Goal: Transaction & Acquisition: Purchase product/service

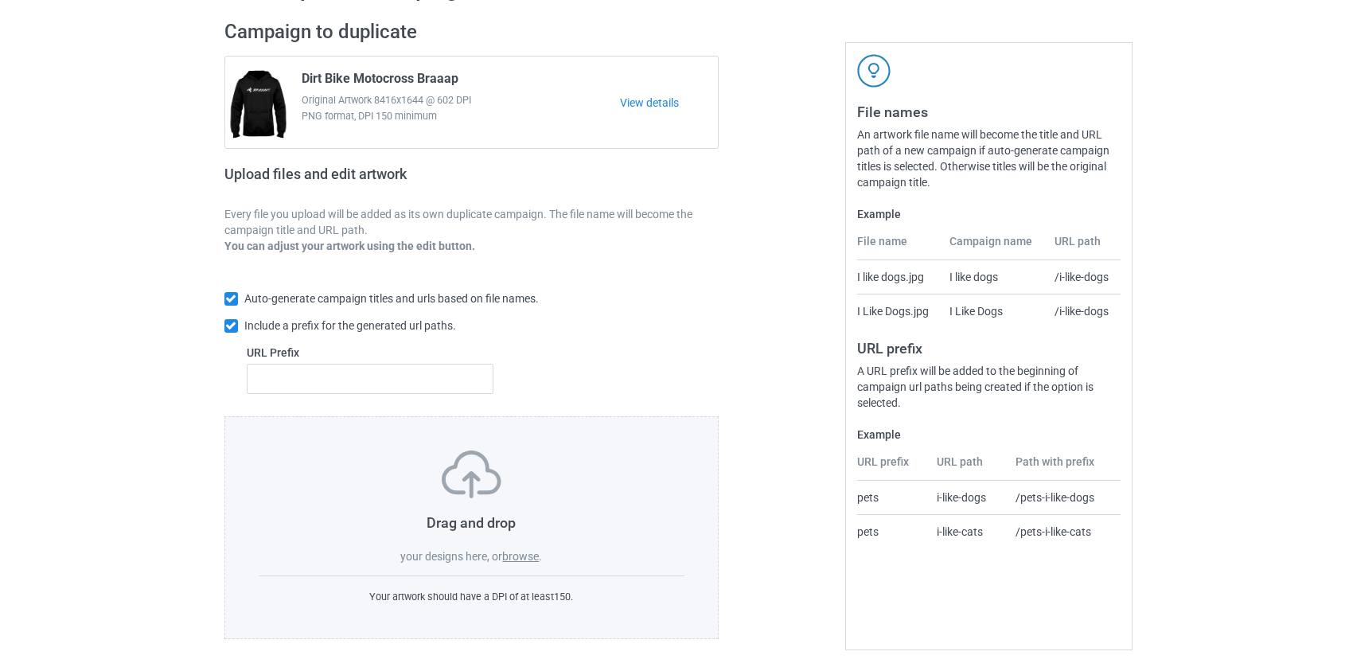
scroll to position [103, 0]
click at [517, 557] on label "browse" at bounding box center [520, 555] width 37 height 13
click at [0, 0] on input "browse" at bounding box center [0, 0] width 0 height 0
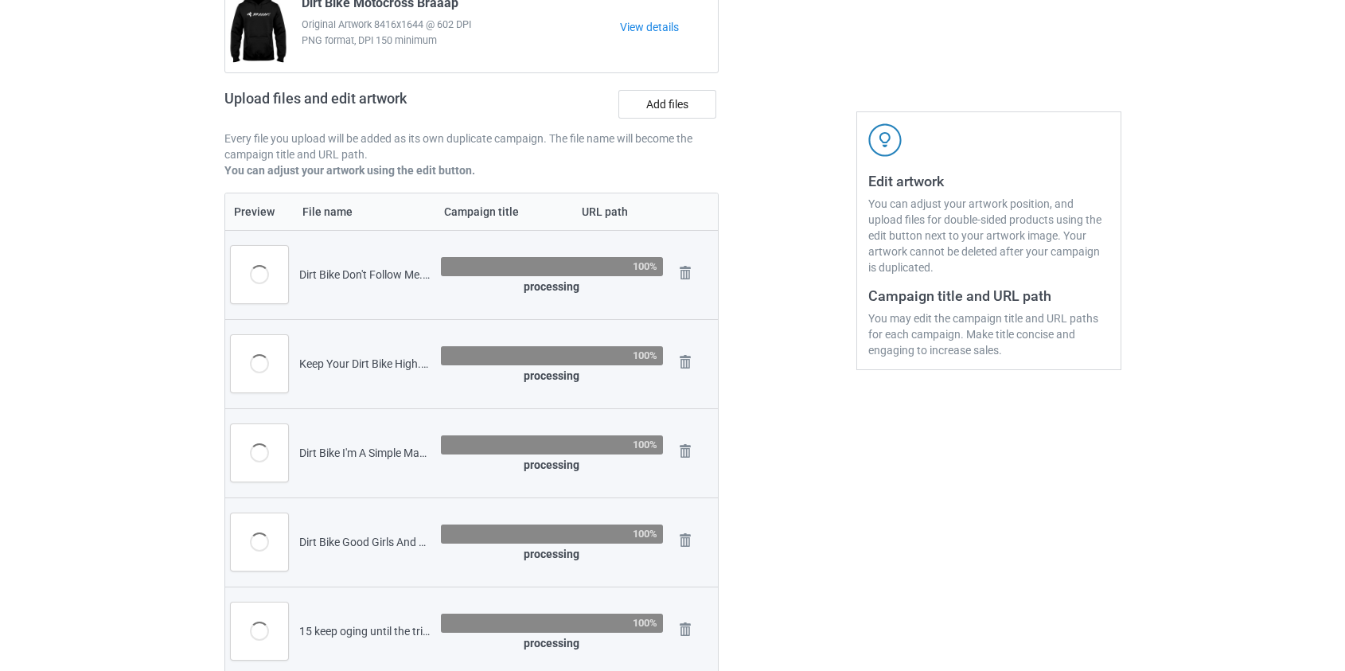
scroll to position [31, 0]
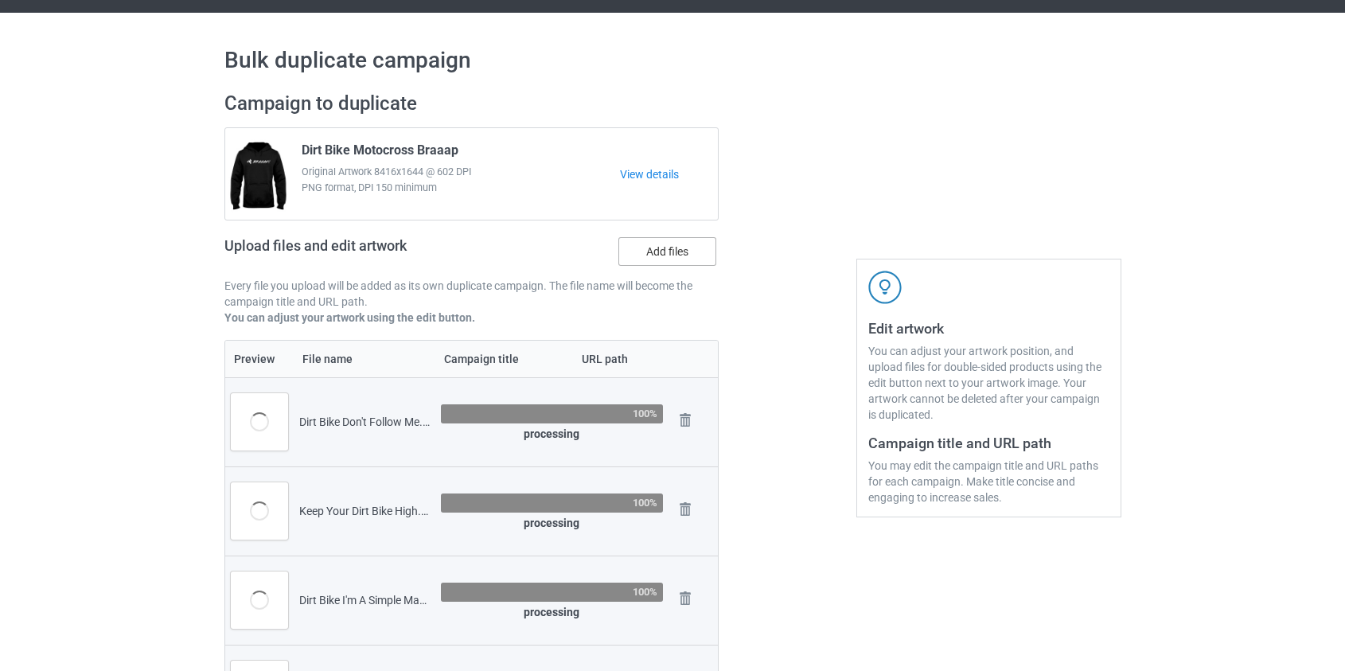
click at [668, 251] on label "Add files" at bounding box center [667, 251] width 98 height 29
click at [0, 0] on input "Add files" at bounding box center [0, 0] width 0 height 0
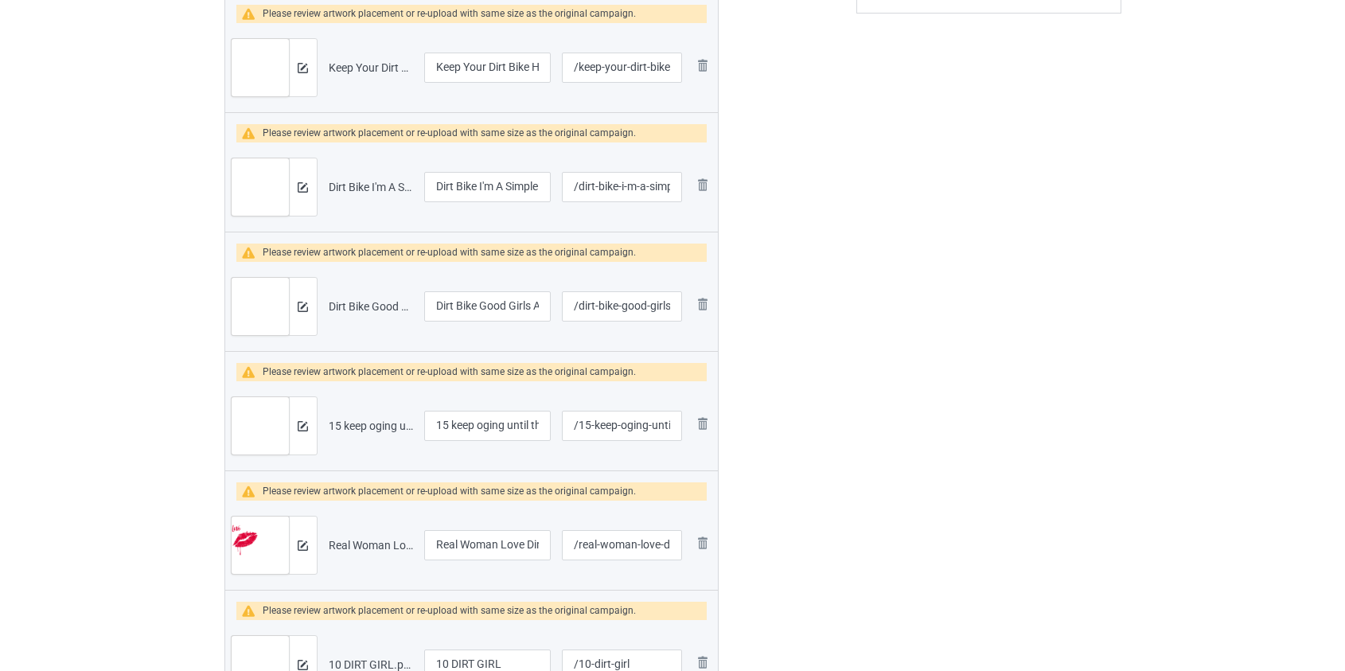
scroll to position [651, 0]
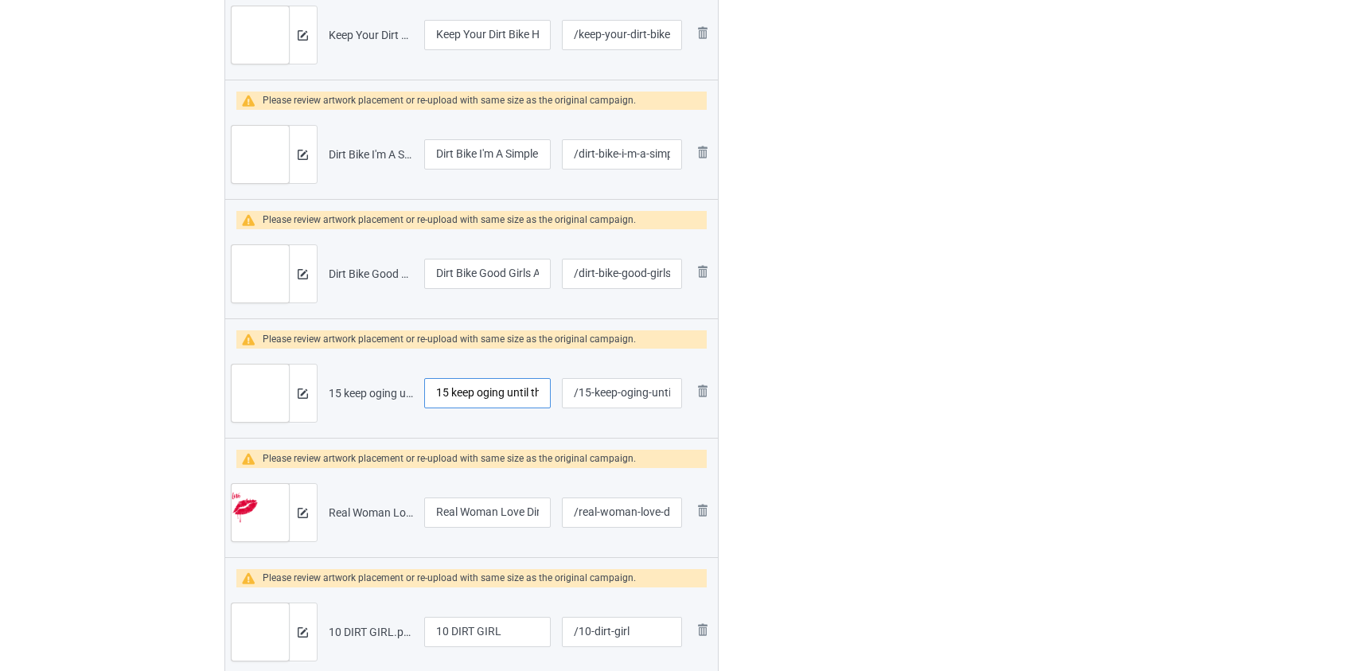
drag, startPoint x: 458, startPoint y: 392, endPoint x: 323, endPoint y: 390, distance: 134.5
click at [323, 390] on tr "Preview and edit artwork 15 keep oging until the trill of speed dirtbike.png 15…" at bounding box center [471, 393] width 493 height 89
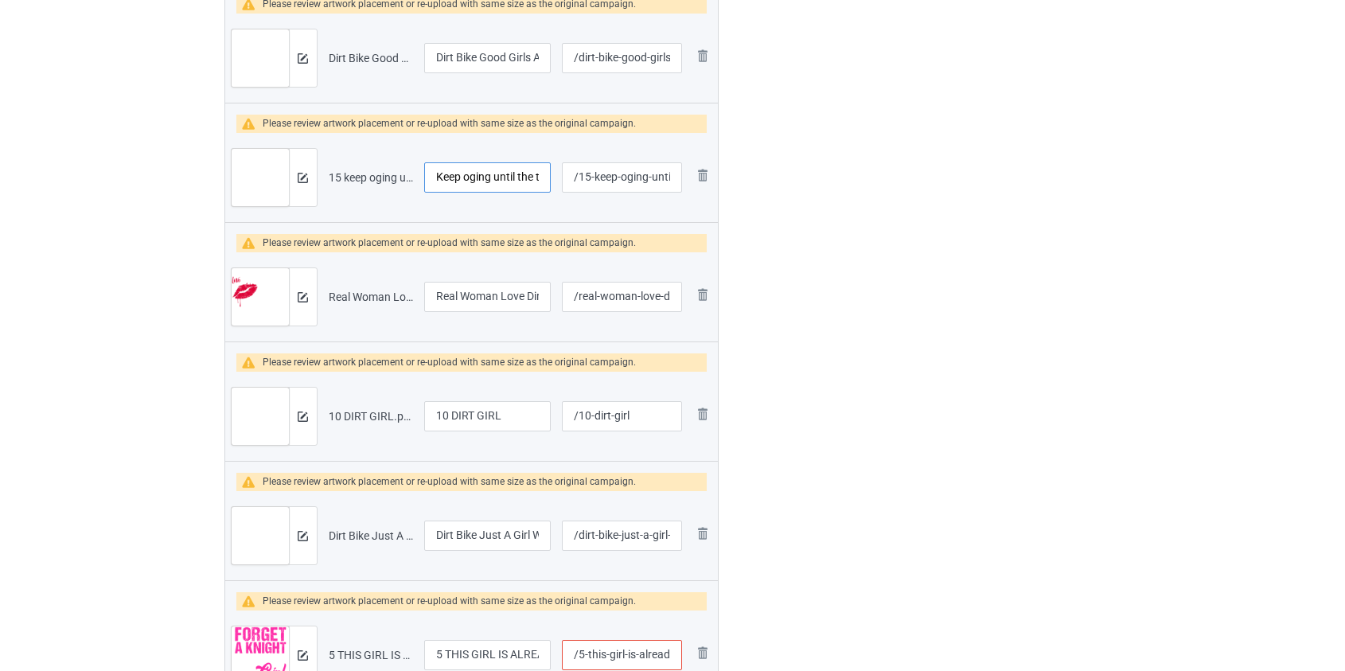
scroll to position [867, 0]
type input "Keep oging until the trill of speed dirtbike"
drag, startPoint x: 450, startPoint y: 408, endPoint x: 326, endPoint y: 411, distance: 124.2
click at [326, 411] on tr "Preview and edit artwork 10 DIRT GIRL.png 10 DIRT GIRL /10-dirt-girl Remove file" at bounding box center [471, 415] width 493 height 89
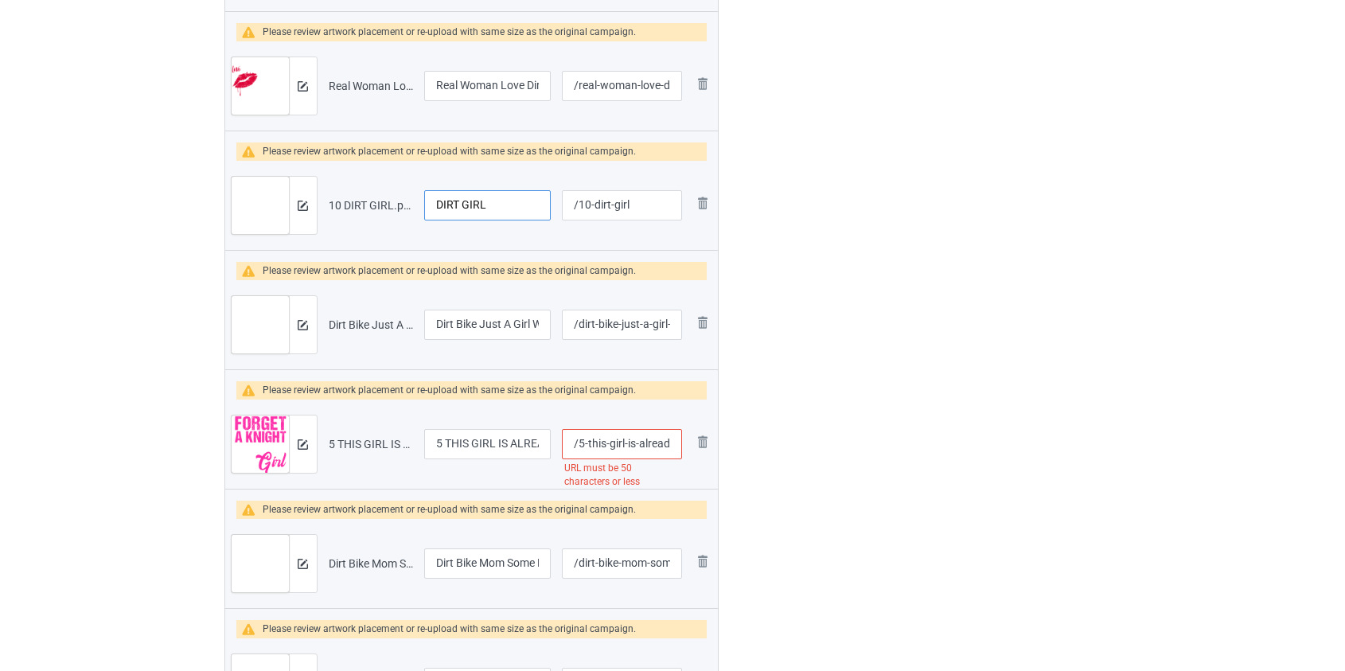
scroll to position [1085, 0]
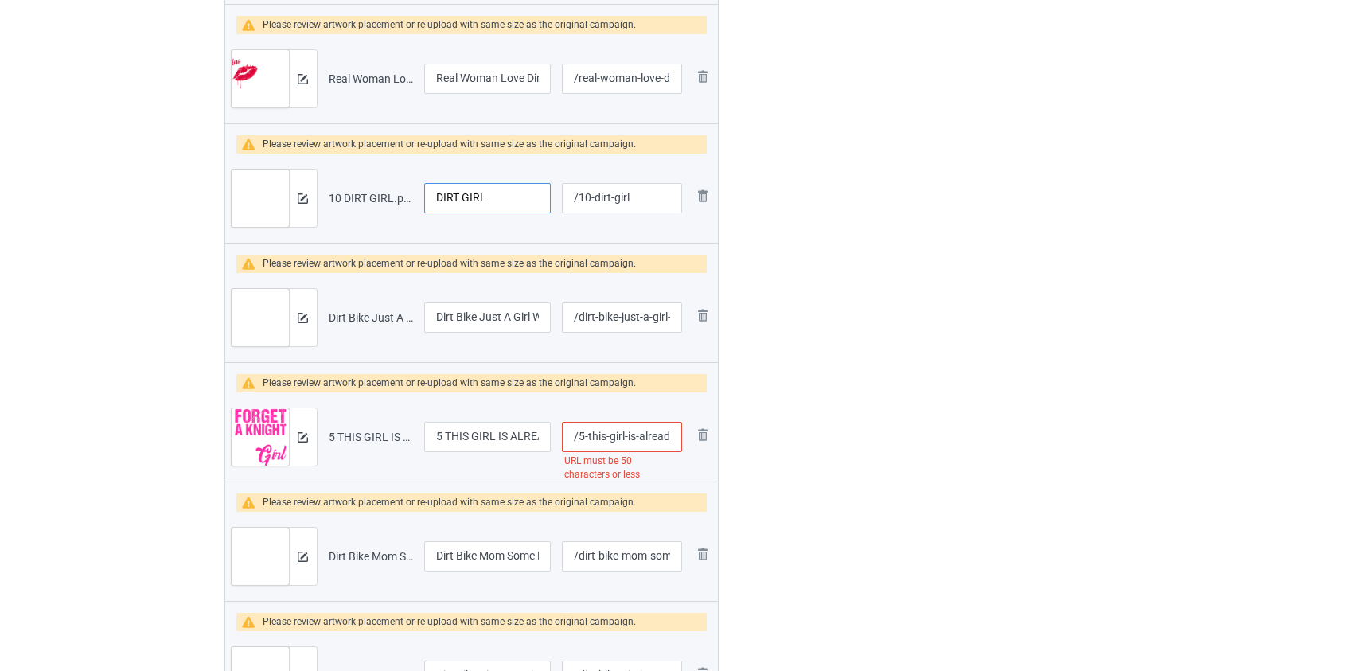
type input "DIRT GIRL"
drag, startPoint x: 446, startPoint y: 432, endPoint x: 294, endPoint y: 432, distance: 152.0
click at [294, 432] on tr "Preview and edit artwork 5 THIS GIRL IS ALREADY TAKEN BY A BIKER IN DIRTY LEATH…" at bounding box center [471, 436] width 493 height 89
type input "THIS GIRL IS ALREADY TAKEN BY A BIKER IN DIRTY LEATHERS"
click at [649, 433] on input "/5-this-girl-is-already-taken-by-a-biker-in-dirty-leathers" at bounding box center [621, 437] width 119 height 30
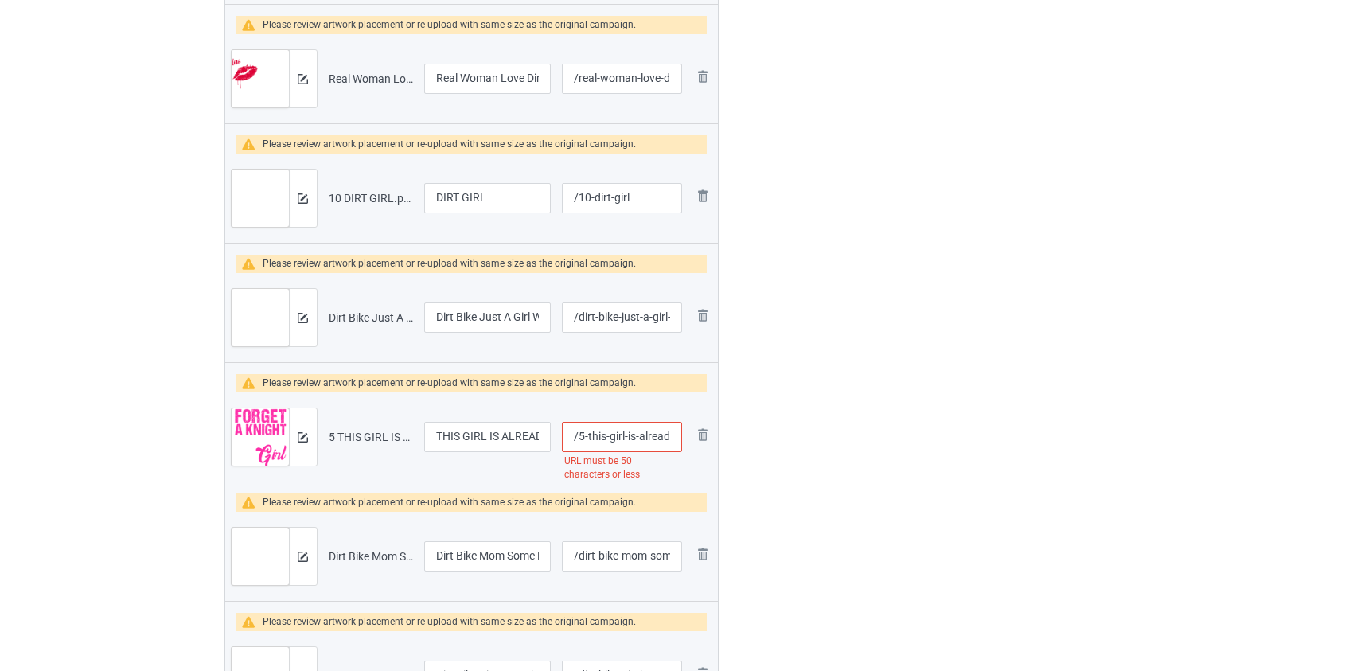
click at [649, 433] on input "/5-this-girl-is-already-taken-by-a-biker-in-dirty-leathers" at bounding box center [621, 437] width 119 height 30
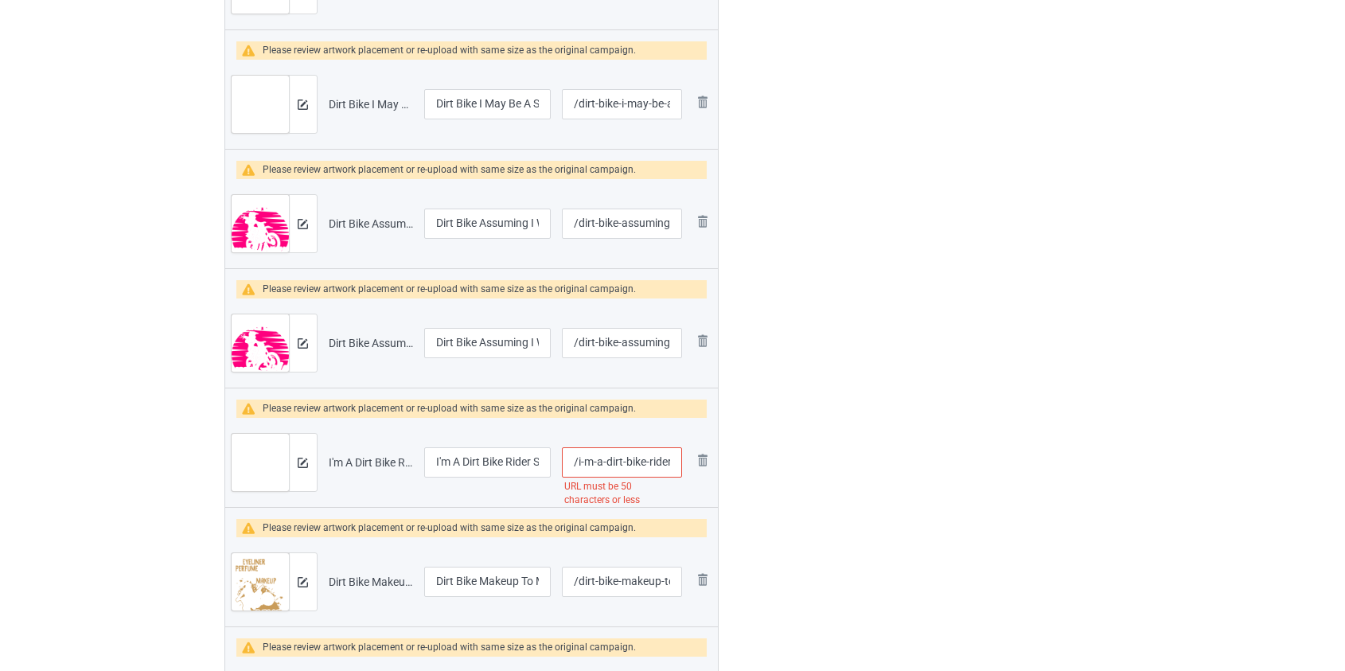
scroll to position [2459, 0]
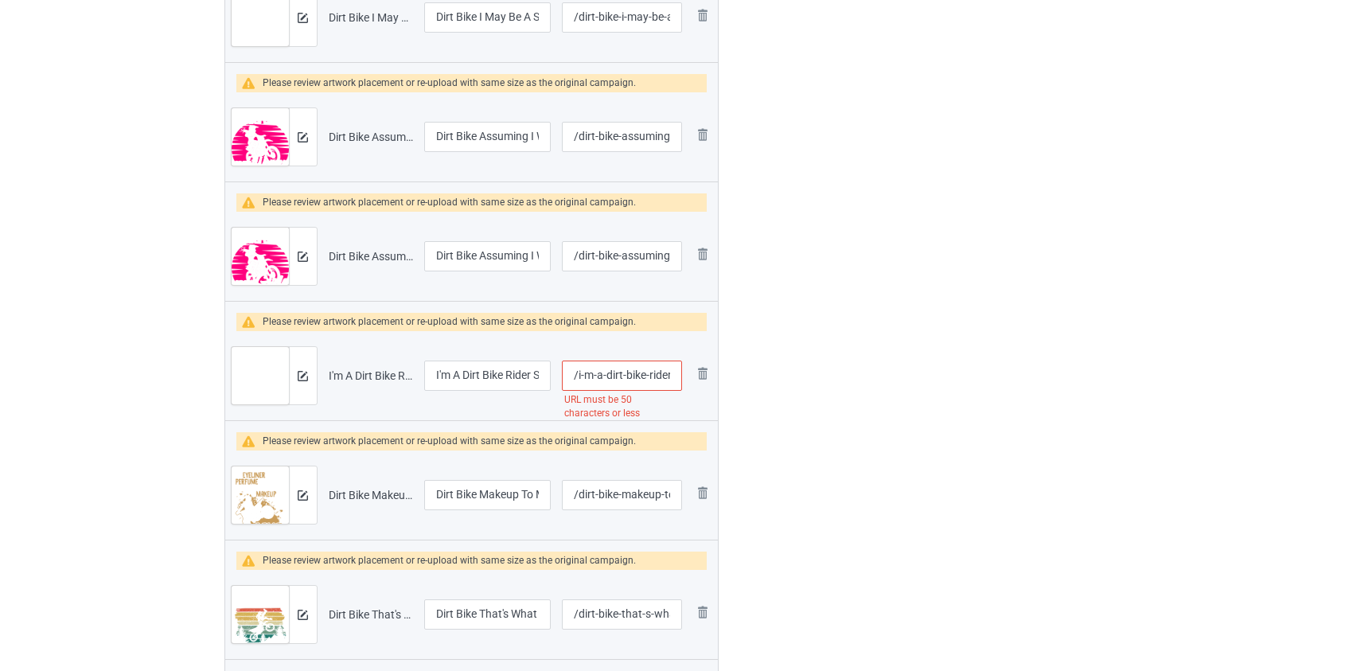
type input "/5-this-girl-is-taken-by-a-biker-in-dirty-leathers"
click at [659, 372] on input "/i-m-a-dirt-bike-rider-sometimes-i-look-bak-on-my-life" at bounding box center [621, 376] width 119 height 30
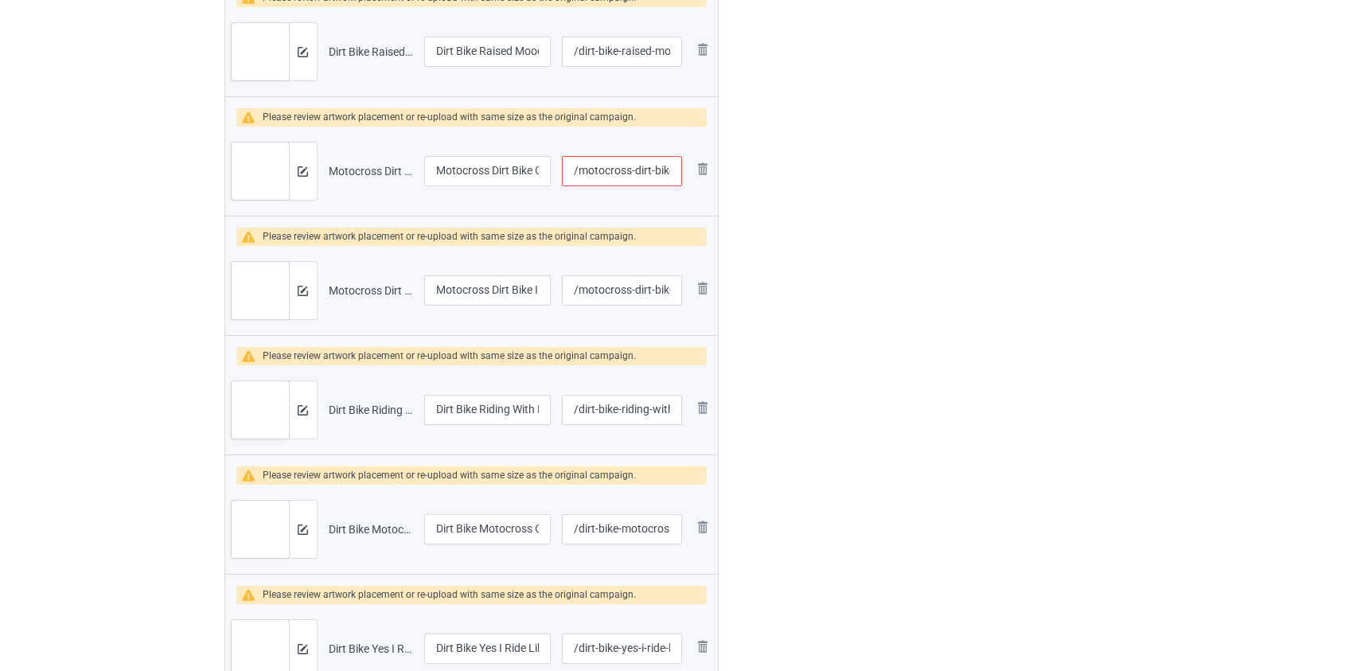
scroll to position [3255, 0]
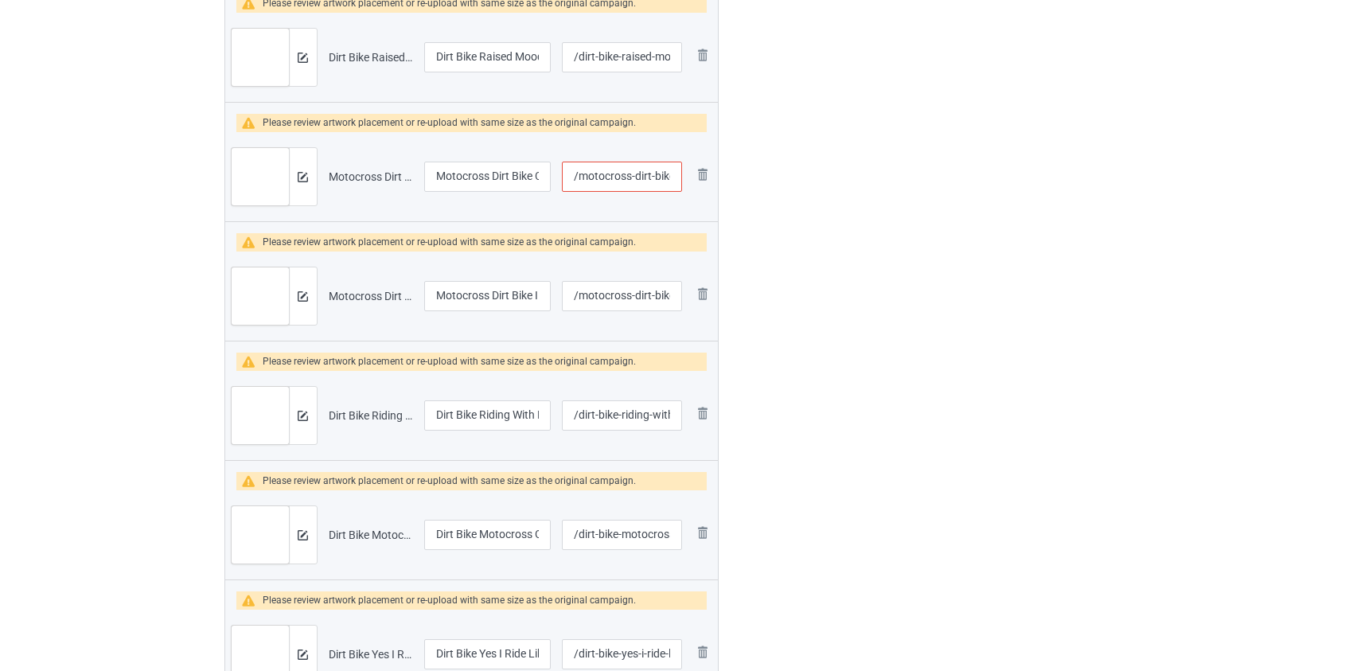
type input "/i-m-a-dirt-bike-sometimes-i-look-bak-on-my-life"
click at [615, 172] on input "/motocross-dirt-bike-chillin-on-a-dirt-road" at bounding box center [621, 177] width 119 height 30
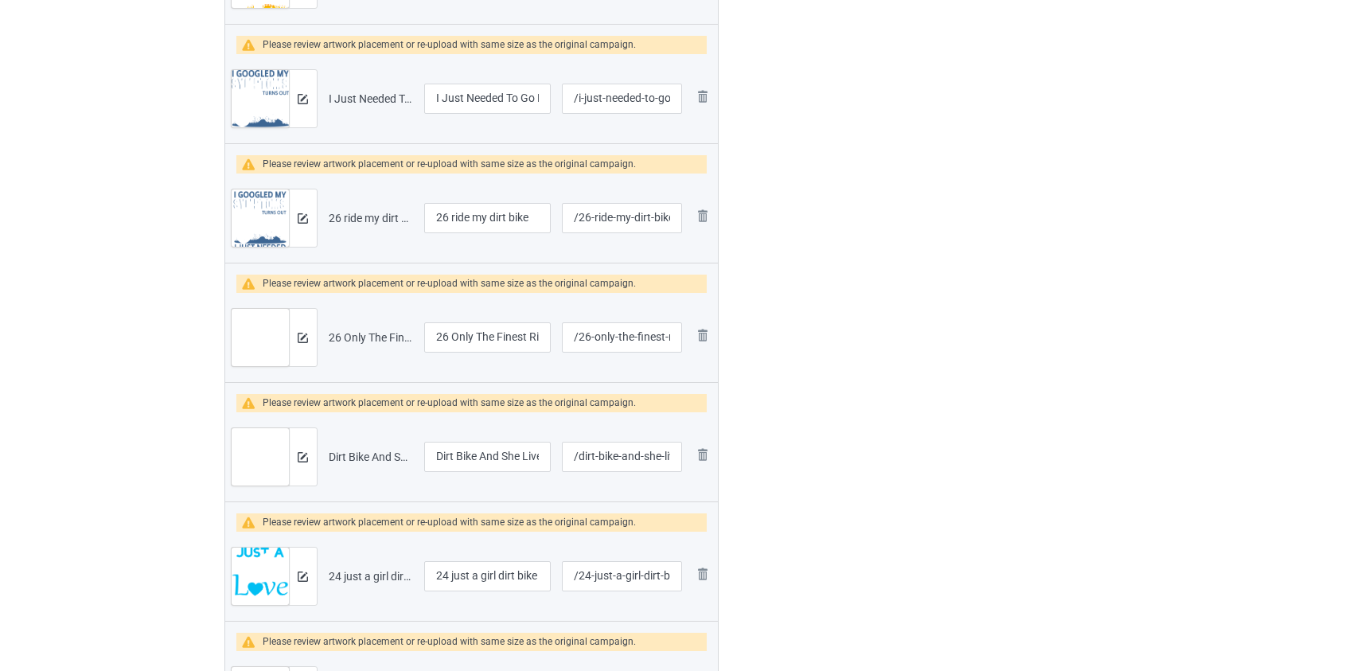
scroll to position [5499, 0]
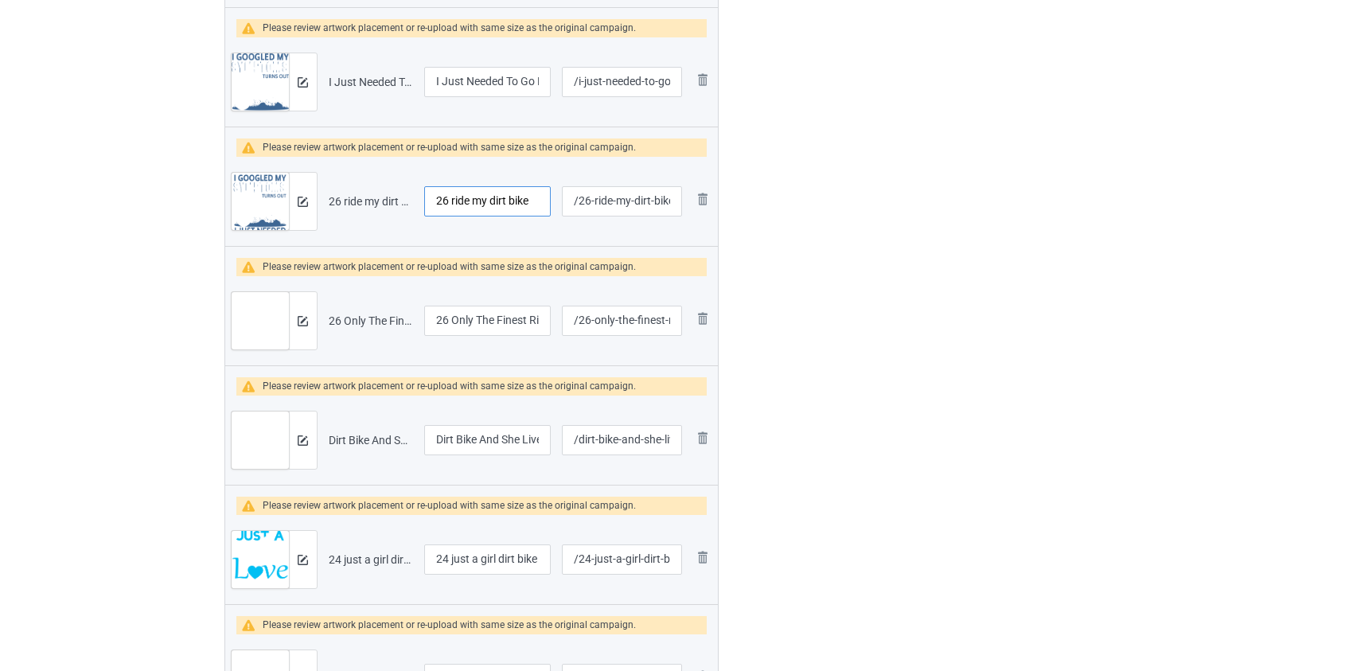
drag, startPoint x: 453, startPoint y: 195, endPoint x: 337, endPoint y: 200, distance: 115.5
click at [337, 200] on tr "Preview and edit artwork 26 ride my dirt bike.png 26 ride my dirt bike /26-ride…" at bounding box center [471, 201] width 493 height 89
type input "Ride my dirt bike"
drag, startPoint x: 448, startPoint y: 314, endPoint x: 218, endPoint y: 322, distance: 230.1
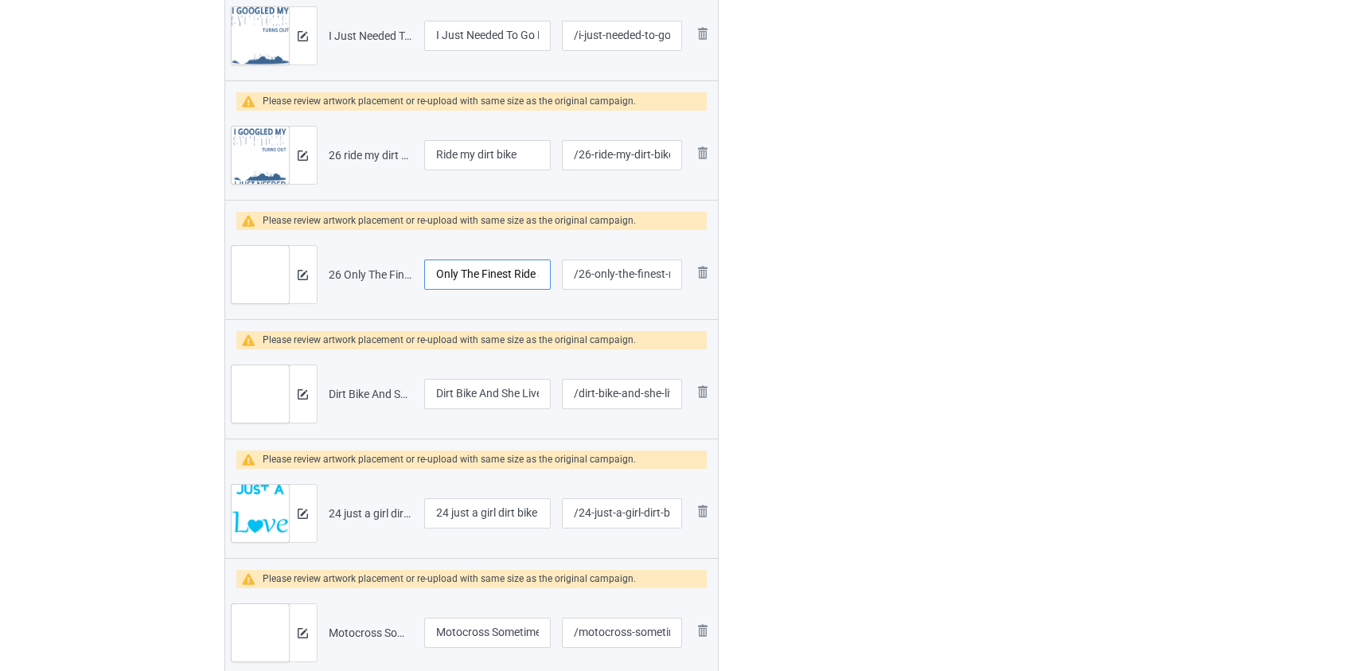
scroll to position [5643, 0]
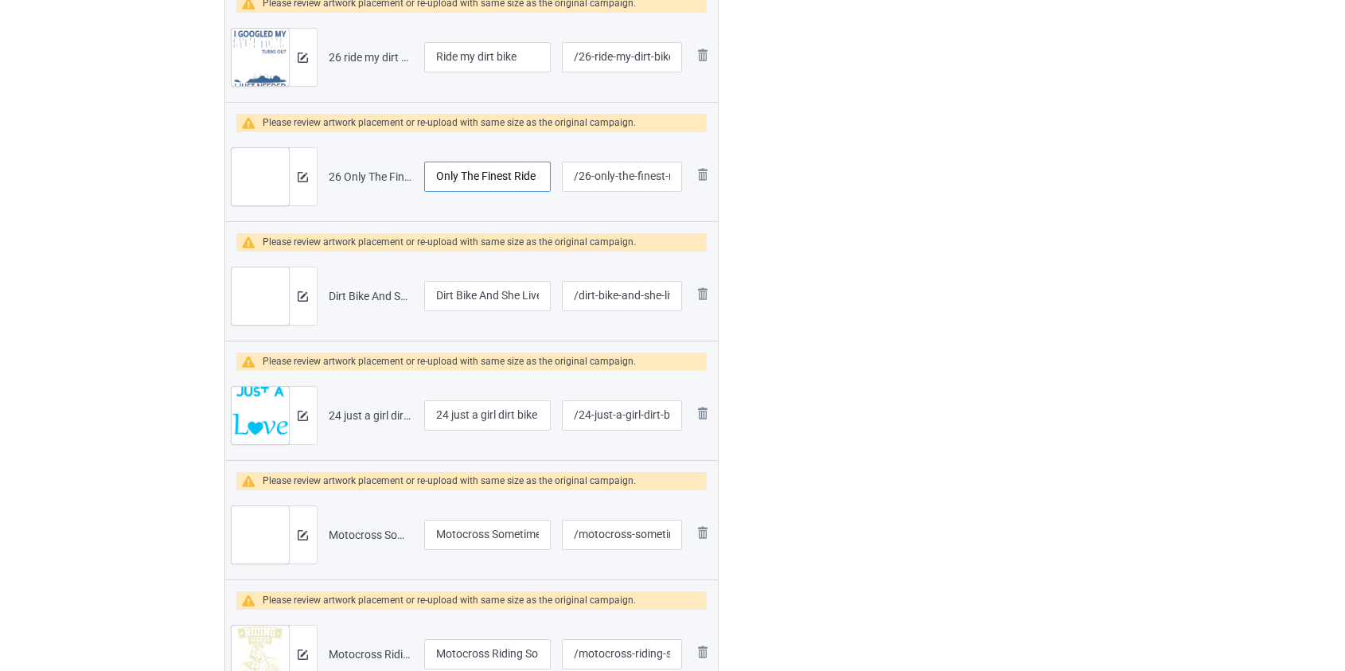
type input "Only The Finest Ride a Dirt Bike"
drag, startPoint x: 454, startPoint y: 410, endPoint x: 289, endPoint y: 404, distance: 165.6
click at [289, 404] on tr "Preview and edit artwork 24 just a girl dirt bike.png 24 just a girl dirt bike …" at bounding box center [471, 415] width 493 height 89
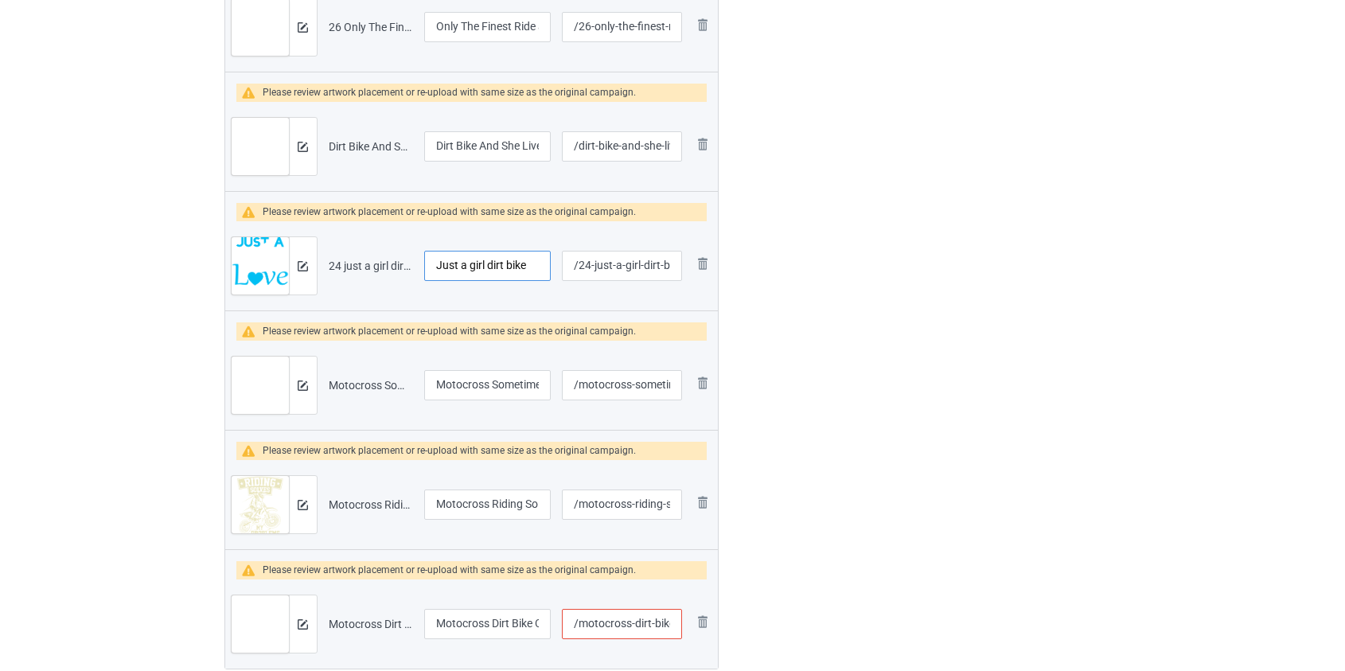
scroll to position [5932, 0]
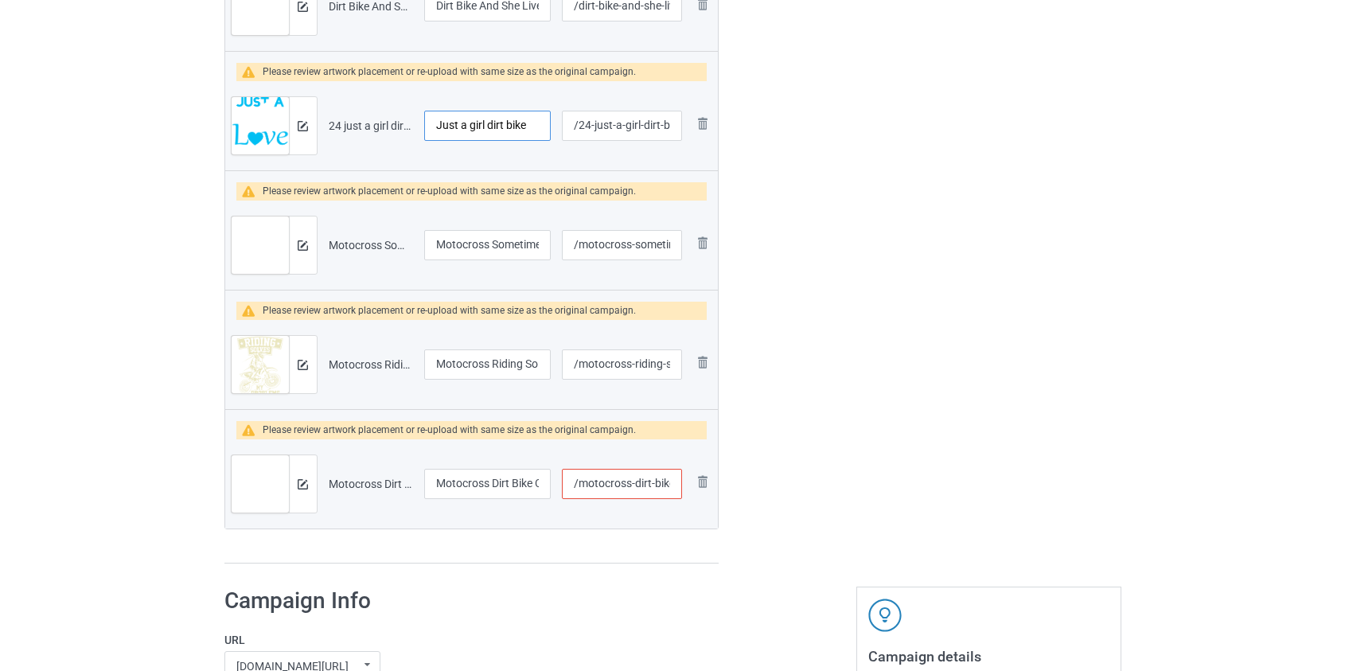
type input "Just a girl dirt bike"
drag, startPoint x: 485, startPoint y: 483, endPoint x: 560, endPoint y: 481, distance: 74.8
click at [560, 481] on tr "Preview and edit artwork Motocross Dirt Bike Chillin' On A Dirt Road.png Motocr…" at bounding box center [471, 483] width 493 height 89
click at [709, 478] on img at bounding box center [702, 481] width 19 height 19
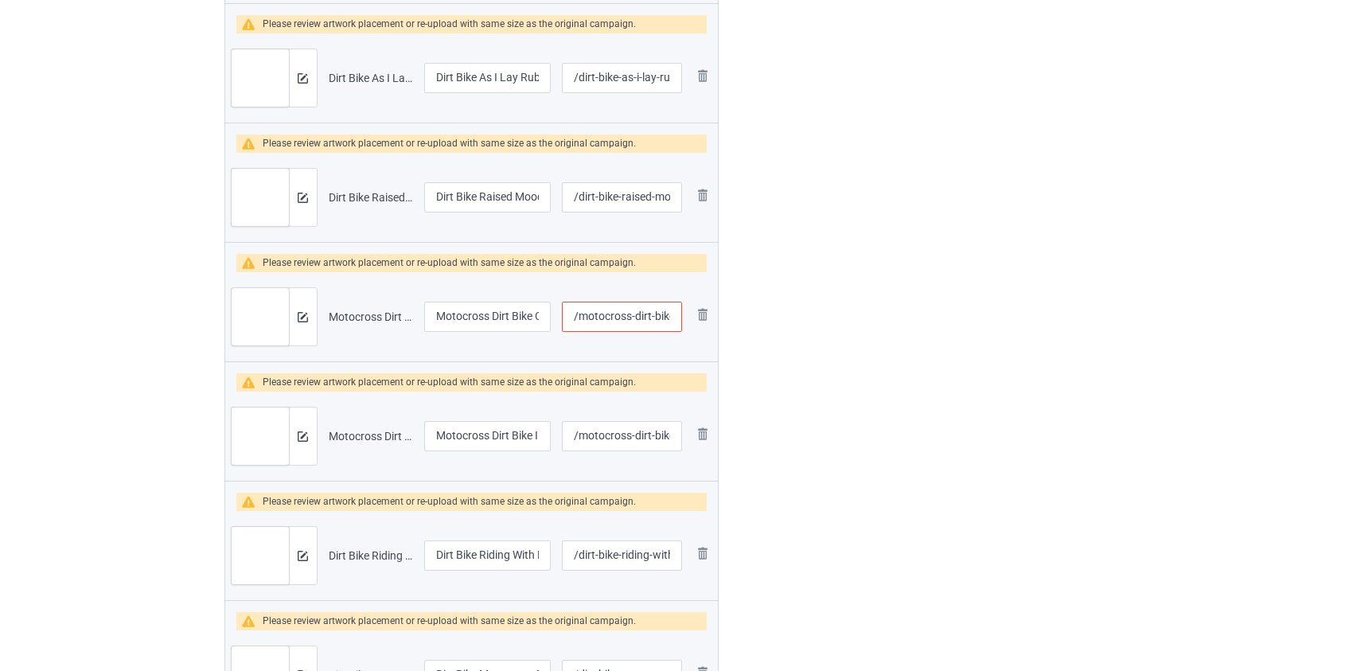
scroll to position [3039, 0]
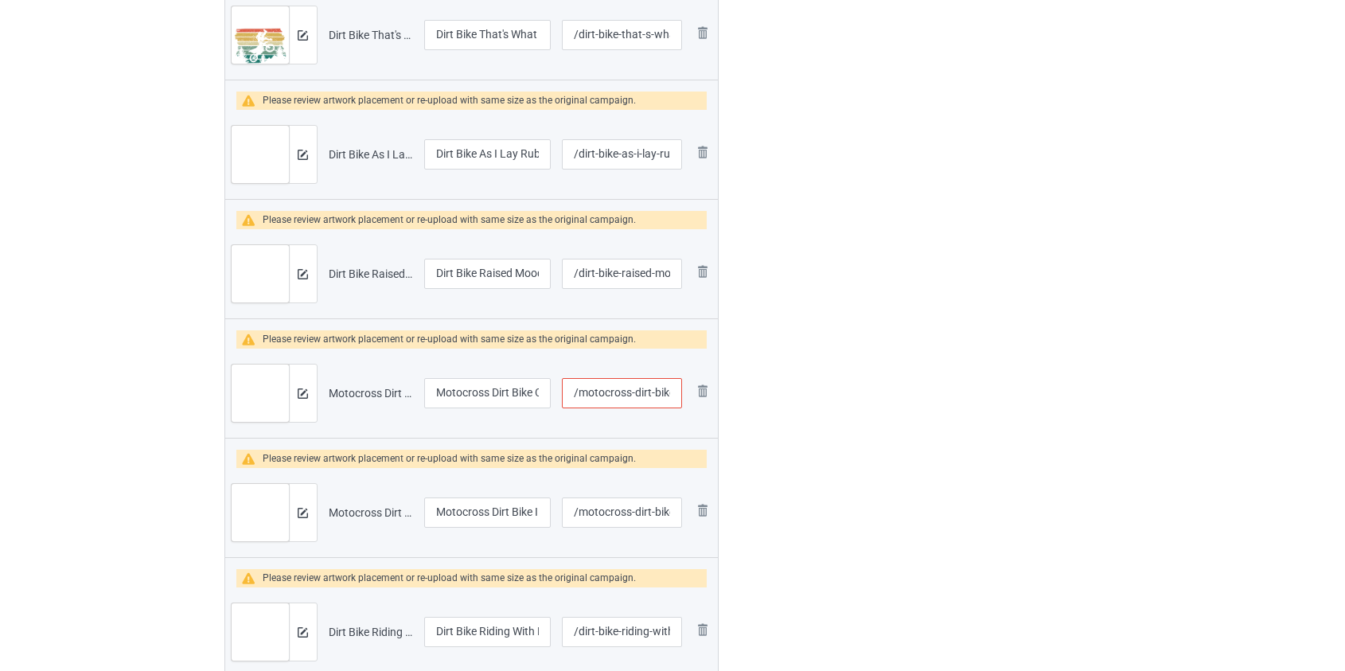
click at [609, 388] on input "/motocross-dirt-bike-chillin-on-a-dirt-road" at bounding box center [621, 393] width 119 height 30
click at [613, 388] on input "/motocross-dirt-bike-chillin-on-a-dirt-road" at bounding box center [621, 393] width 119 height 30
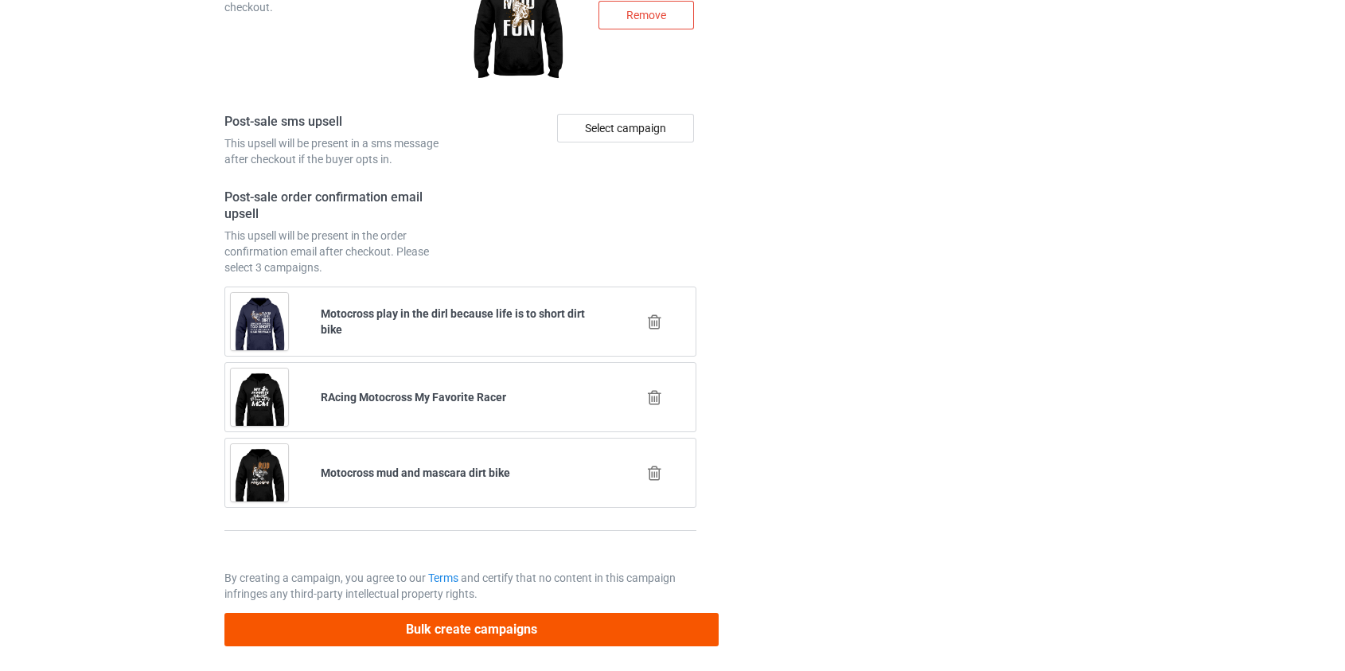
type input "/dirt-bike-chillin-on-a-dirt-road"
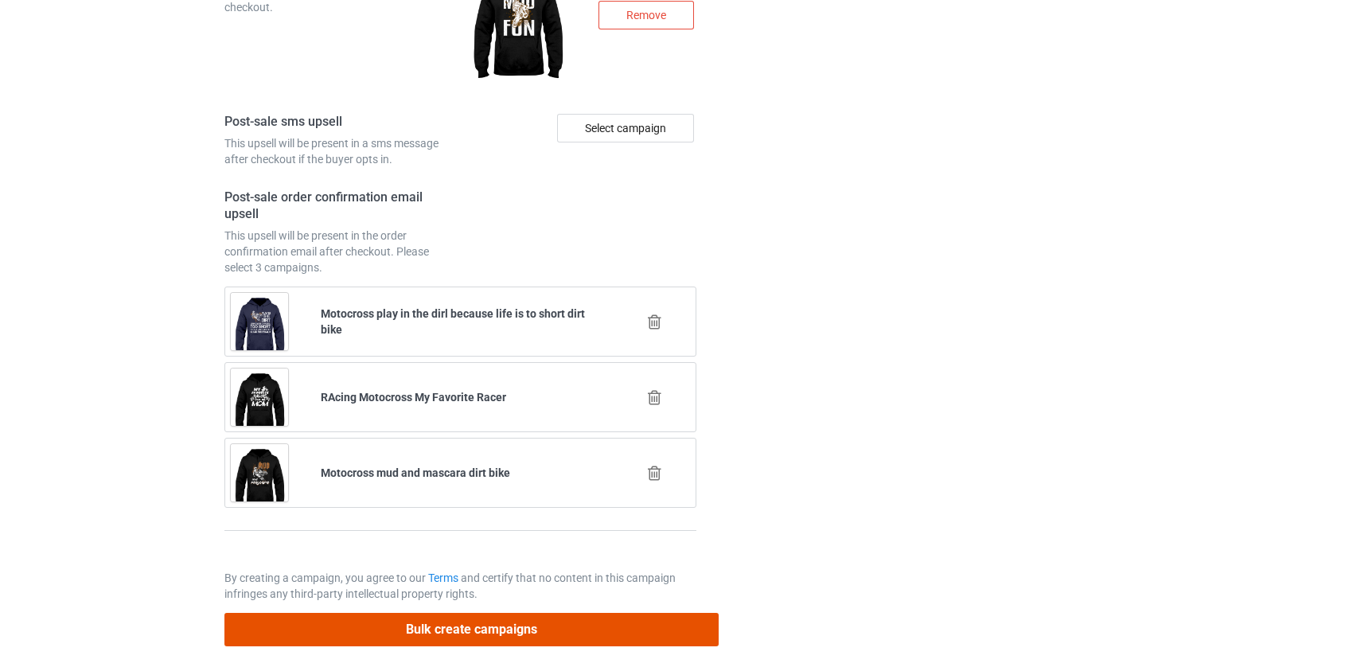
click at [478, 621] on button "Bulk create campaigns" at bounding box center [471, 629] width 495 height 33
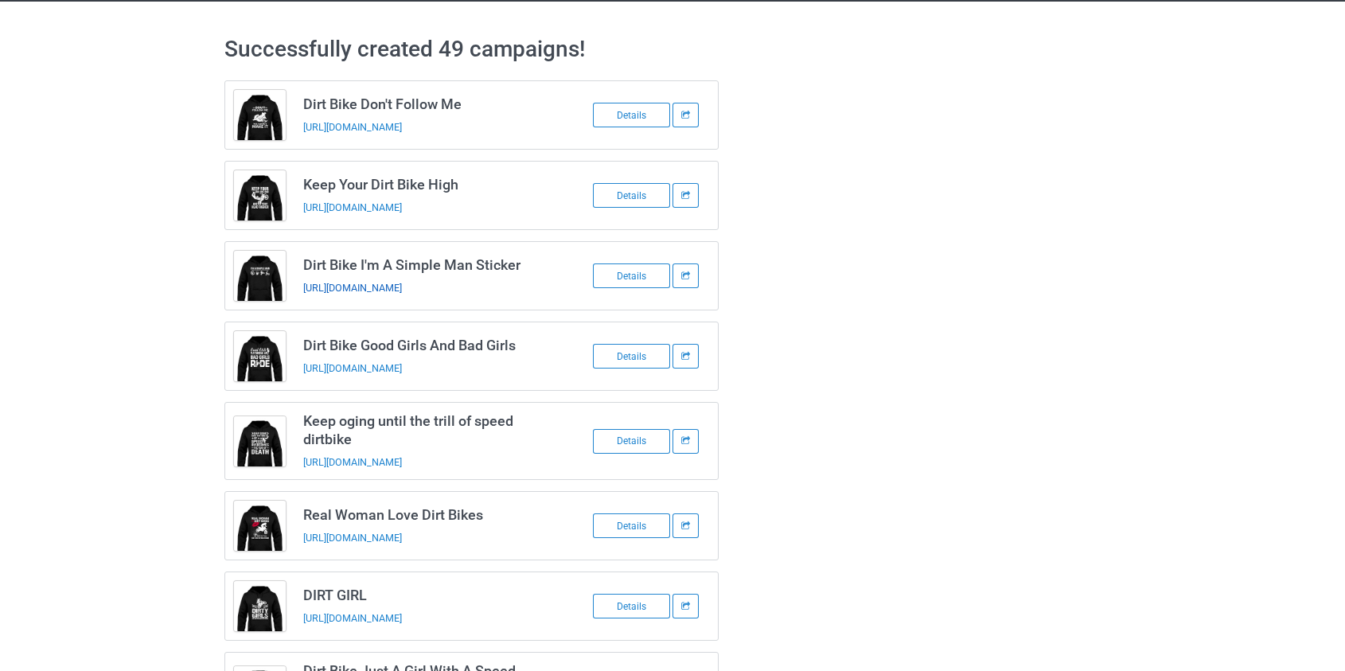
scroll to position [0, 0]
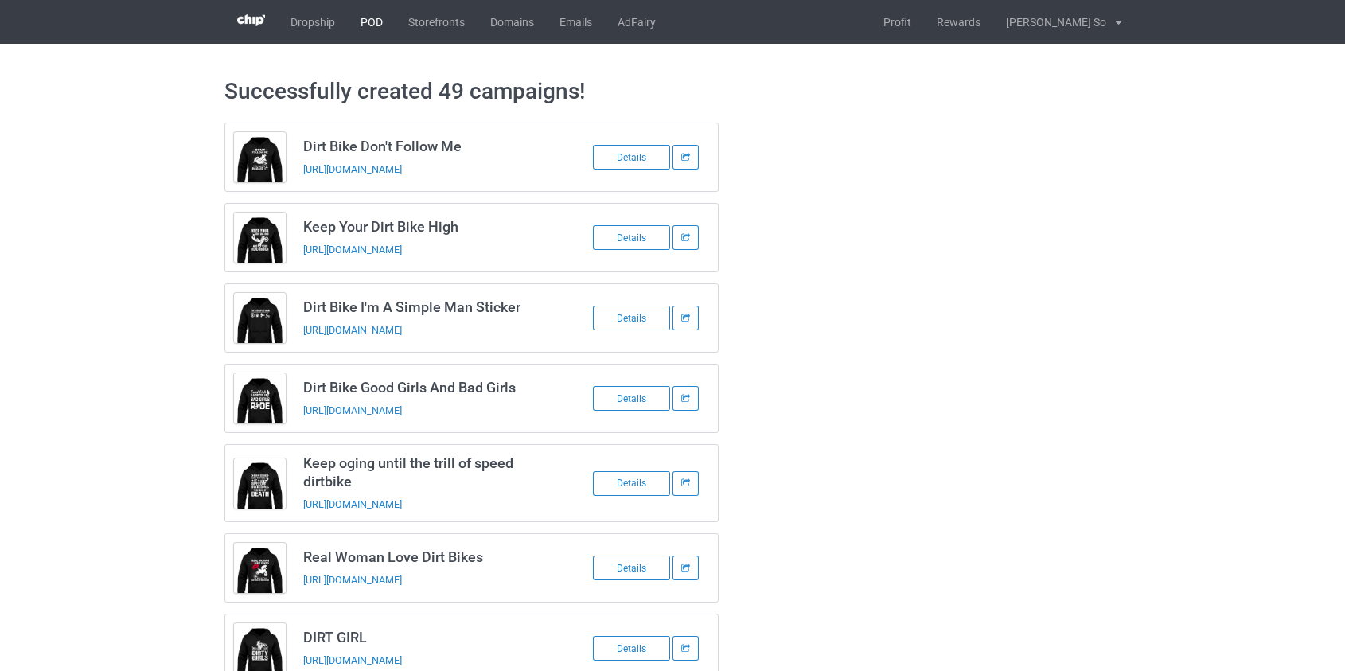
click at [370, 20] on link "POD" at bounding box center [372, 22] width 48 height 44
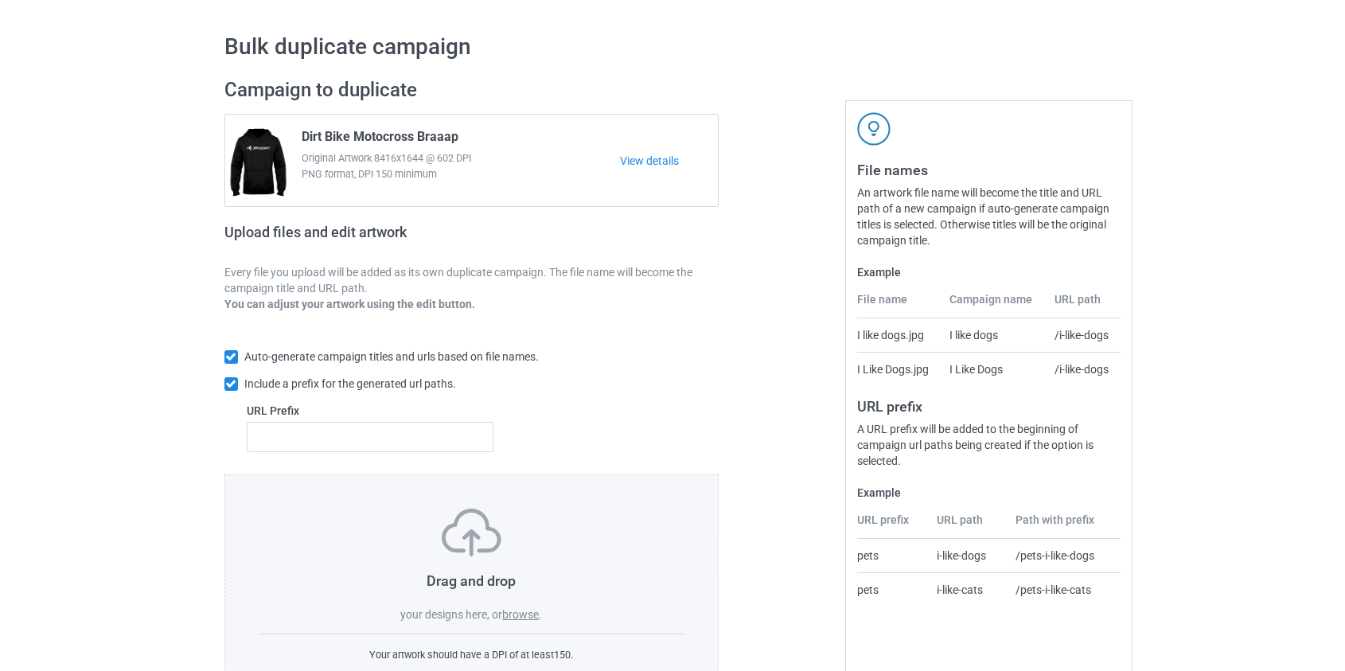
scroll to position [103, 0]
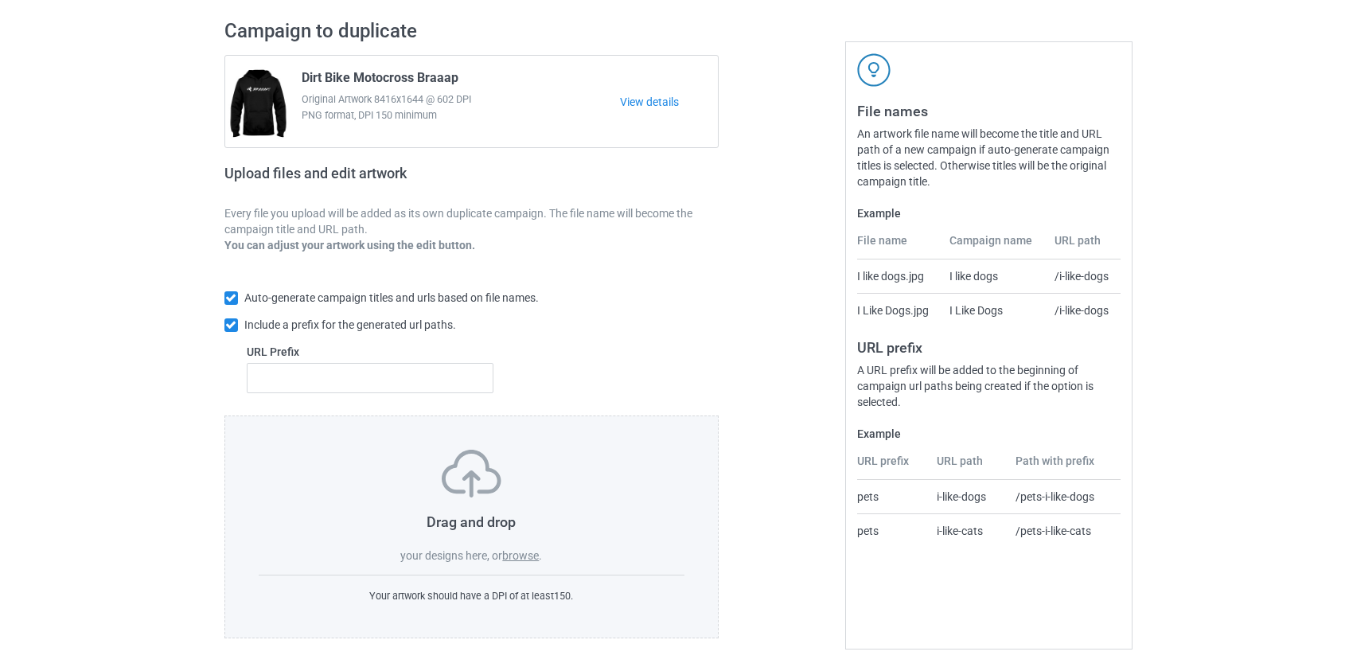
click at [517, 556] on label "browse" at bounding box center [520, 555] width 37 height 13
click at [0, 0] on input "browse" at bounding box center [0, 0] width 0 height 0
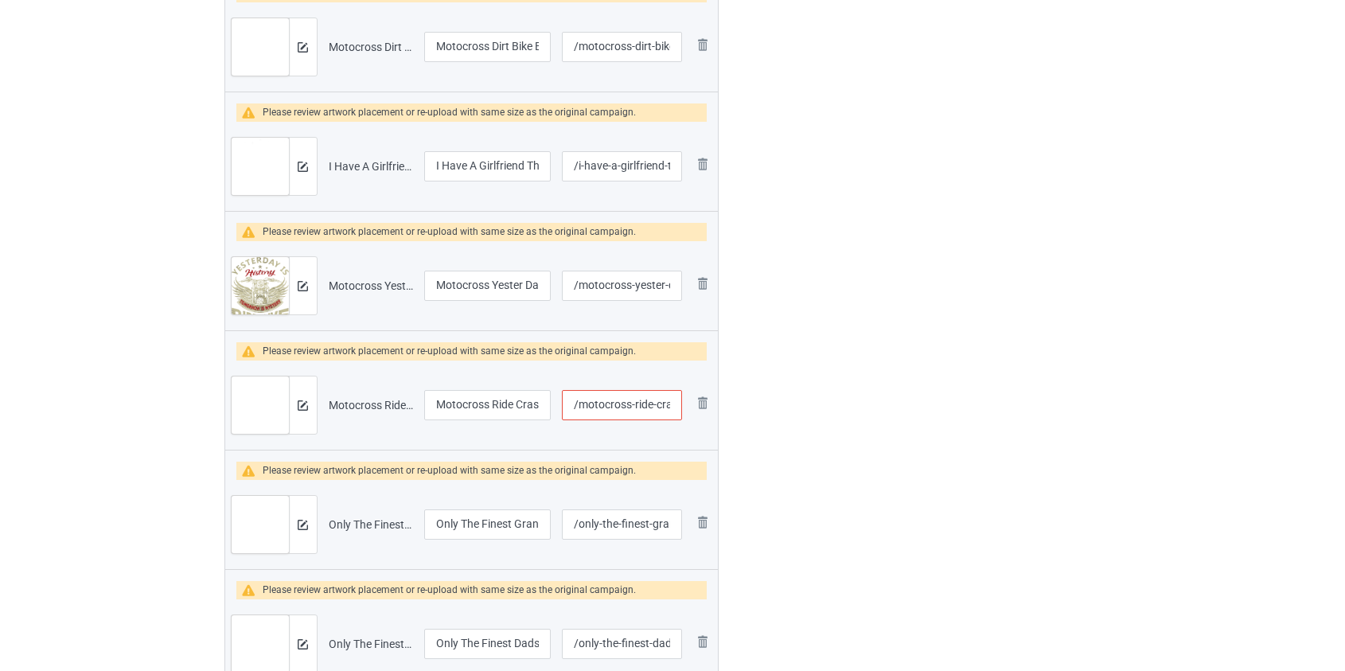
scroll to position [796, 0]
click at [657, 404] on input "/motocross-ride-crash-swear-drink-repeat" at bounding box center [621, 403] width 119 height 30
click at [661, 404] on input "/motocross-ride-crash-swear-drink-repeat" at bounding box center [621, 403] width 119 height 30
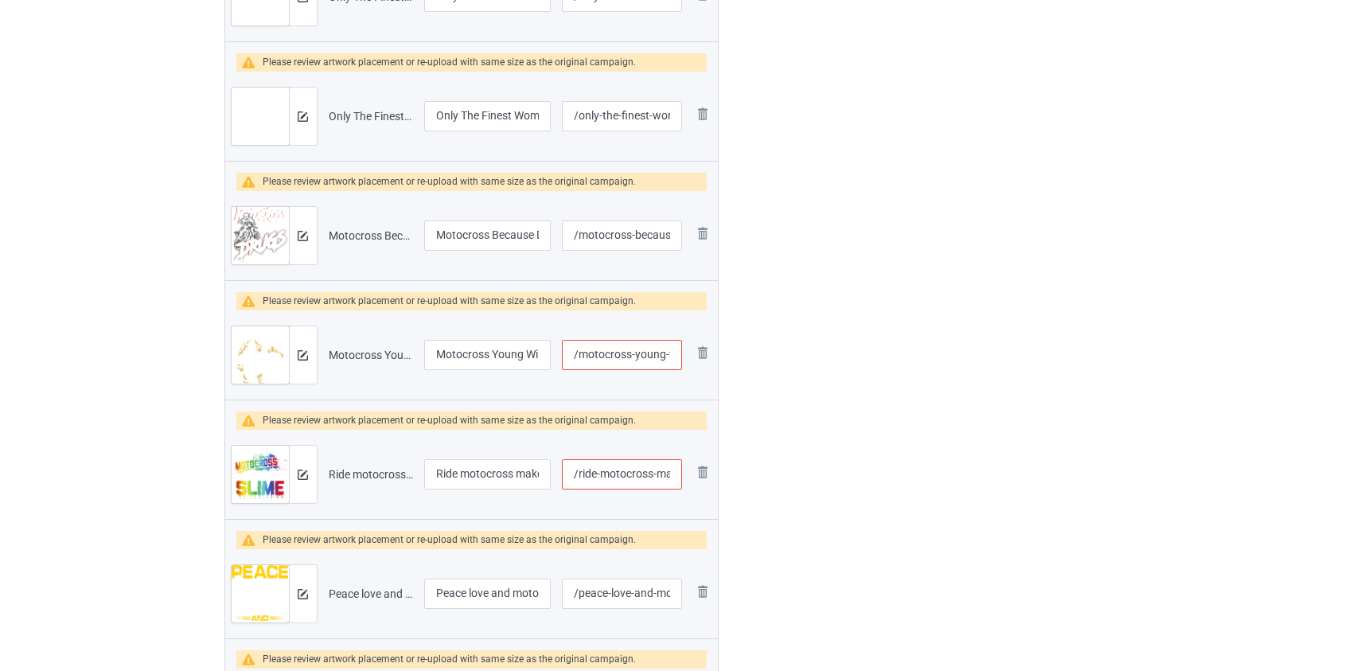
scroll to position [1808, 0]
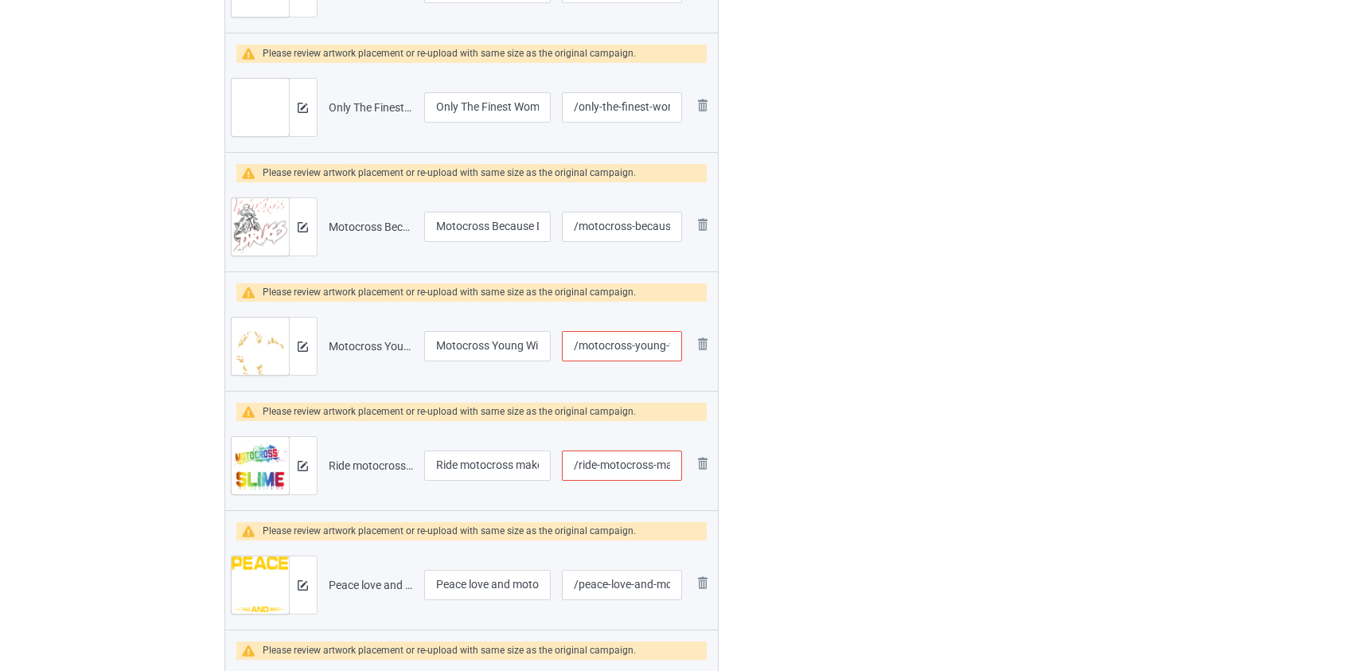
type input "/motocross-ride-swear-drink-repeat"
click at [649, 345] on input "/motocross-young-wild-and-braaap" at bounding box center [621, 346] width 119 height 30
type input "/motocross-wild-and-braaap"
click at [662, 463] on input "/ride-motocross-make-slime" at bounding box center [621, 465] width 119 height 30
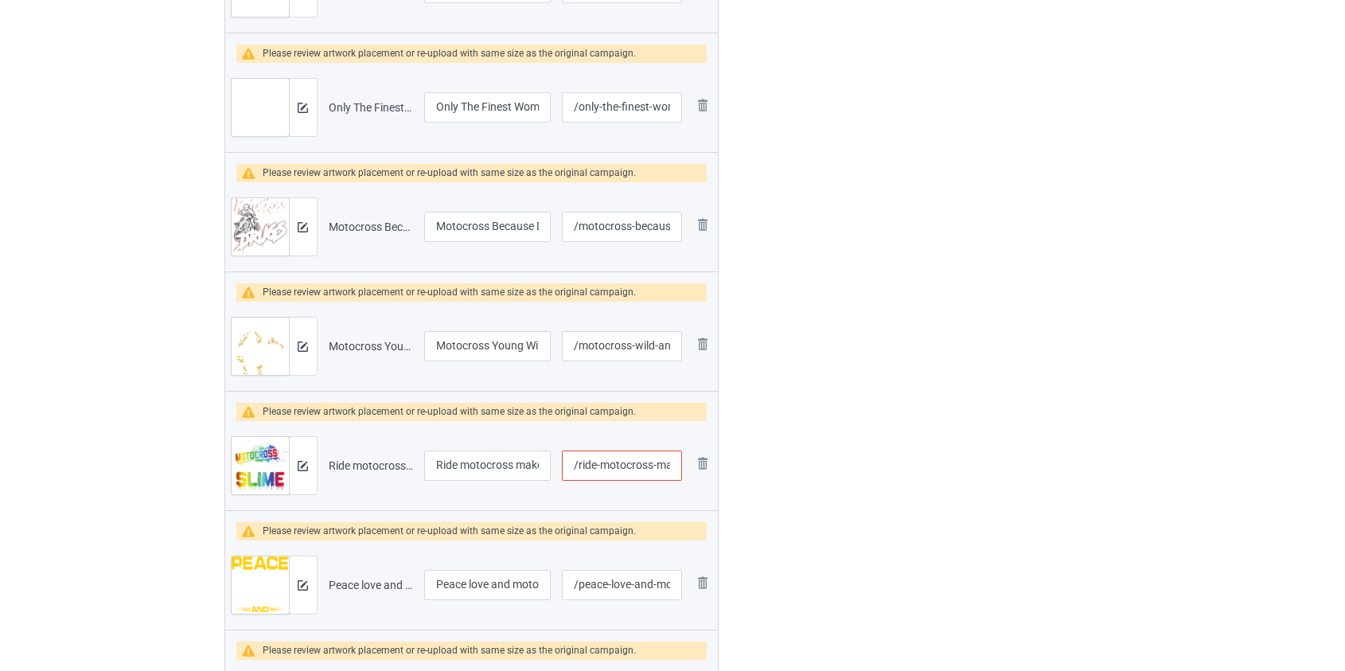
click at [662, 463] on input "/ride-motocross-make-slime" at bounding box center [621, 465] width 119 height 30
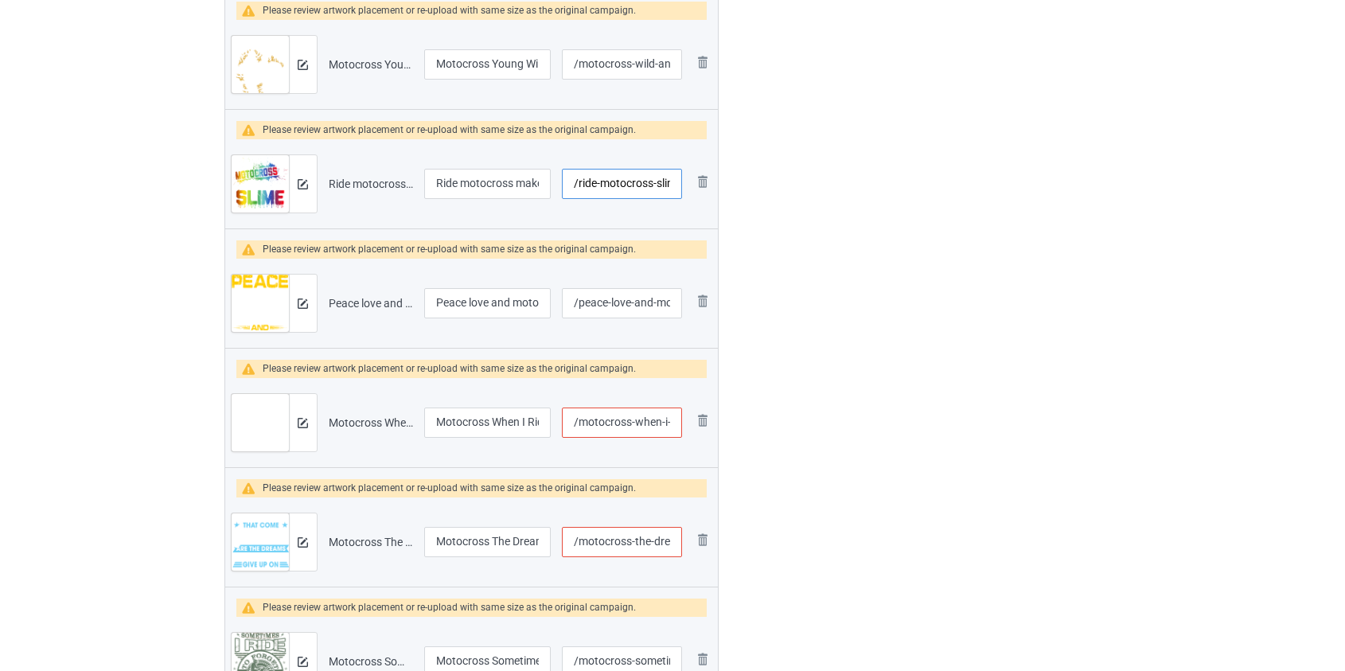
scroll to position [2098, 0]
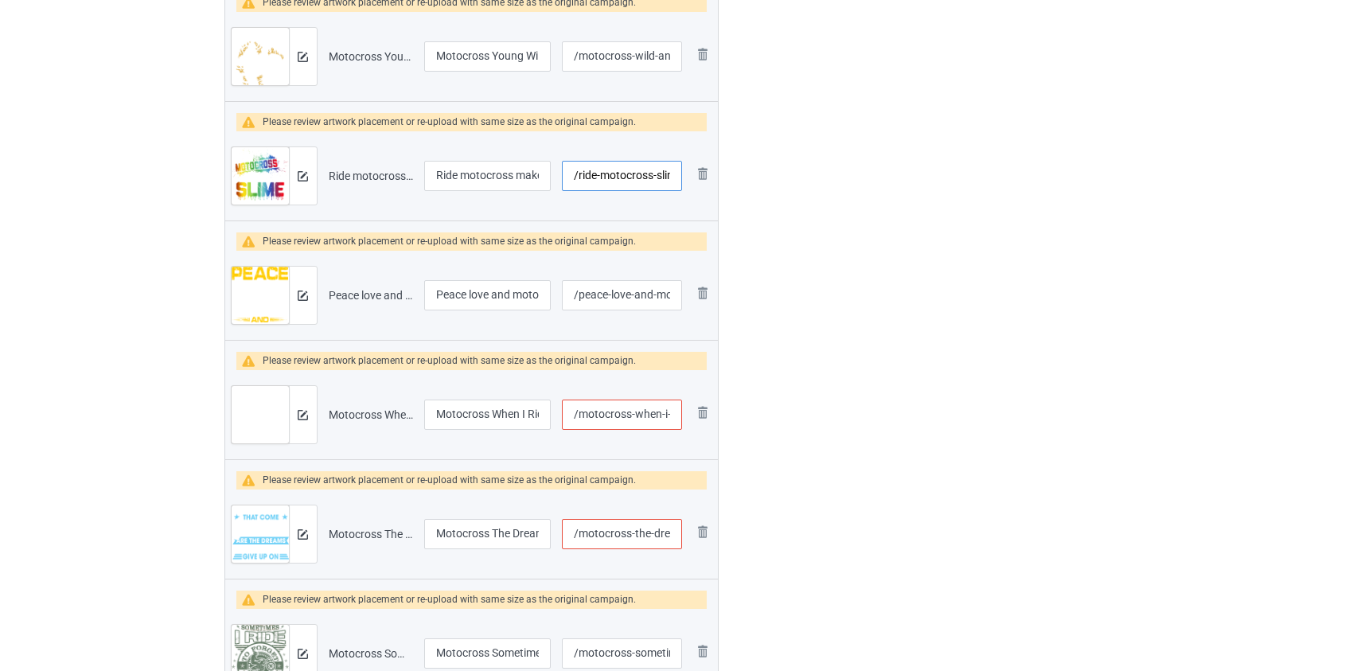
type input "/ride-motocross-slime"
click at [645, 415] on input "/motocross-when-i-ride-i-feel-free" at bounding box center [621, 415] width 119 height 30
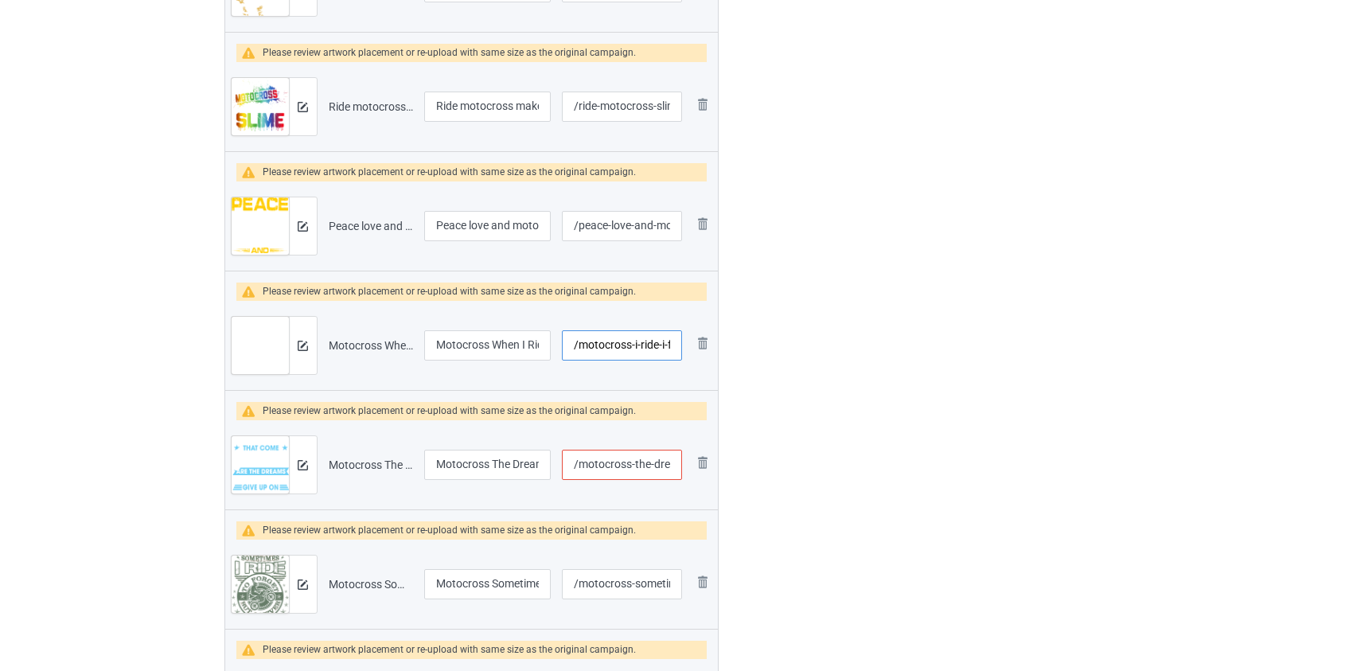
scroll to position [2315, 0]
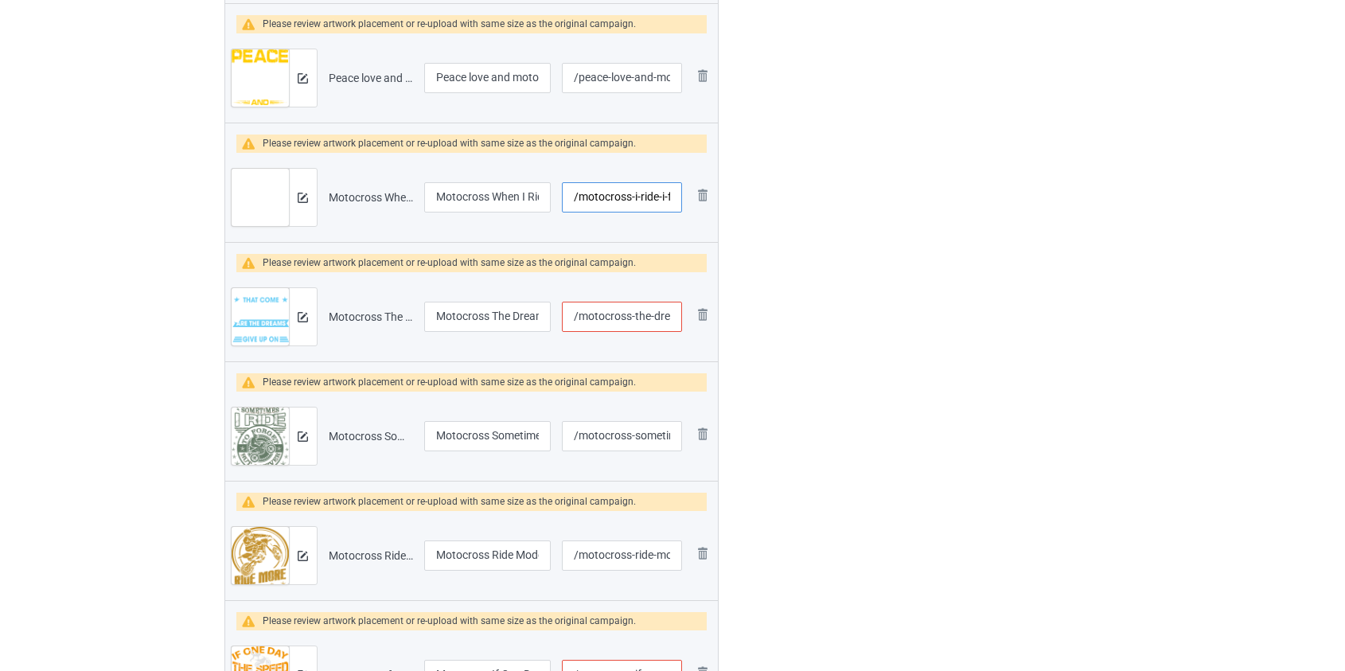
type input "/motocross-i-ride-i-feel-free"
click at [645, 314] on input "/motocross-the-dreams-that-come-true" at bounding box center [621, 317] width 119 height 30
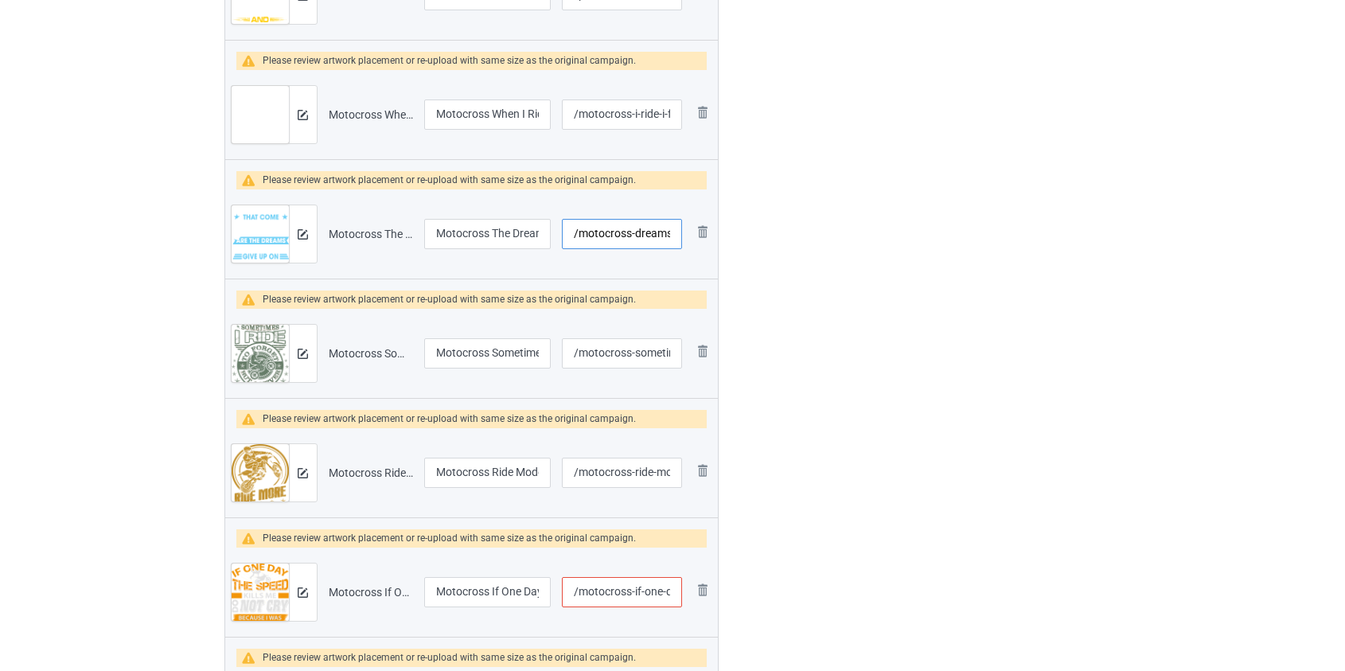
scroll to position [2532, 0]
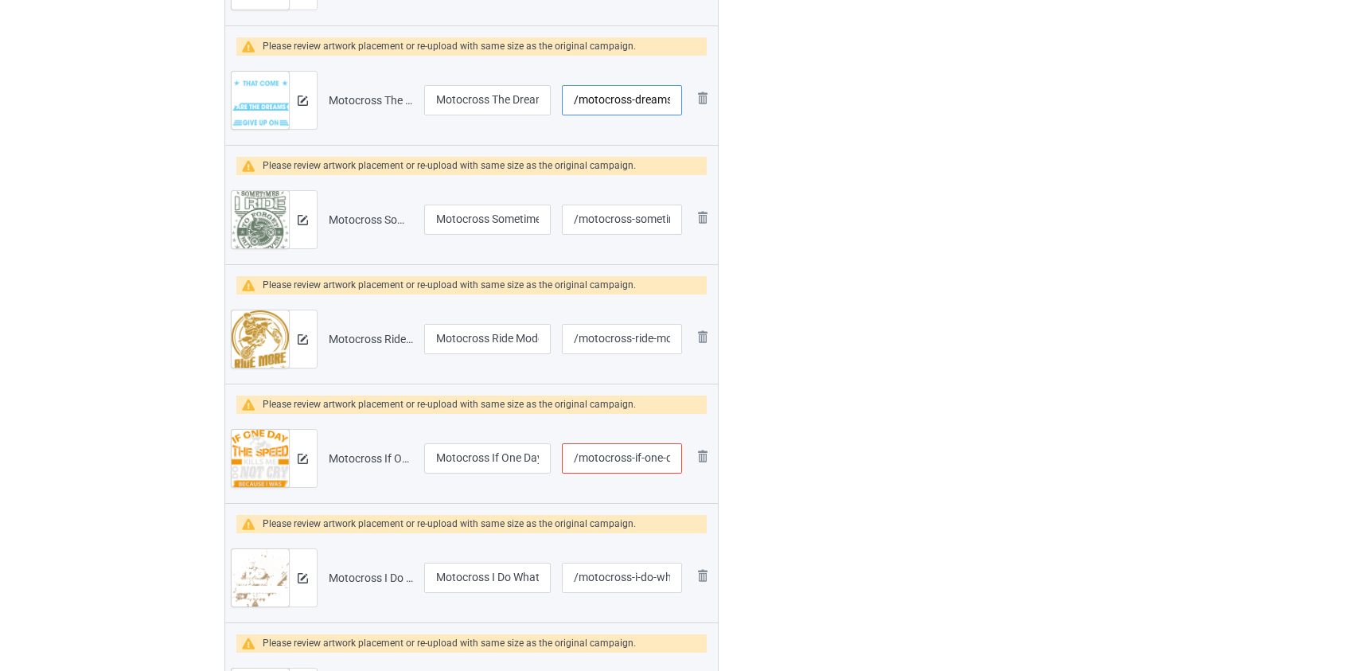
type input "/motocross-dreams-that-come-true"
click at [646, 454] on input "/motocross-if-one-day-the-speed-kills-me" at bounding box center [621, 458] width 119 height 30
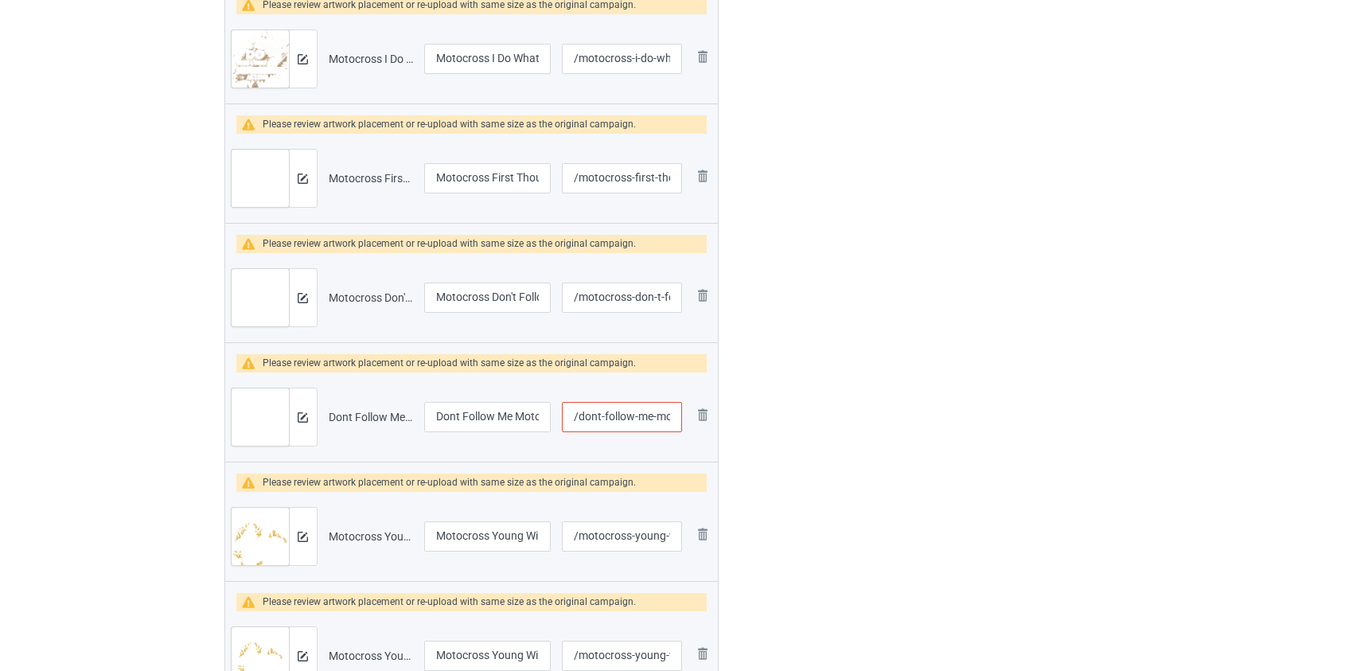
scroll to position [3111, 0]
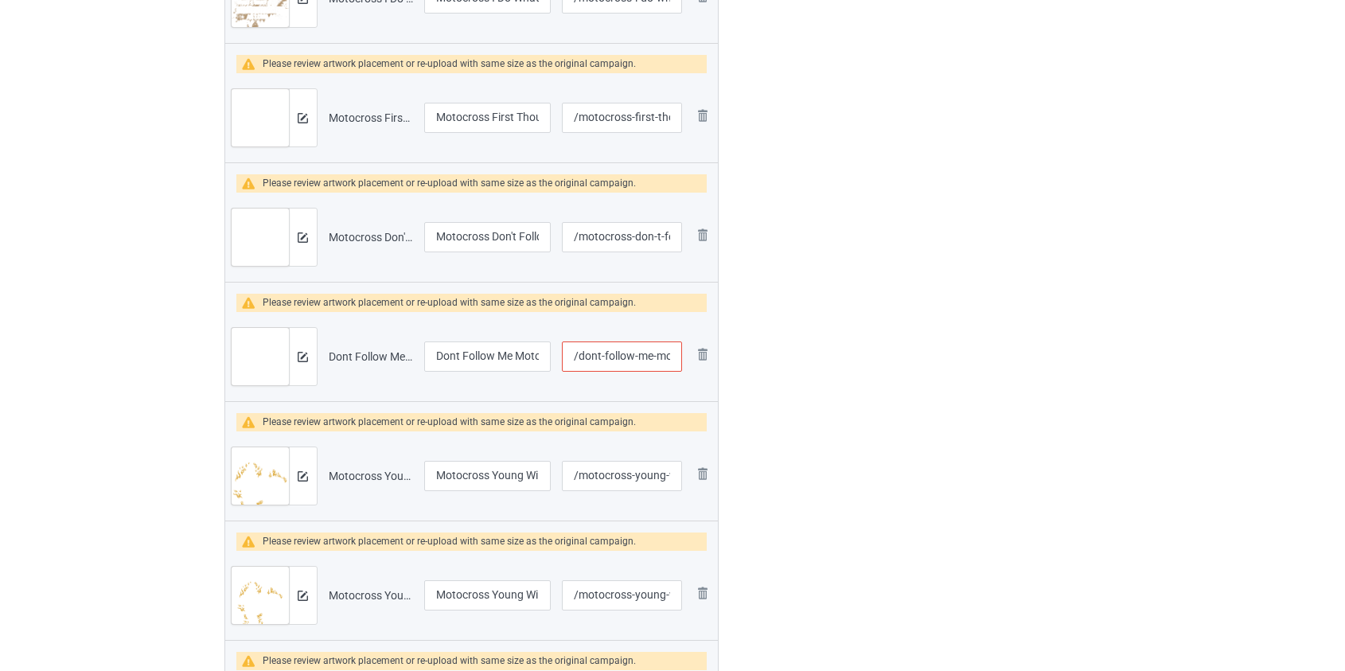
type input "/motocross-if-the-speed-kills-me"
click at [615, 351] on input "/dont-follow-me-motocross" at bounding box center [621, 356] width 119 height 30
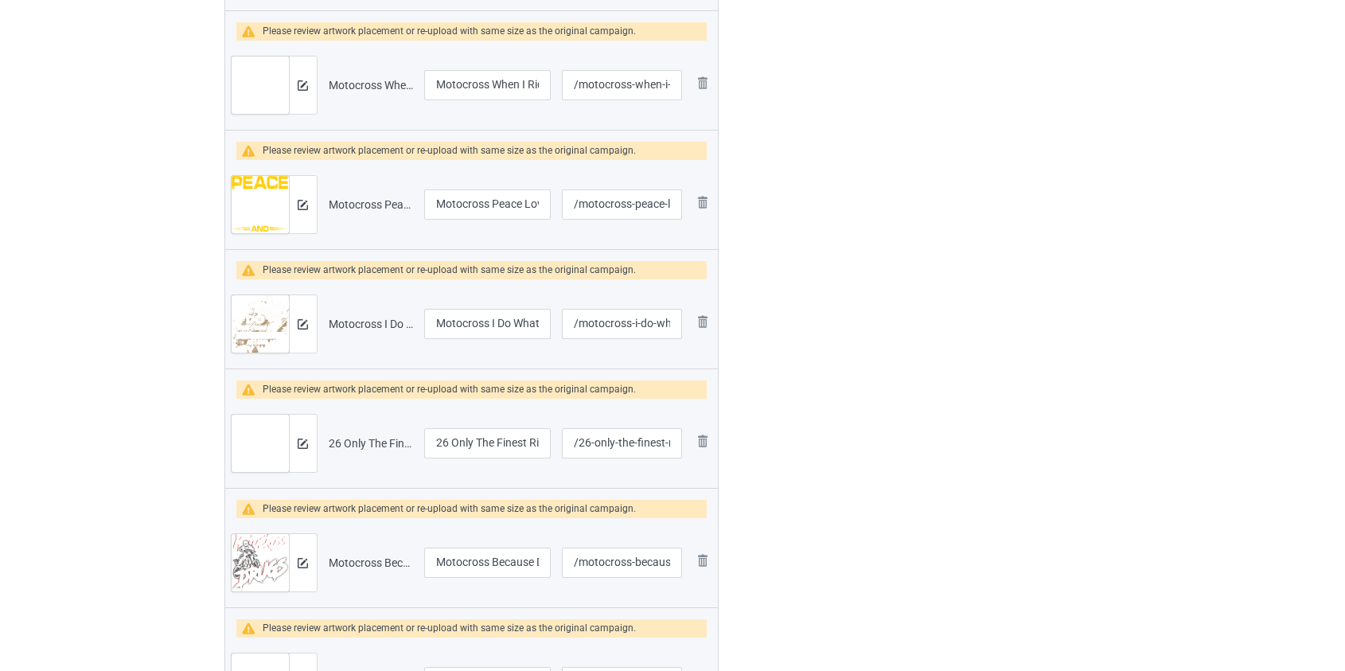
scroll to position [4268, 0]
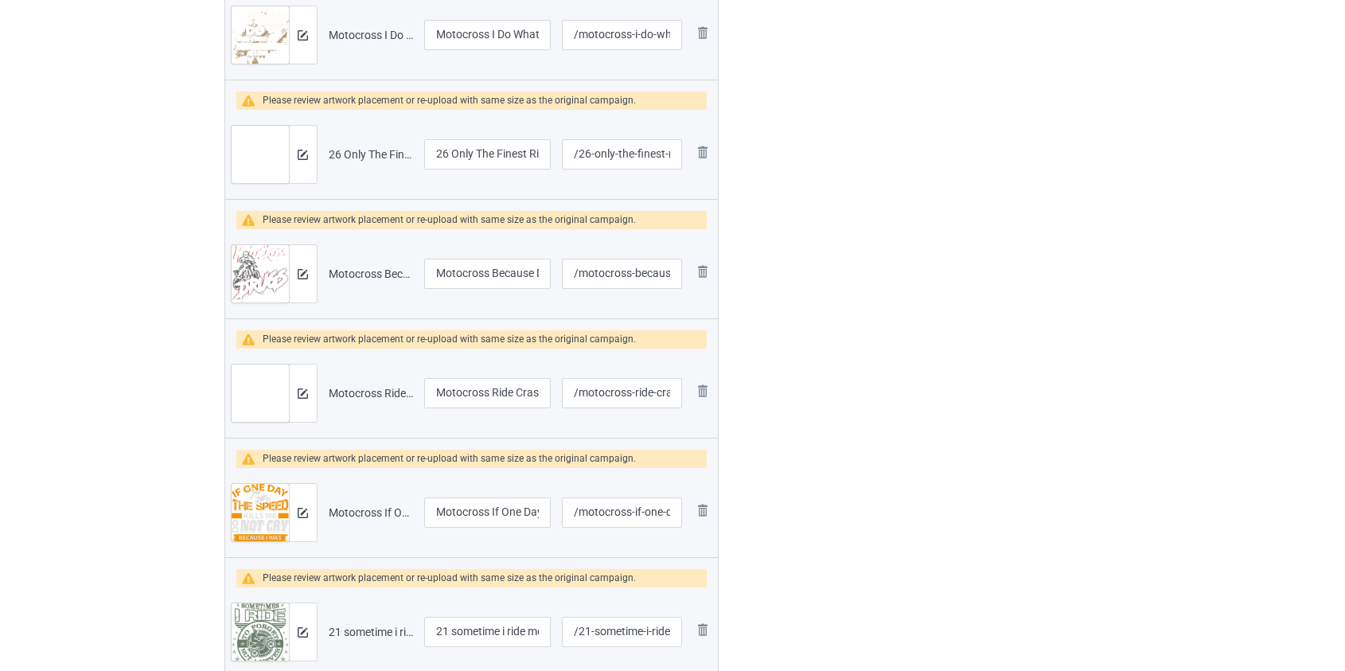
type input "/dont-motocross"
drag, startPoint x: 450, startPoint y: 150, endPoint x: 370, endPoint y: 162, distance: 80.6
click at [370, 162] on tr "Preview and edit artwork 26 Only The Finest Ride a Motocross.png 26 Only The Fi…" at bounding box center [471, 154] width 493 height 89
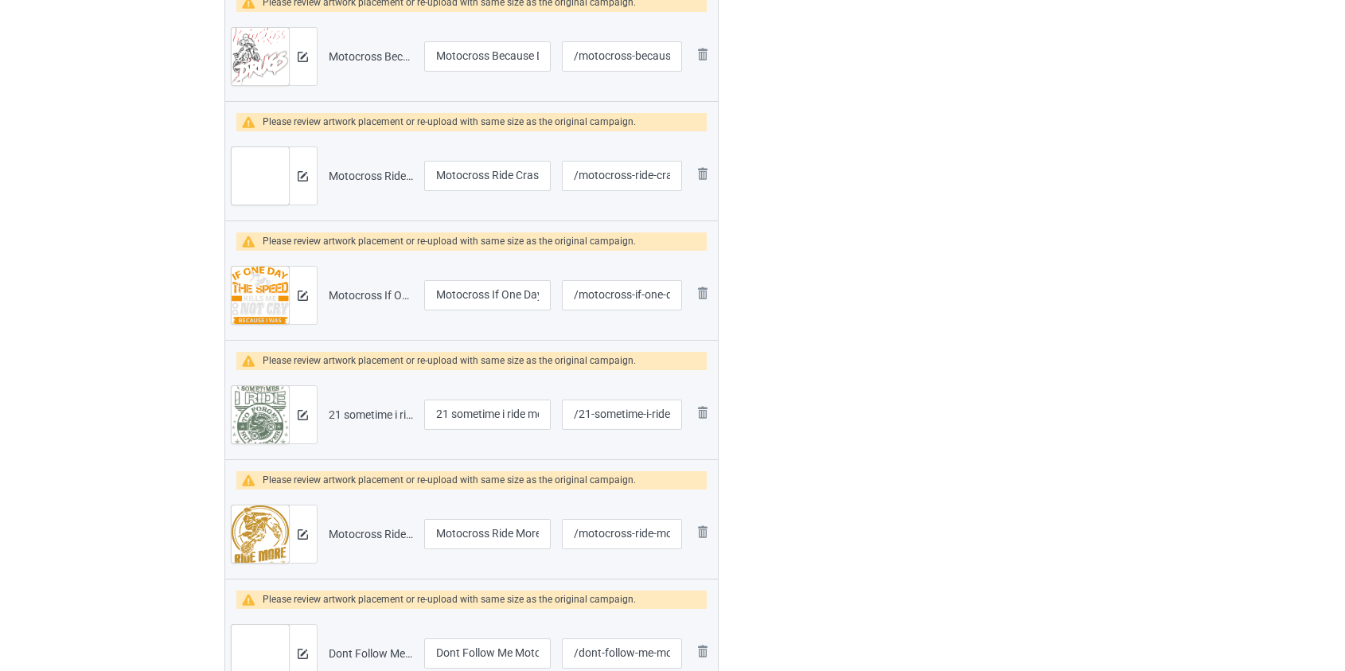
scroll to position [4558, 0]
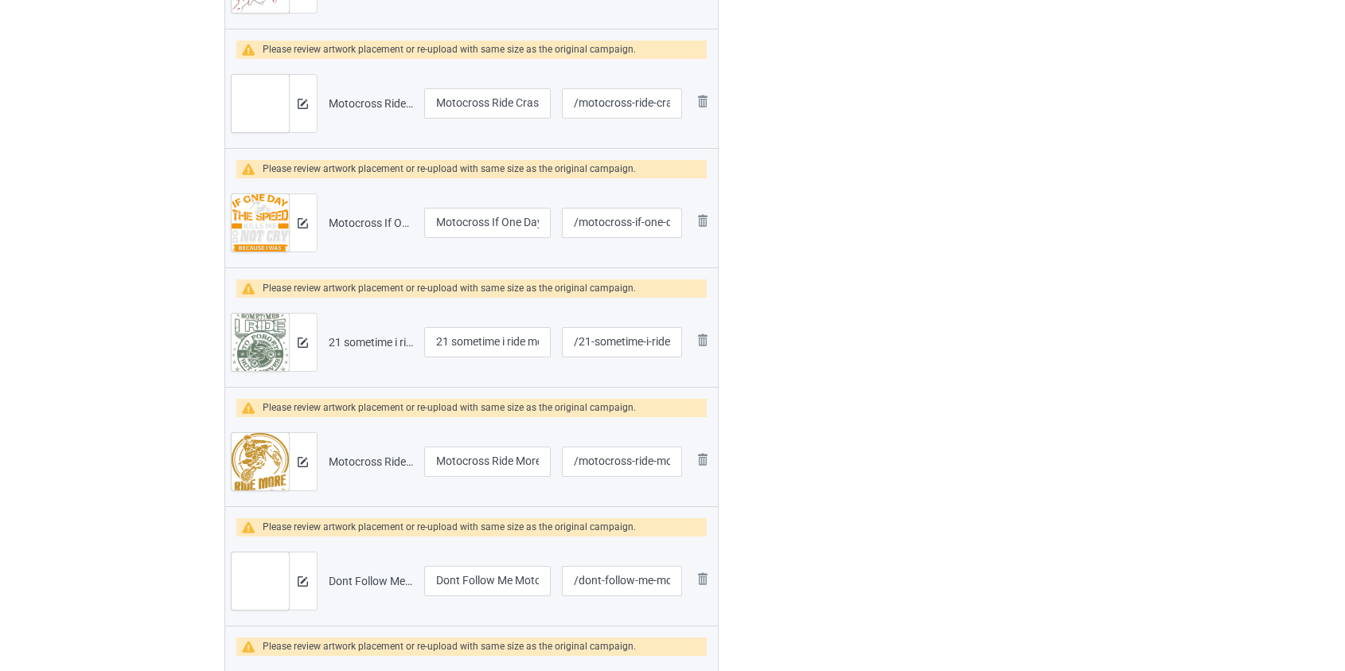
type input "Only The Finest Ride a Motocross"
drag, startPoint x: 456, startPoint y: 336, endPoint x: 393, endPoint y: 336, distance: 62.9
click at [393, 336] on tr "Preview and edit artwork 21 sometime i ride motocross.png 21 sometime i ride mo…" at bounding box center [471, 342] width 493 height 89
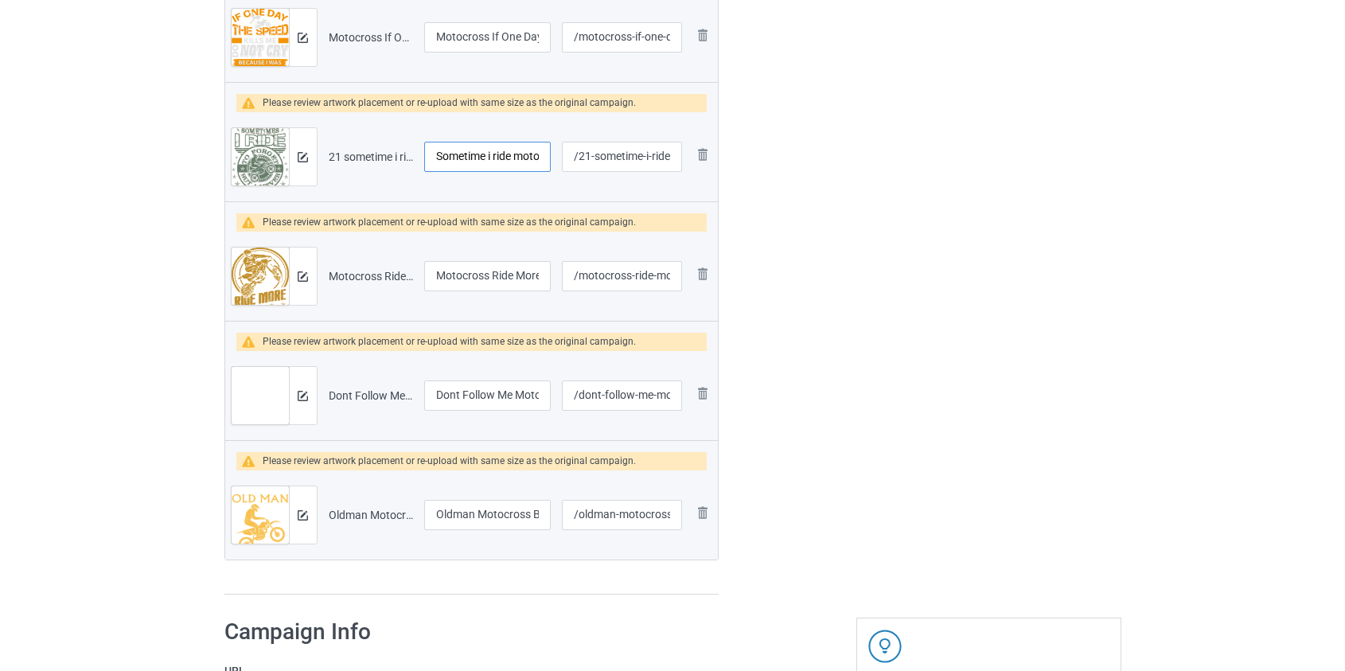
scroll to position [4847, 0]
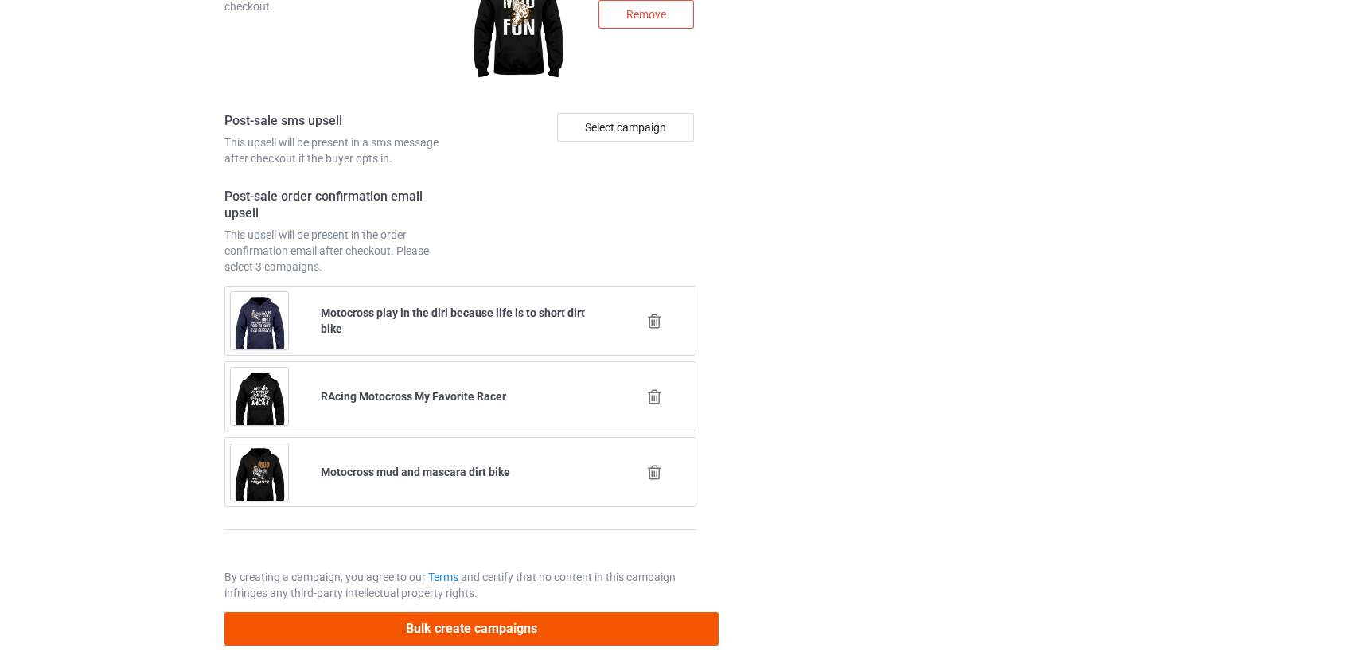
type input "Sometime i ride motocross"
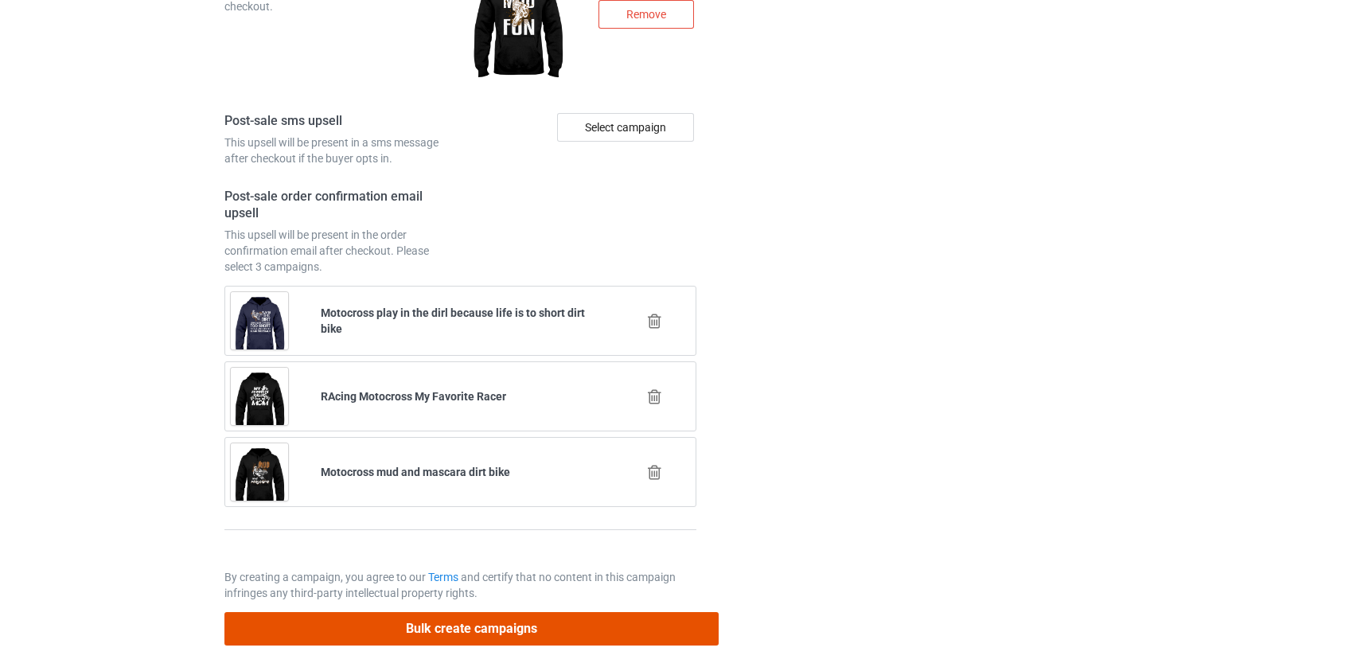
click at [481, 630] on button "Bulk create campaigns" at bounding box center [471, 628] width 495 height 33
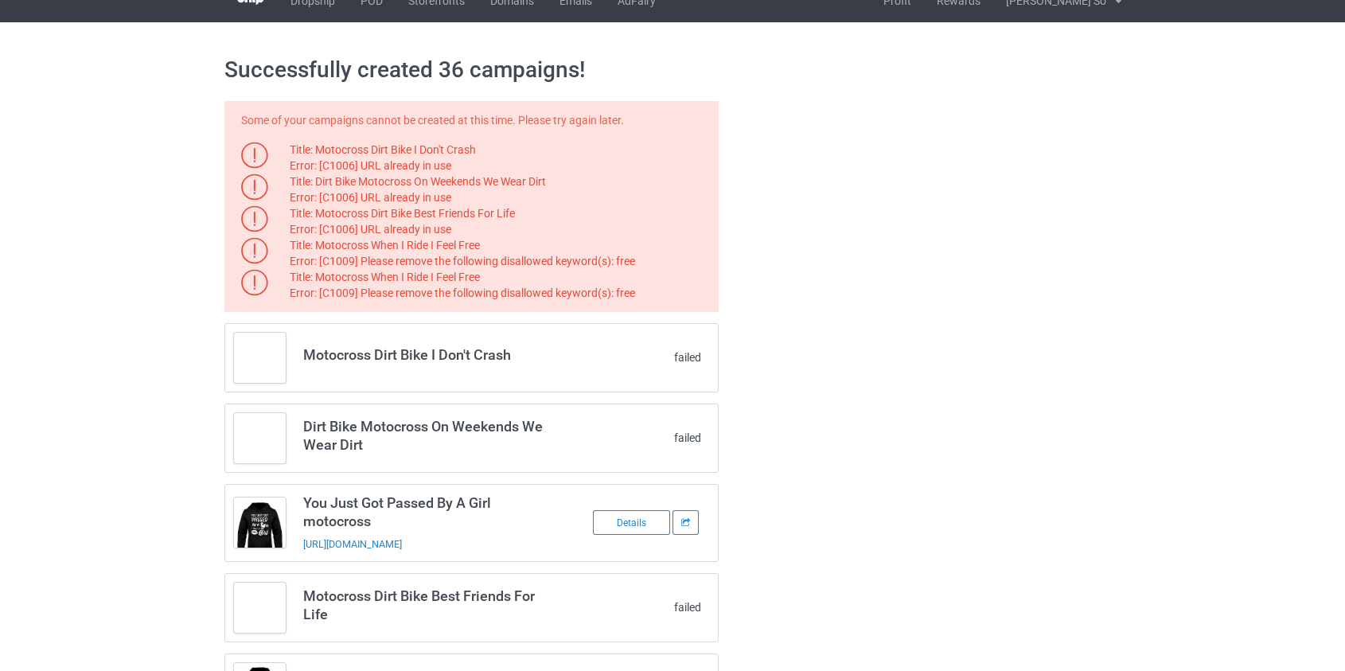
scroll to position [0, 0]
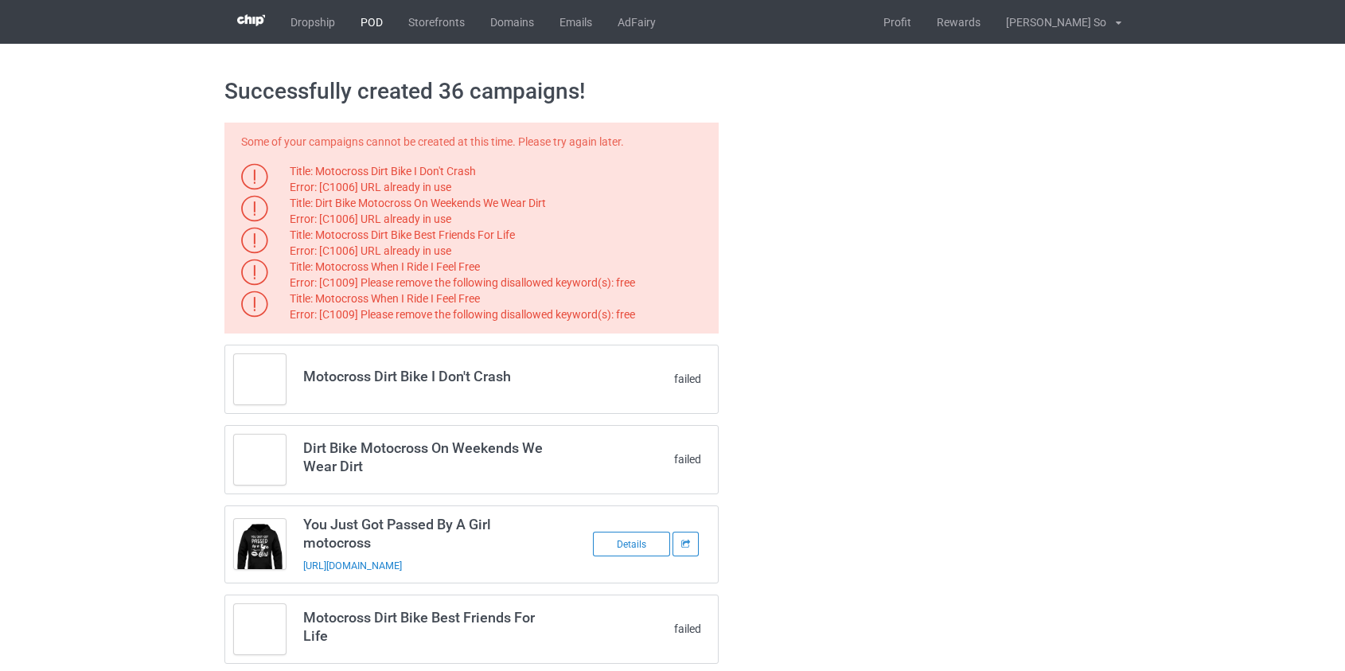
click at [361, 15] on link "POD" at bounding box center [372, 22] width 48 height 44
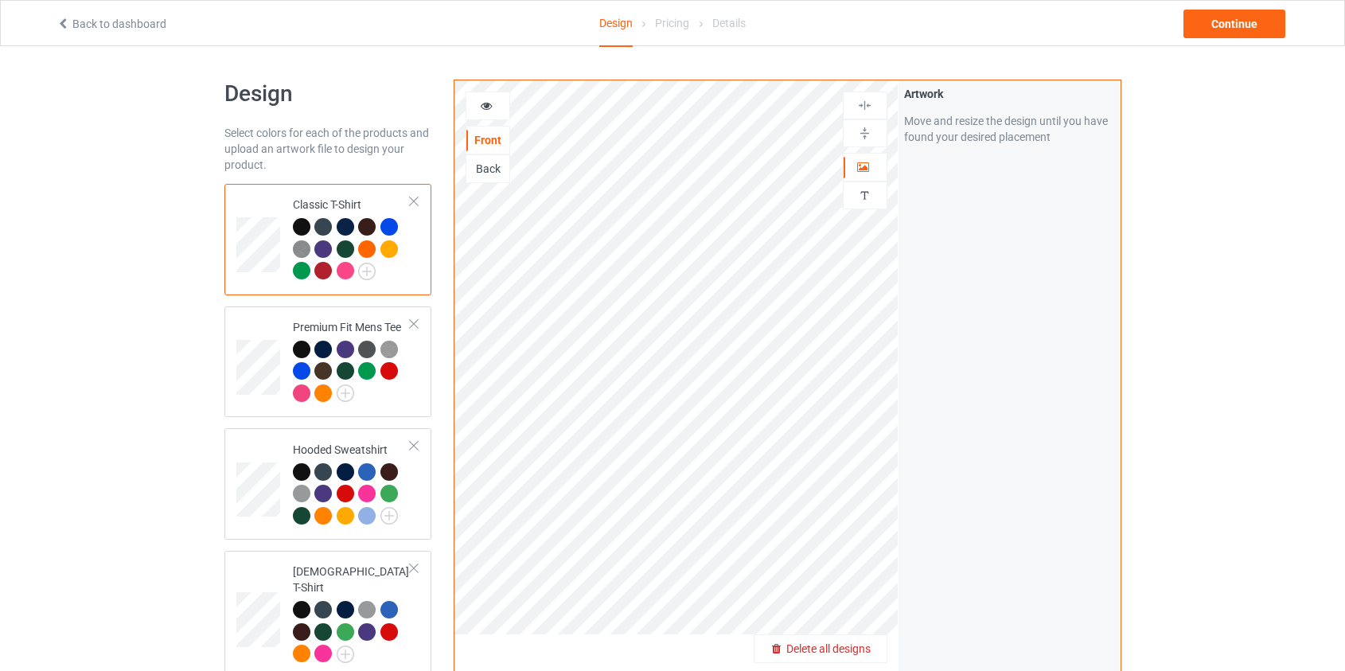
click at [860, 653] on span "Delete all designs" at bounding box center [828, 648] width 84 height 13
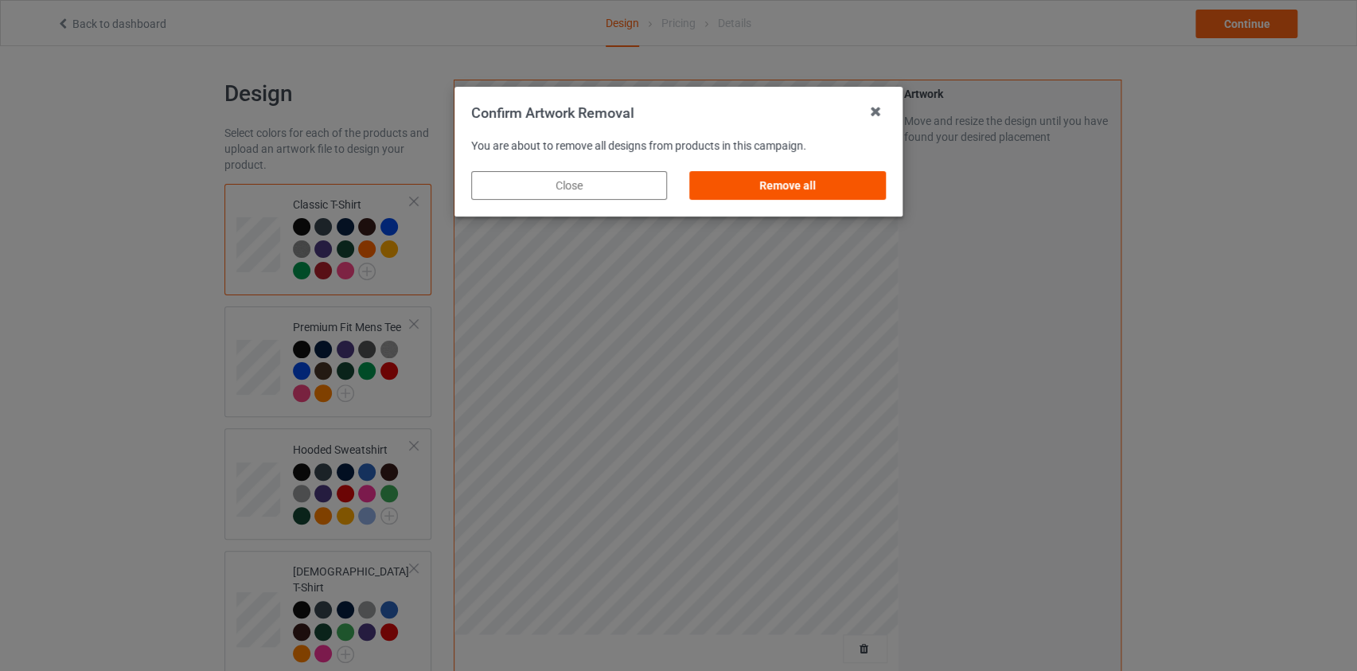
click at [803, 183] on div "Remove all" at bounding box center [788, 185] width 196 height 29
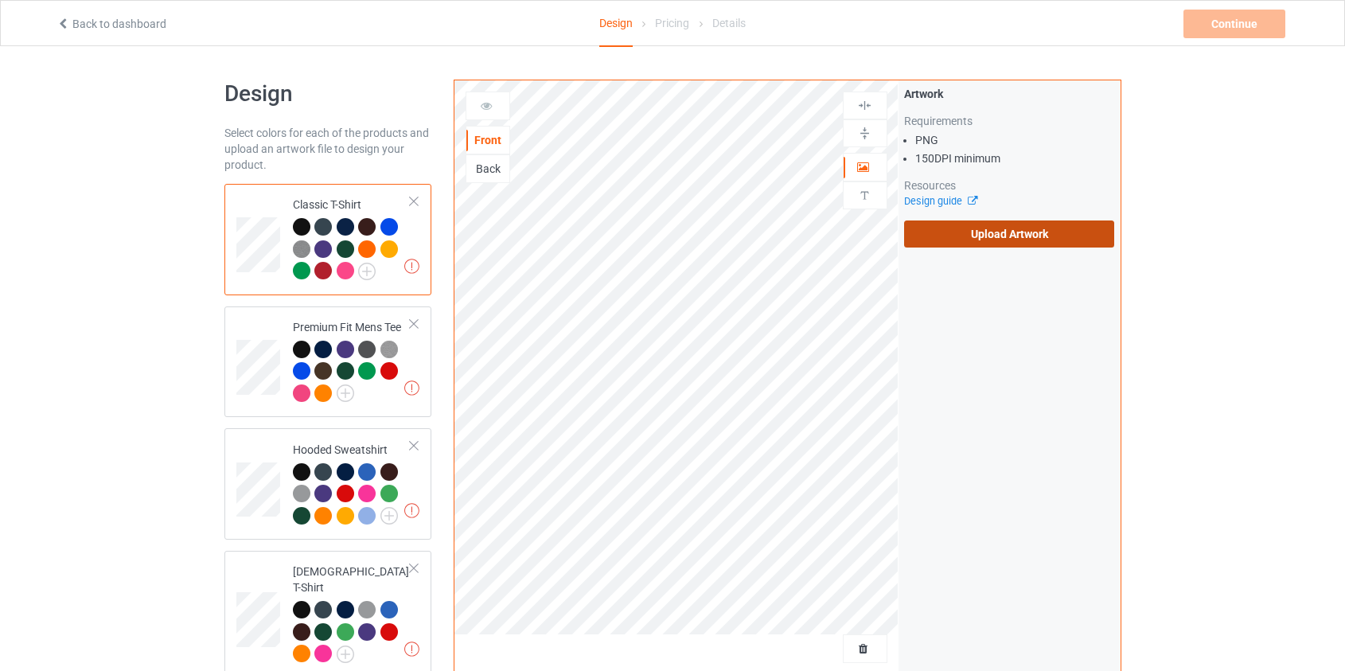
click at [989, 245] on label "Upload Artwork" at bounding box center [1009, 233] width 211 height 27
click at [0, 0] on input "Upload Artwork" at bounding box center [0, 0] width 0 height 0
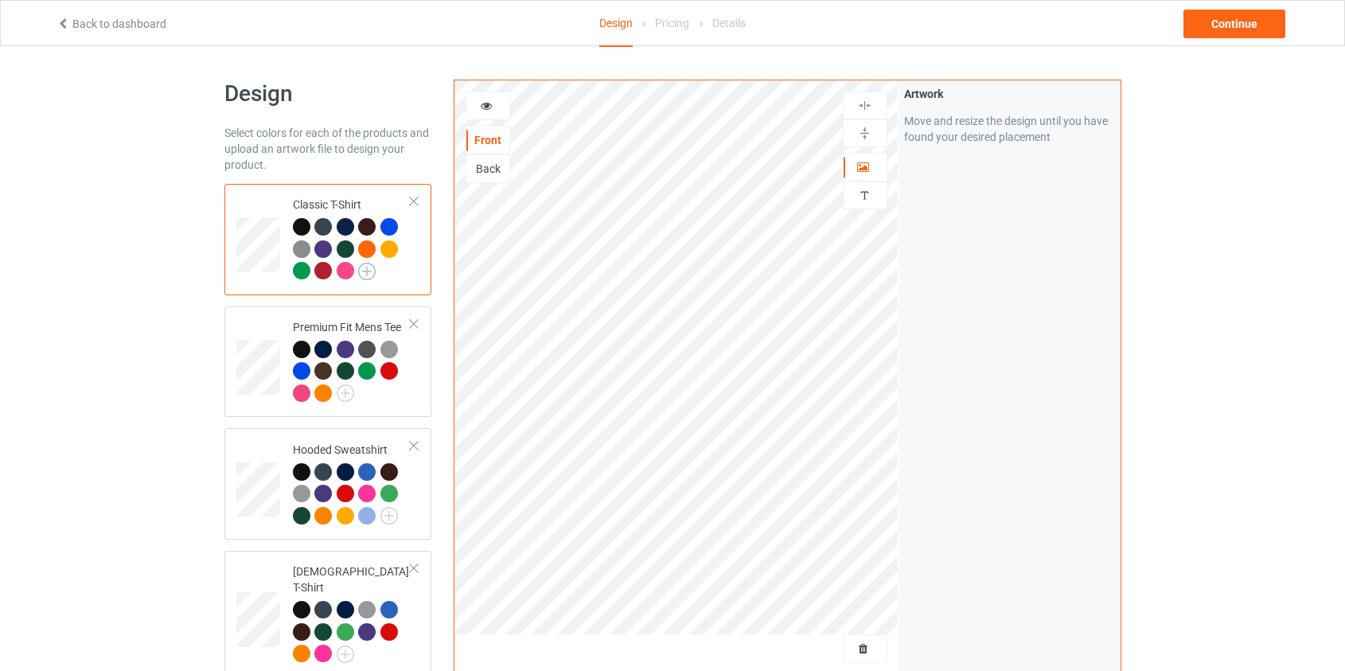
click at [369, 276] on img at bounding box center [367, 272] width 18 height 18
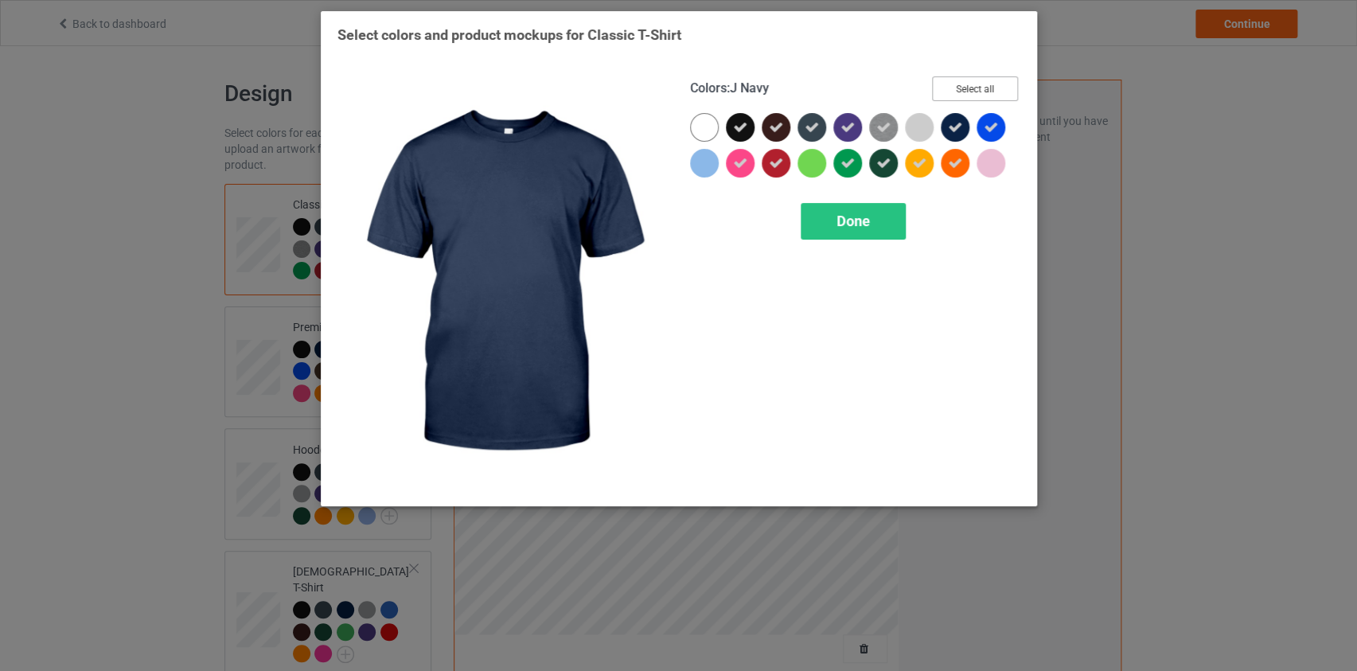
click at [968, 93] on button "Select all" at bounding box center [975, 88] width 86 height 25
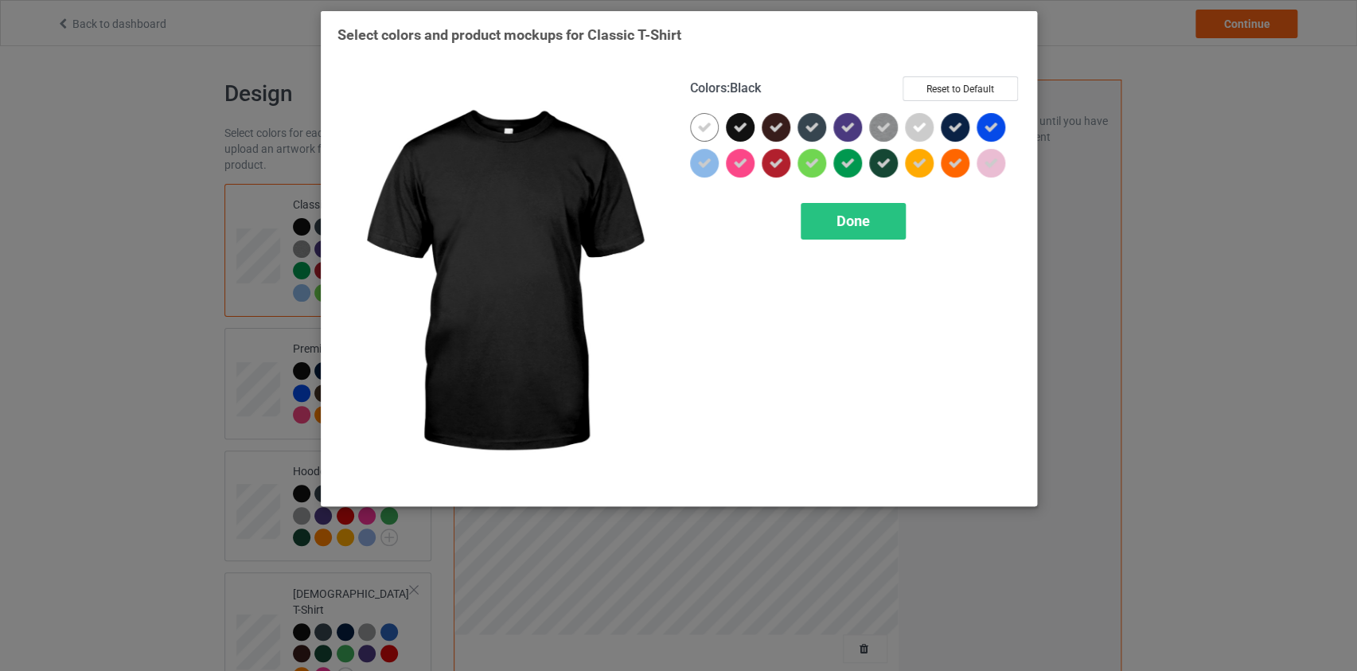
click at [754, 118] on div at bounding box center [744, 131] width 36 height 36
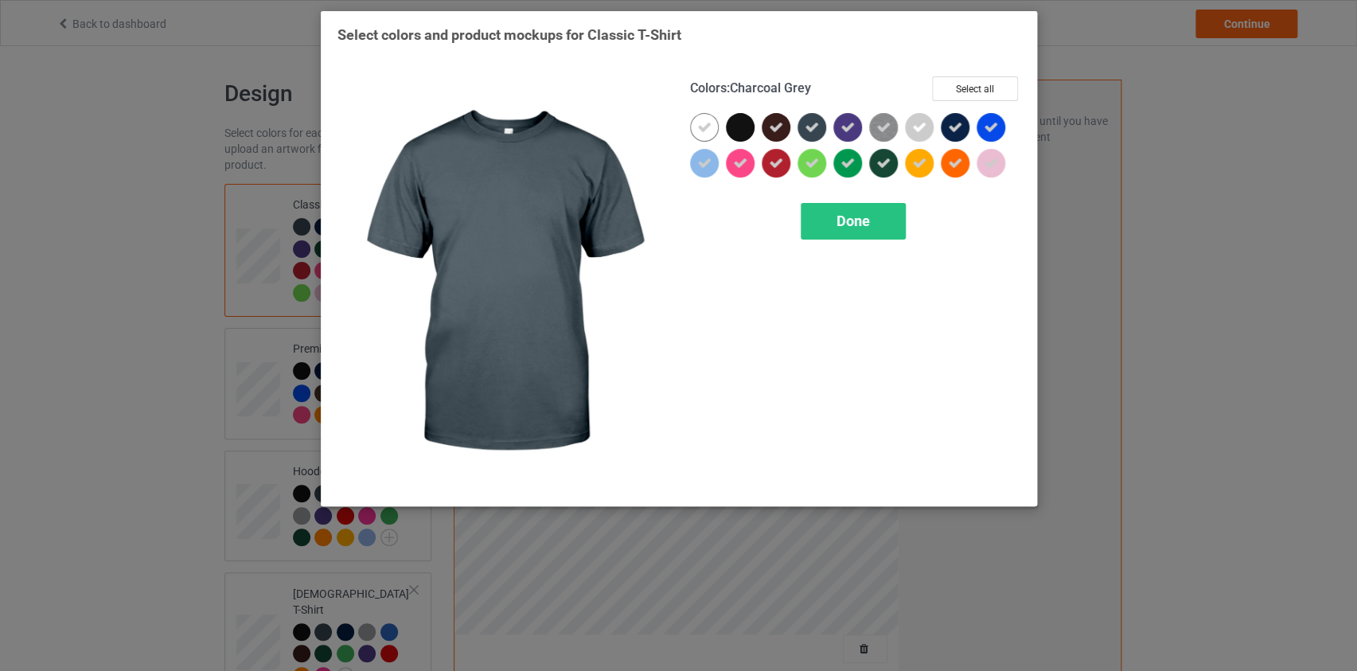
click at [805, 120] on icon at bounding box center [812, 127] width 14 height 14
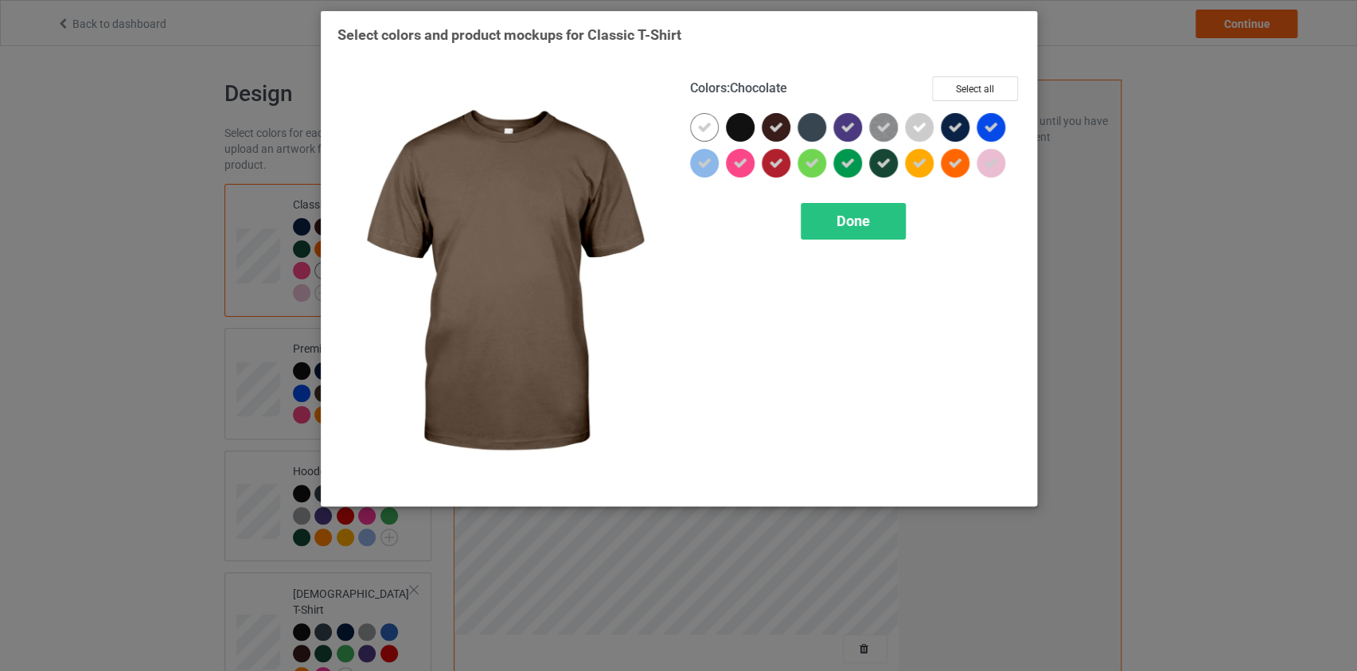
click at [779, 126] on icon at bounding box center [776, 127] width 14 height 14
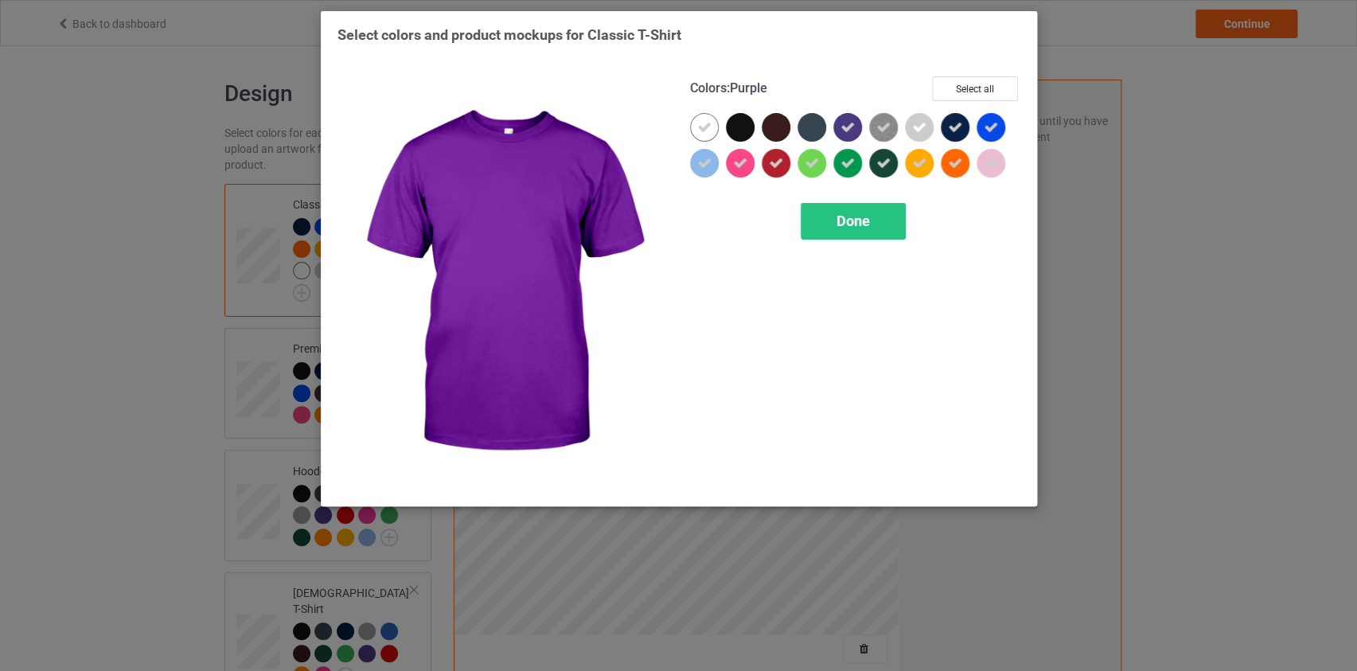
click at [850, 128] on icon at bounding box center [847, 127] width 14 height 14
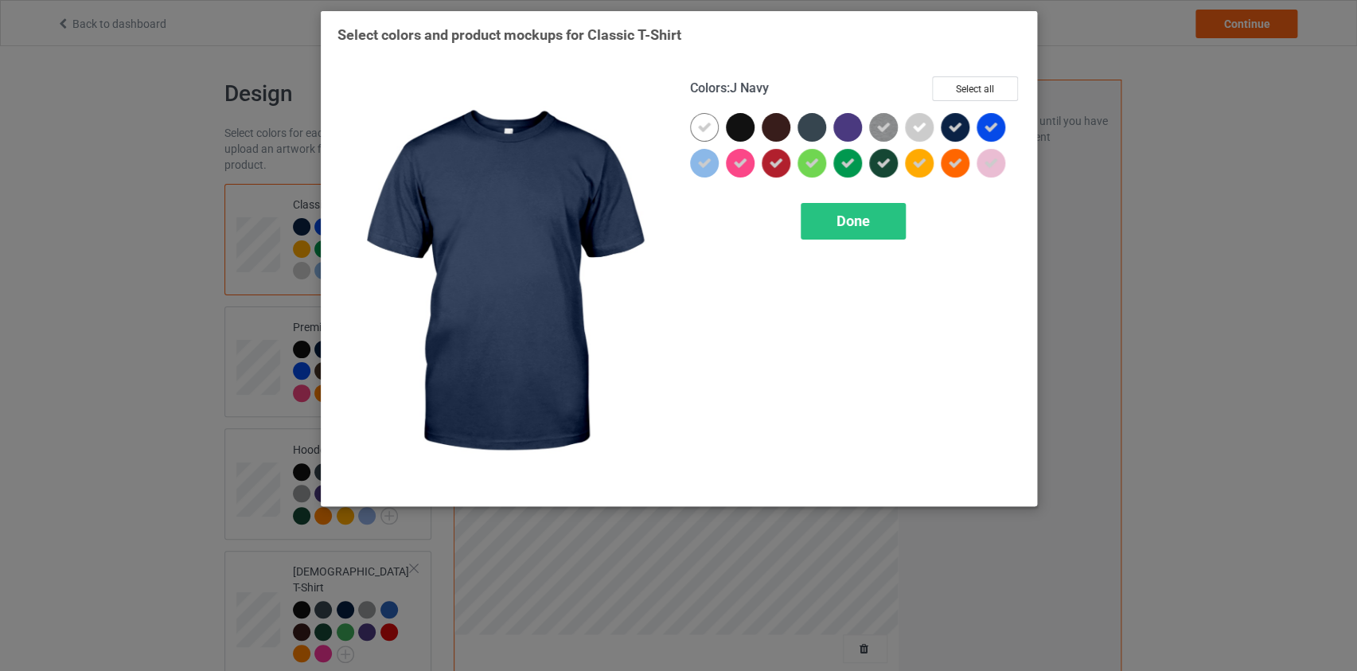
click at [960, 127] on icon at bounding box center [955, 127] width 14 height 14
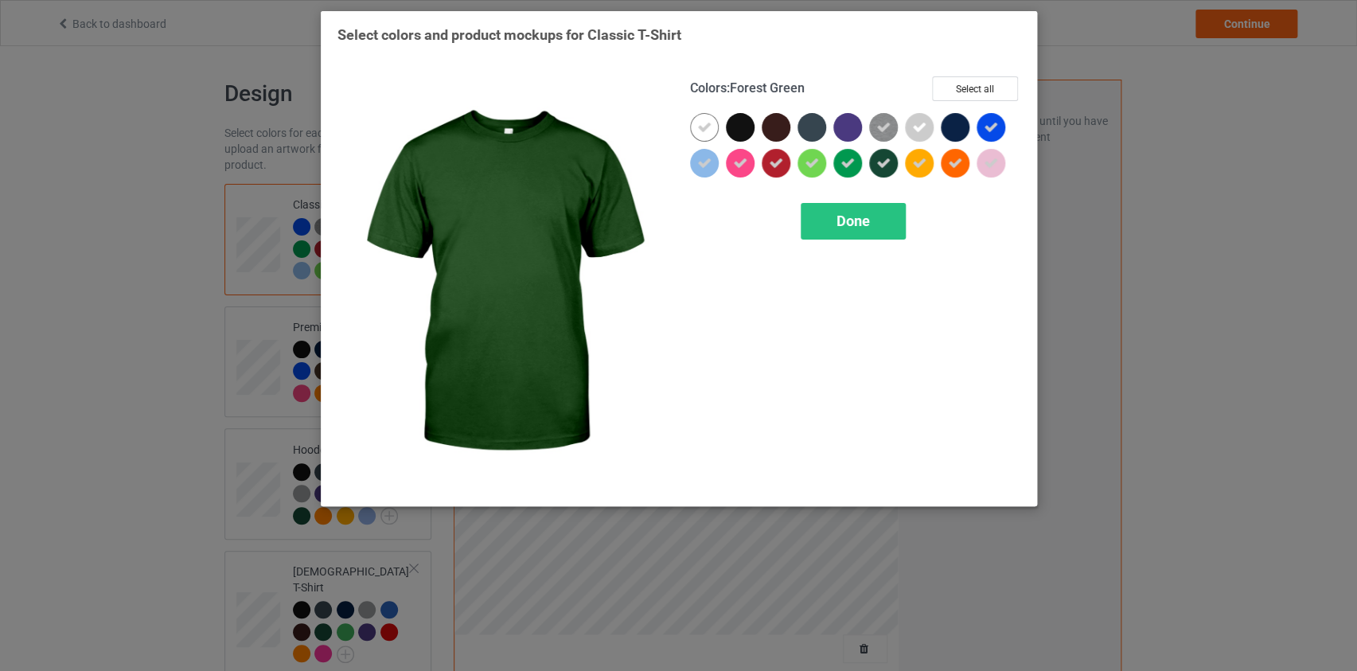
click at [888, 170] on div at bounding box center [883, 163] width 29 height 29
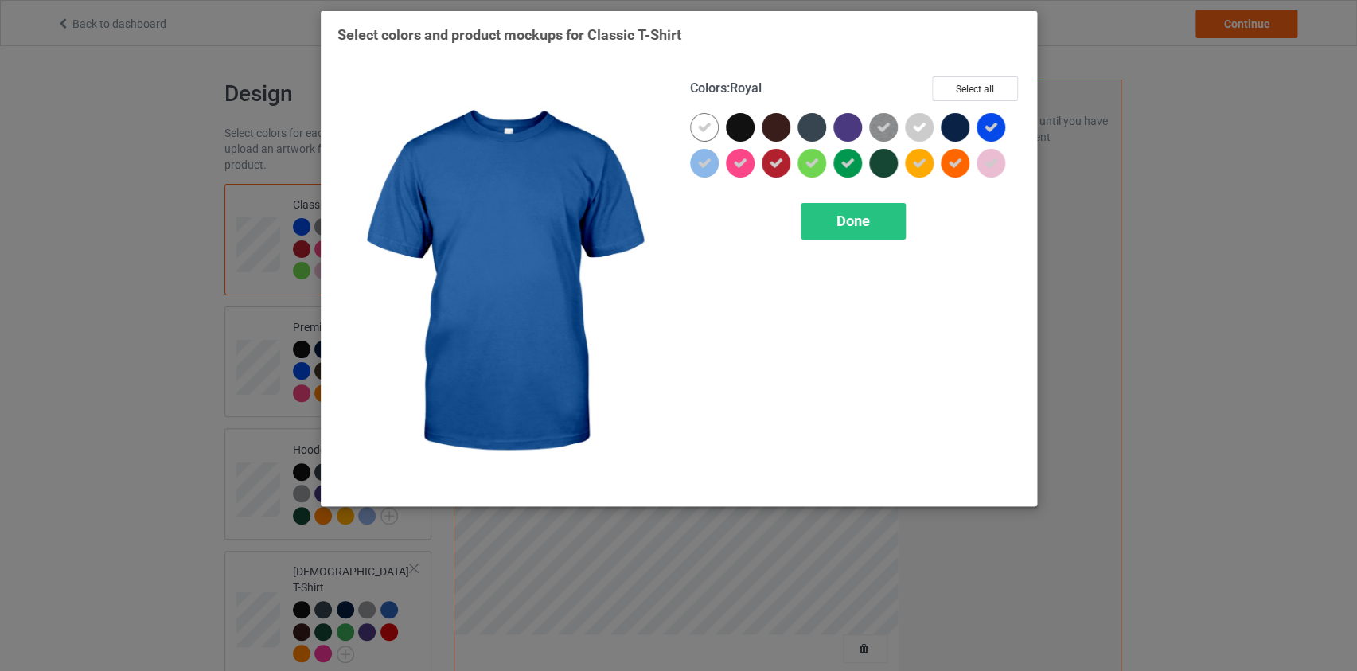
click at [1010, 116] on div at bounding box center [995, 131] width 36 height 36
click at [994, 127] on div at bounding box center [991, 127] width 29 height 29
click at [994, 127] on icon at bounding box center [991, 127] width 14 height 14
click at [992, 123] on div at bounding box center [991, 127] width 29 height 29
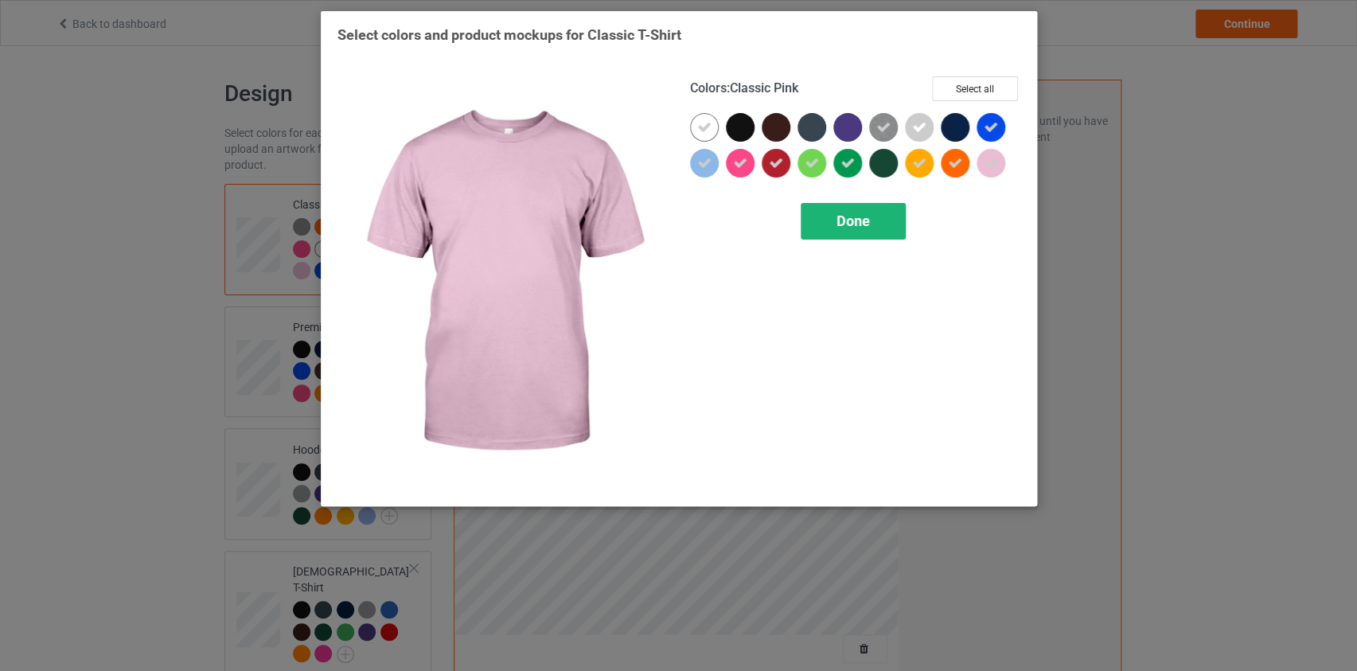
click at [880, 224] on div "Done" at bounding box center [853, 221] width 105 height 37
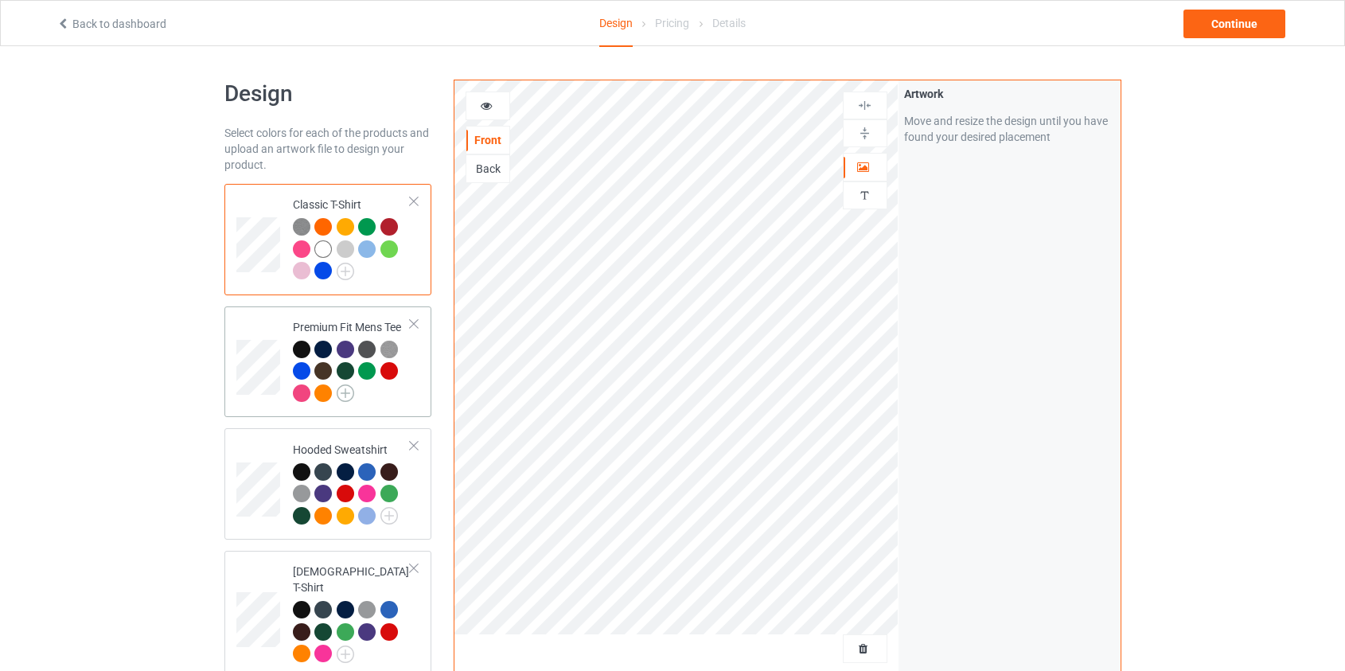
click at [343, 393] on img at bounding box center [346, 393] width 18 height 18
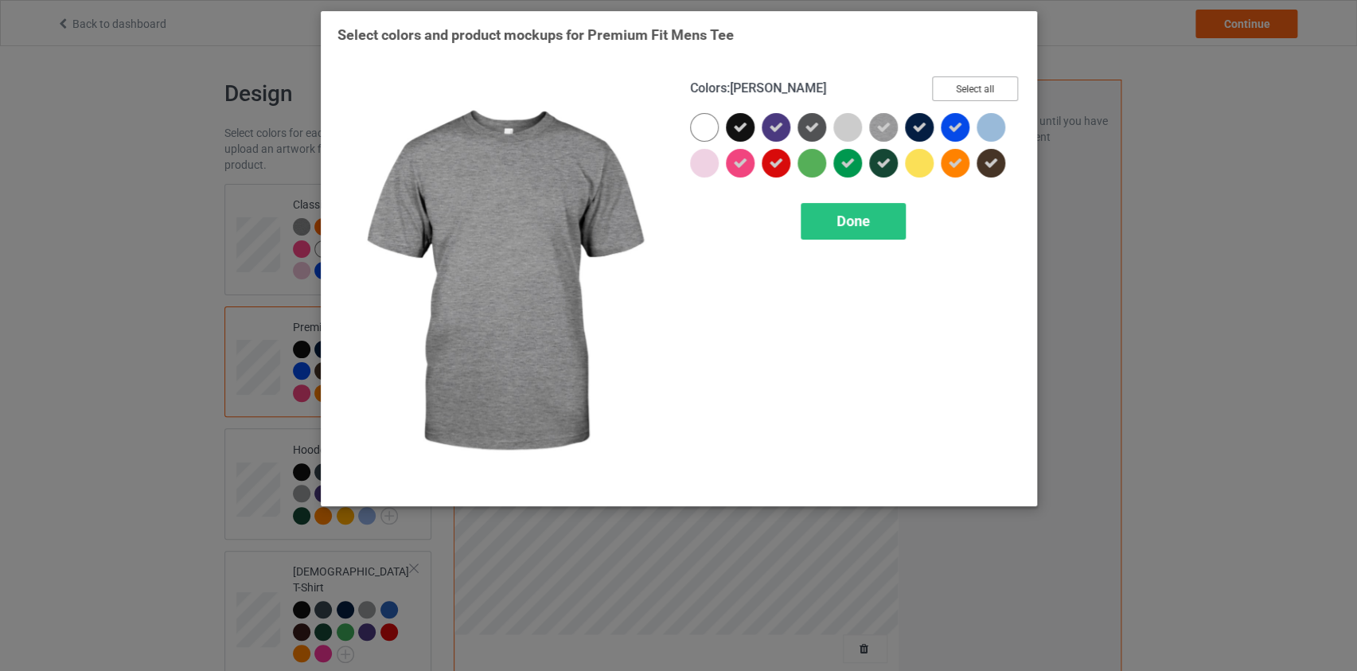
click at [952, 83] on button "Select all" at bounding box center [975, 88] width 86 height 25
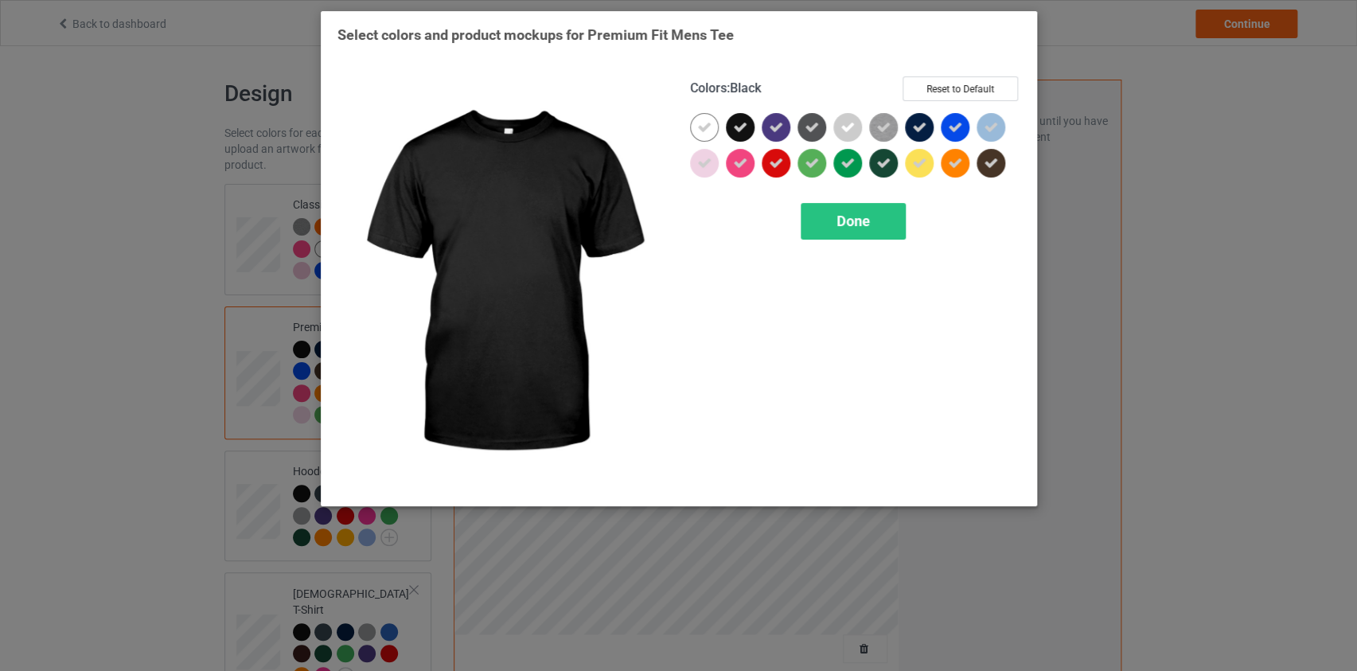
click at [741, 120] on icon at bounding box center [740, 127] width 14 height 14
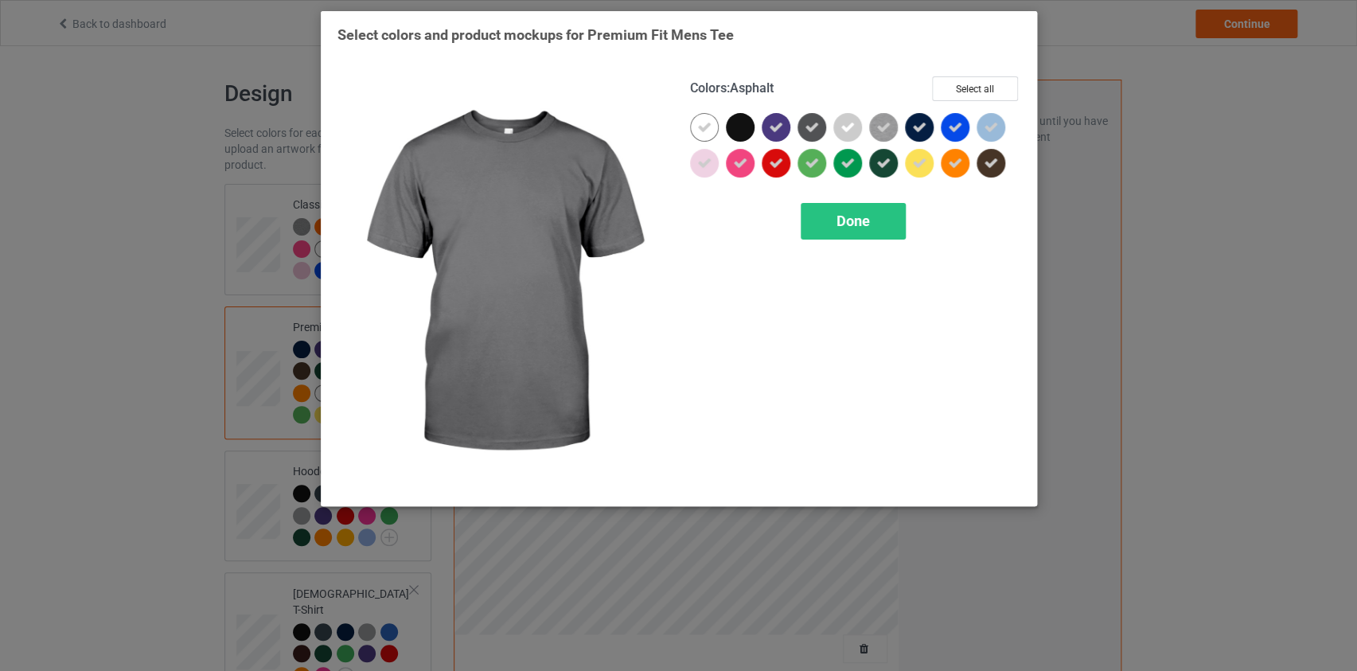
click at [815, 133] on icon at bounding box center [812, 127] width 14 height 14
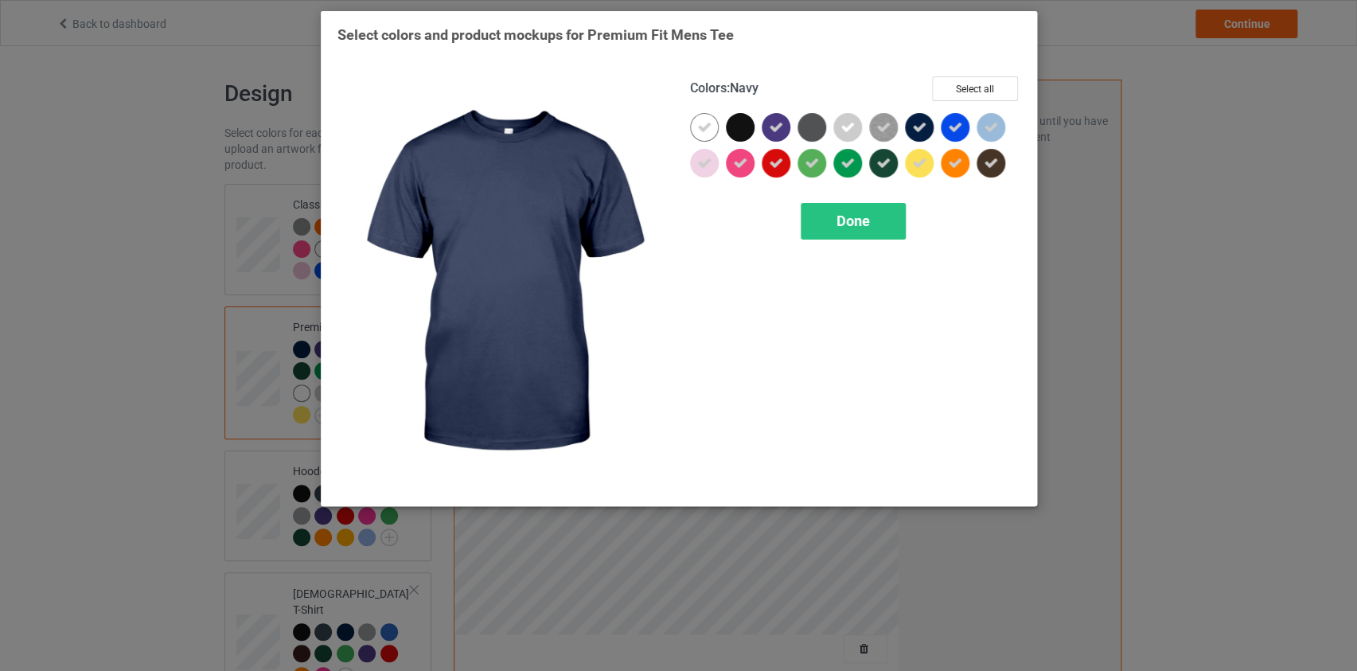
click at [914, 127] on icon at bounding box center [919, 127] width 14 height 14
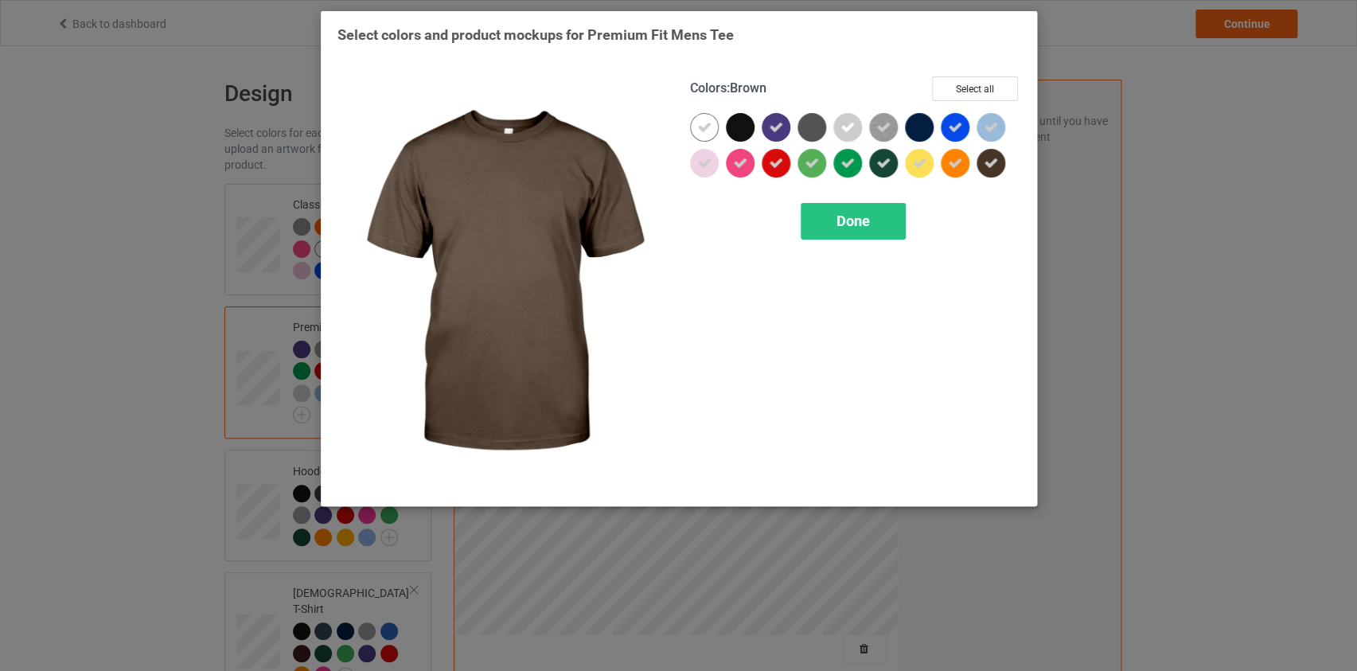
click at [996, 175] on div at bounding box center [991, 163] width 29 height 29
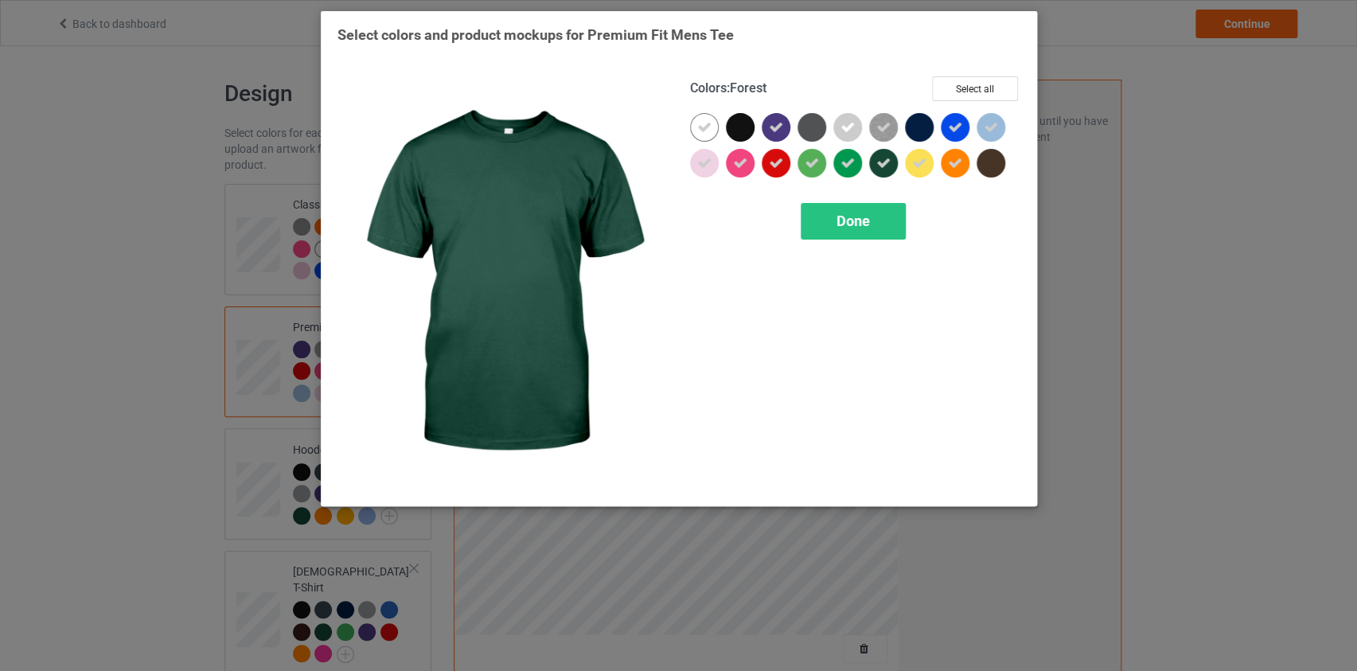
click at [883, 162] on icon at bounding box center [883, 163] width 14 height 14
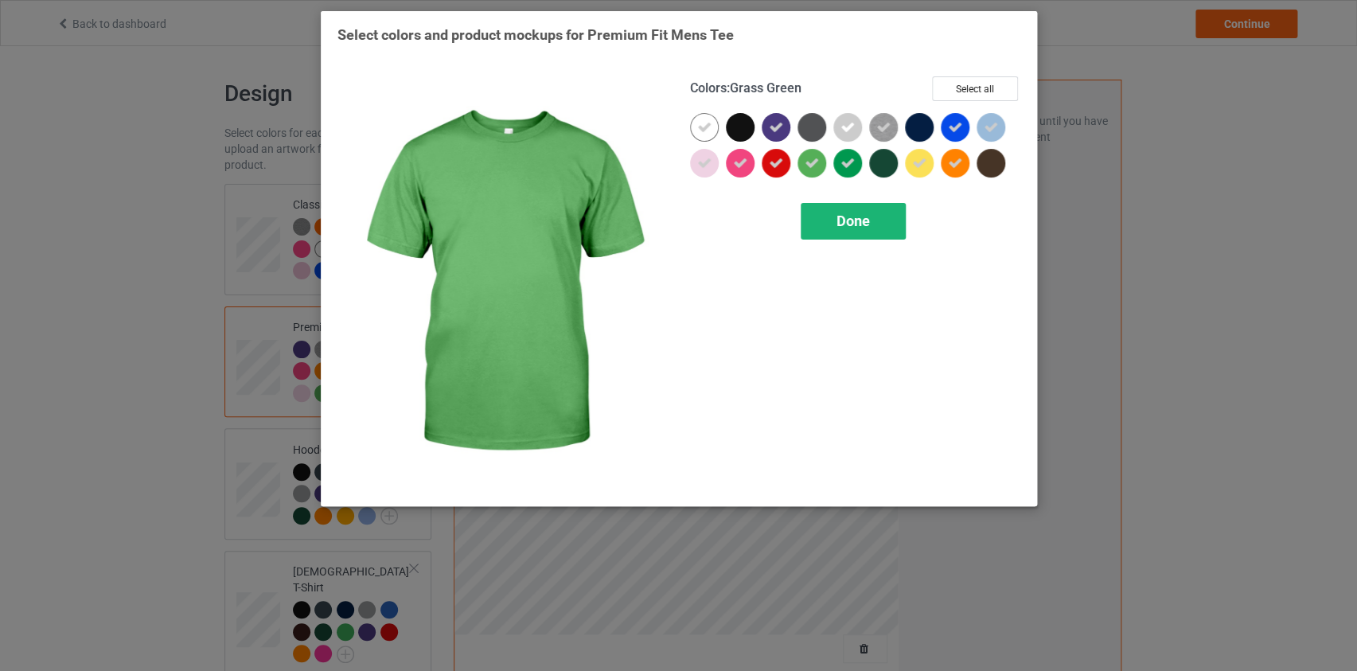
click at [847, 209] on div "Done" at bounding box center [853, 221] width 105 height 37
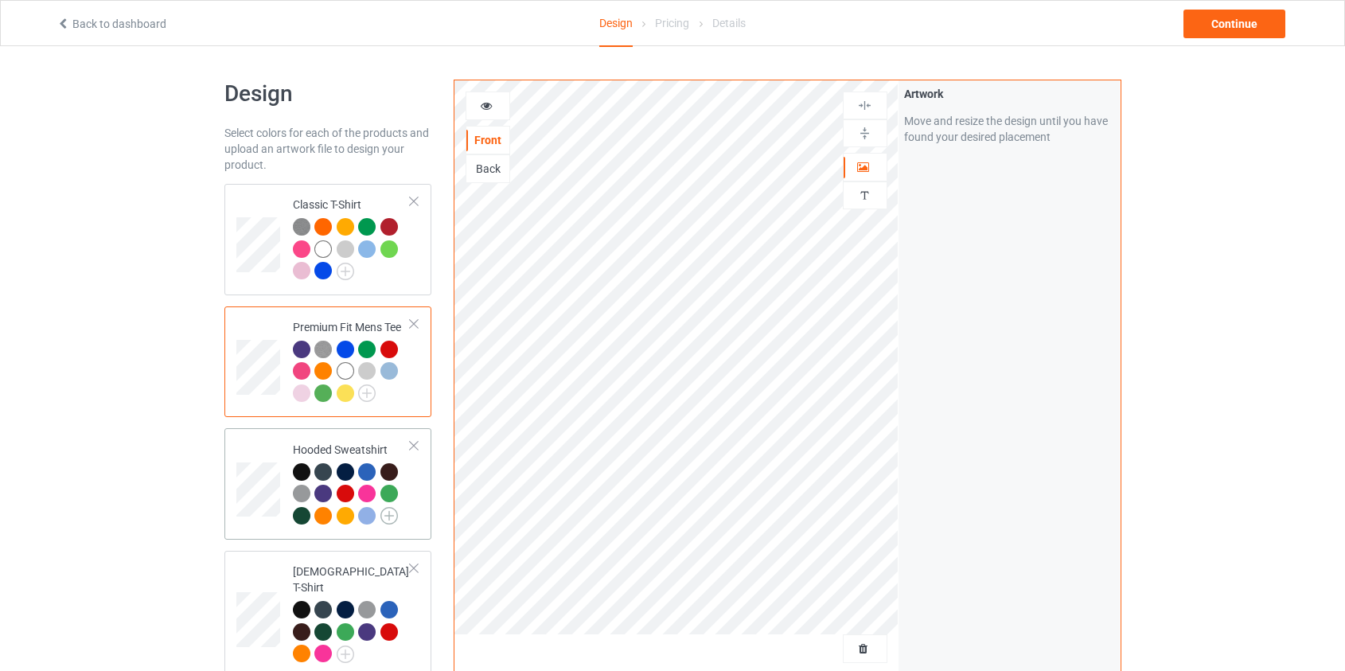
click at [389, 519] on img at bounding box center [389, 516] width 18 height 18
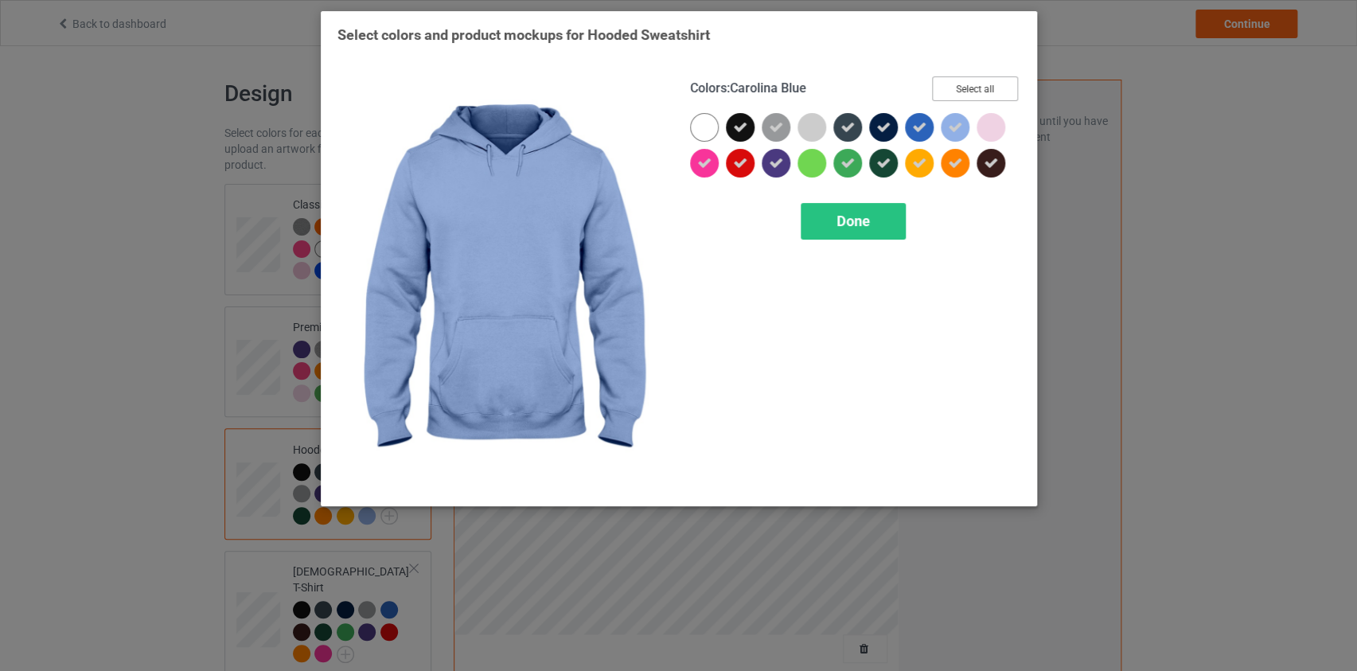
click at [973, 94] on button "Select all" at bounding box center [975, 88] width 86 height 25
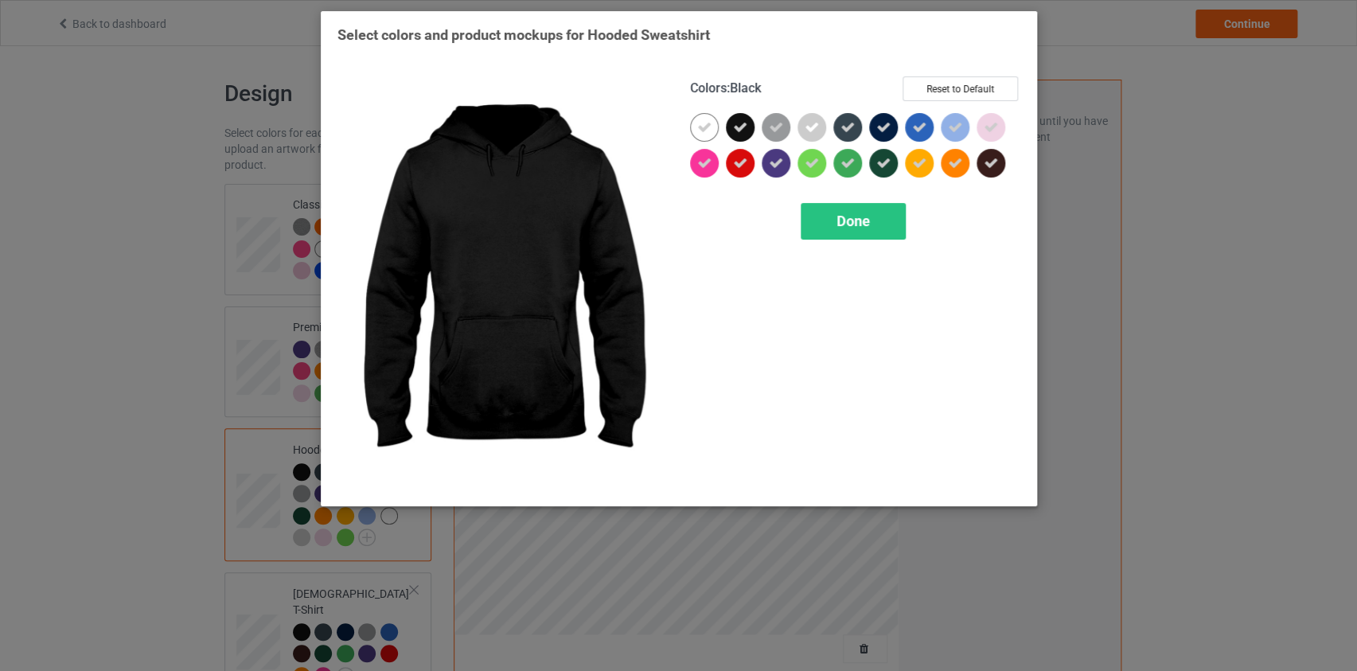
click at [750, 126] on div at bounding box center [740, 127] width 29 height 29
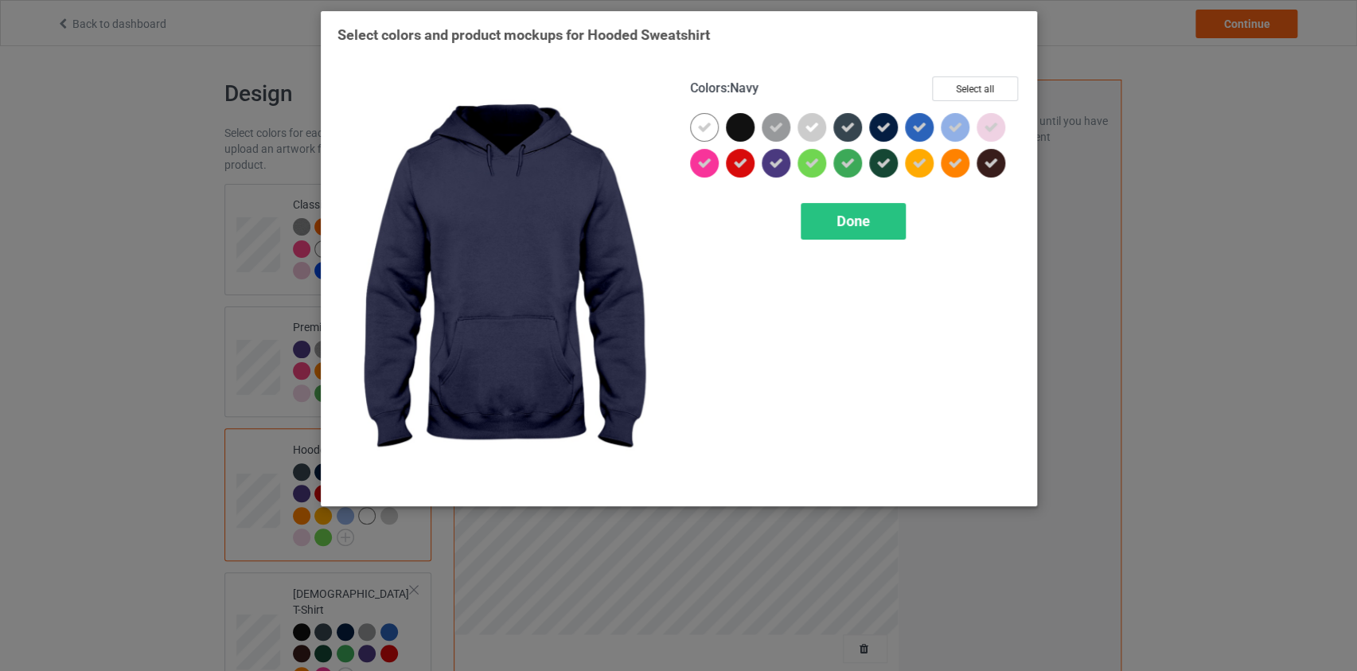
click at [883, 127] on icon at bounding box center [883, 127] width 14 height 14
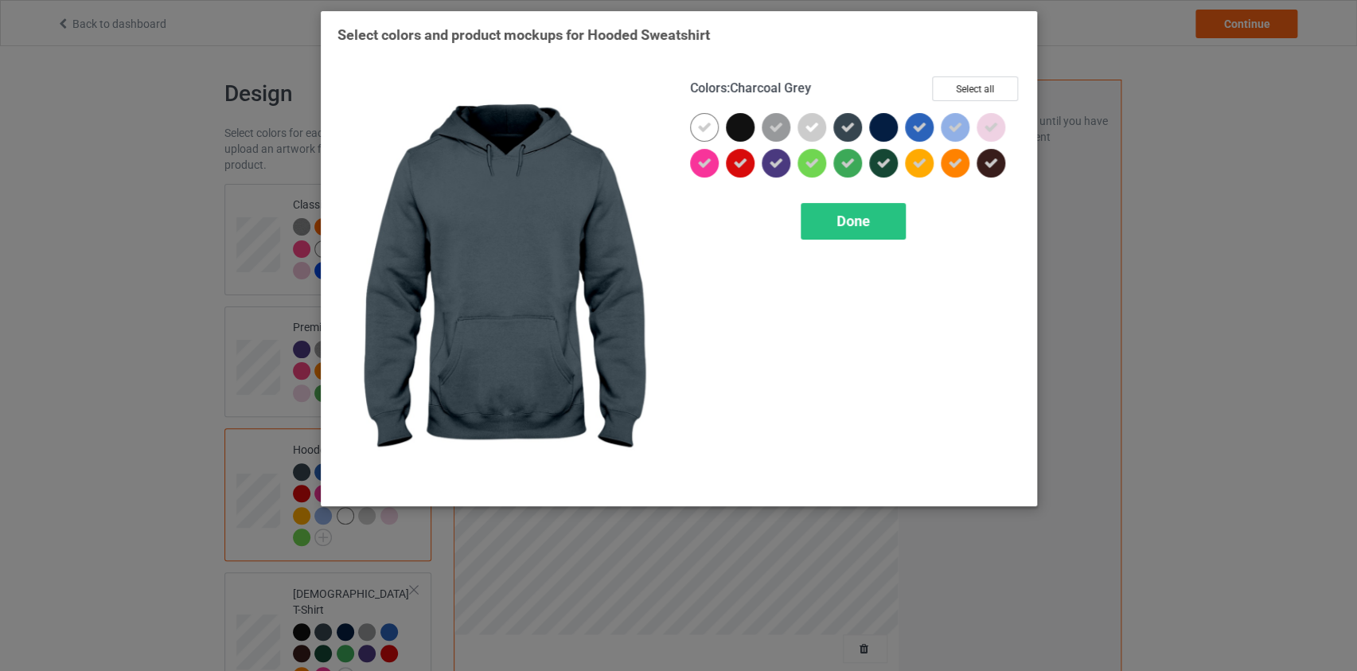
click at [848, 126] on icon at bounding box center [847, 127] width 14 height 14
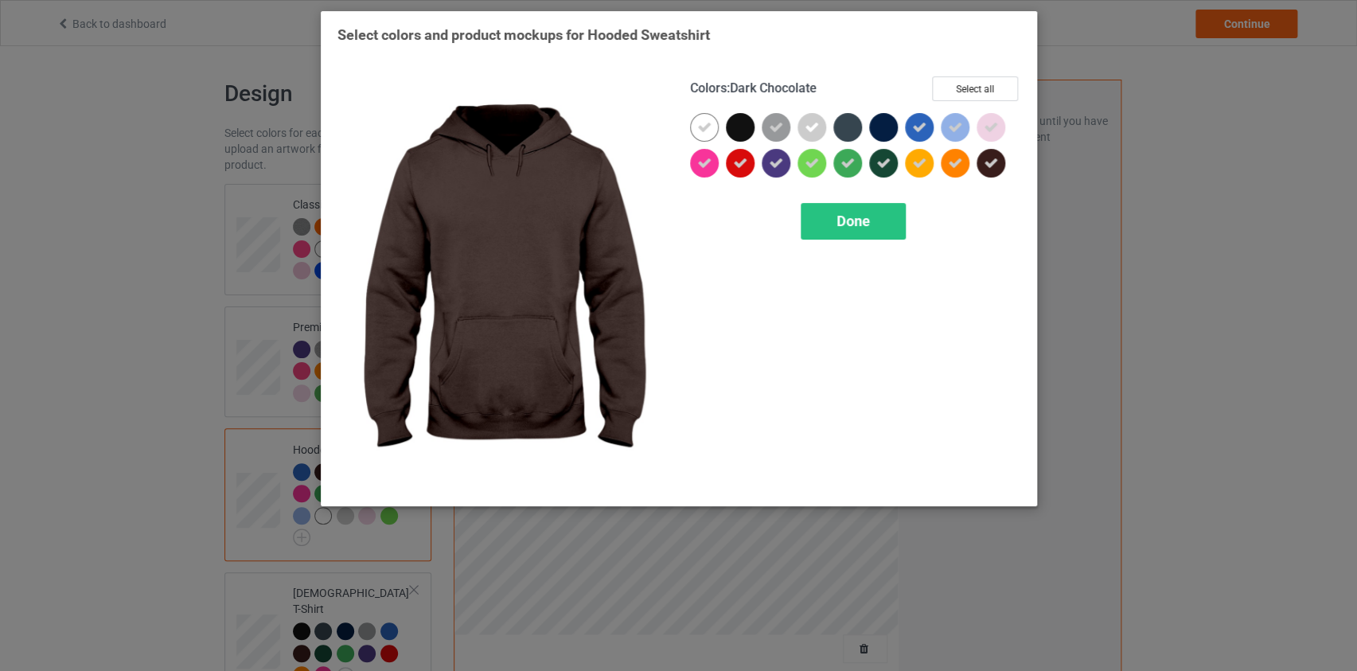
click at [992, 162] on icon at bounding box center [991, 163] width 14 height 14
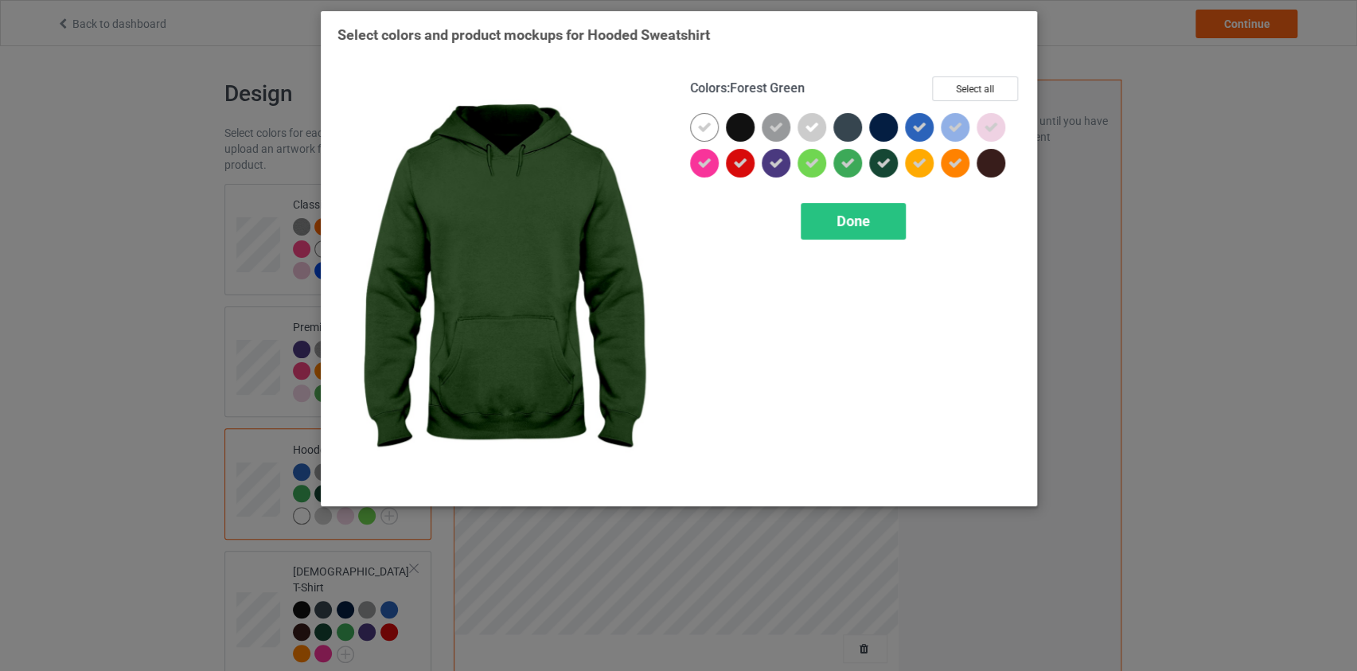
click at [879, 165] on icon at bounding box center [883, 163] width 14 height 14
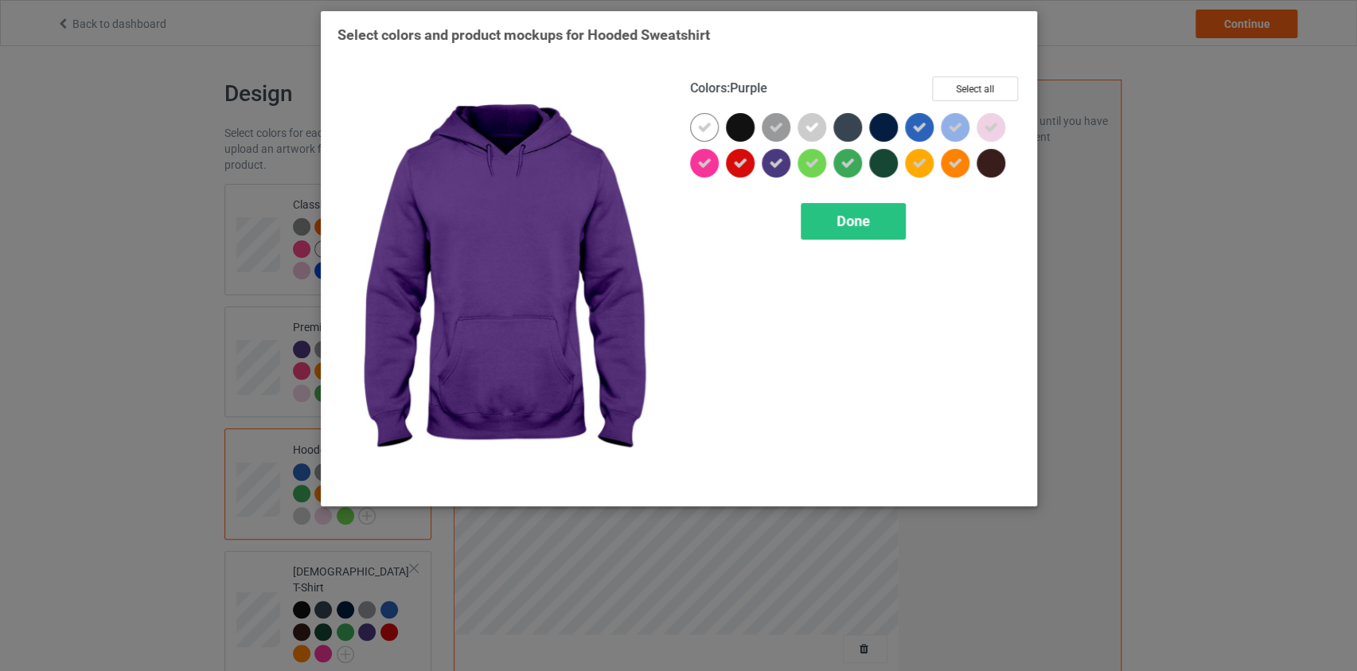
click at [770, 163] on icon at bounding box center [776, 163] width 14 height 14
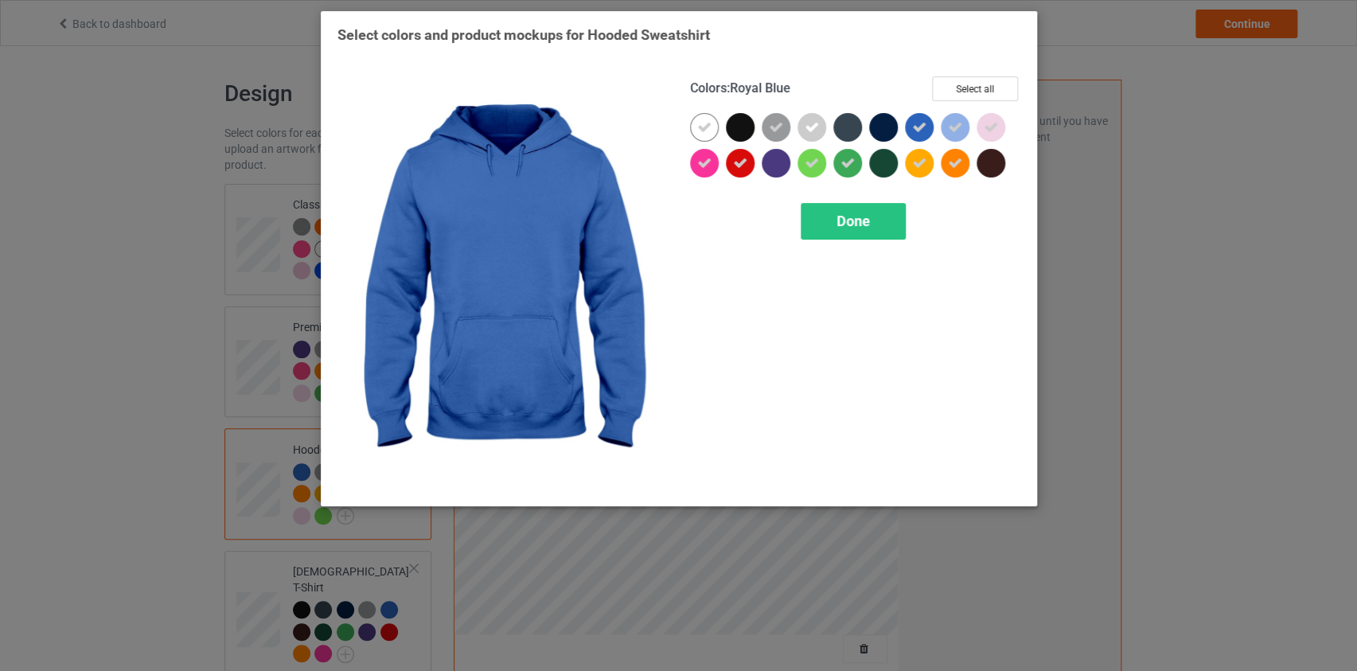
click at [928, 125] on div at bounding box center [919, 127] width 29 height 29
click at [922, 127] on div at bounding box center [919, 127] width 29 height 29
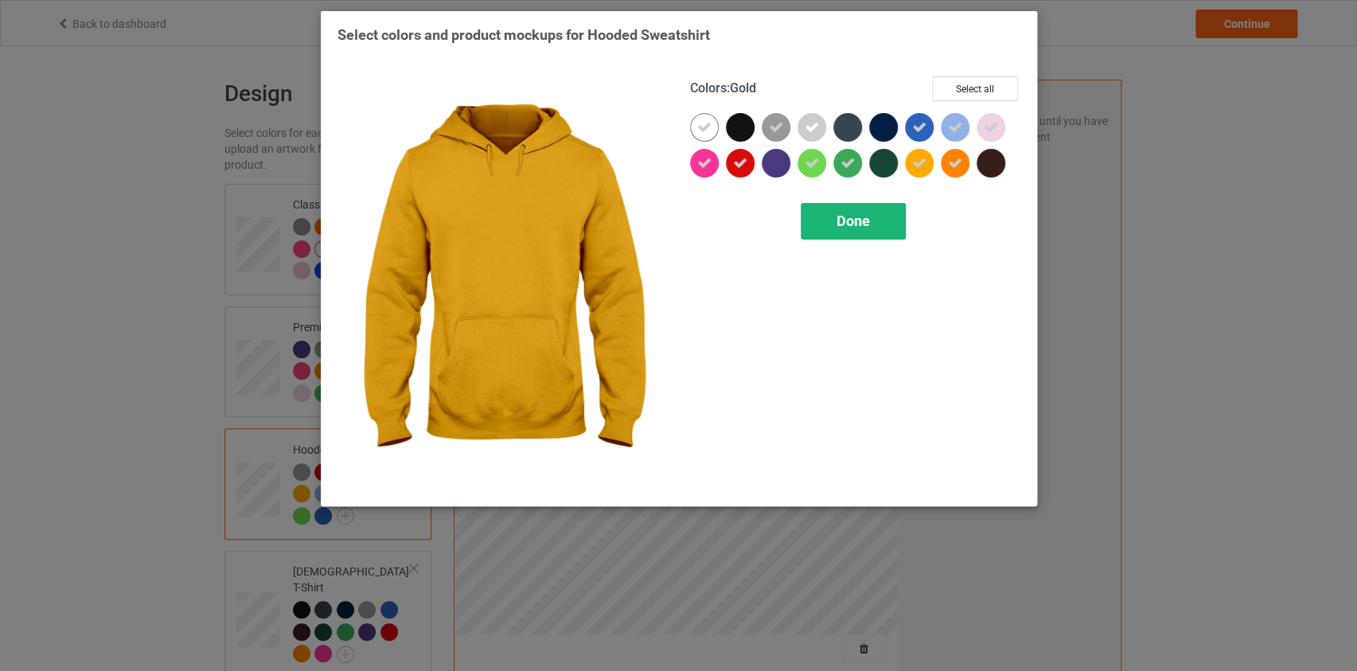
click at [852, 224] on span "Done" at bounding box center [852, 220] width 33 height 17
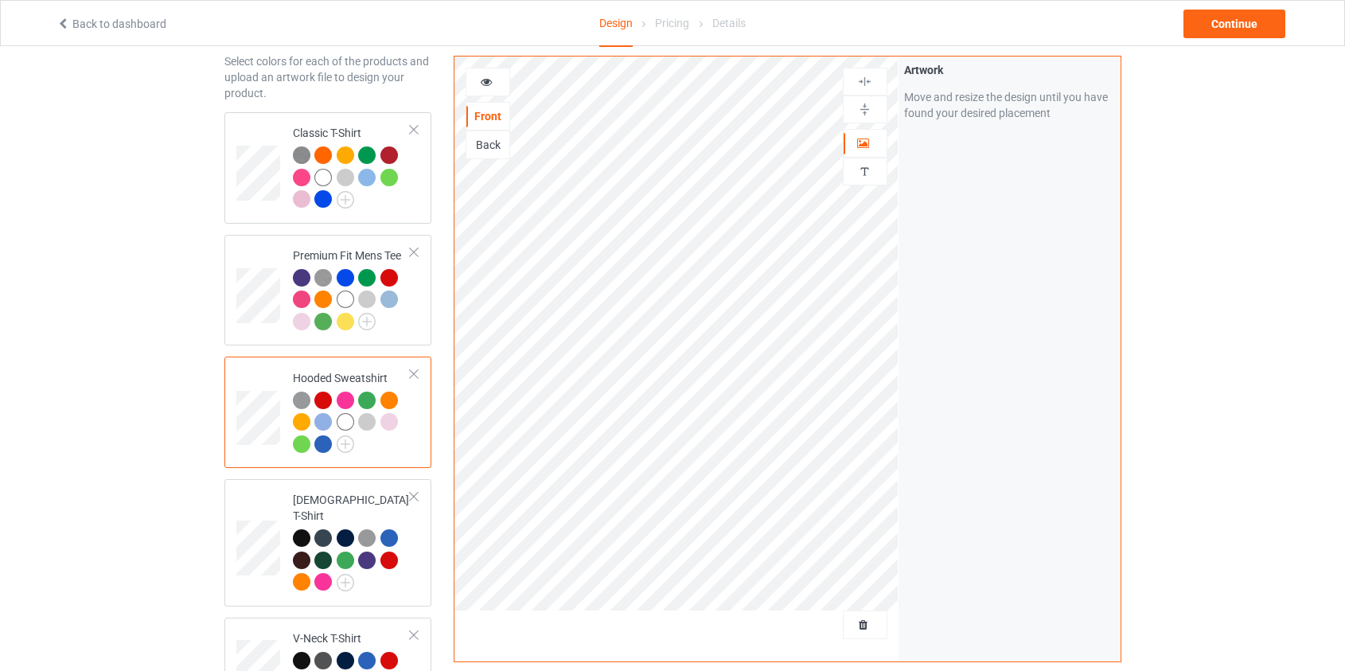
scroll to position [72, 0]
click at [343, 574] on img at bounding box center [346, 583] width 18 height 18
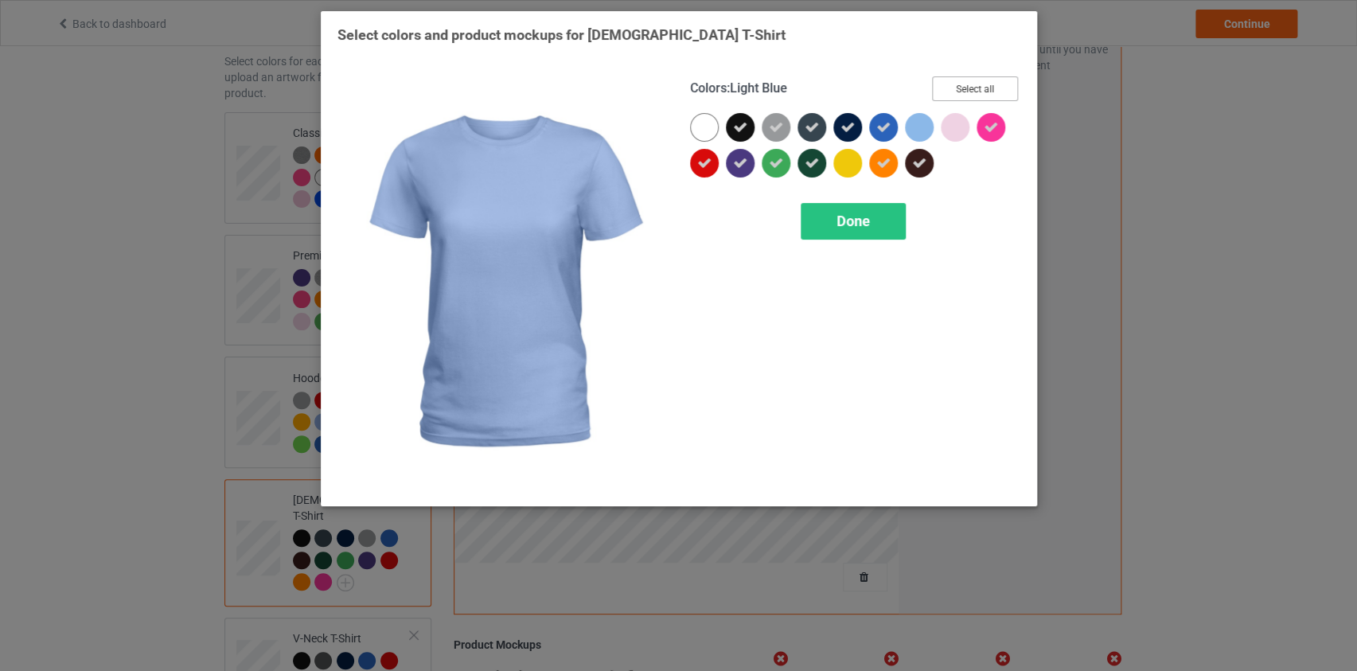
click at [971, 87] on button "Select all" at bounding box center [975, 88] width 86 height 25
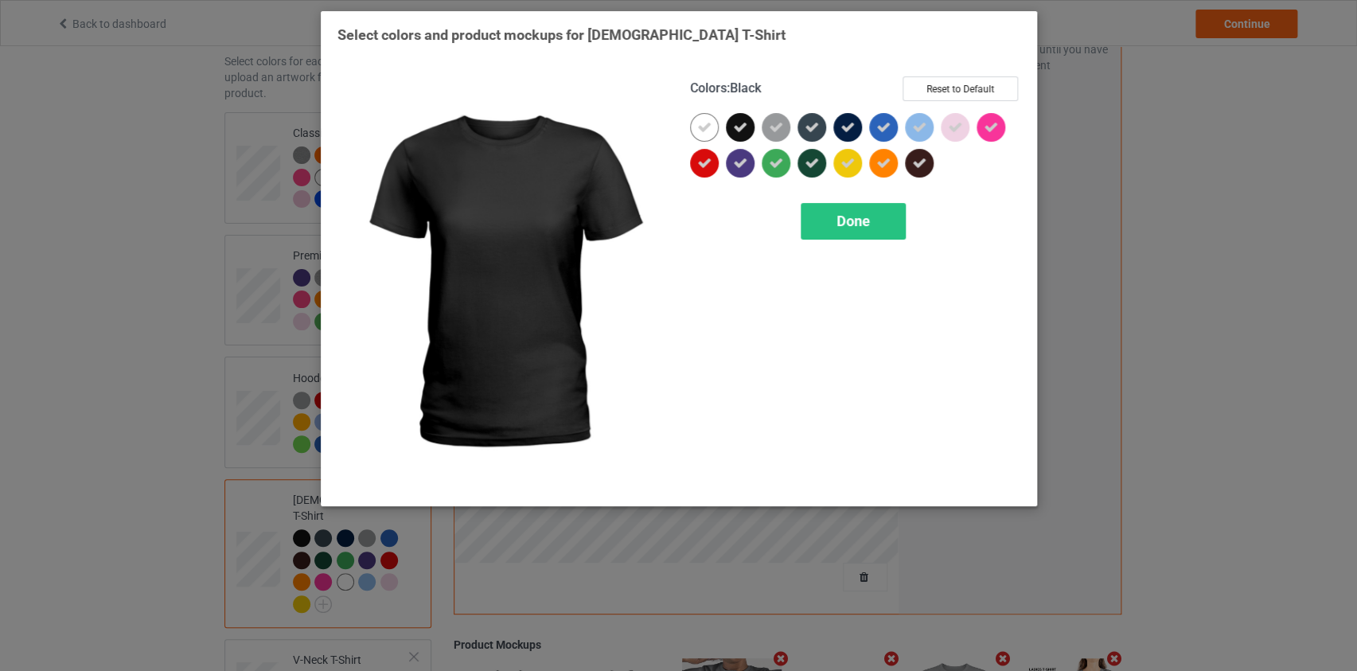
click at [733, 123] on icon at bounding box center [740, 127] width 14 height 14
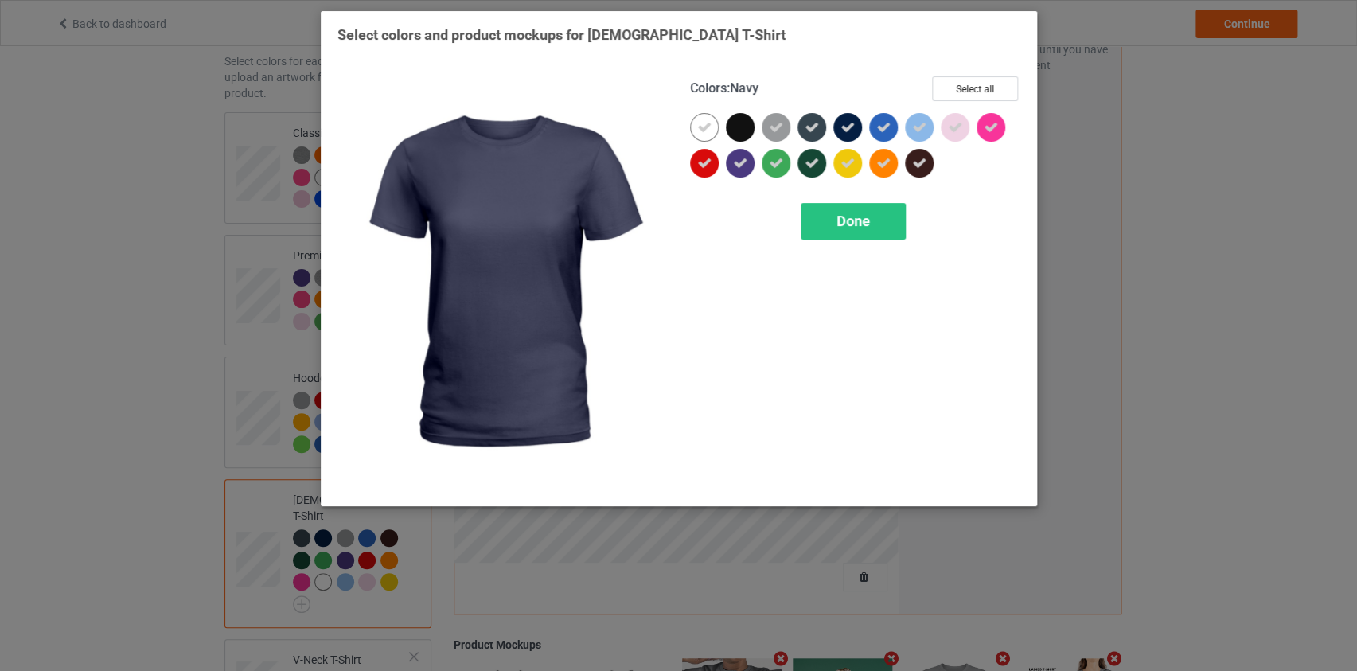
click at [844, 126] on icon at bounding box center [847, 127] width 14 height 14
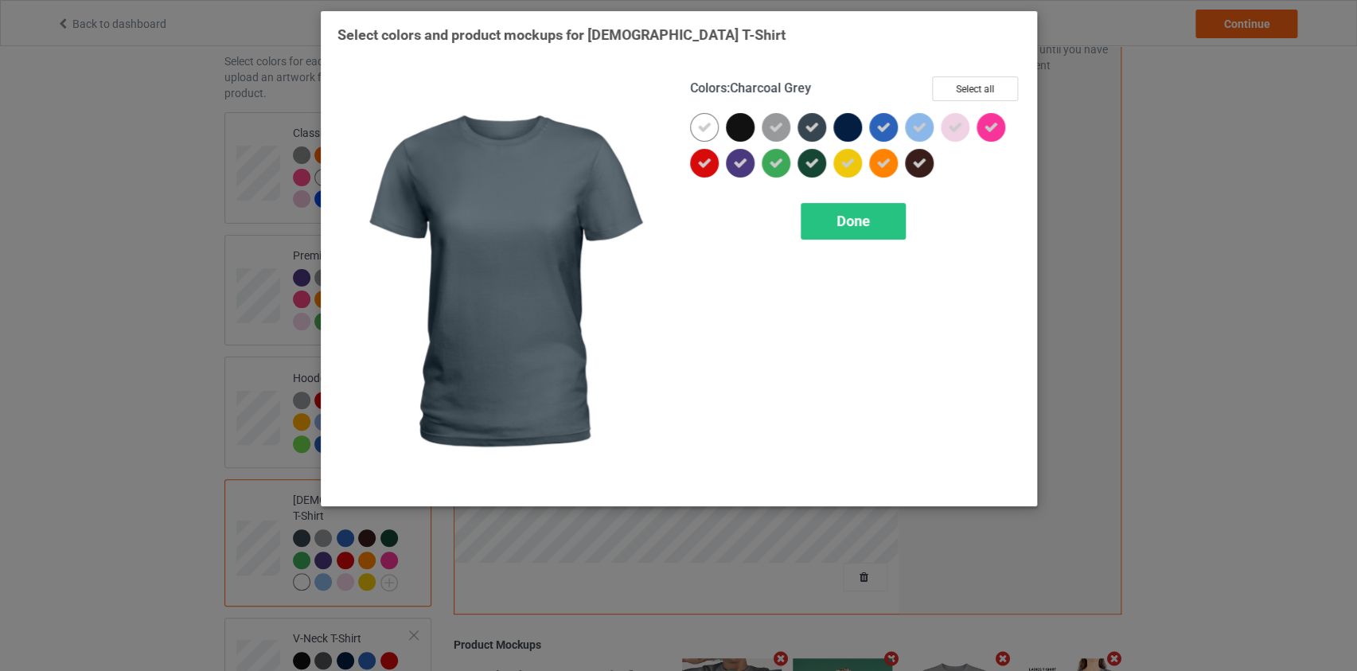
click at [815, 120] on icon at bounding box center [812, 127] width 14 height 14
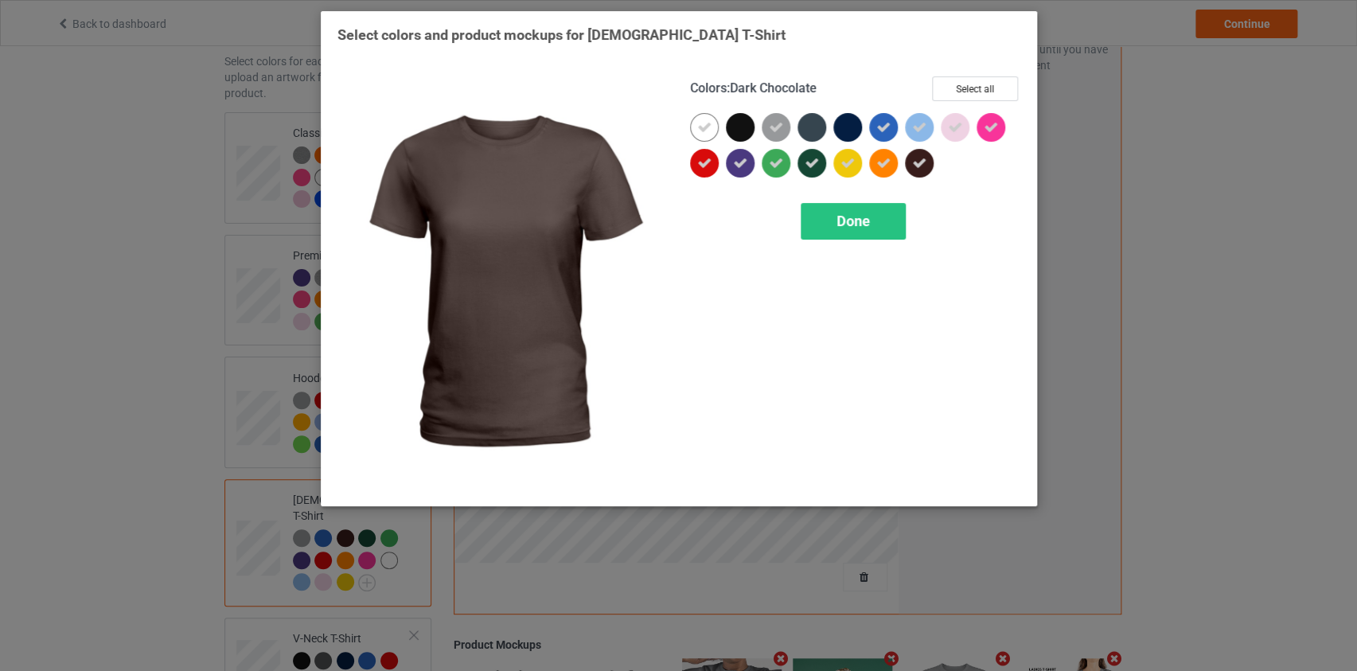
click at [919, 163] on icon at bounding box center [919, 163] width 14 height 14
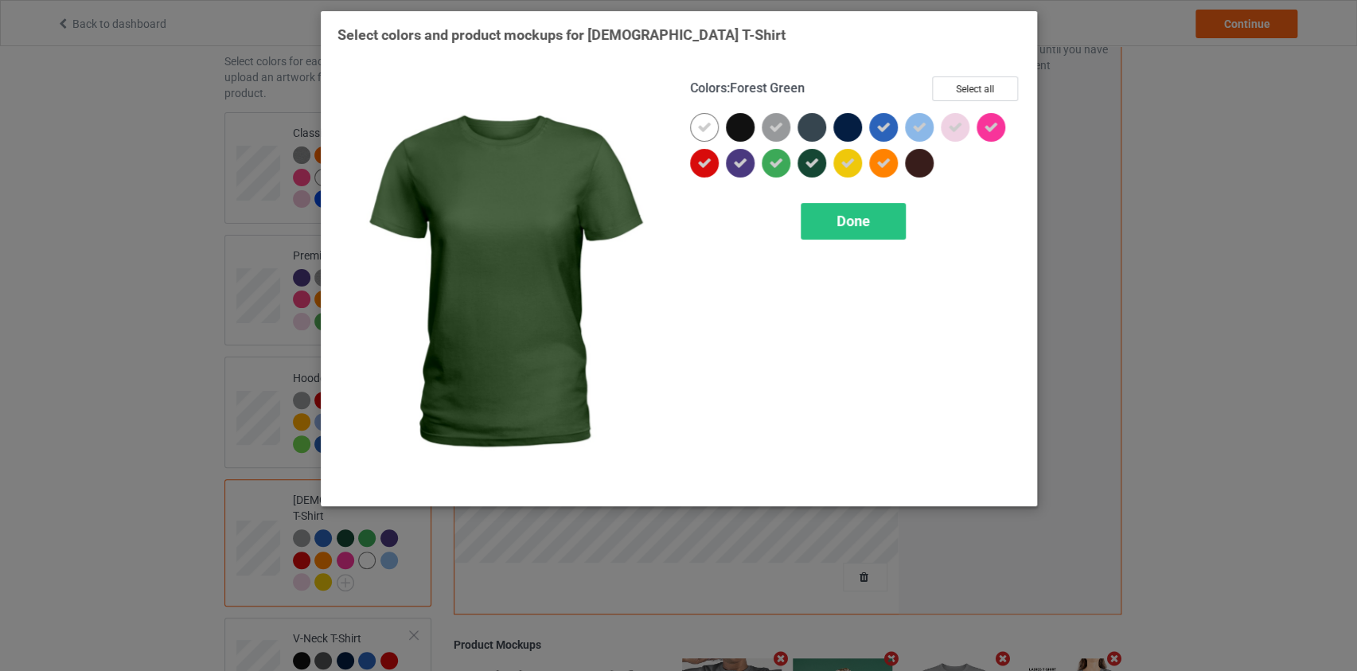
click at [807, 166] on icon at bounding box center [812, 163] width 14 height 14
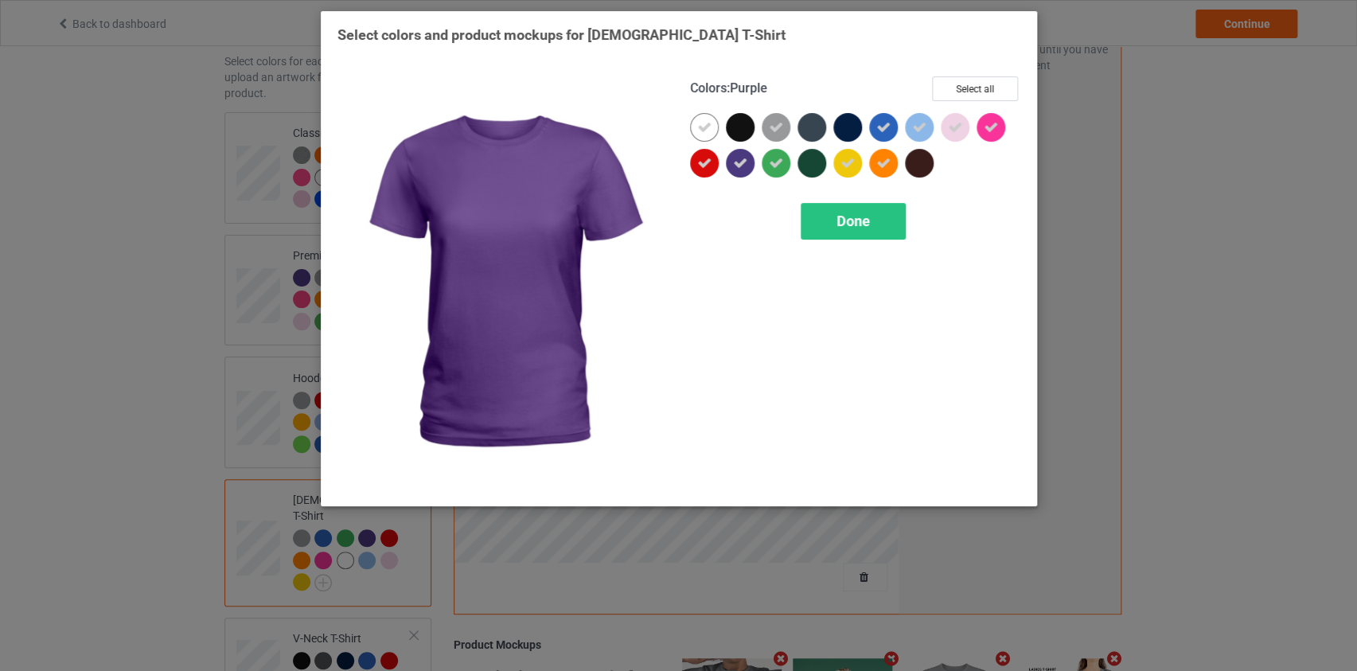
click at [747, 163] on div at bounding box center [740, 163] width 29 height 29
click at [864, 218] on span "Done" at bounding box center [852, 220] width 33 height 17
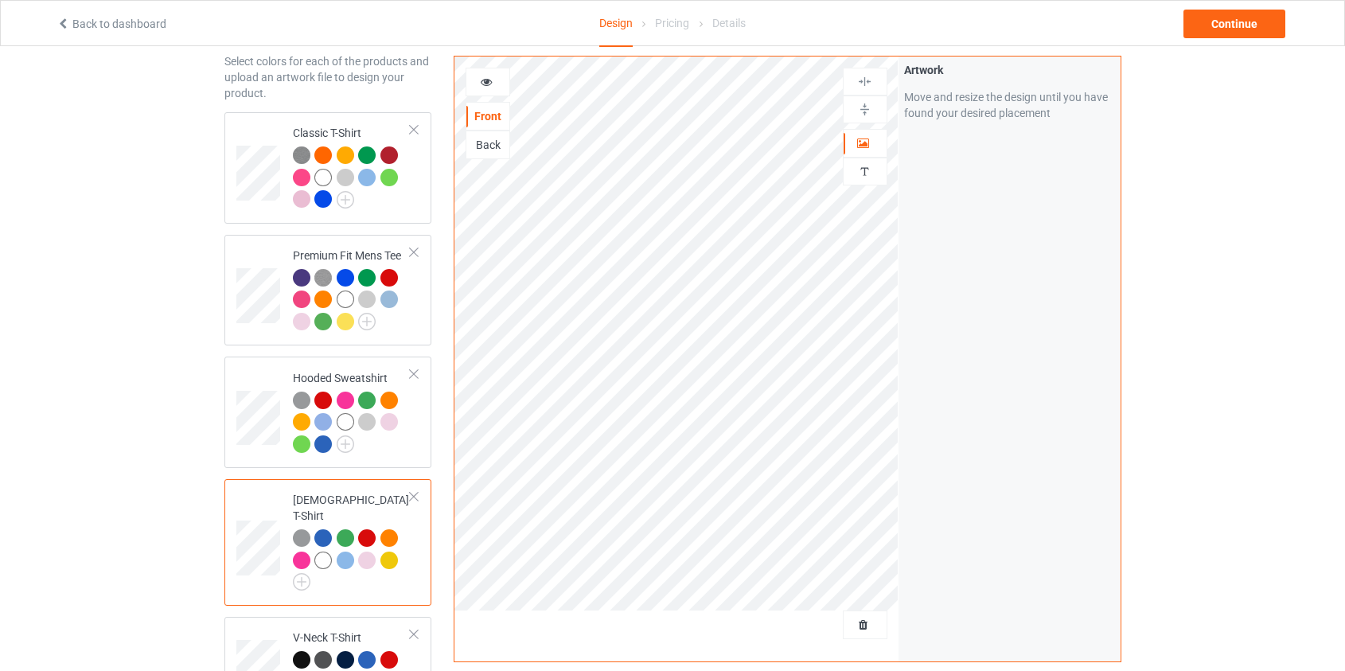
scroll to position [361, 0]
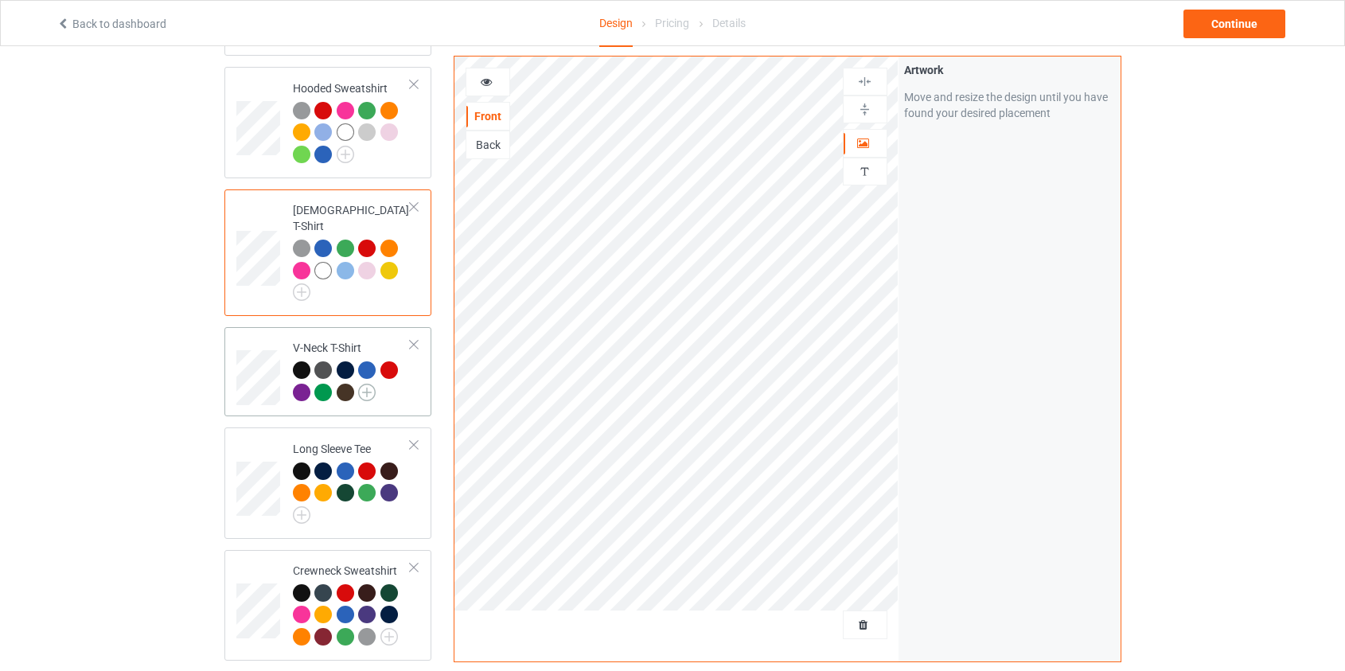
click at [358, 384] on img at bounding box center [367, 393] width 18 height 18
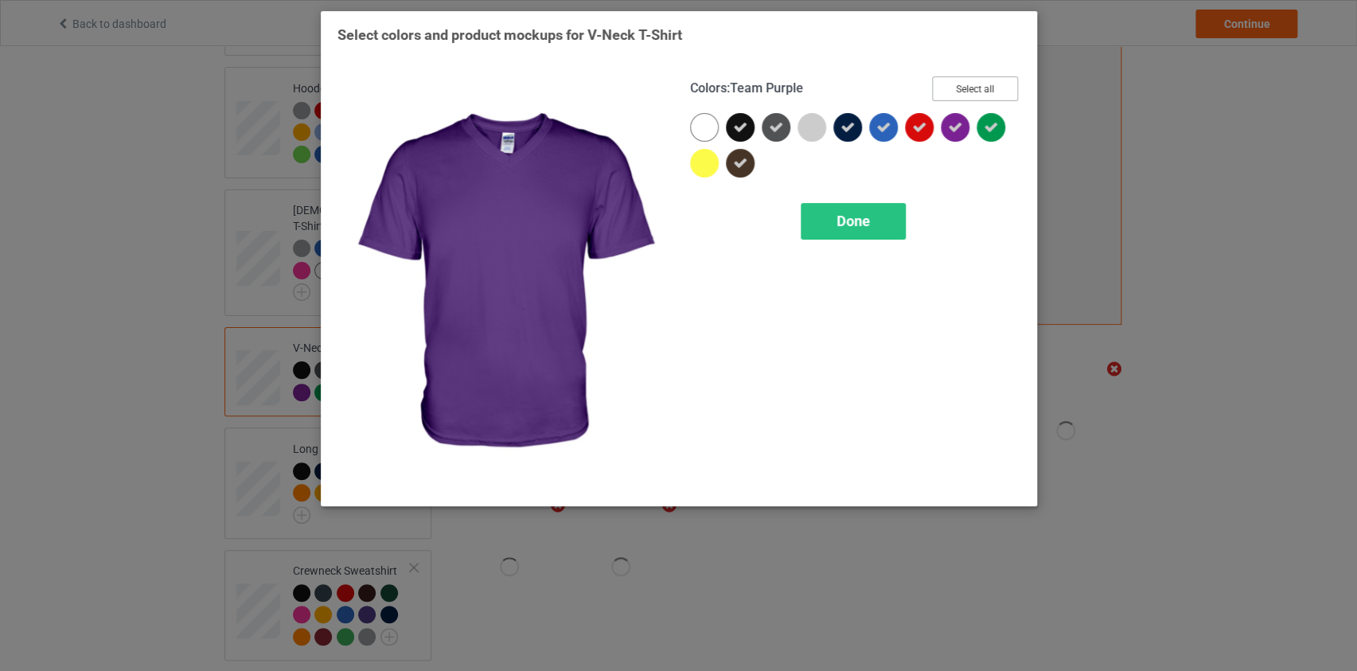
click at [962, 93] on button "Select all" at bounding box center [975, 88] width 86 height 25
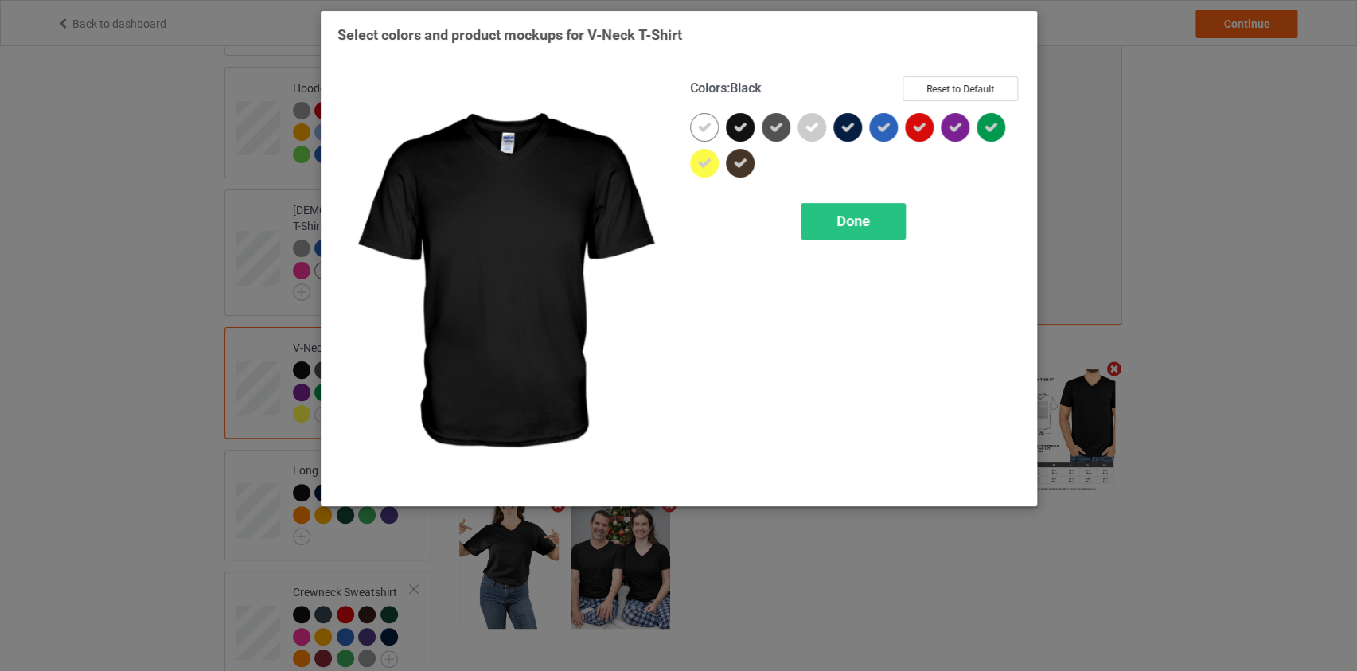
click at [742, 125] on icon at bounding box center [740, 127] width 14 height 14
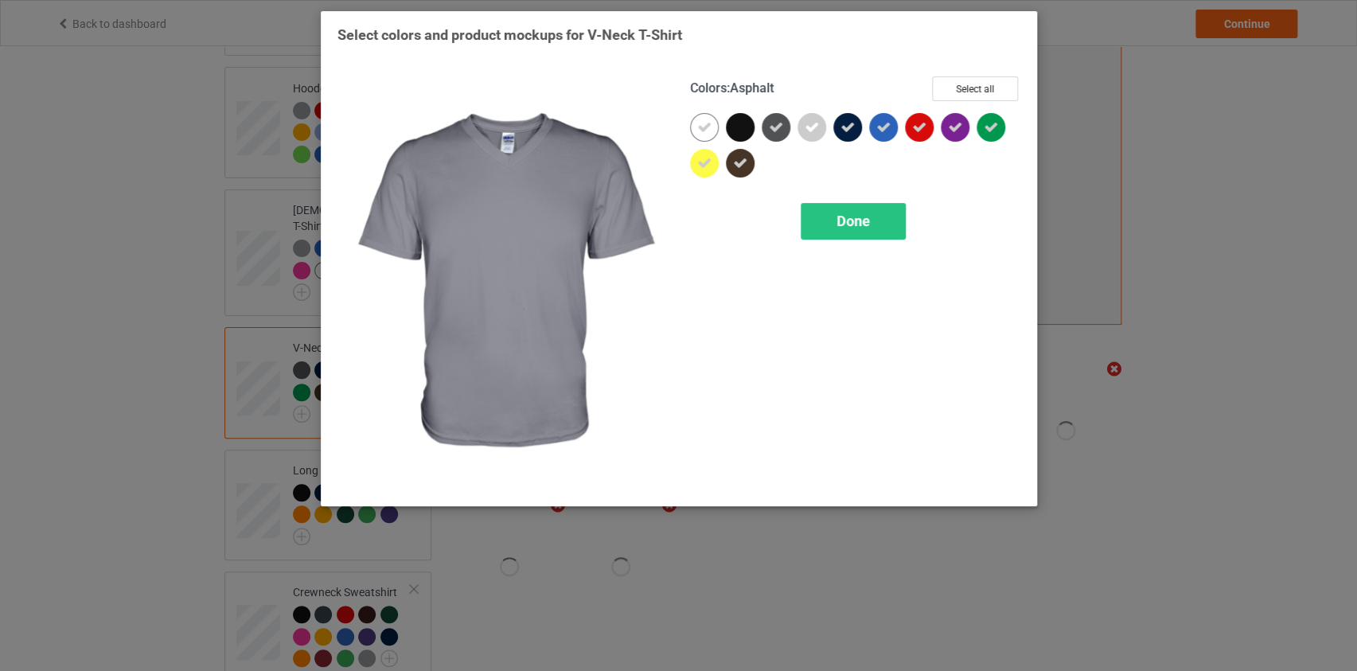
click at [785, 121] on div at bounding box center [776, 127] width 29 height 29
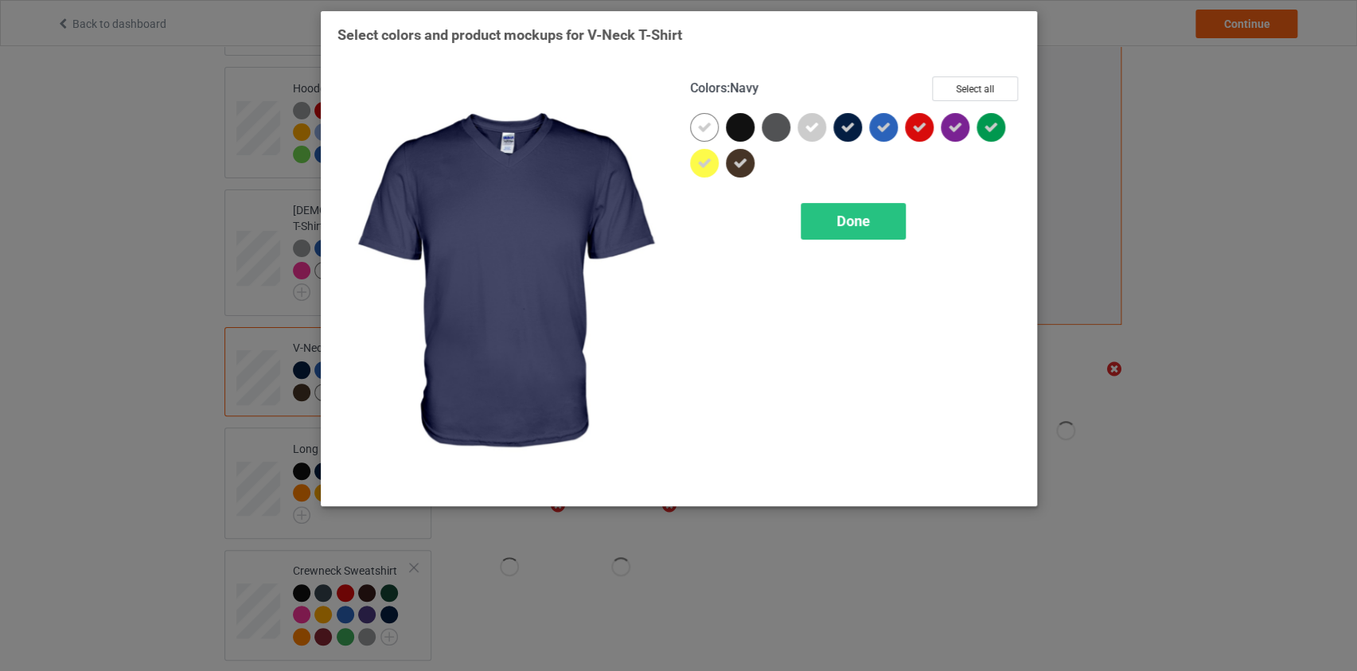
click at [842, 131] on icon at bounding box center [847, 127] width 14 height 14
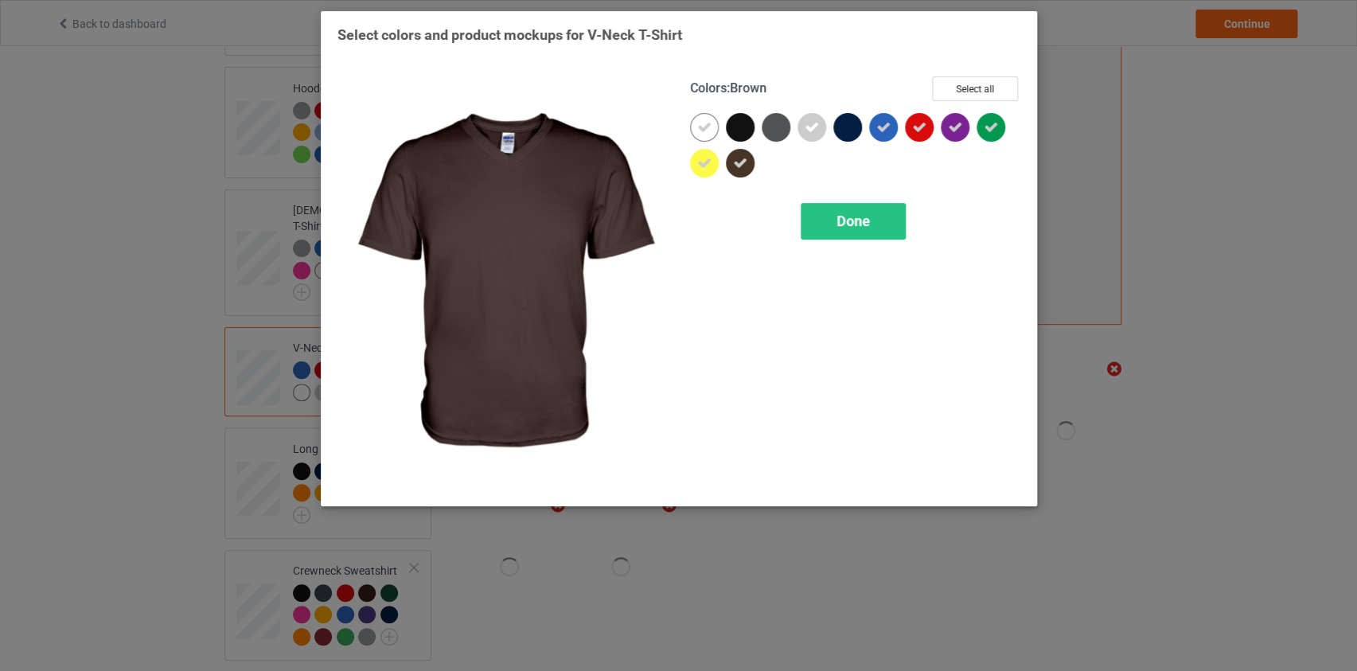
click at [741, 164] on icon at bounding box center [740, 163] width 14 height 14
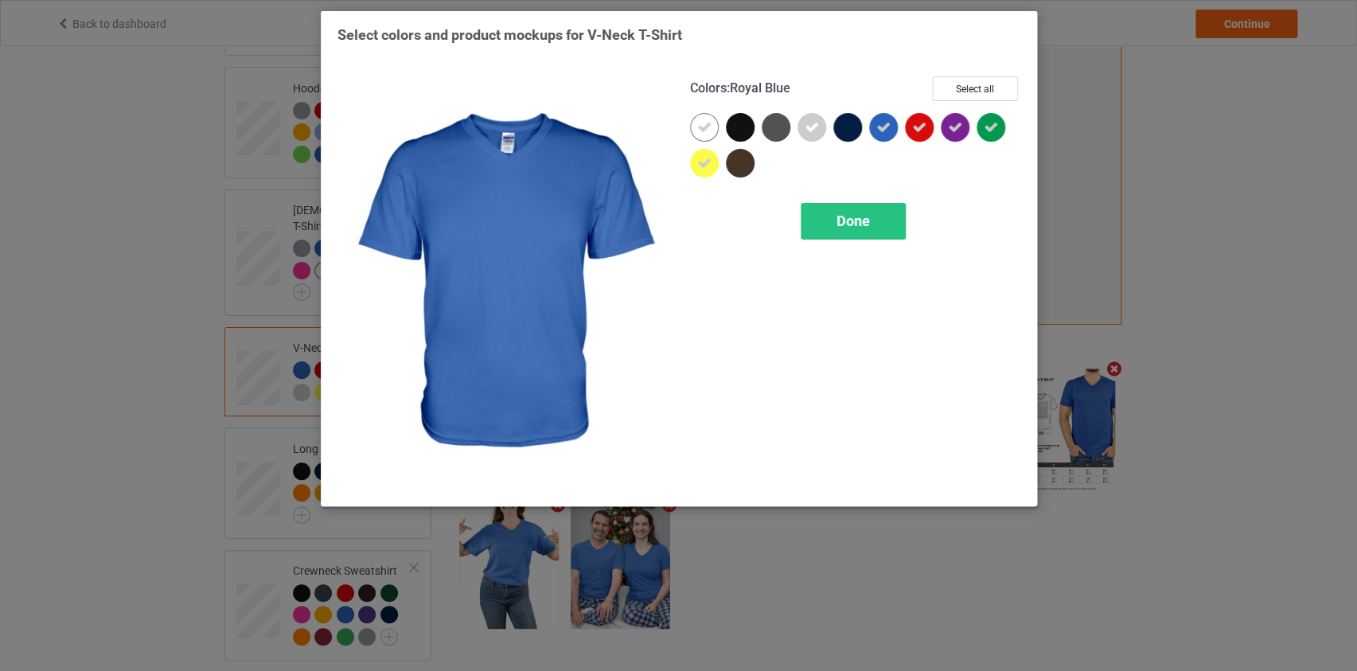
click at [886, 127] on icon at bounding box center [883, 127] width 14 height 14
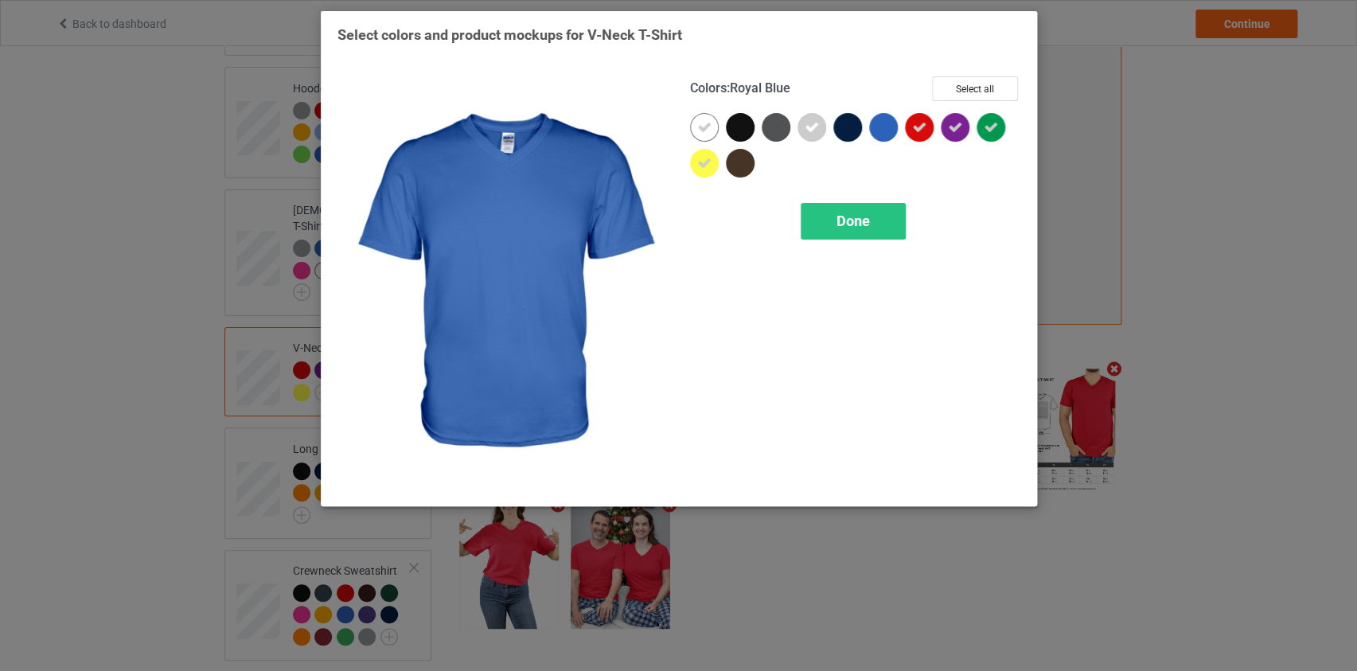
click at [886, 127] on div at bounding box center [883, 127] width 29 height 29
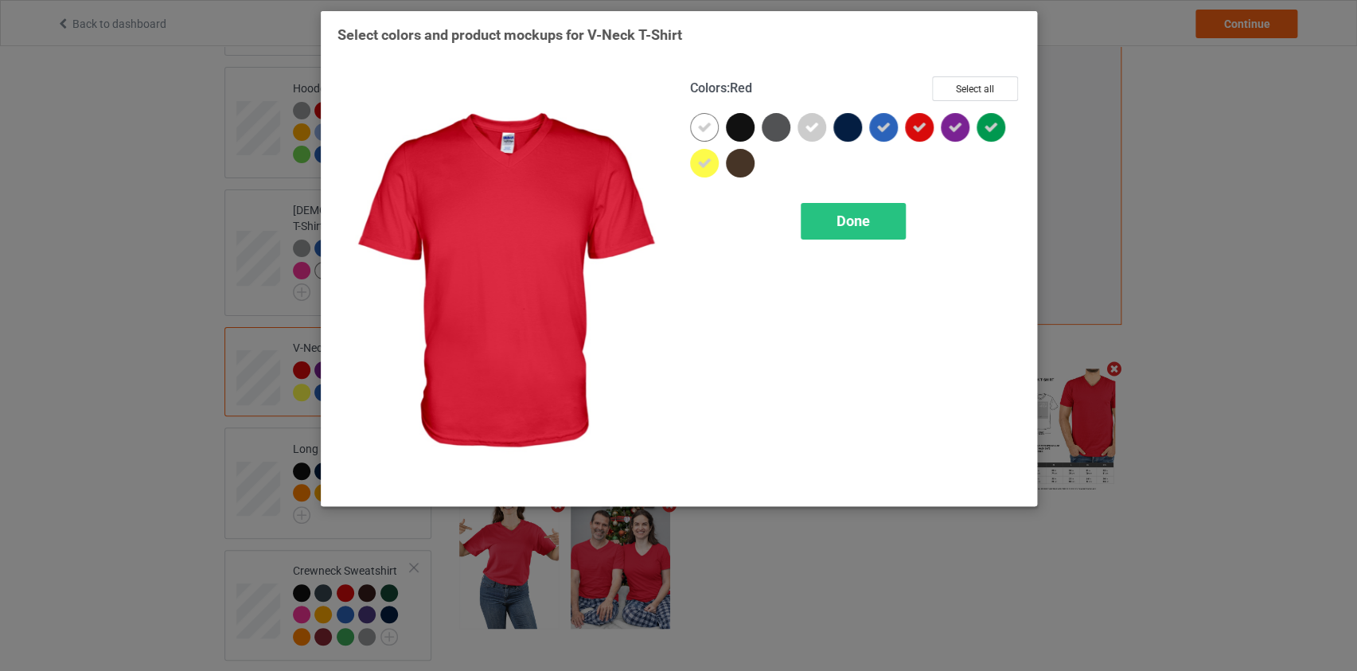
click at [912, 125] on icon at bounding box center [919, 127] width 14 height 14
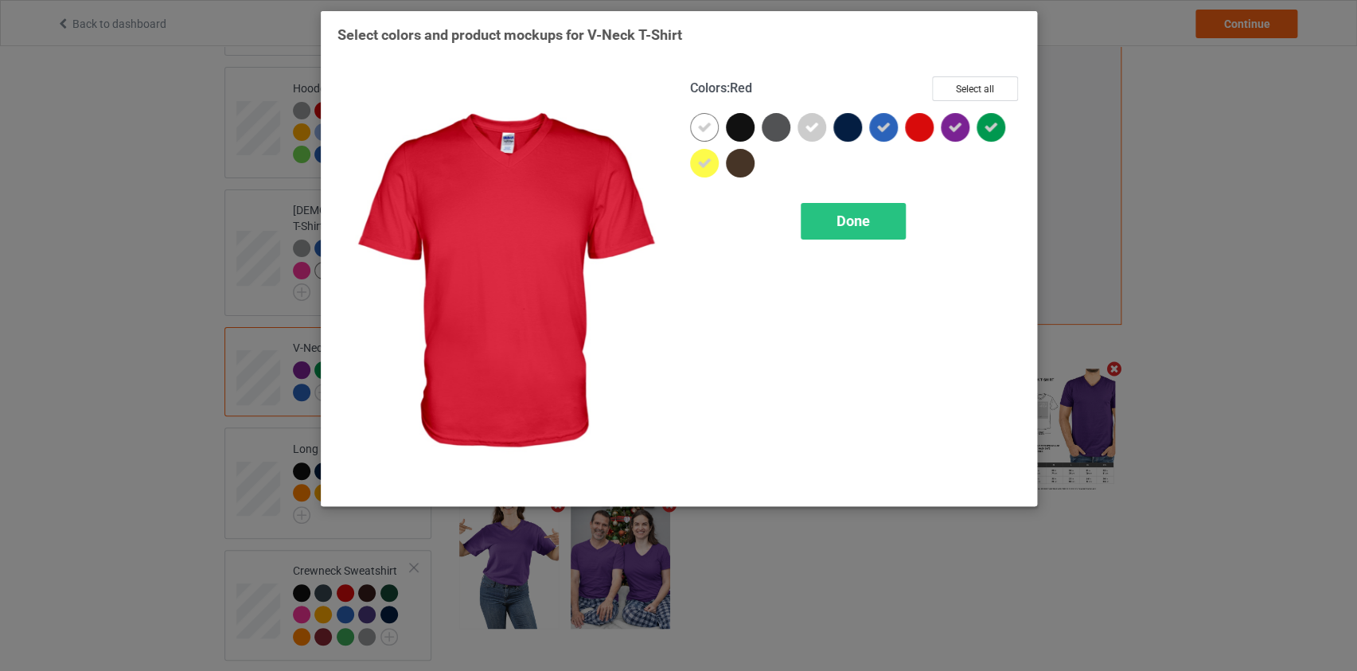
click at [919, 127] on div at bounding box center [919, 127] width 29 height 29
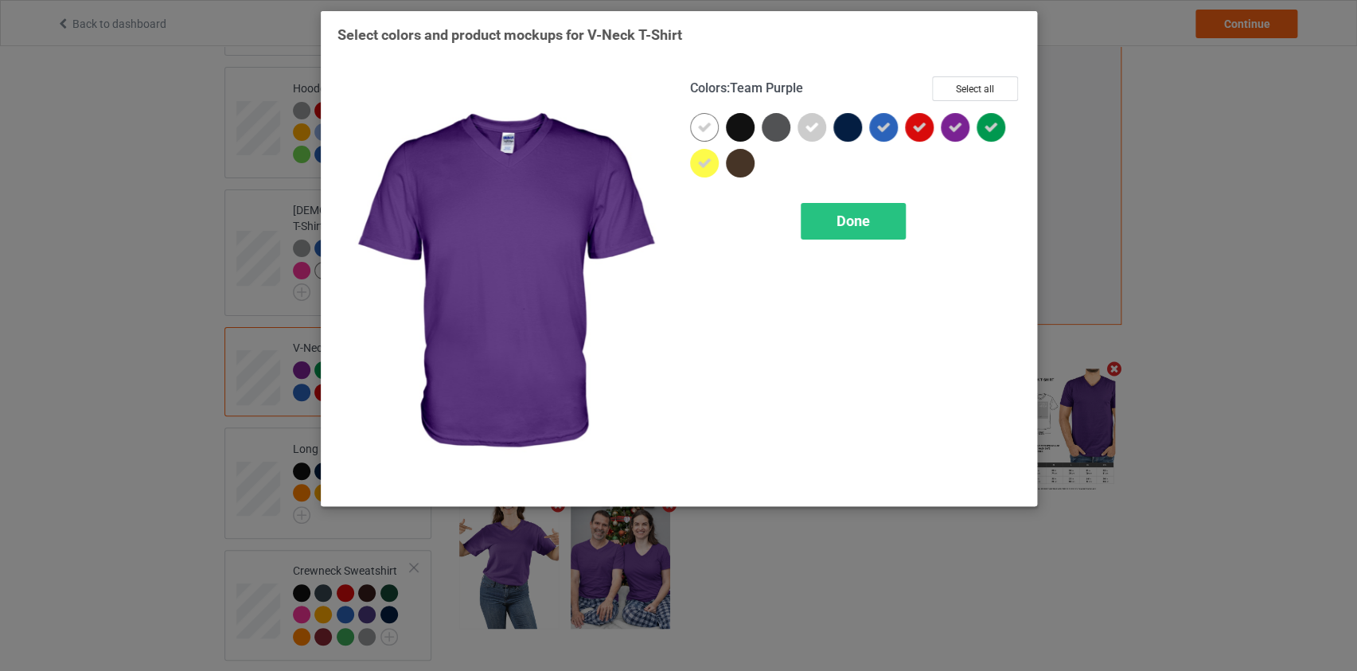
click at [963, 131] on div at bounding box center [955, 127] width 29 height 29
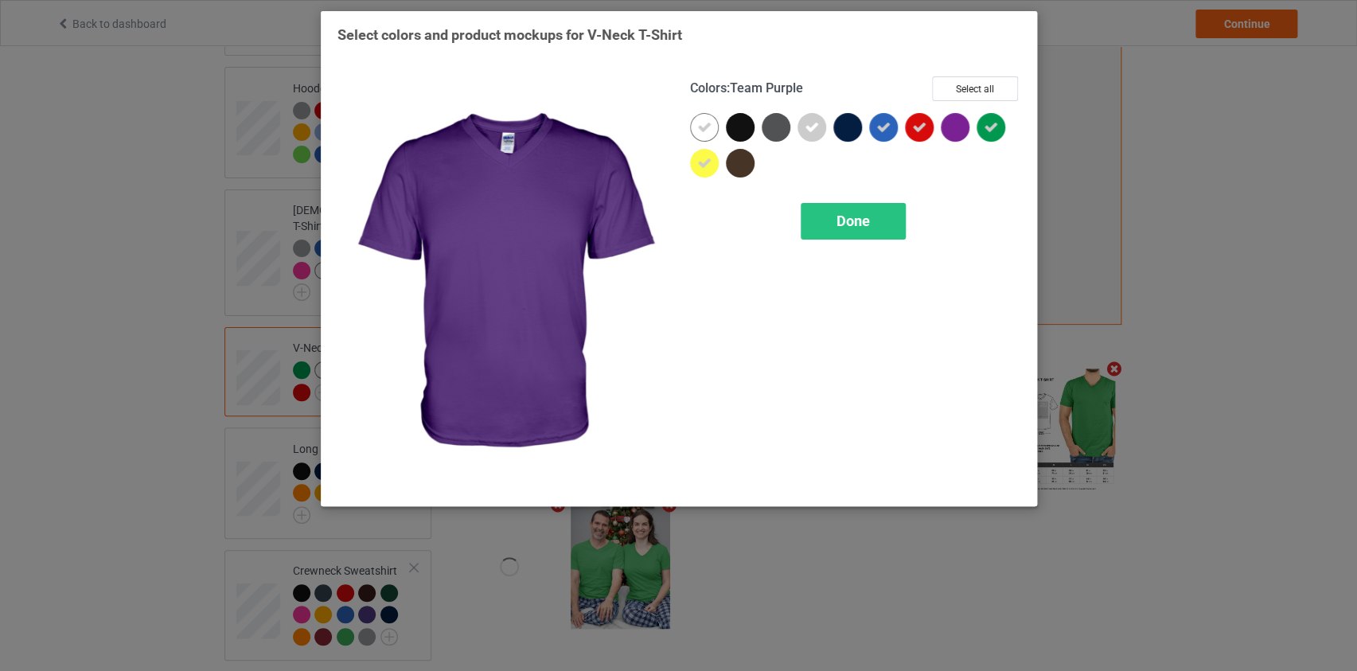
click at [963, 131] on div at bounding box center [955, 127] width 29 height 29
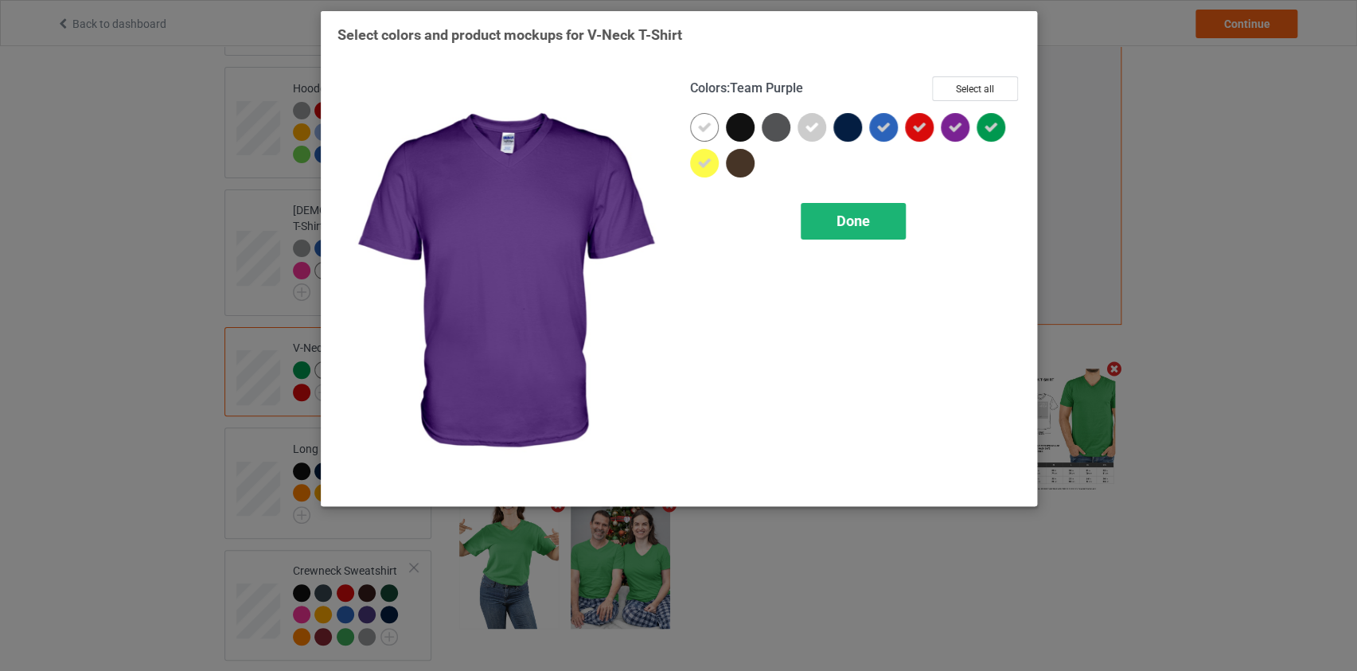
click at [871, 217] on div "Done" at bounding box center [853, 221] width 105 height 37
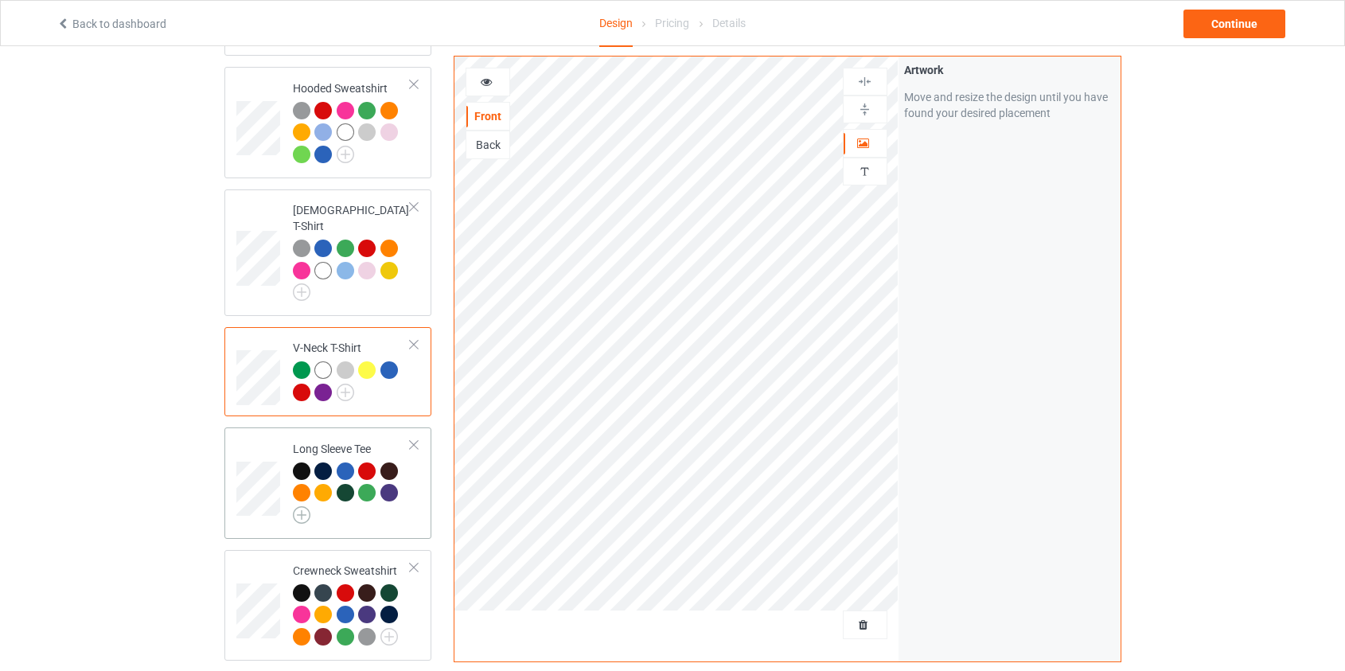
click at [298, 506] on img at bounding box center [302, 515] width 18 height 18
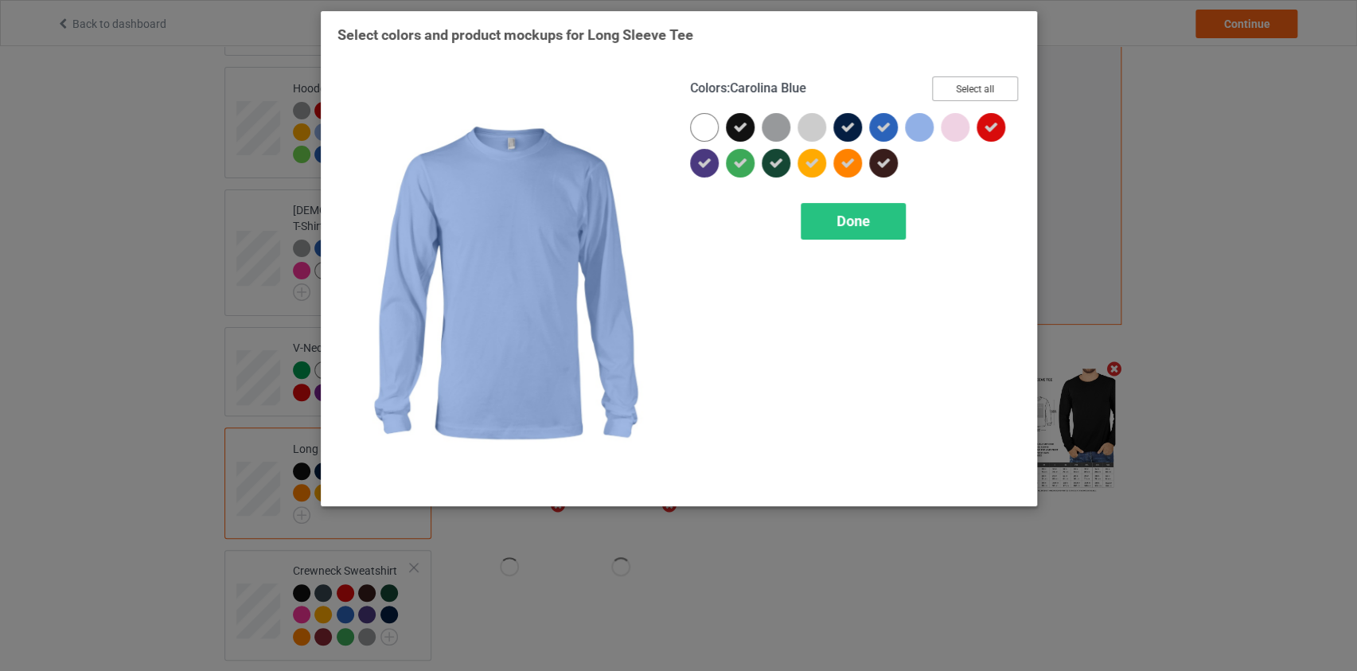
click at [969, 78] on button "Select all" at bounding box center [975, 88] width 86 height 25
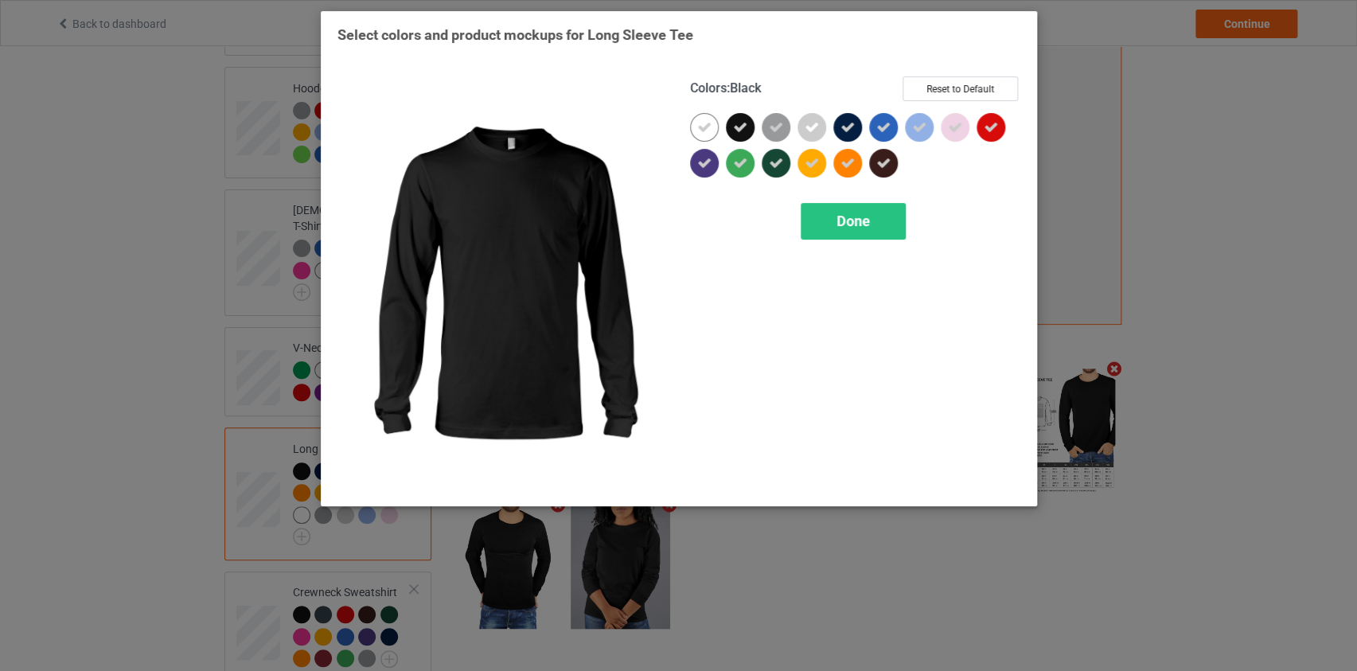
click at [747, 127] on div at bounding box center [740, 127] width 29 height 29
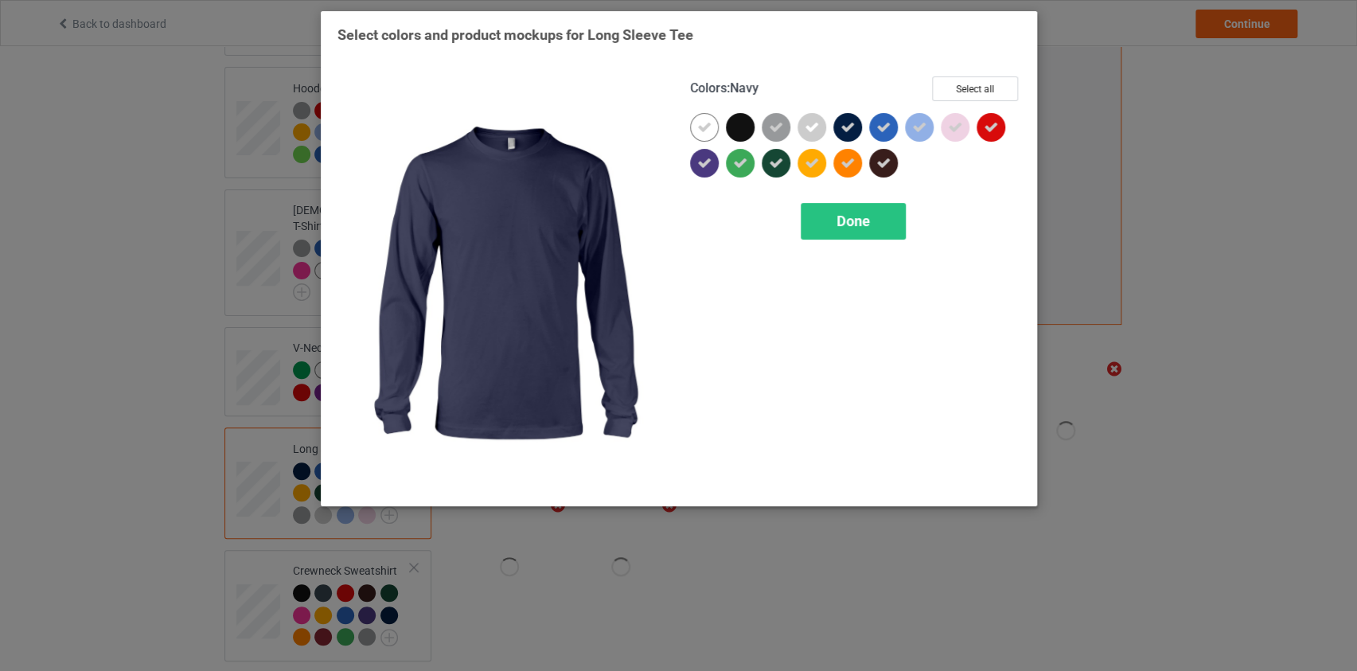
click at [841, 120] on icon at bounding box center [847, 127] width 14 height 14
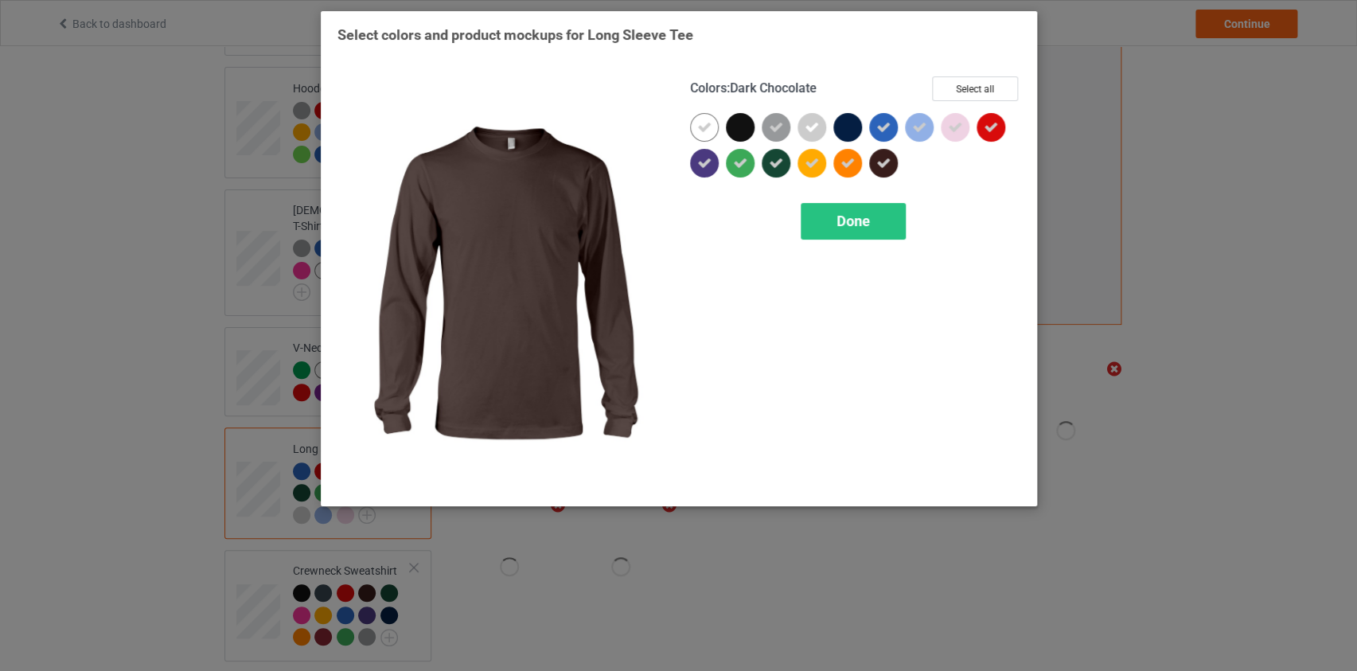
click at [881, 156] on icon at bounding box center [883, 163] width 14 height 14
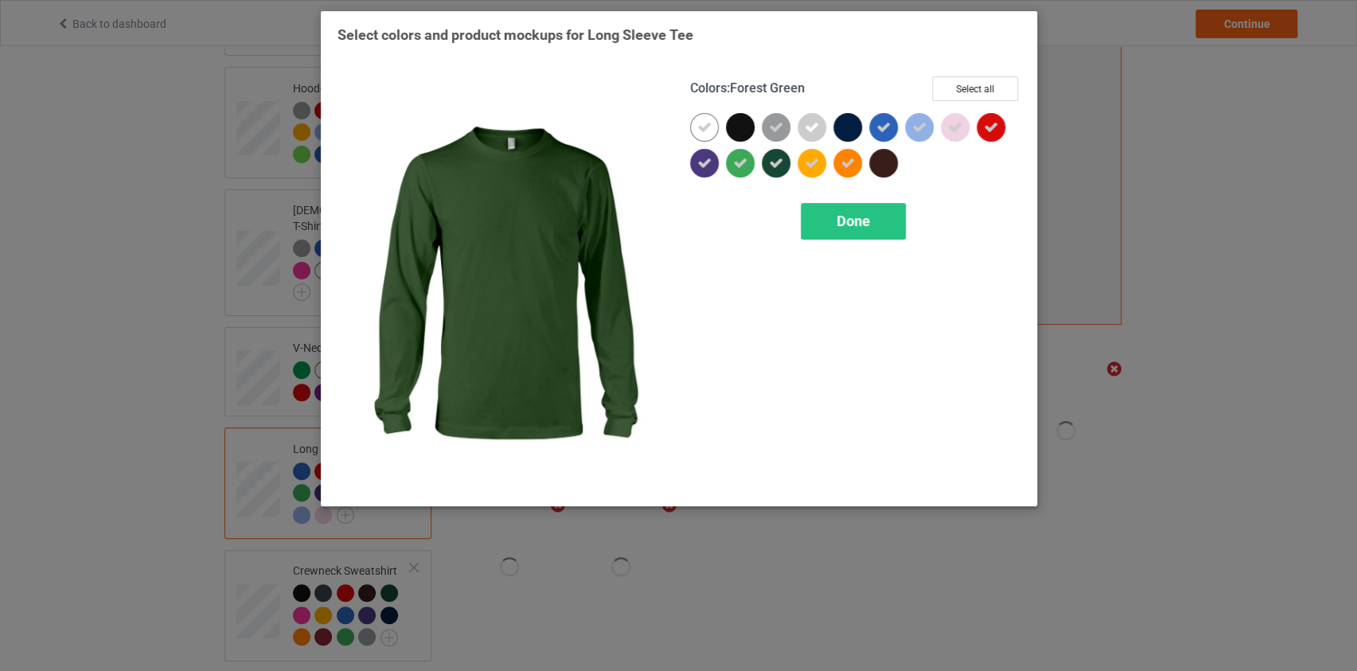
click at [772, 167] on icon at bounding box center [776, 163] width 14 height 14
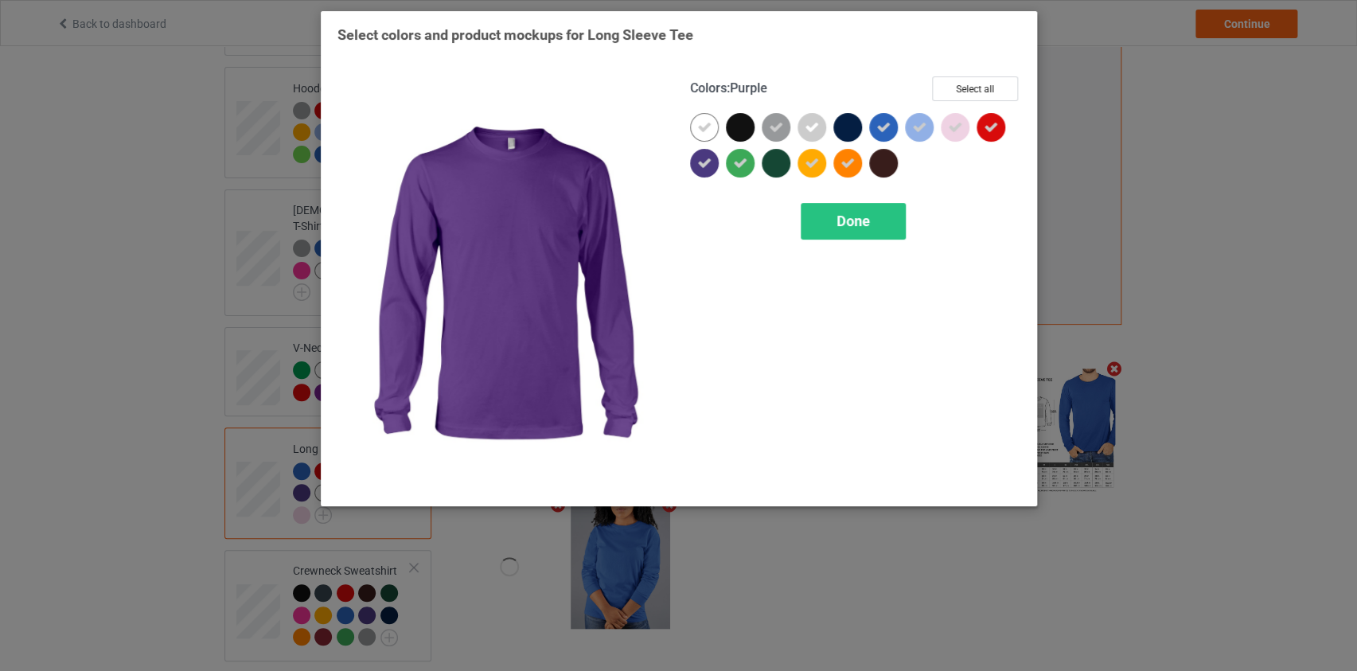
click at [704, 170] on div at bounding box center [704, 163] width 29 height 29
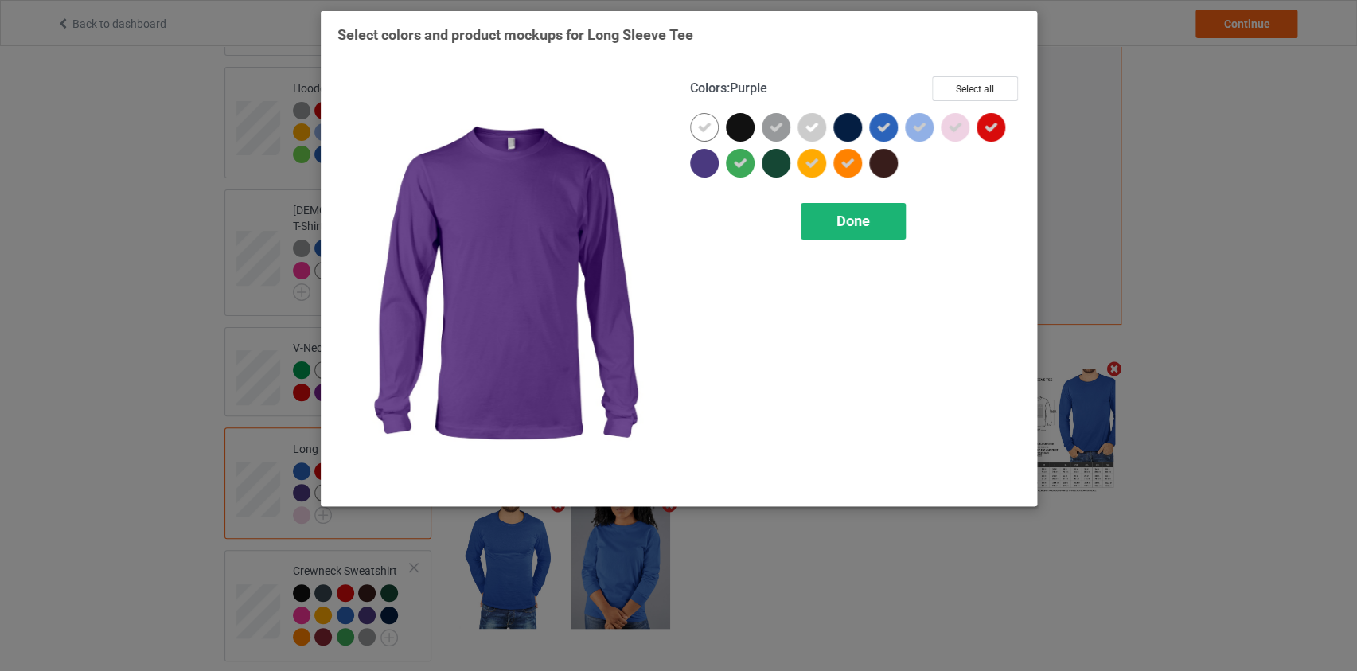
click at [872, 221] on div "Done" at bounding box center [853, 221] width 105 height 37
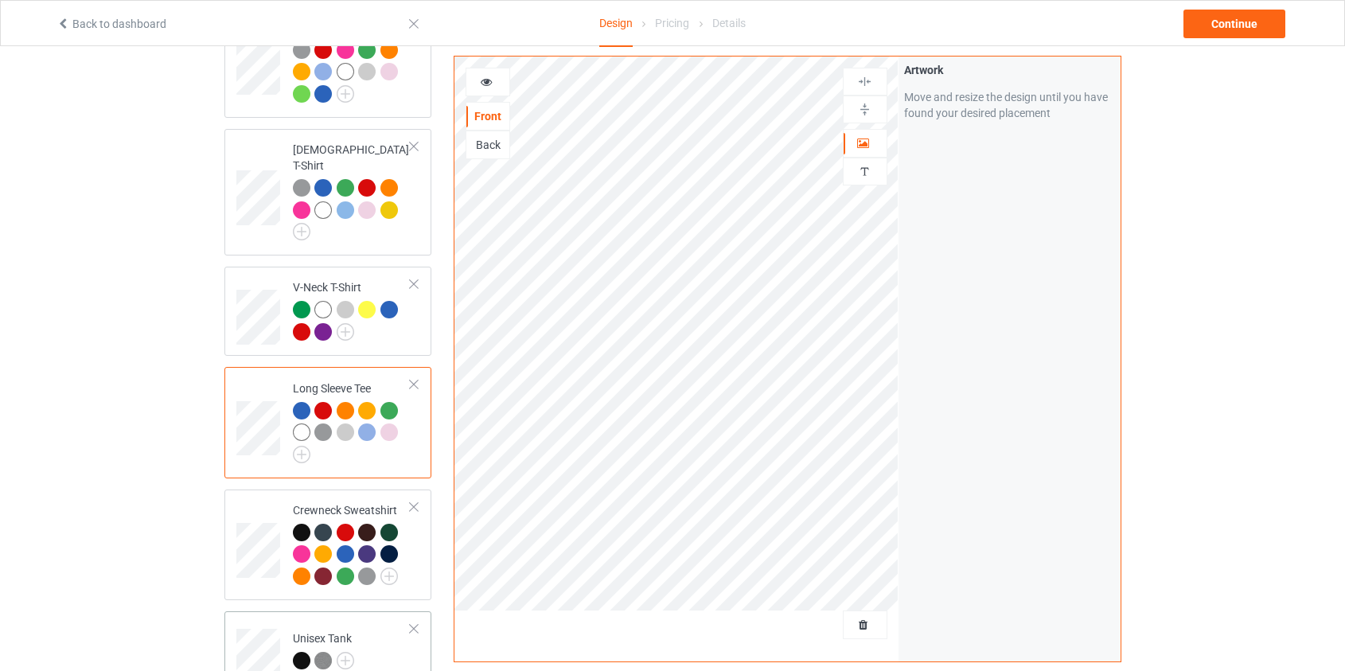
scroll to position [579, 0]
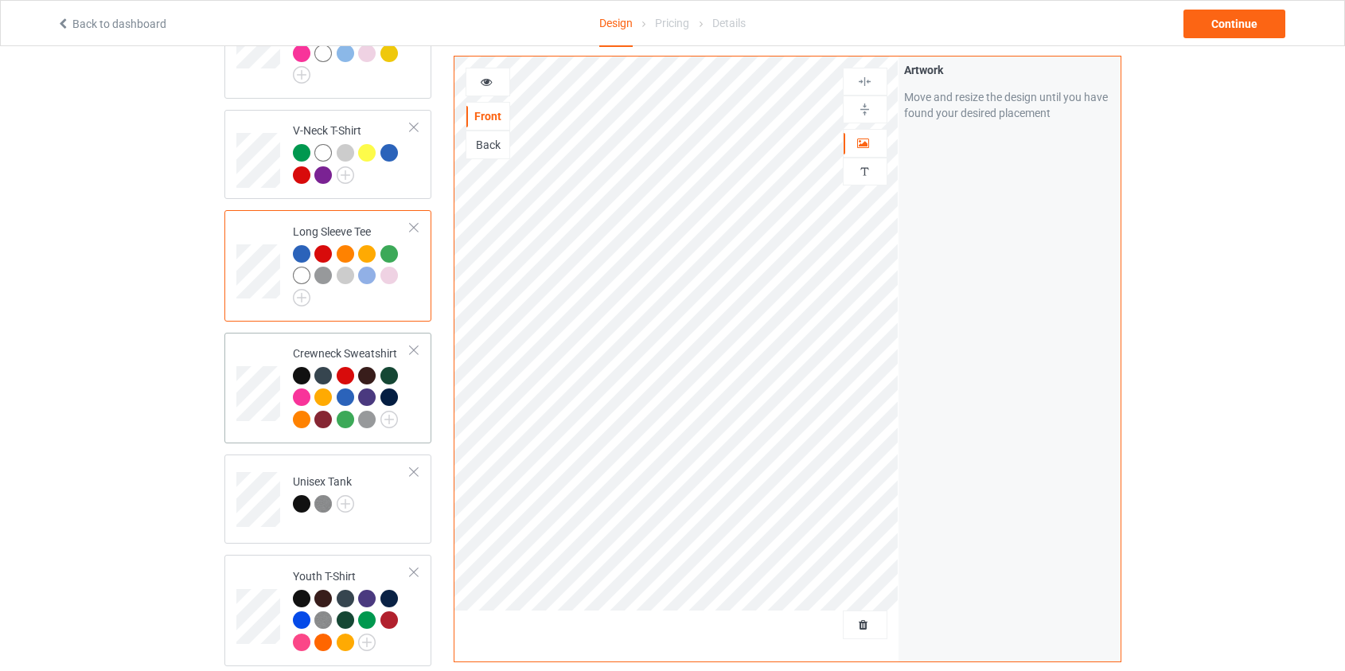
click at [391, 413] on div at bounding box center [352, 400] width 119 height 66
click at [382, 411] on img at bounding box center [389, 420] width 18 height 18
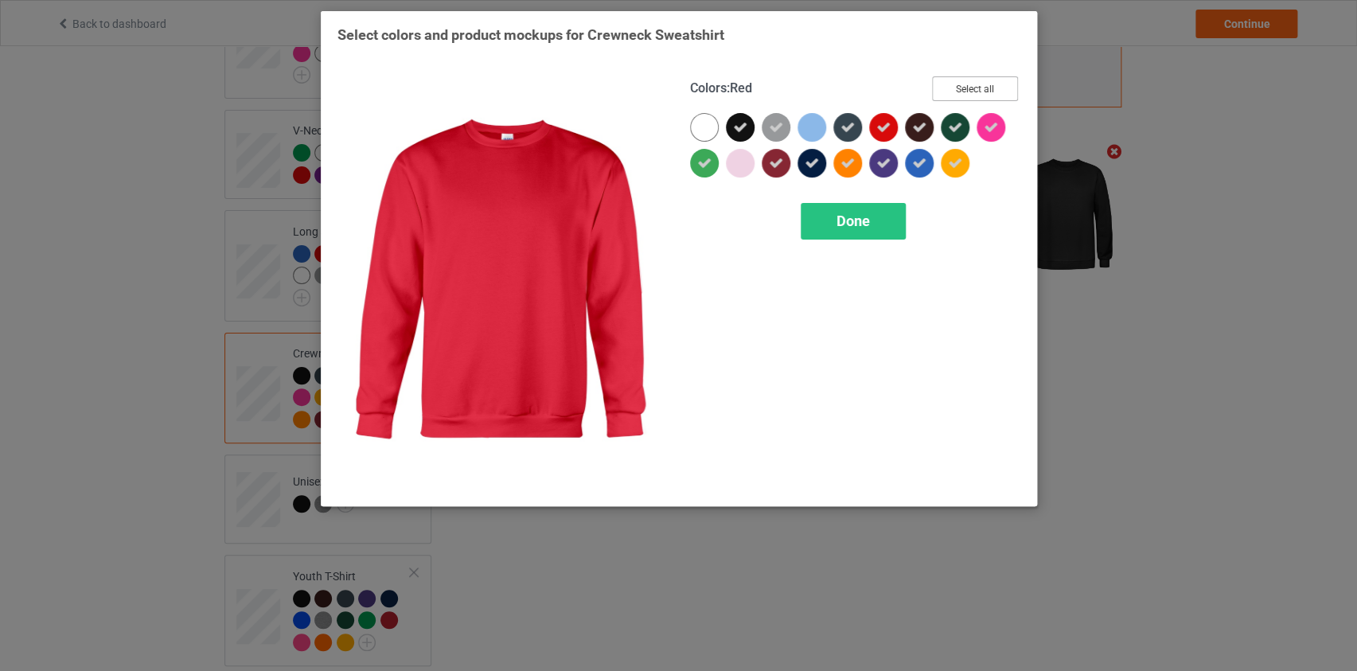
click at [973, 86] on button "Select all" at bounding box center [975, 88] width 86 height 25
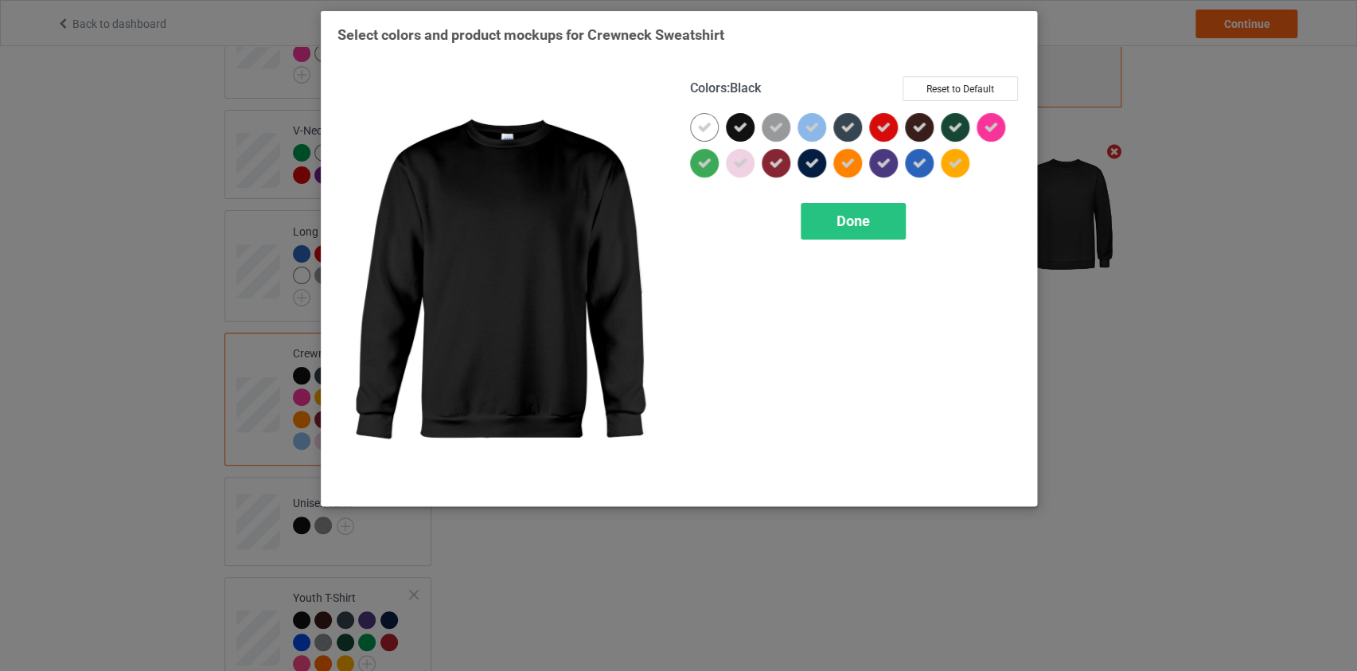
click at [747, 120] on icon at bounding box center [740, 127] width 14 height 14
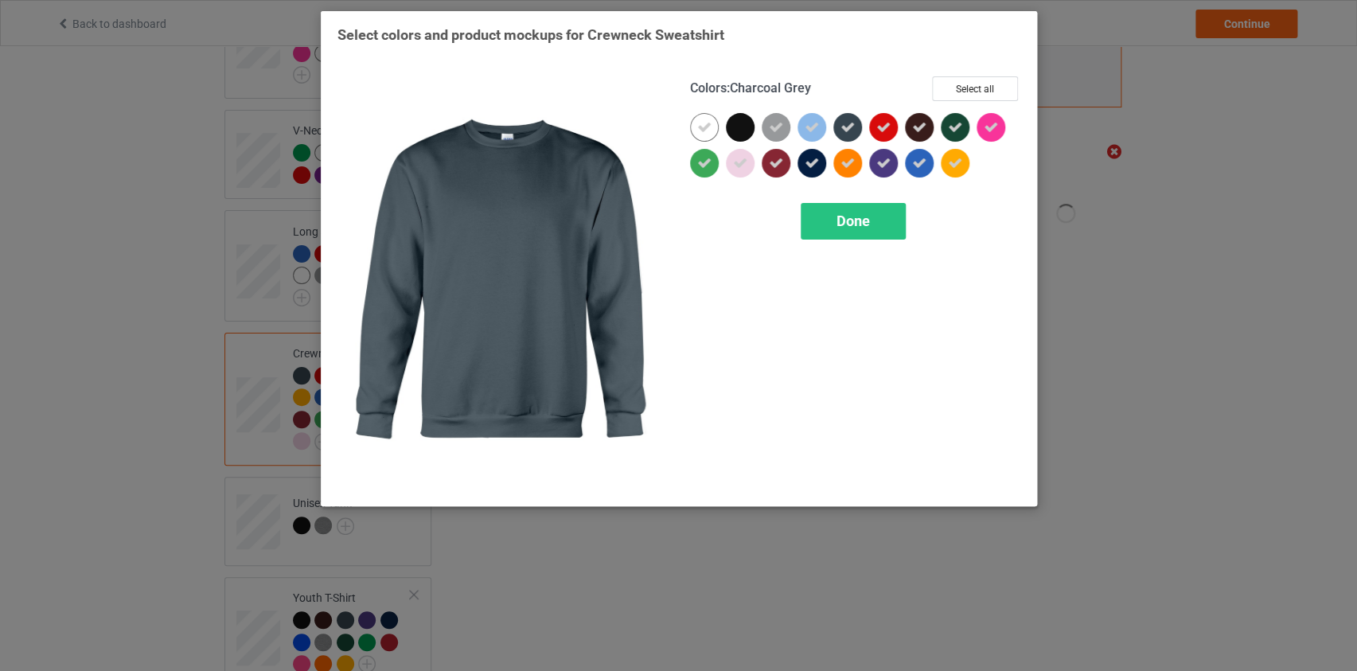
click at [852, 127] on icon at bounding box center [847, 127] width 14 height 14
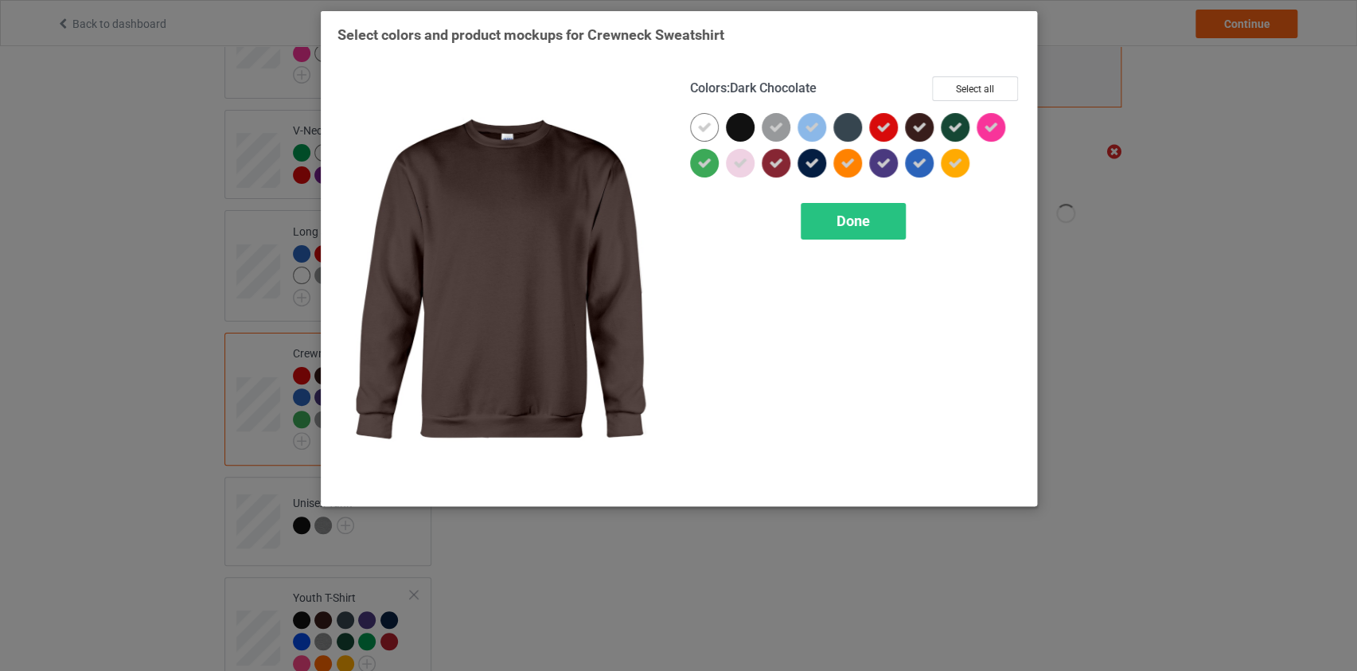
click at [914, 128] on icon at bounding box center [919, 127] width 14 height 14
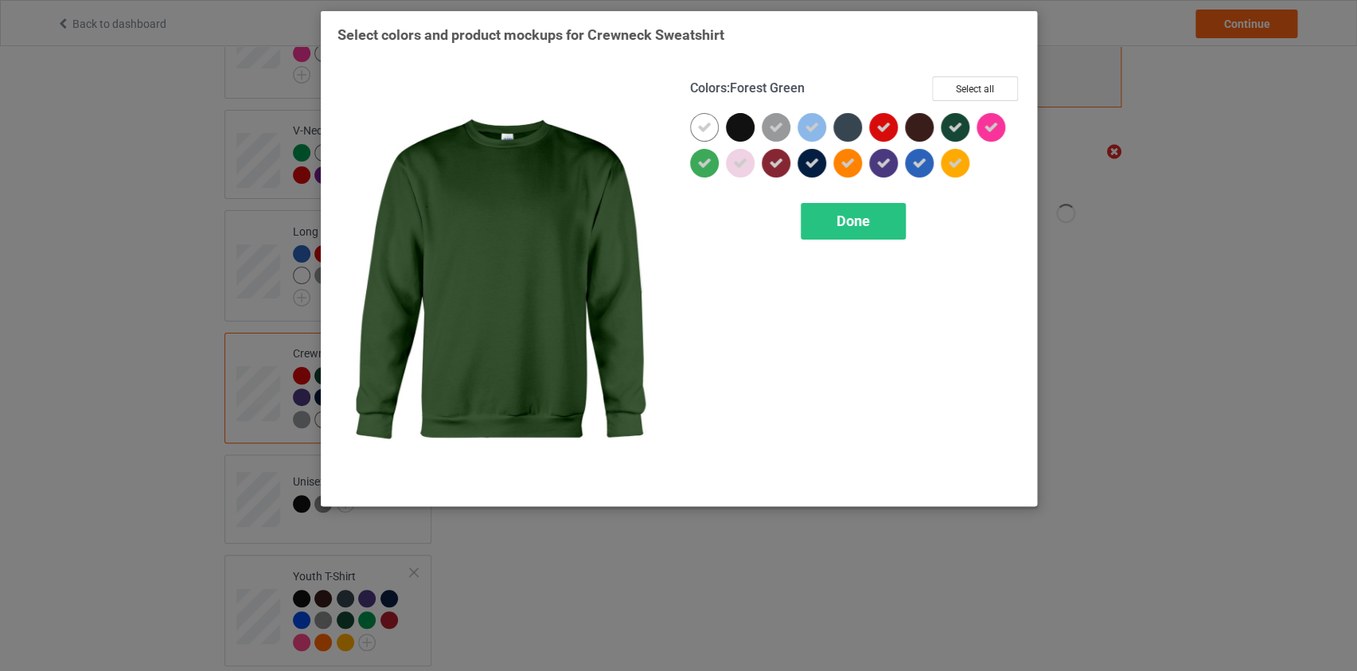
click at [958, 122] on icon at bounding box center [955, 127] width 14 height 14
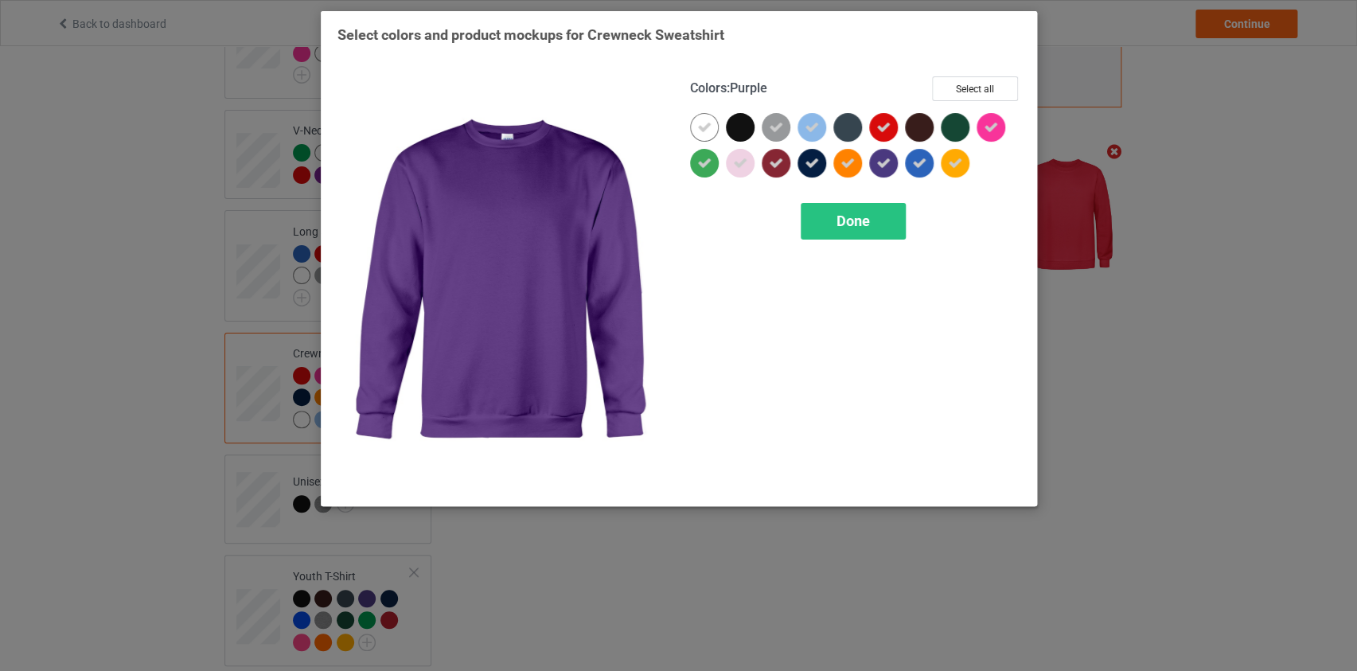
click at [879, 166] on icon at bounding box center [883, 163] width 14 height 14
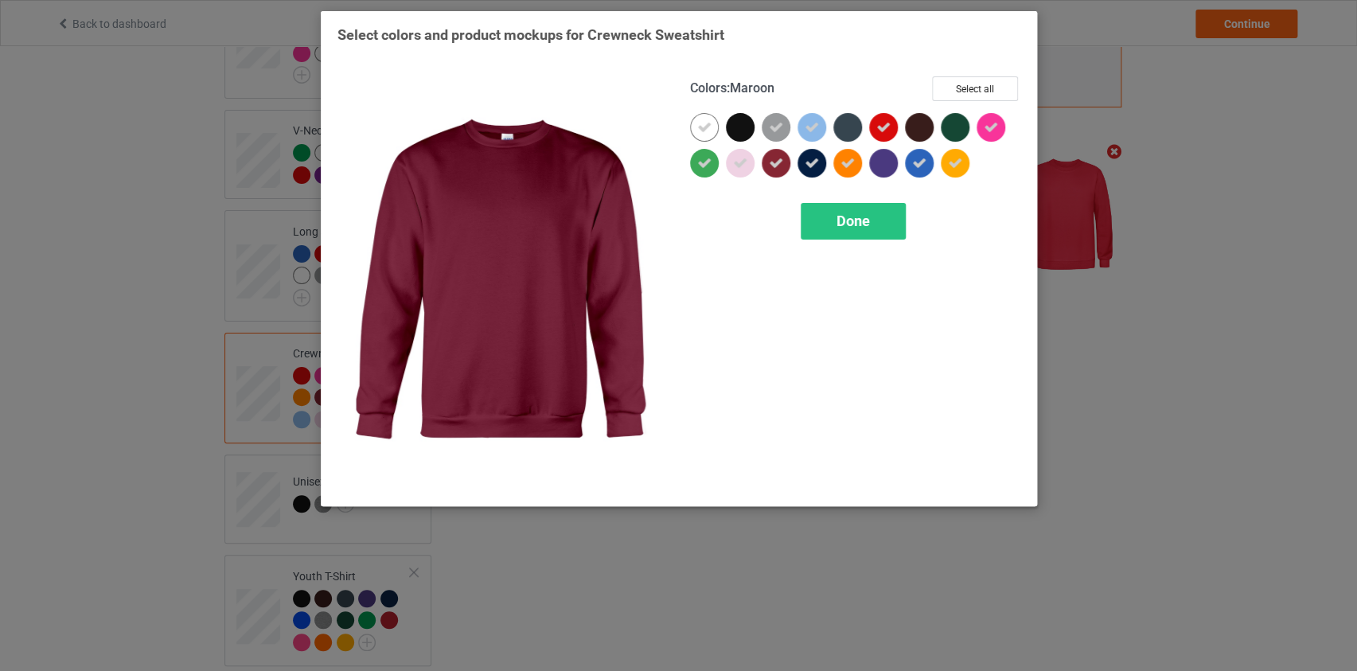
click at [795, 162] on div at bounding box center [780, 167] width 36 height 36
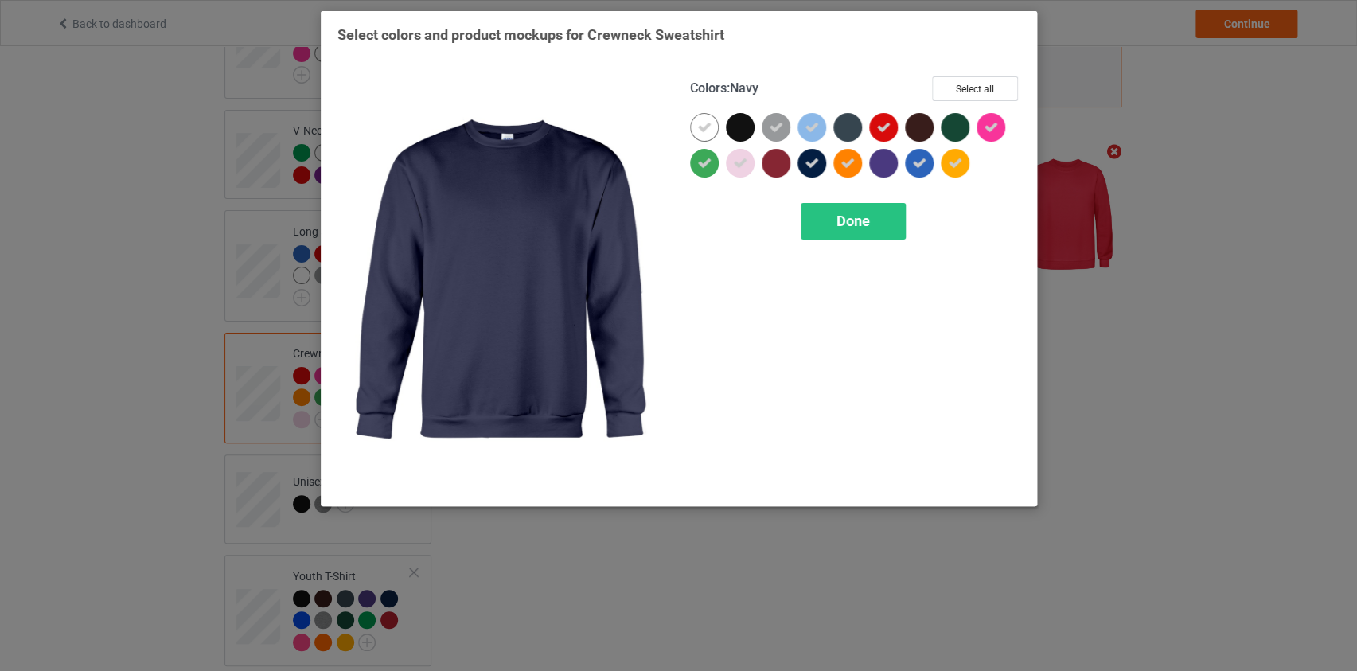
click at [809, 165] on icon at bounding box center [812, 163] width 14 height 14
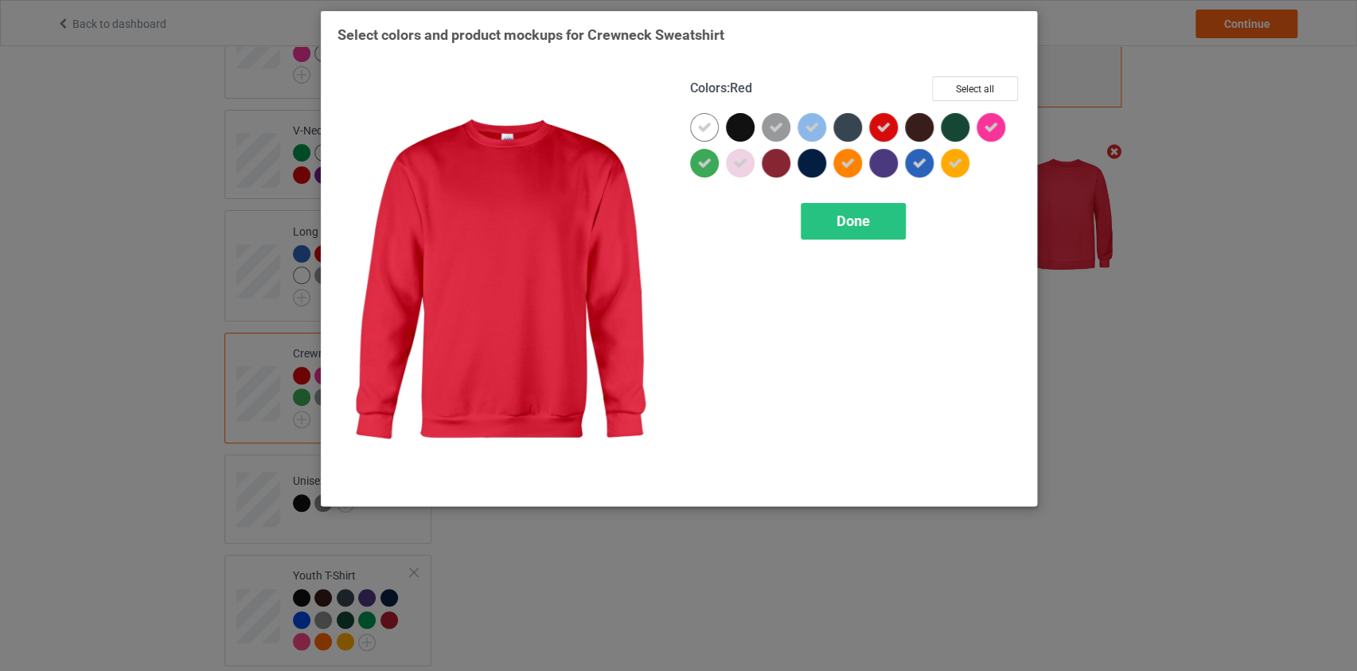
click at [887, 128] on icon at bounding box center [883, 127] width 14 height 14
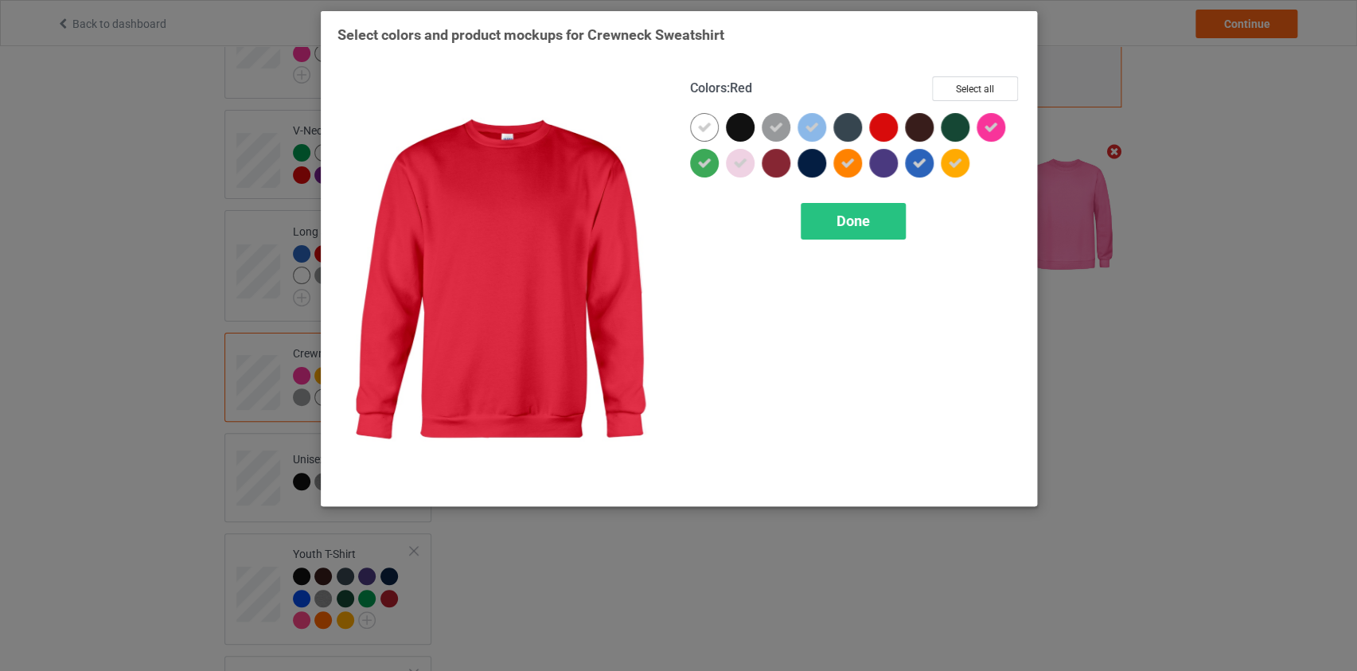
click at [887, 128] on div at bounding box center [883, 127] width 29 height 29
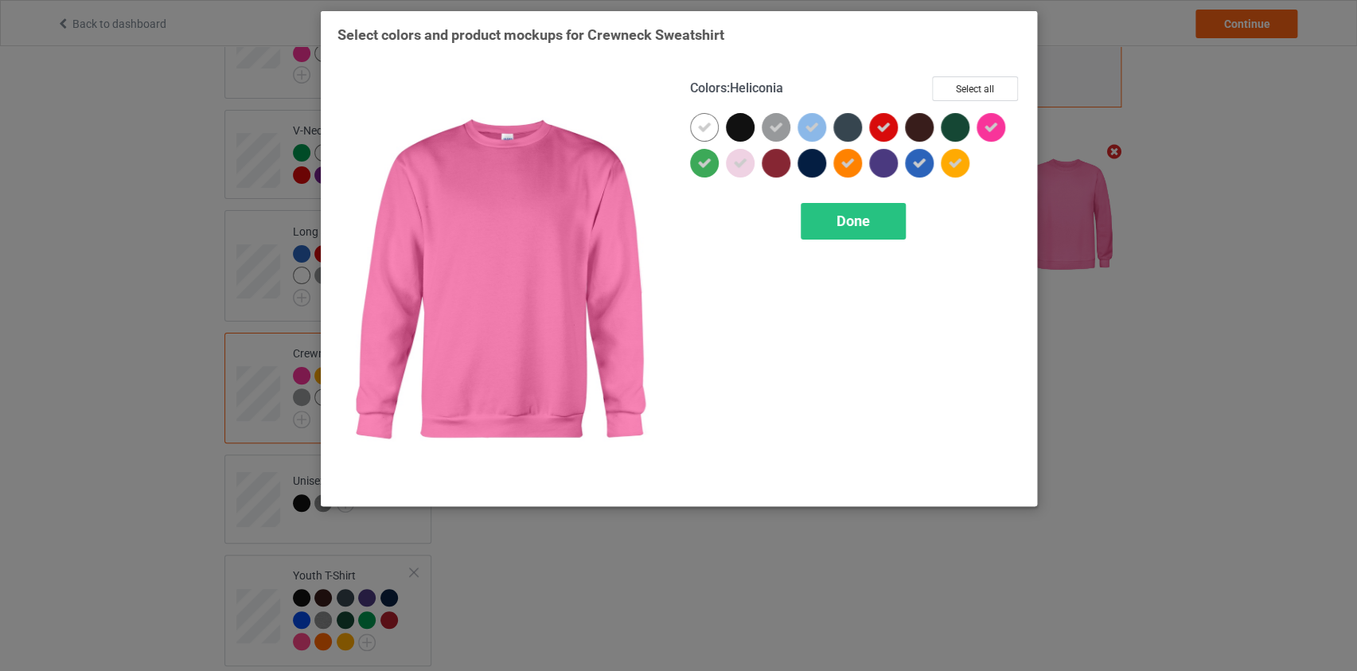
click at [987, 133] on icon at bounding box center [991, 127] width 14 height 14
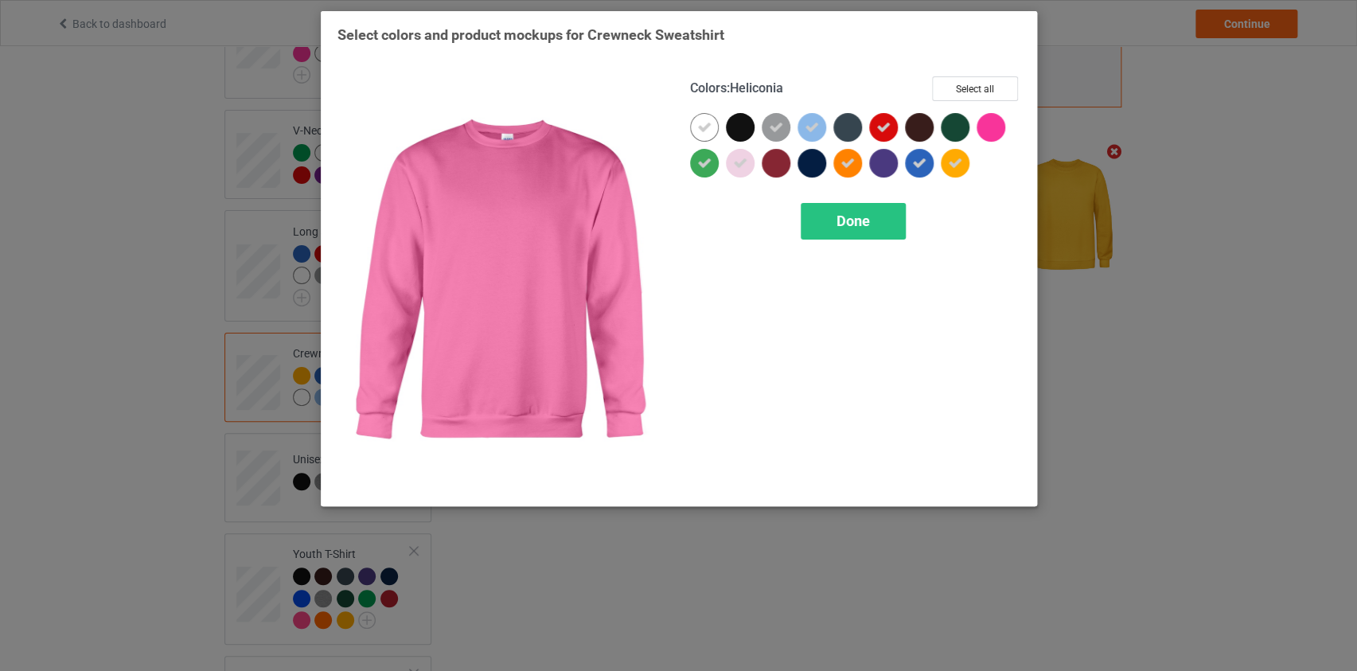
click at [993, 127] on div at bounding box center [991, 127] width 29 height 29
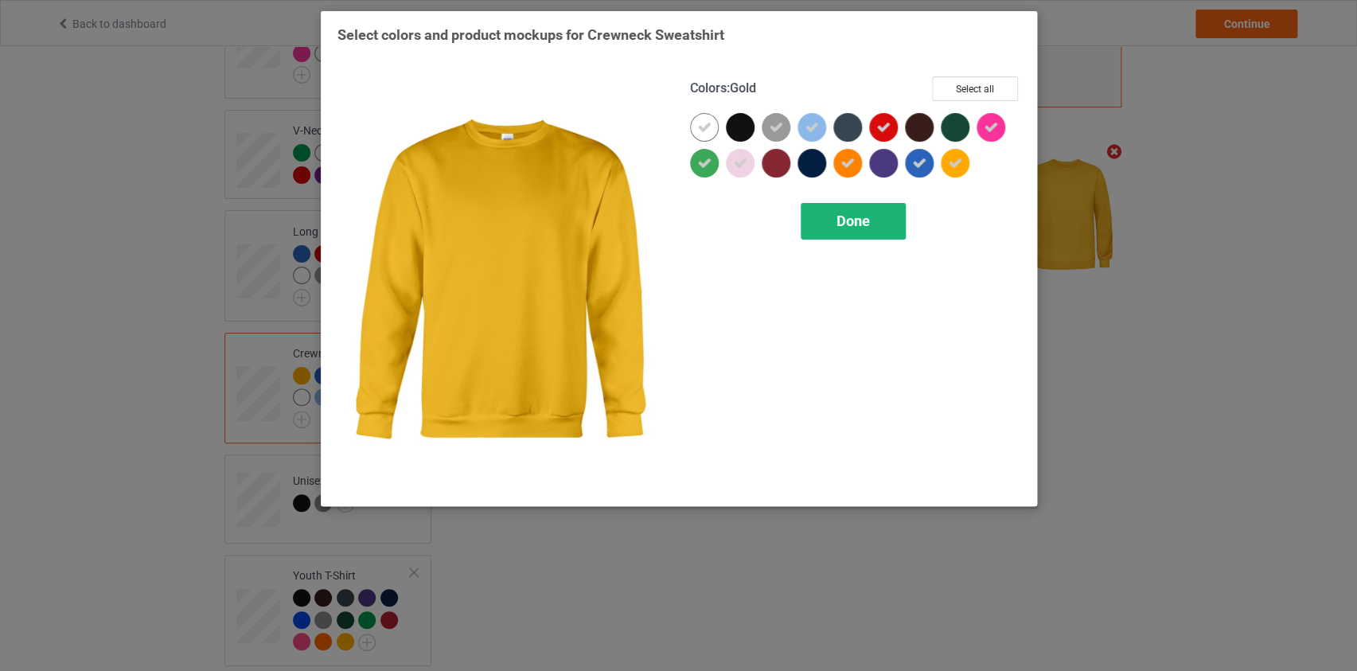
click at [864, 216] on span "Done" at bounding box center [852, 220] width 33 height 17
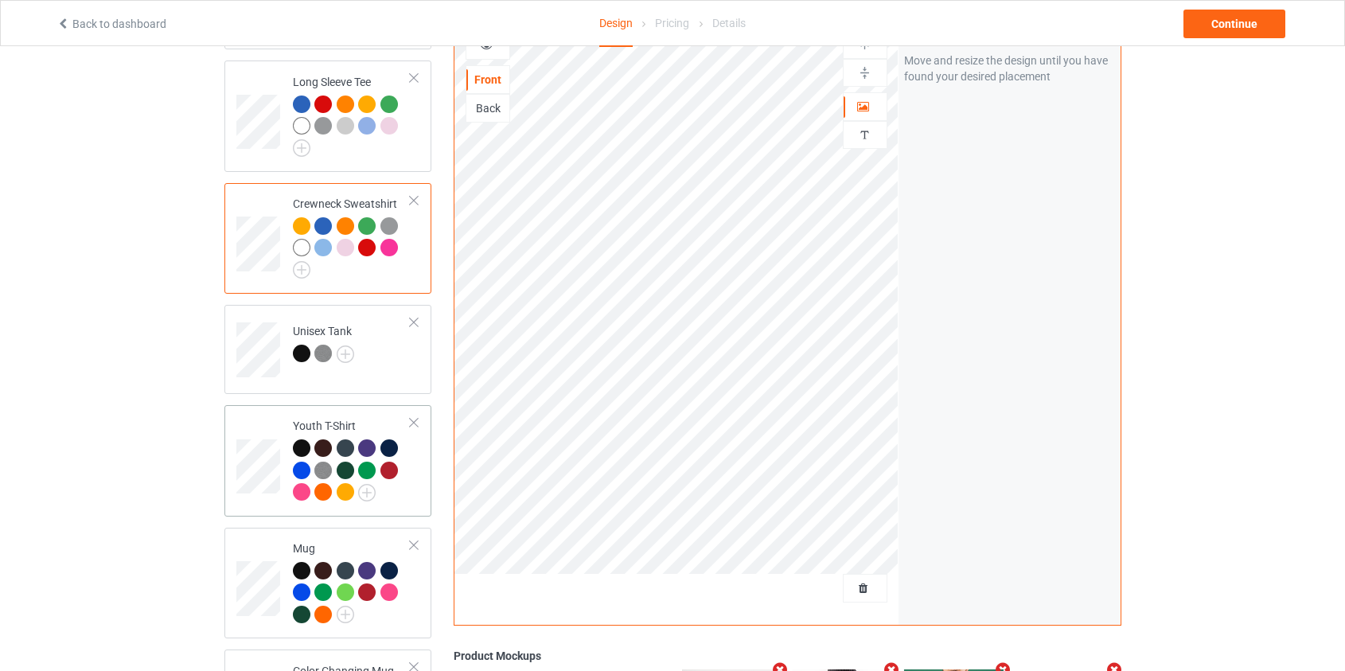
scroll to position [796, 0]
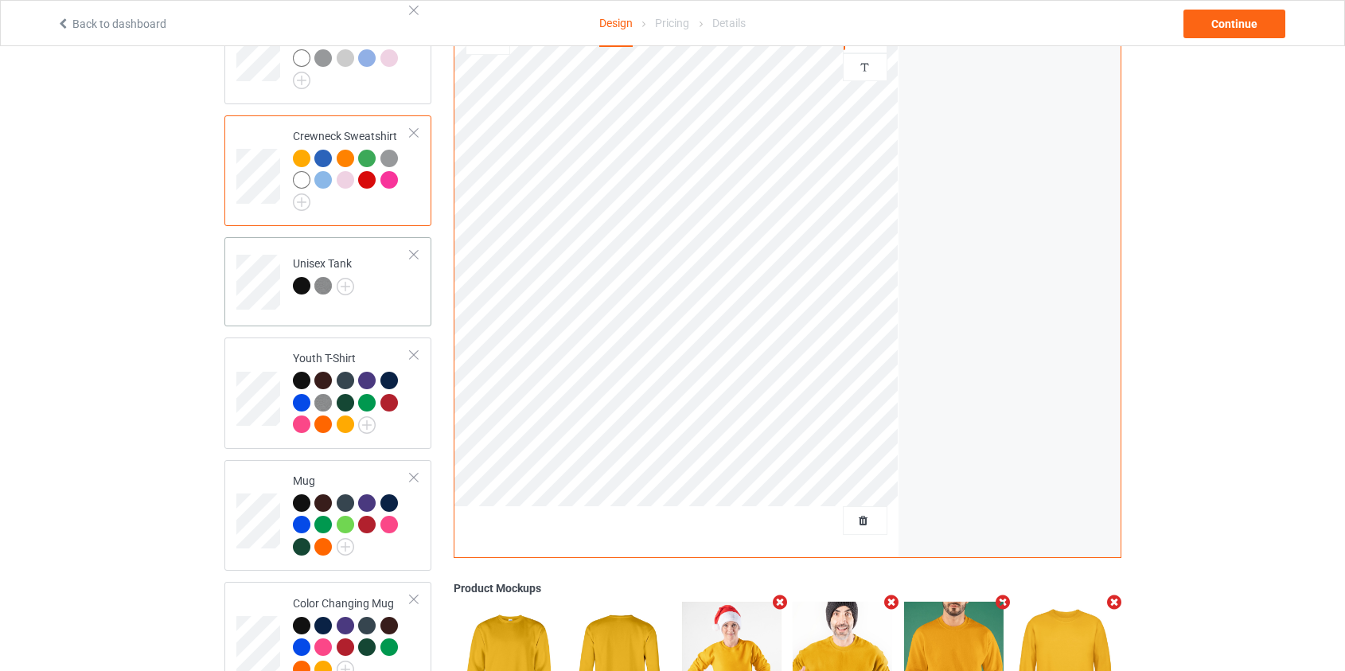
click at [354, 272] on td "Unisex Tank" at bounding box center [352, 277] width 136 height 66
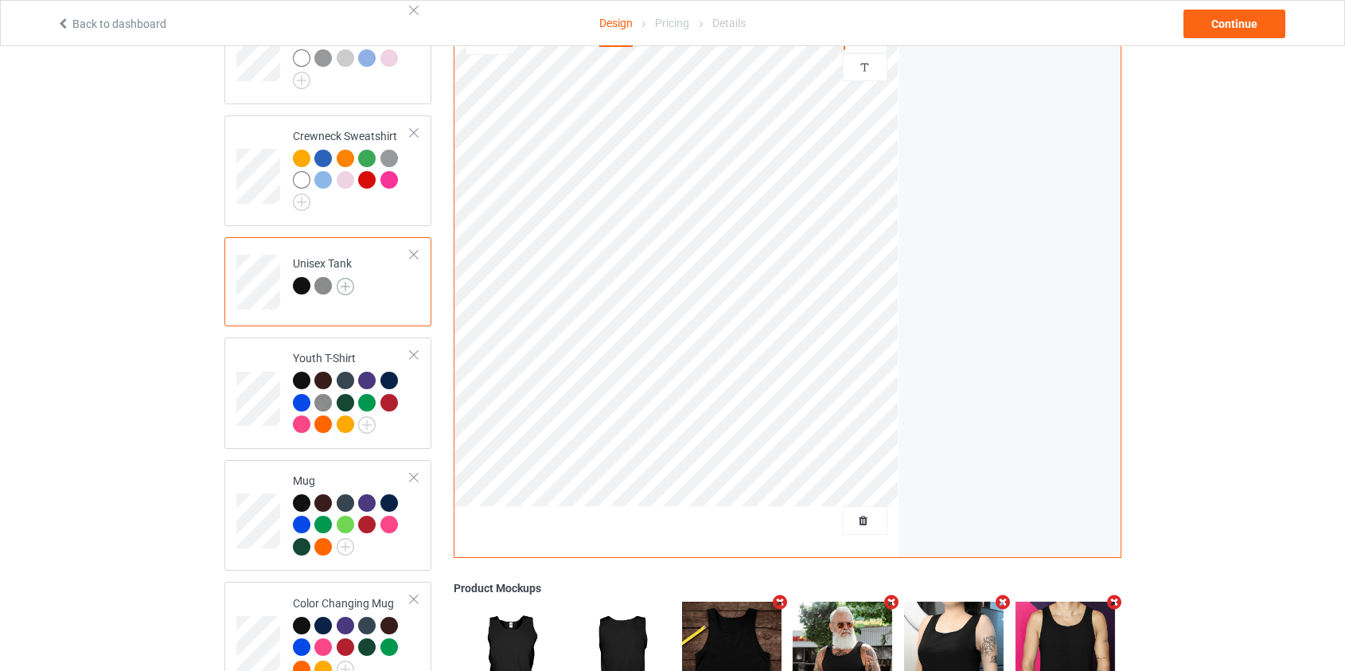
click at [344, 278] on img at bounding box center [346, 287] width 18 height 18
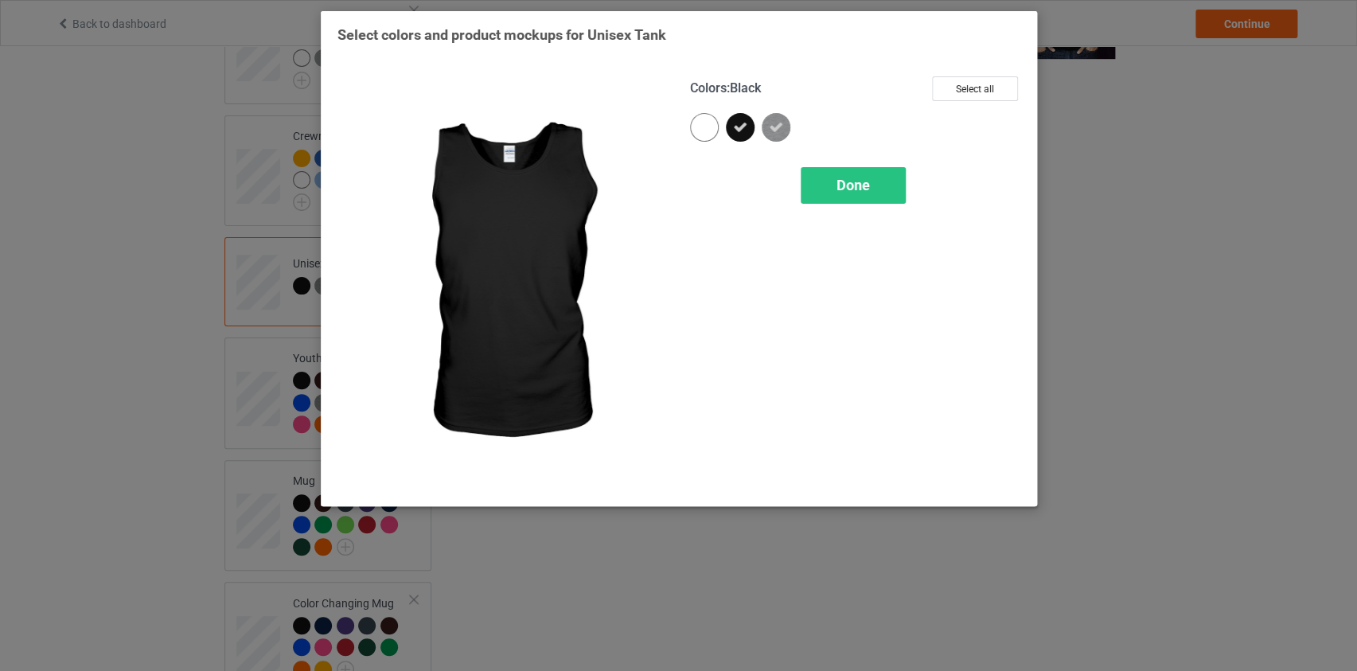
click at [735, 120] on icon at bounding box center [740, 127] width 14 height 14
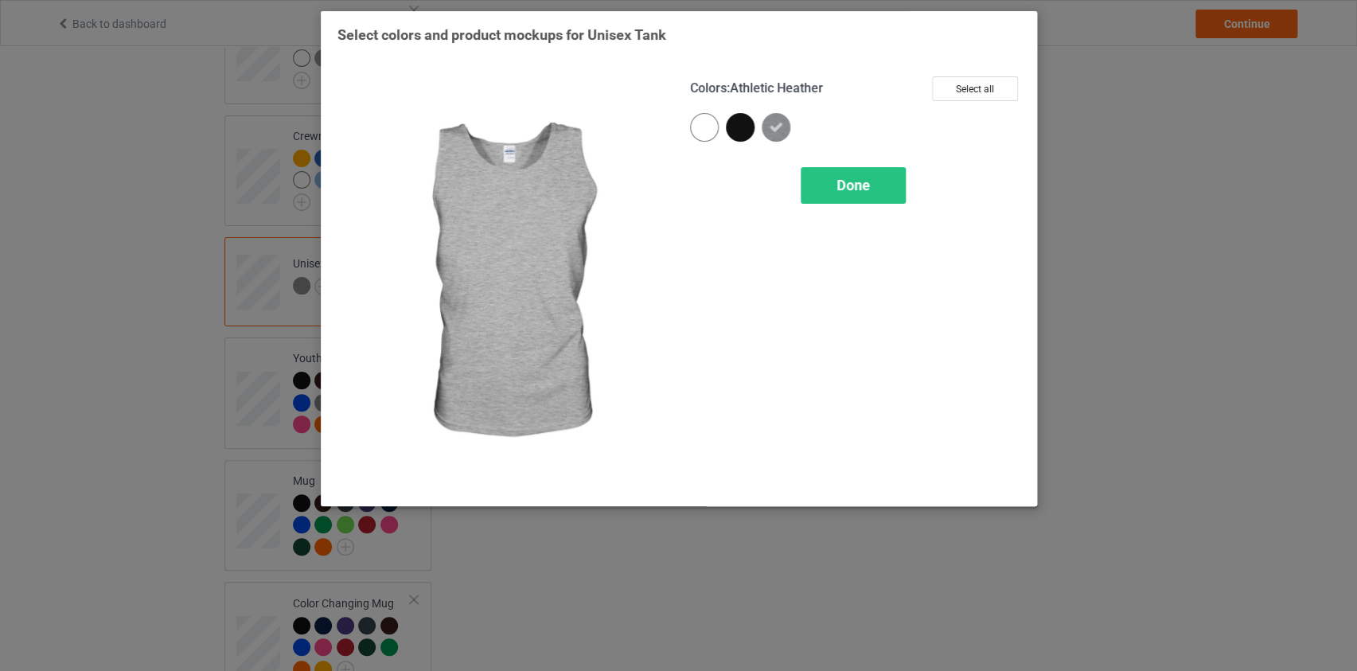
click at [766, 124] on img at bounding box center [776, 127] width 29 height 29
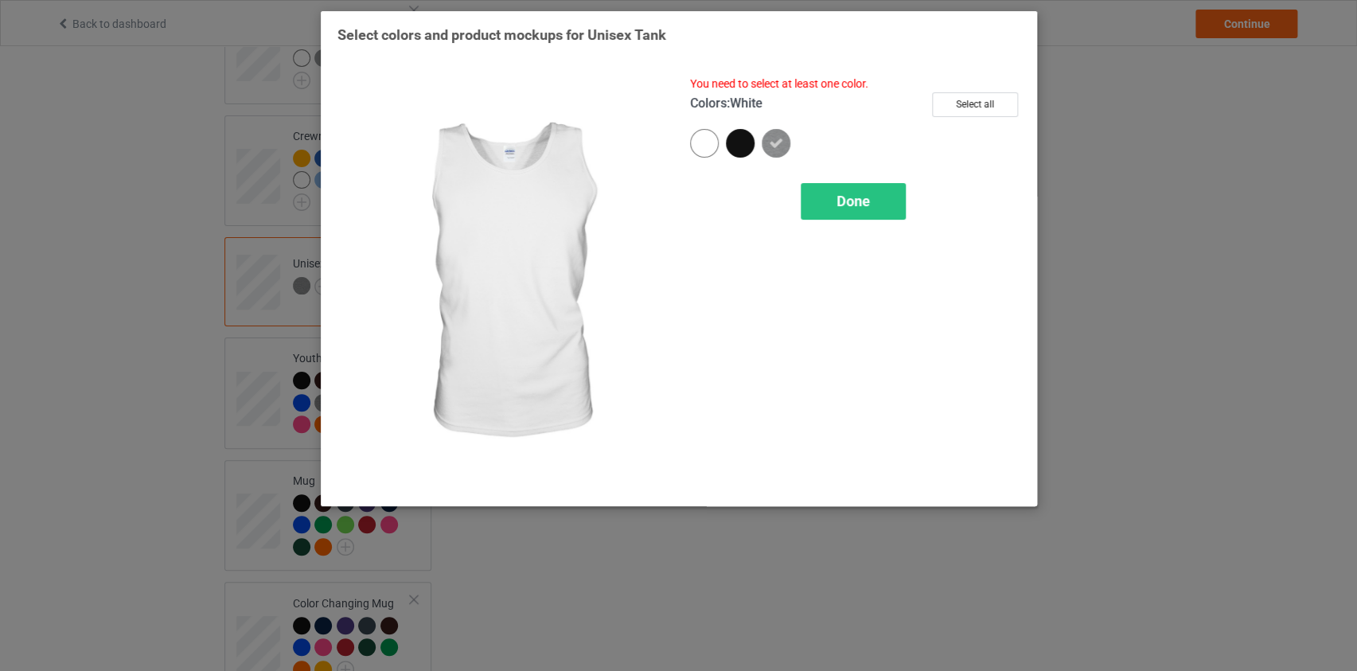
click at [694, 135] on div at bounding box center [704, 143] width 29 height 29
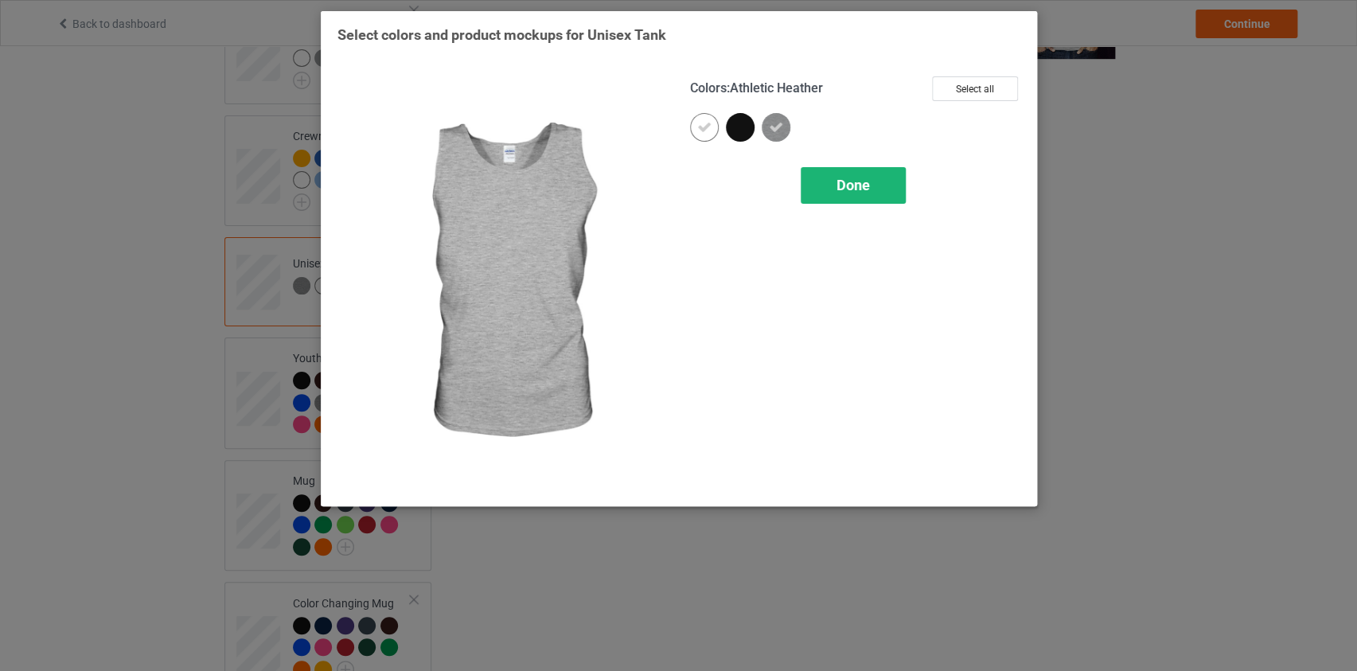
click at [857, 180] on span "Done" at bounding box center [852, 185] width 33 height 17
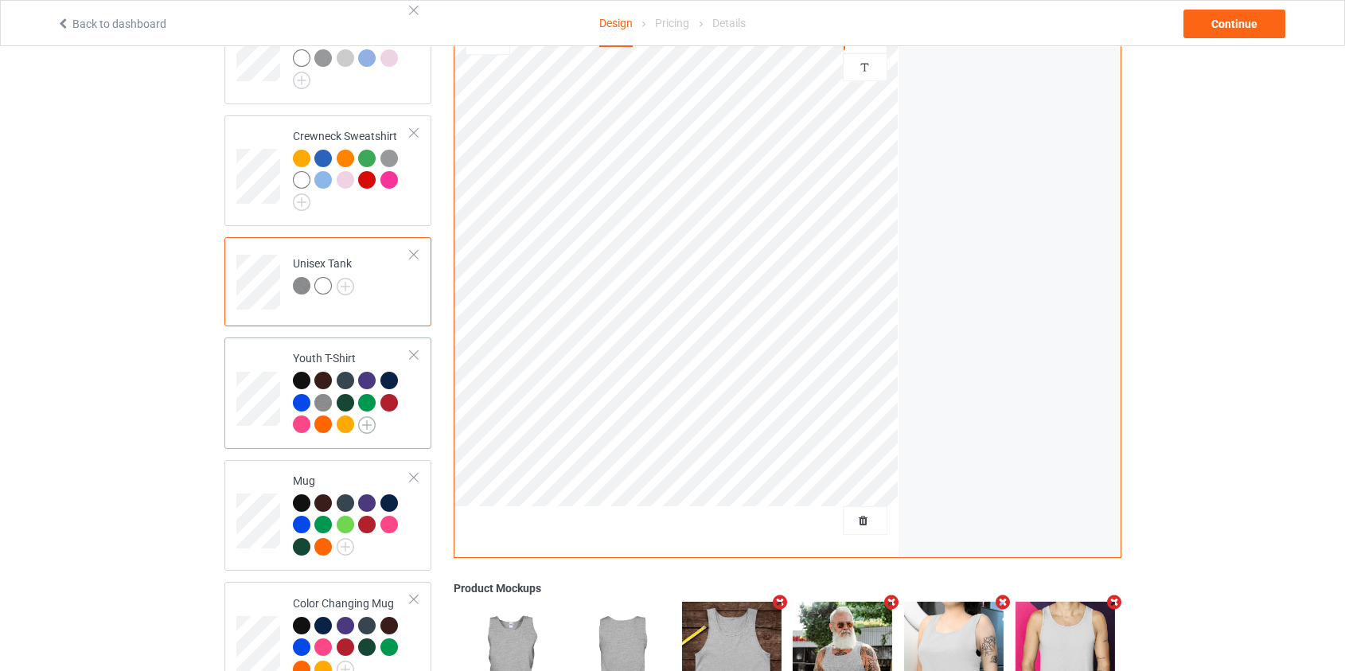
click at [361, 416] on img at bounding box center [367, 425] width 18 height 18
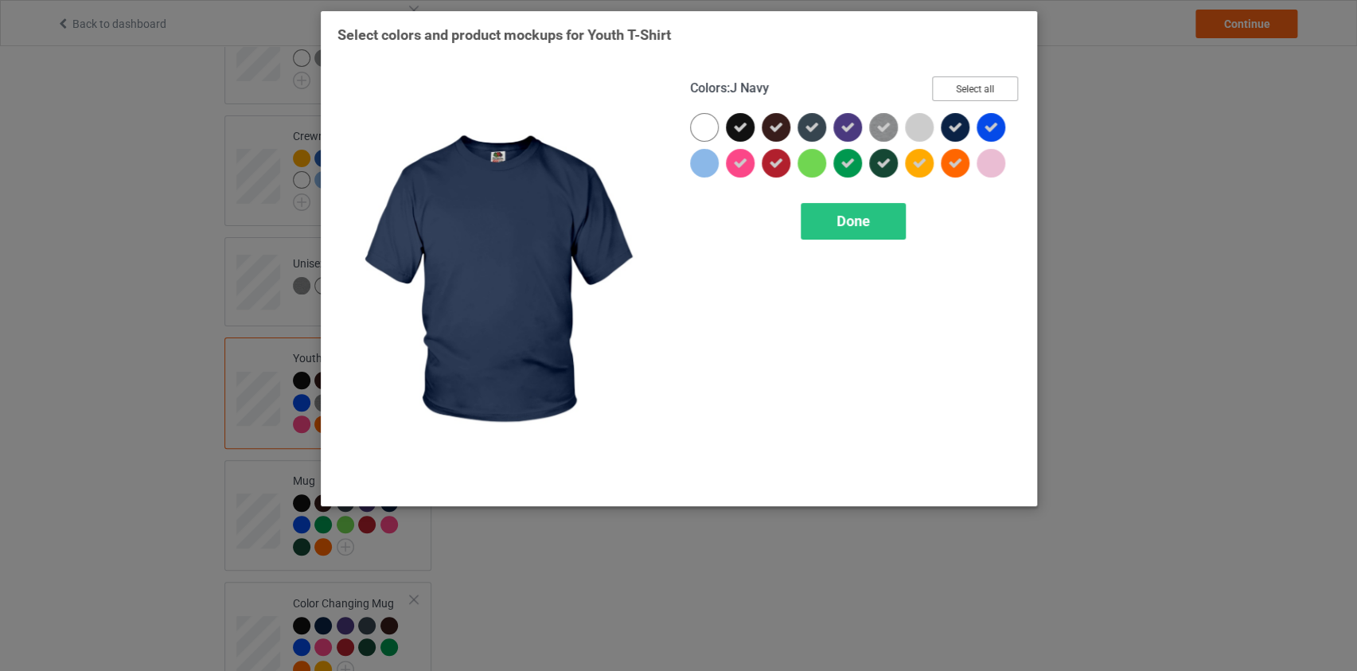
click at [1001, 83] on button "Select all" at bounding box center [975, 88] width 86 height 25
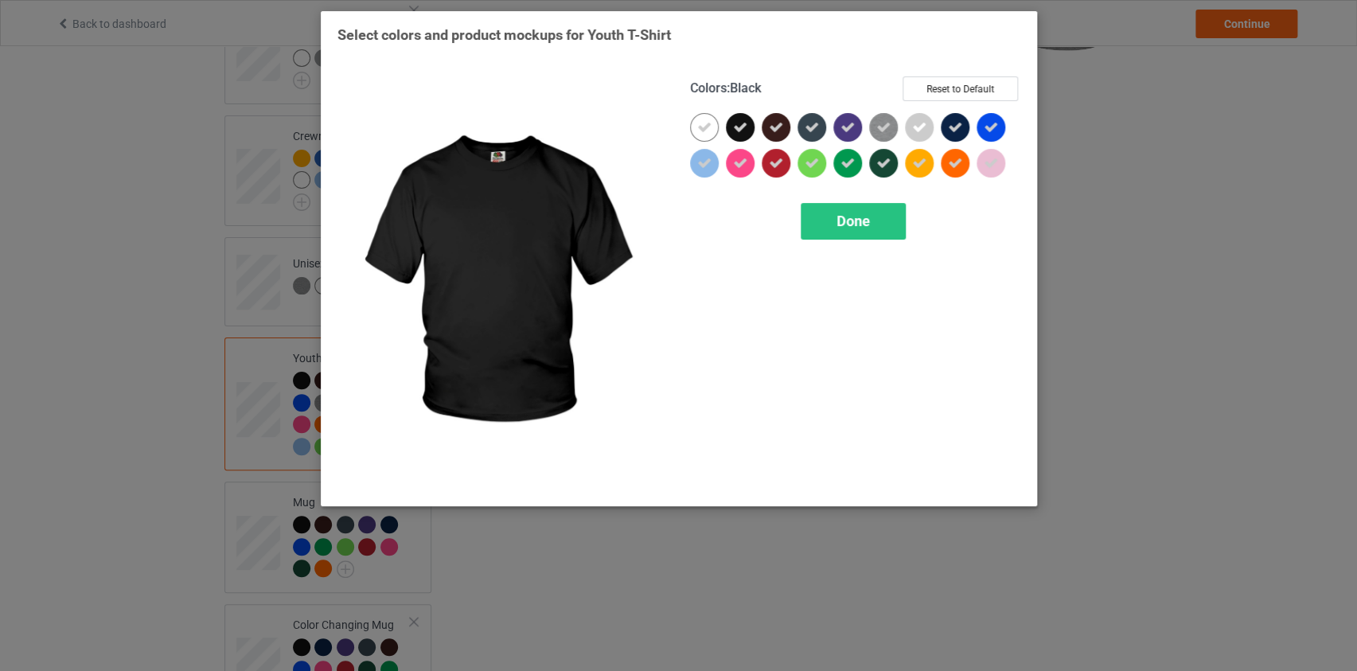
click at [751, 119] on div at bounding box center [740, 127] width 29 height 29
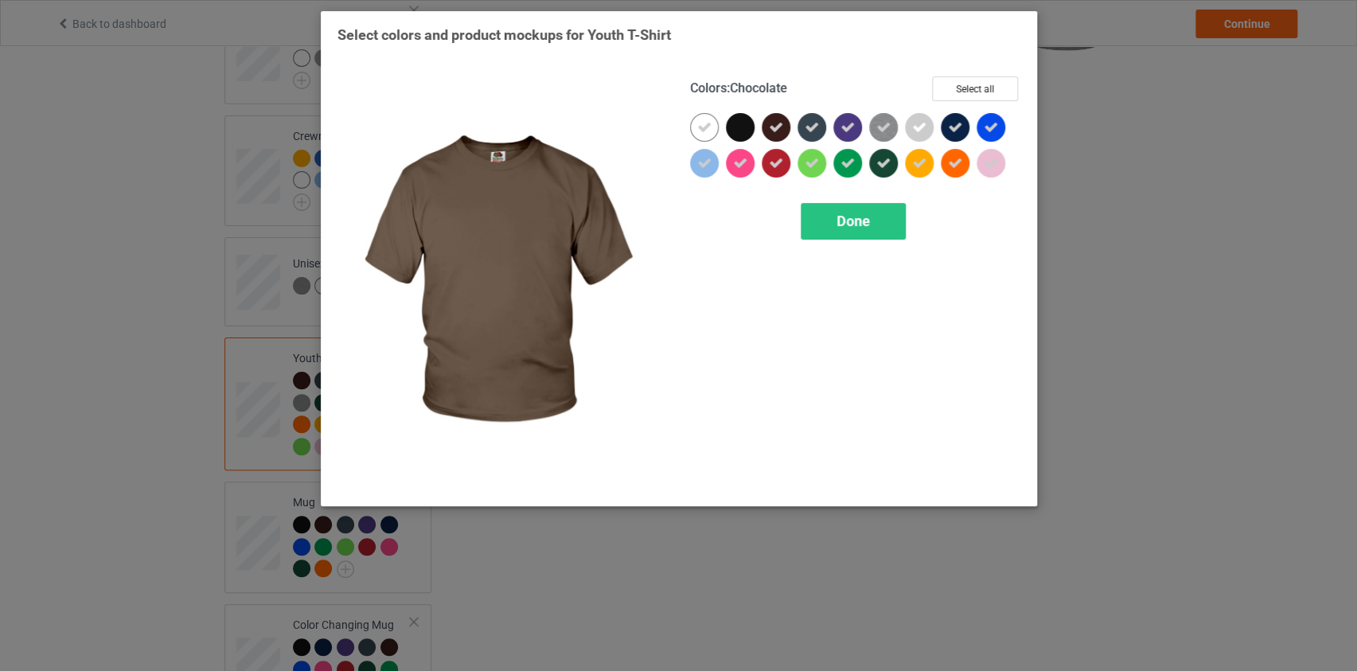
click at [778, 125] on icon at bounding box center [776, 127] width 14 height 14
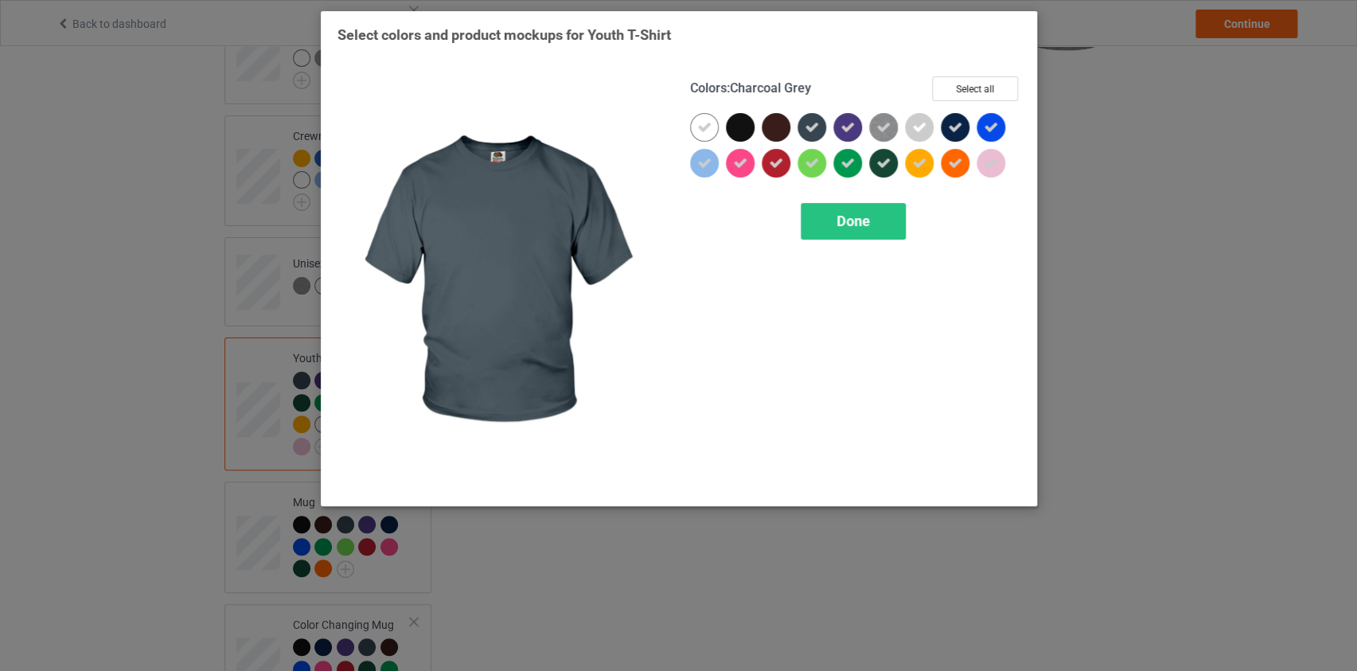
click at [812, 127] on icon at bounding box center [812, 127] width 14 height 14
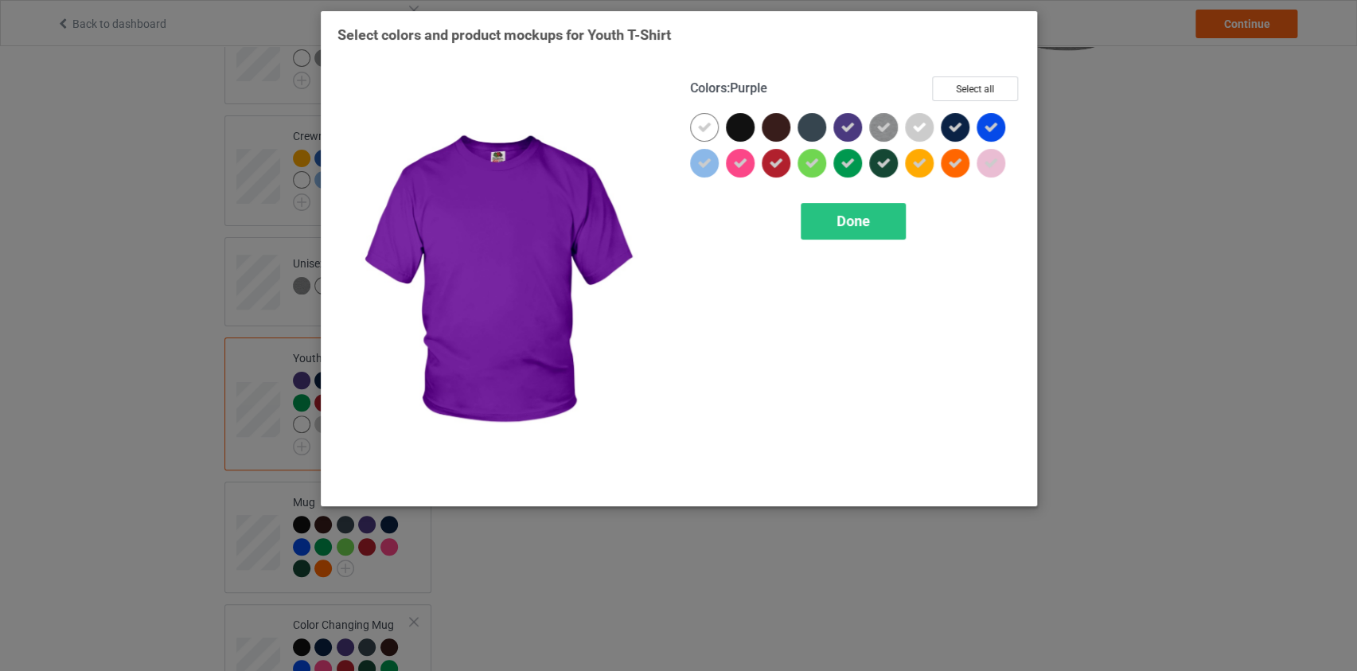
drag, startPoint x: 853, startPoint y: 125, endPoint x: 970, endPoint y: 123, distance: 117.0
click at [856, 125] on div at bounding box center [847, 127] width 29 height 29
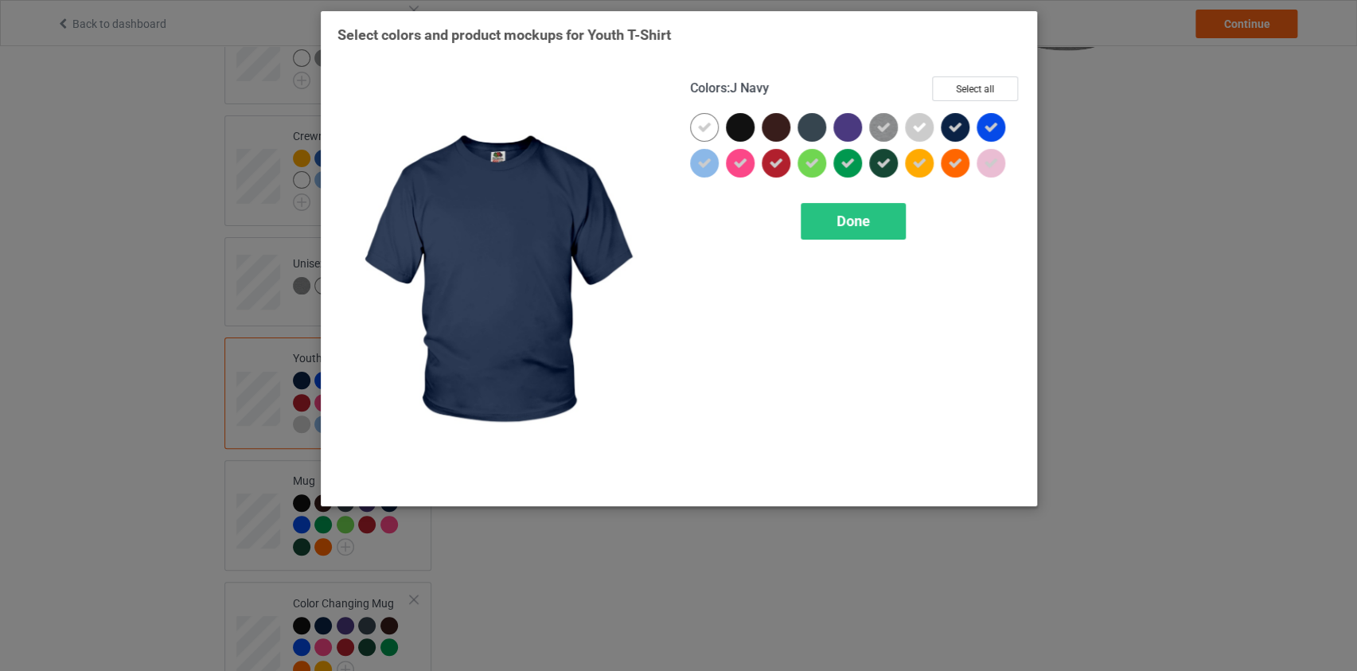
click at [955, 124] on icon at bounding box center [955, 127] width 14 height 14
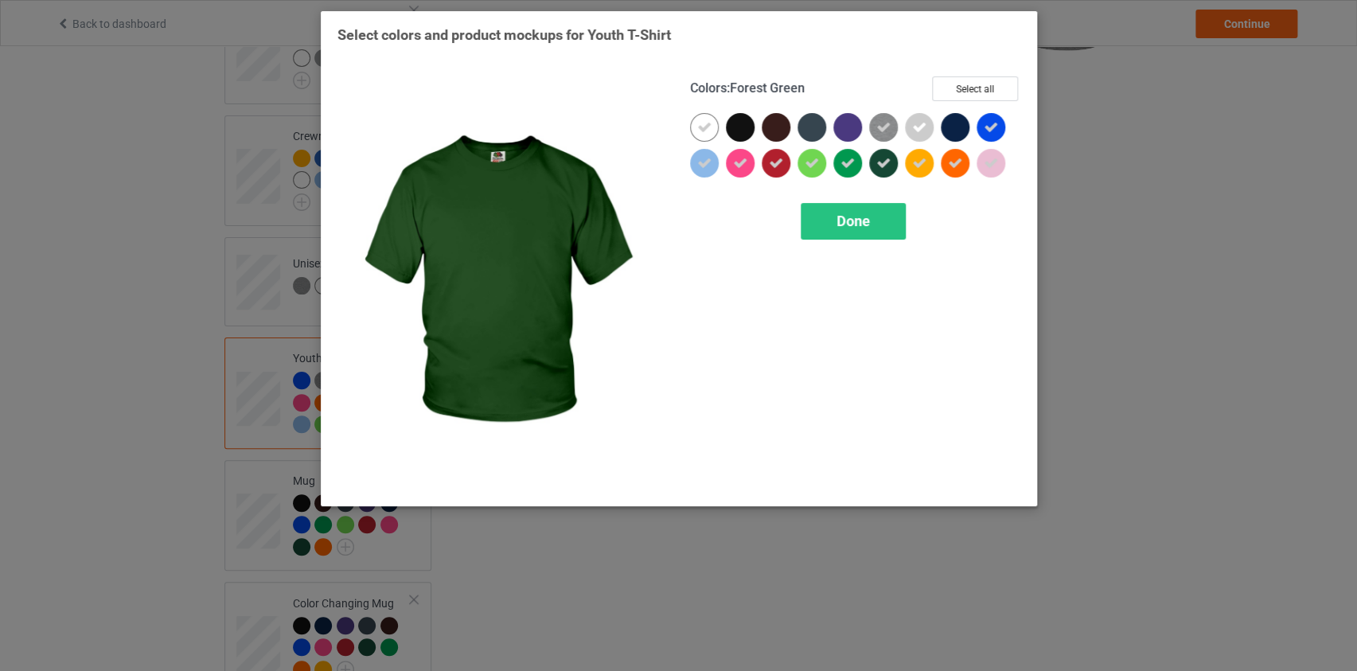
click at [883, 171] on div at bounding box center [883, 163] width 29 height 29
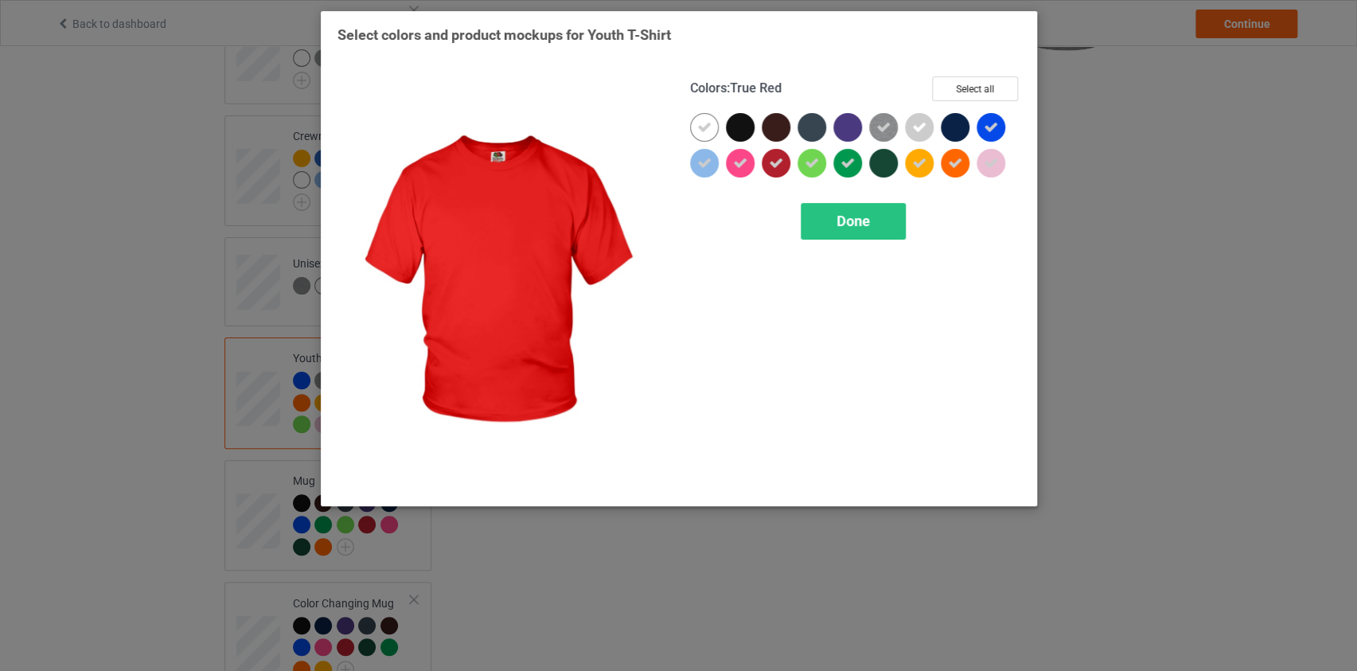
click at [779, 162] on icon at bounding box center [776, 163] width 14 height 14
click at [782, 166] on div at bounding box center [776, 163] width 29 height 29
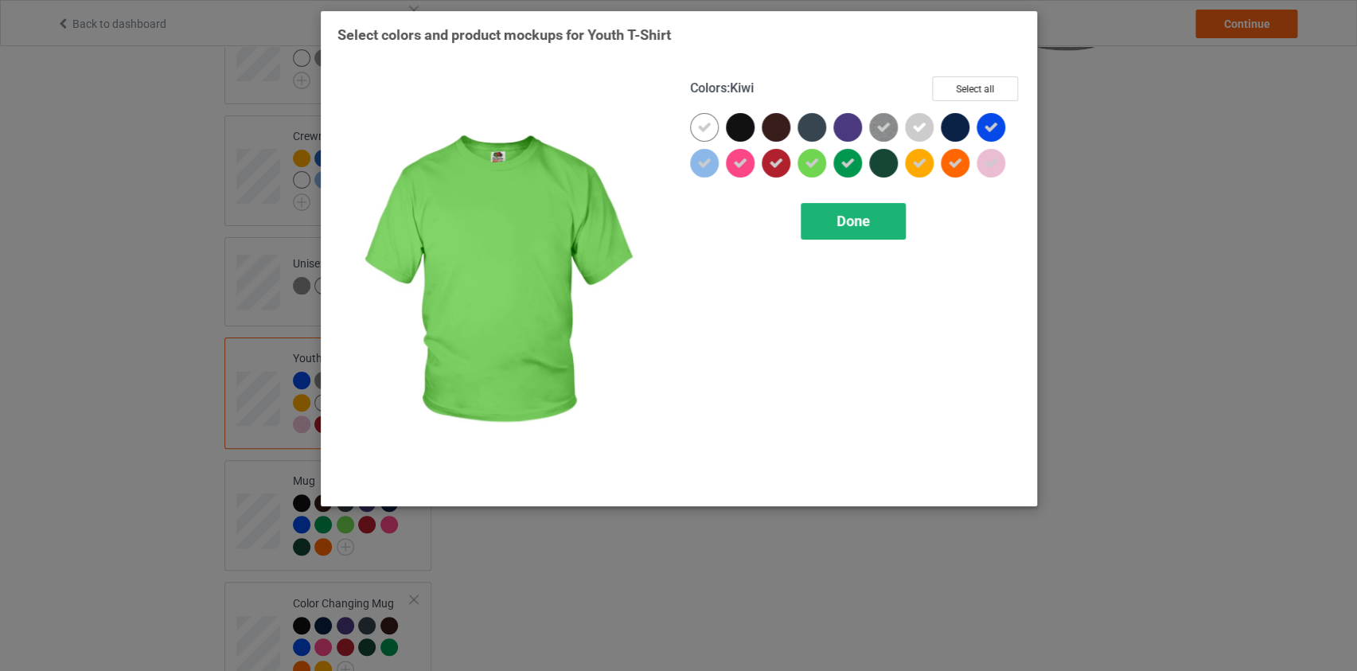
click at [867, 232] on div "Done" at bounding box center [853, 221] width 105 height 37
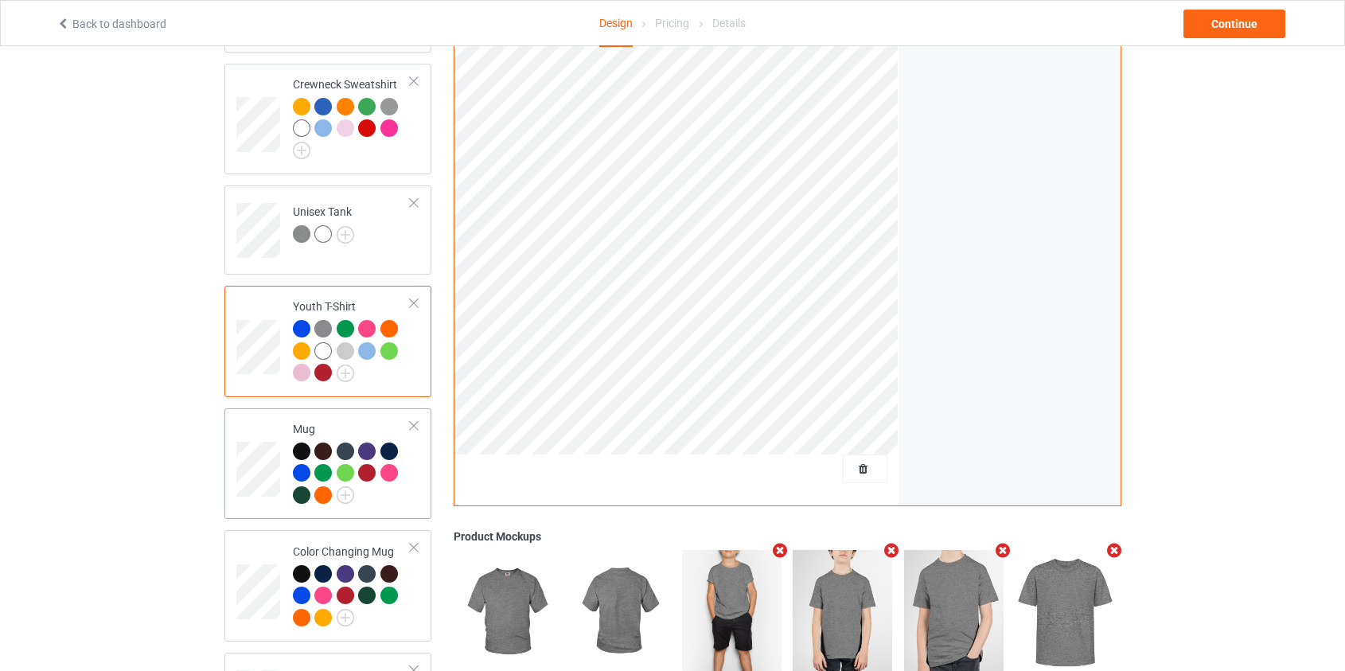
scroll to position [1011, 0]
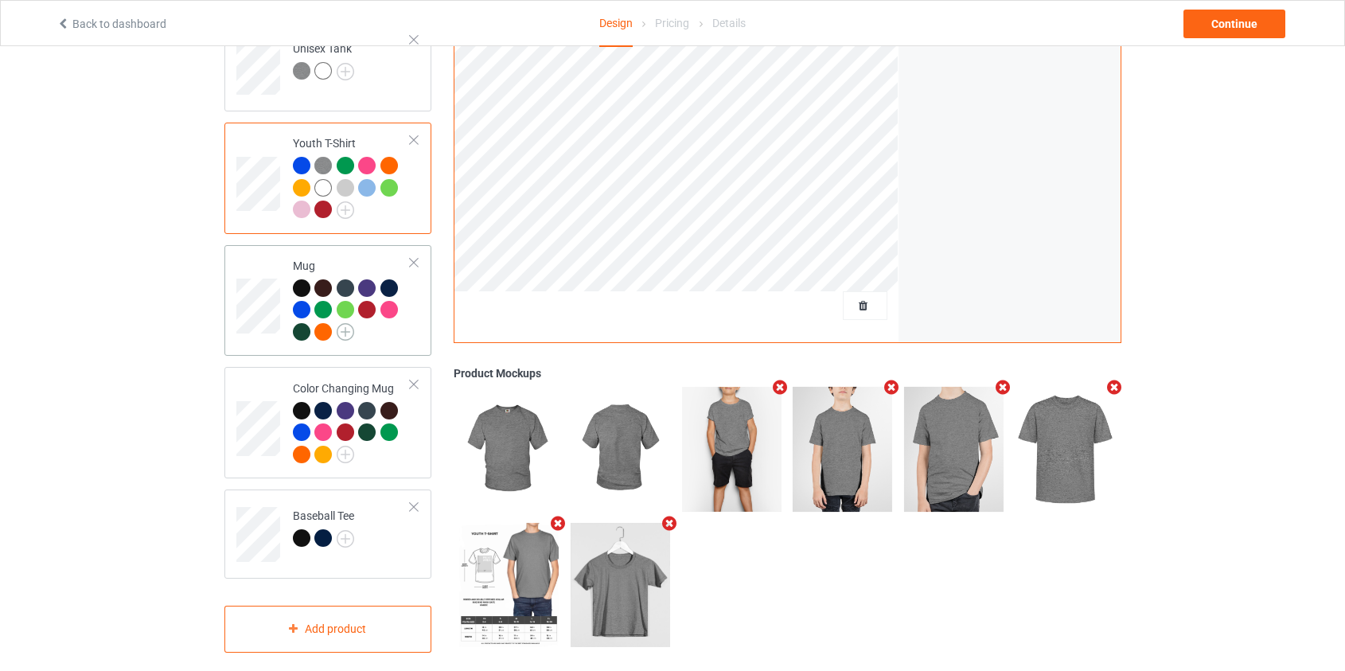
click at [341, 323] on img at bounding box center [346, 332] width 18 height 18
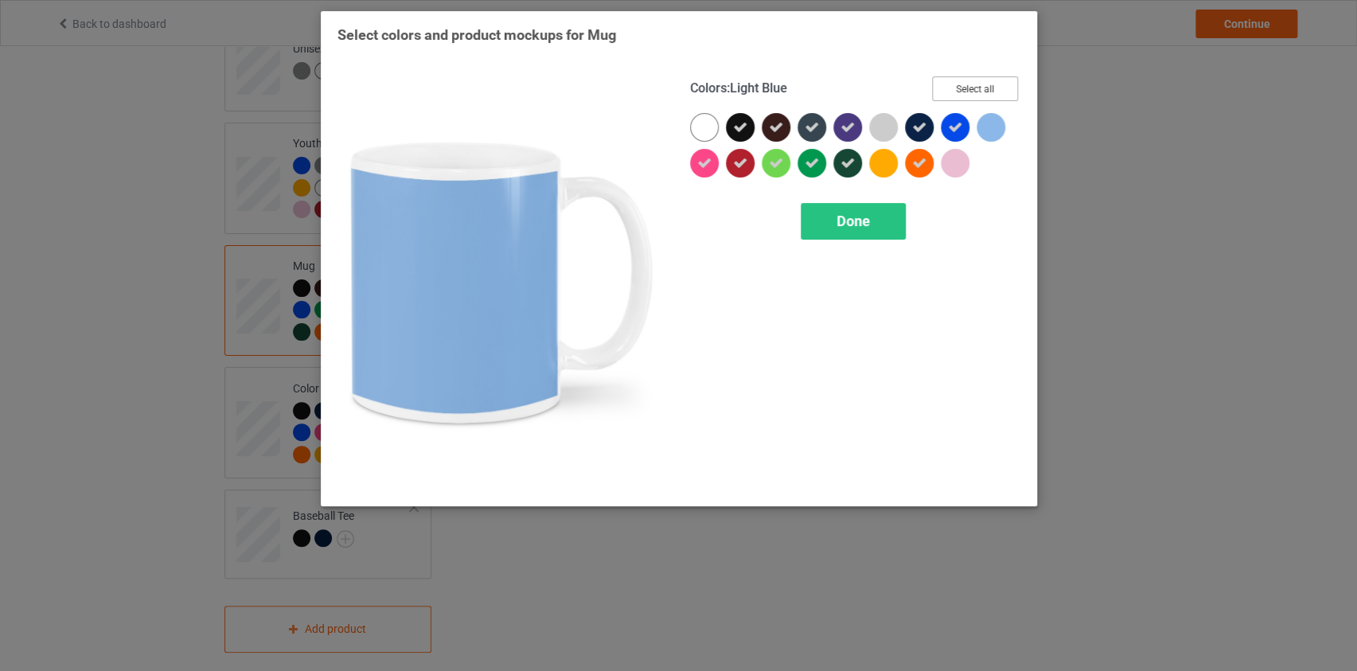
click at [971, 92] on button "Select all" at bounding box center [975, 88] width 86 height 25
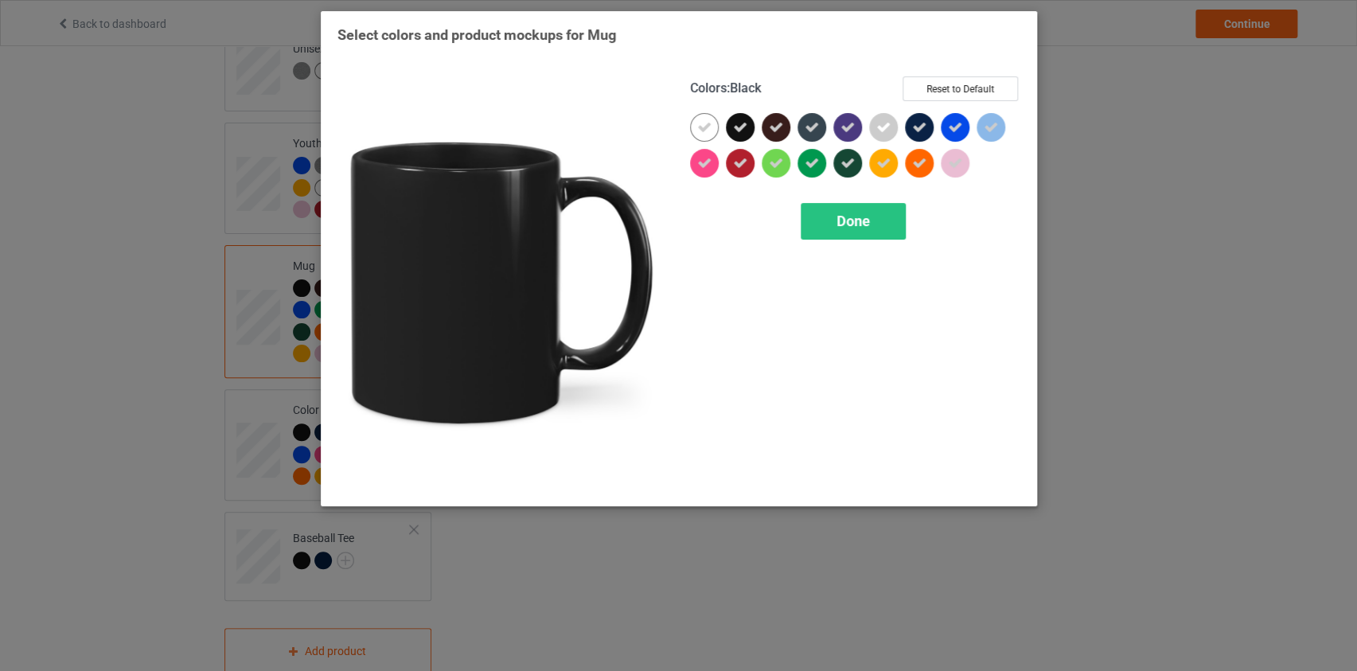
click at [754, 126] on div at bounding box center [740, 127] width 29 height 29
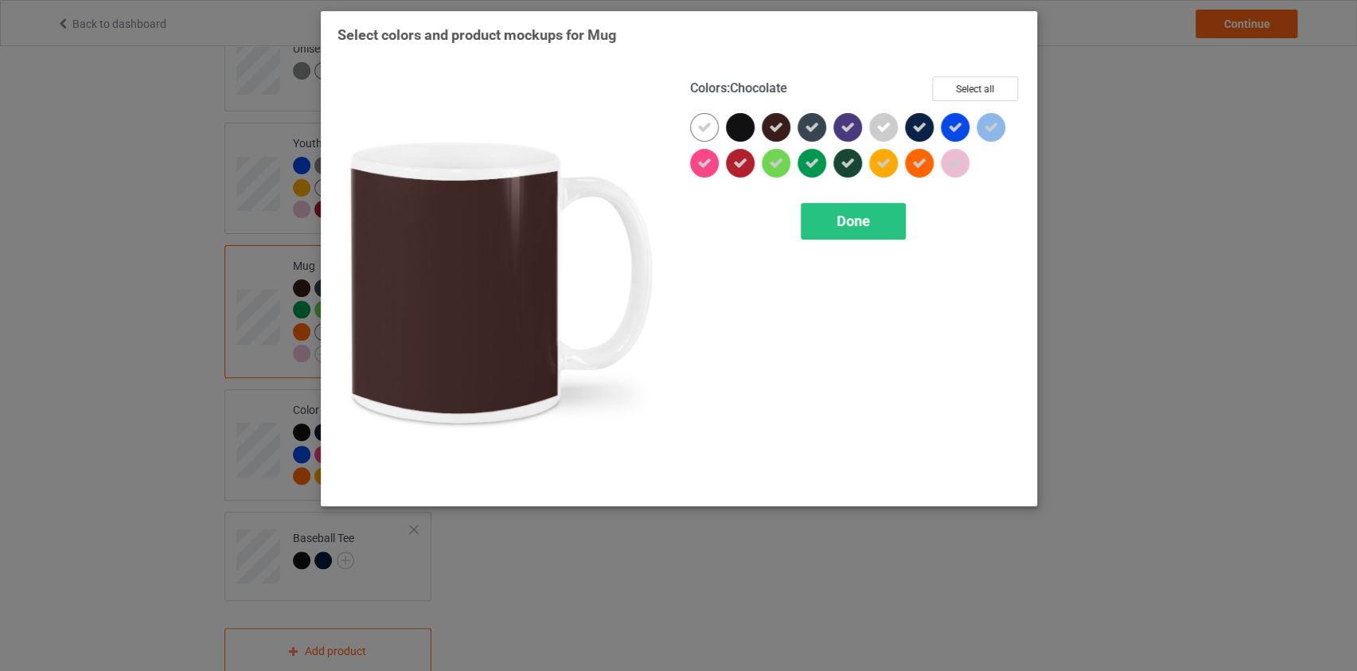
click at [784, 119] on div at bounding box center [776, 127] width 29 height 29
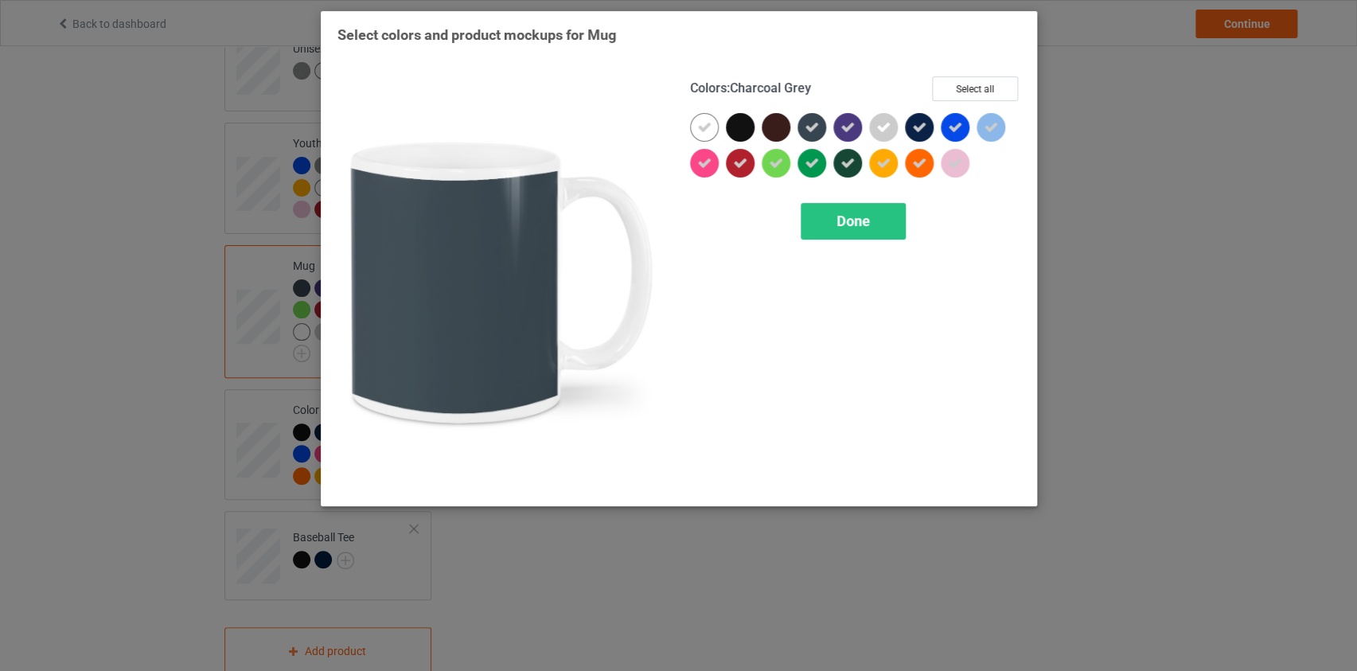
click at [811, 127] on icon at bounding box center [812, 127] width 14 height 14
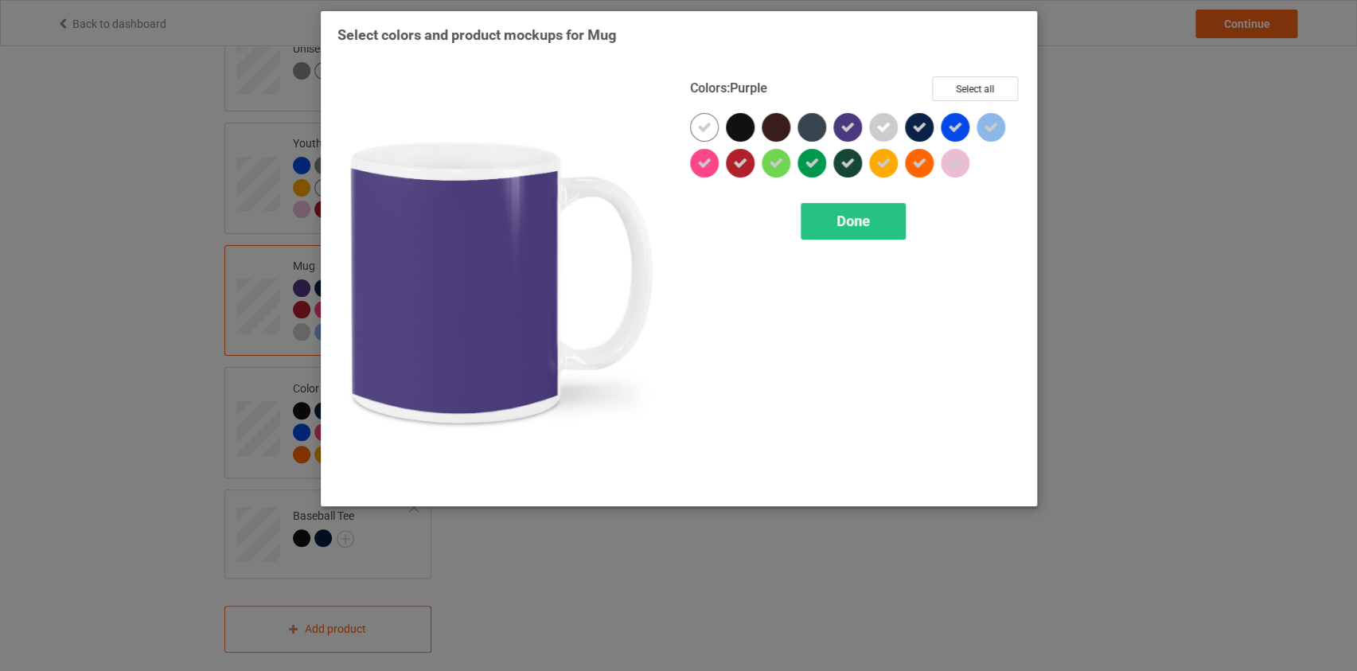
click at [844, 127] on icon at bounding box center [847, 127] width 14 height 14
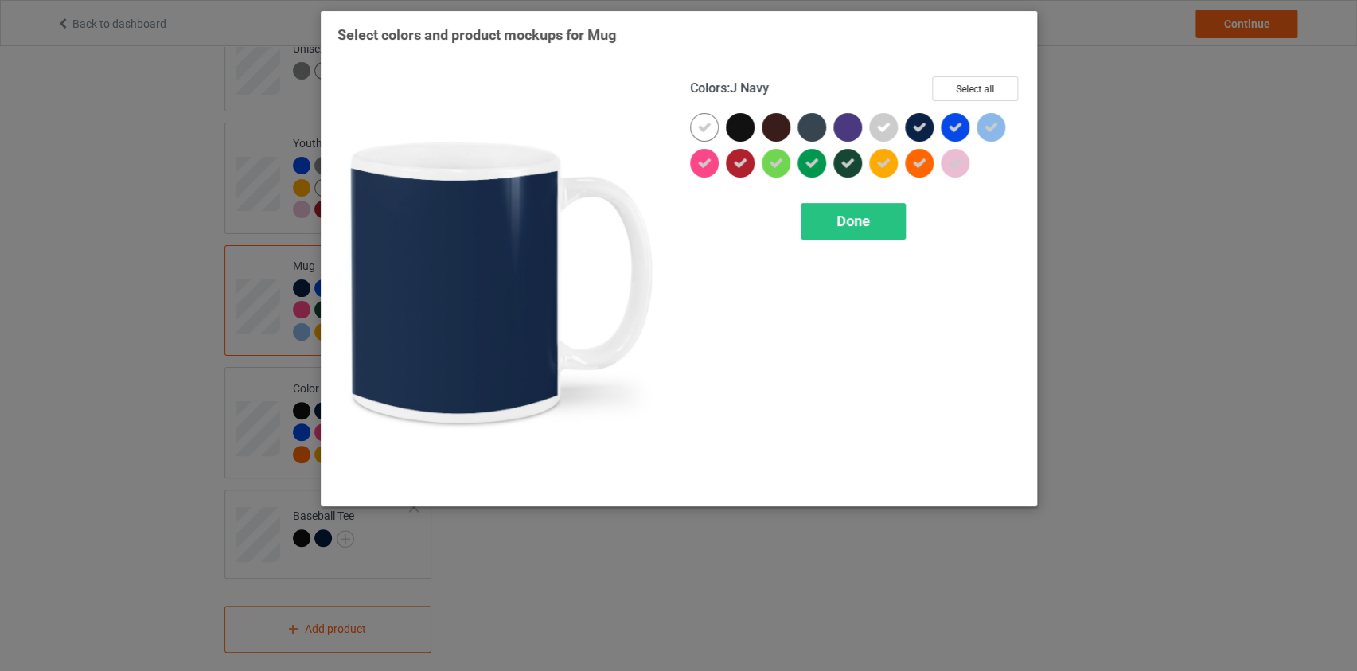
click at [922, 135] on div at bounding box center [919, 127] width 29 height 29
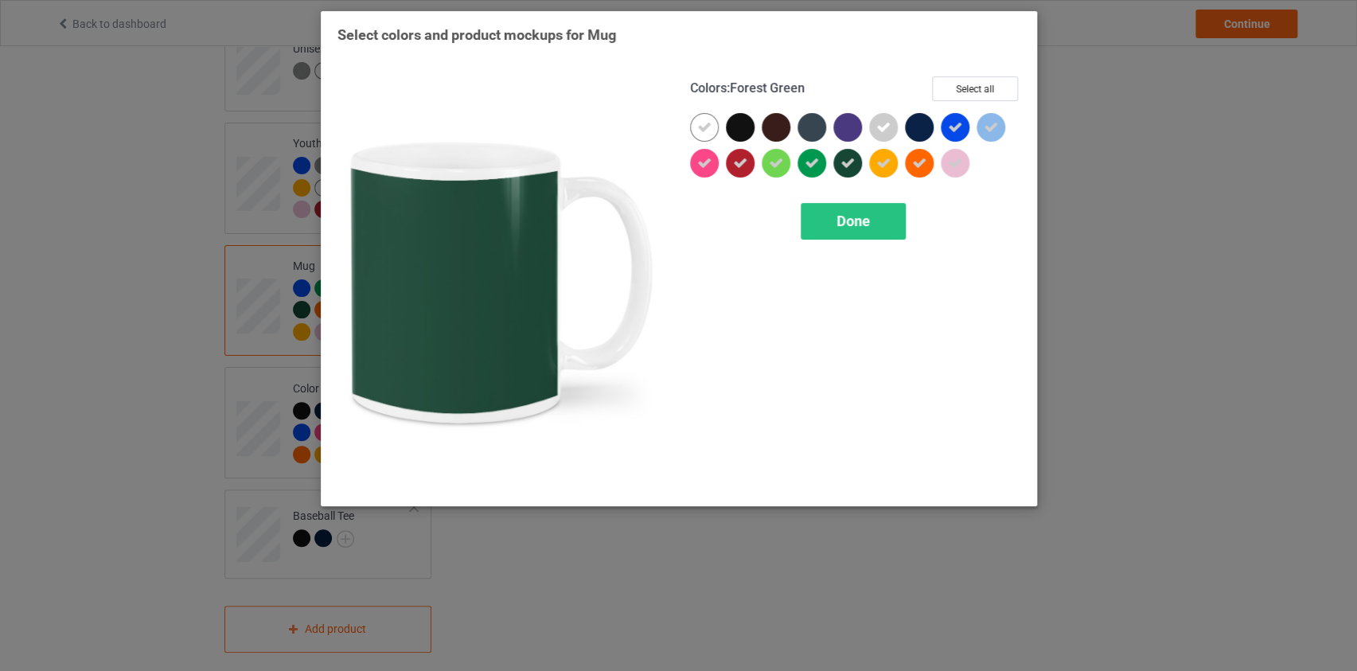
click at [856, 163] on div at bounding box center [847, 163] width 29 height 29
click at [837, 218] on span "Done" at bounding box center [852, 220] width 33 height 17
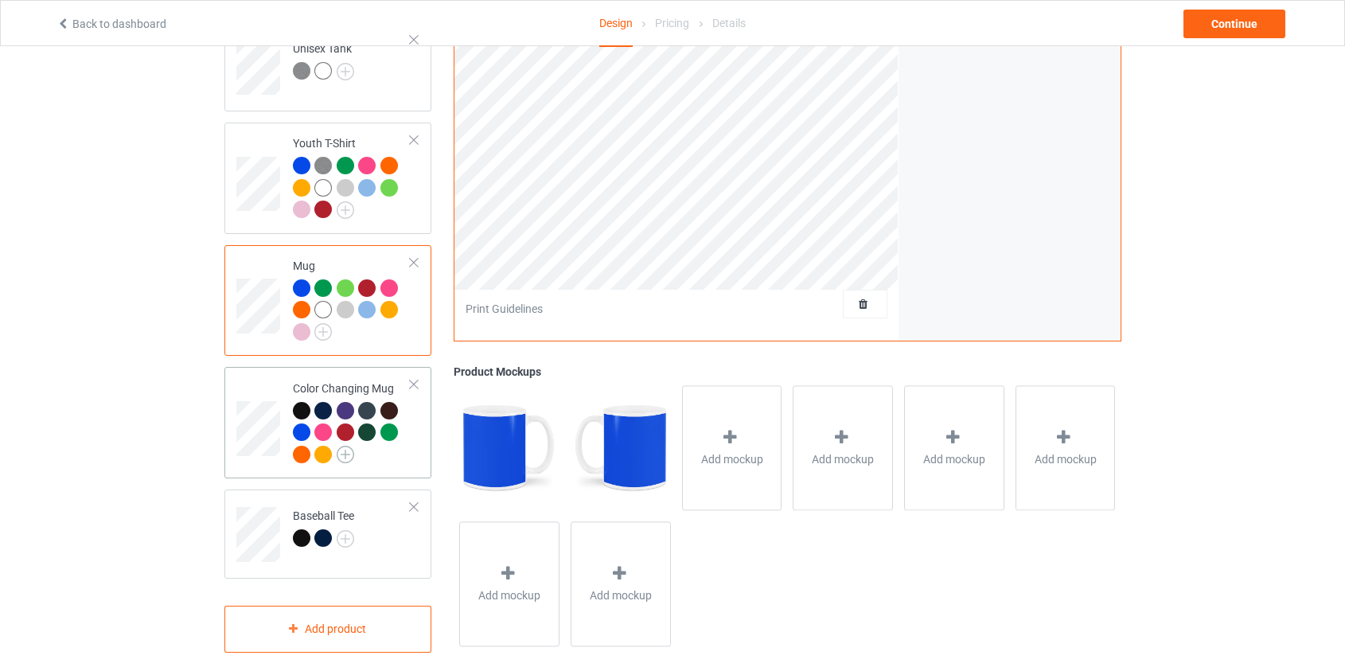
click at [345, 446] on img at bounding box center [346, 455] width 18 height 18
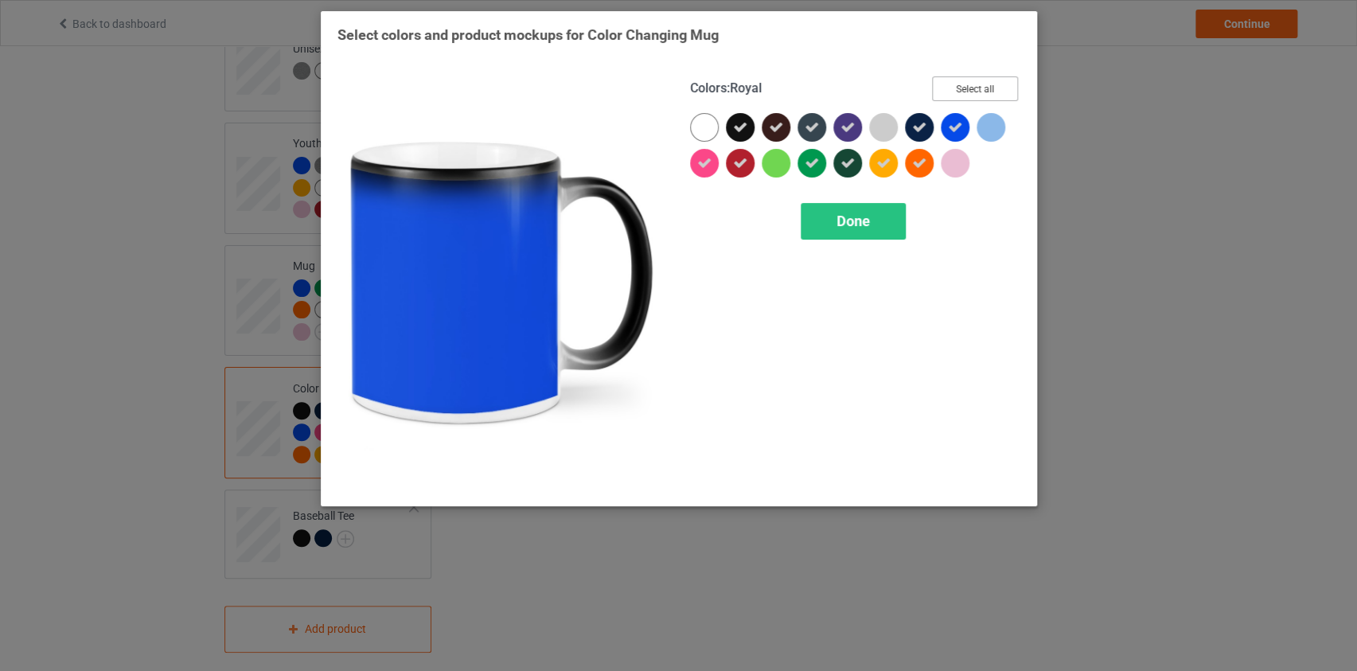
click at [959, 92] on button "Select all" at bounding box center [975, 88] width 86 height 25
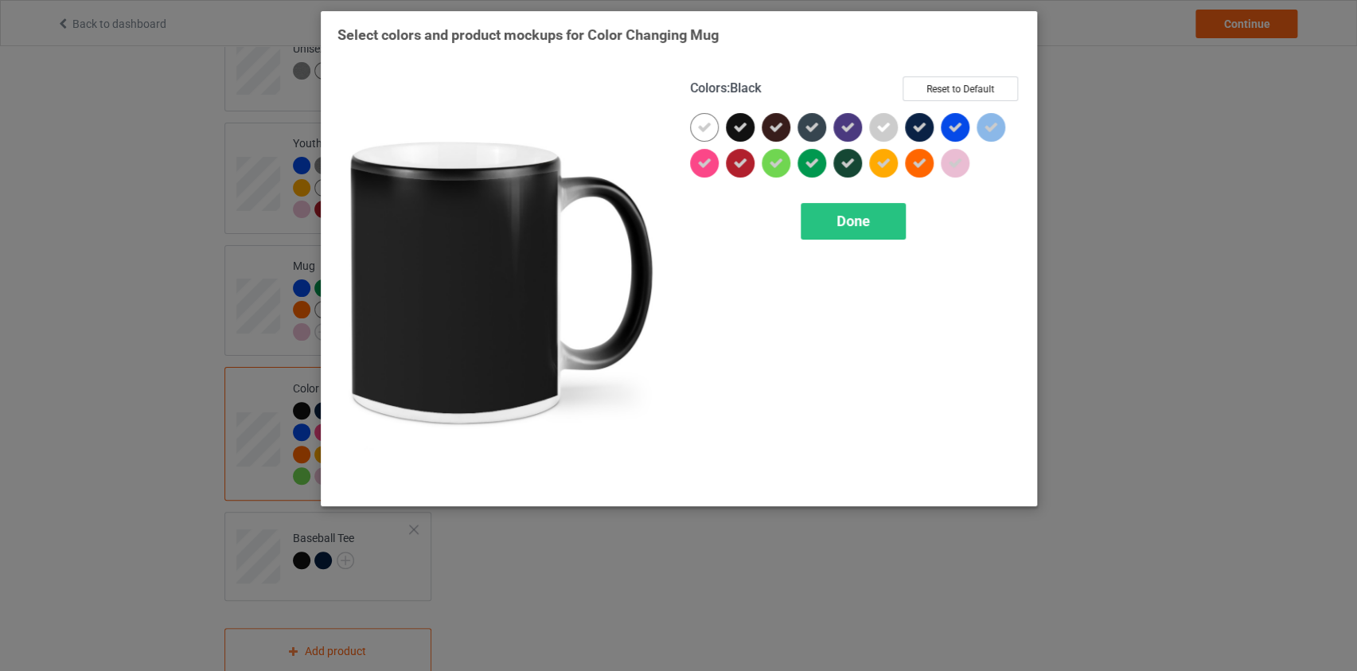
click at [735, 133] on icon at bounding box center [740, 127] width 14 height 14
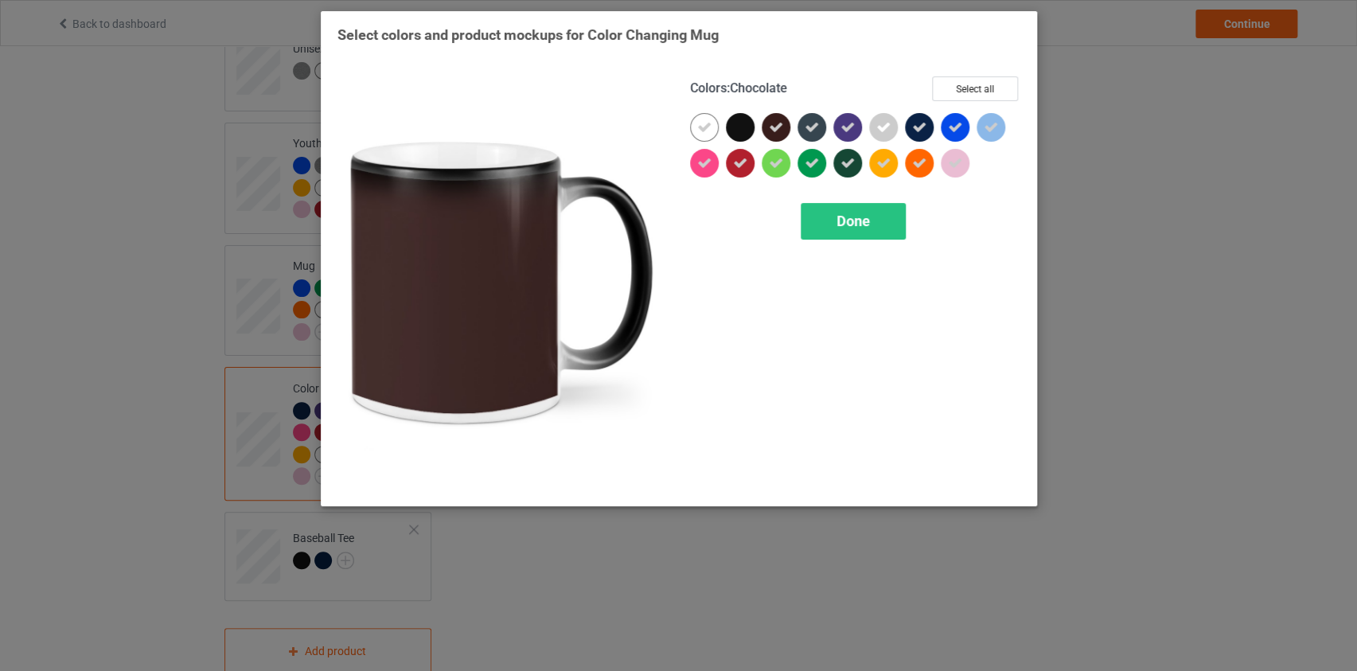
click at [788, 123] on div at bounding box center [776, 127] width 29 height 29
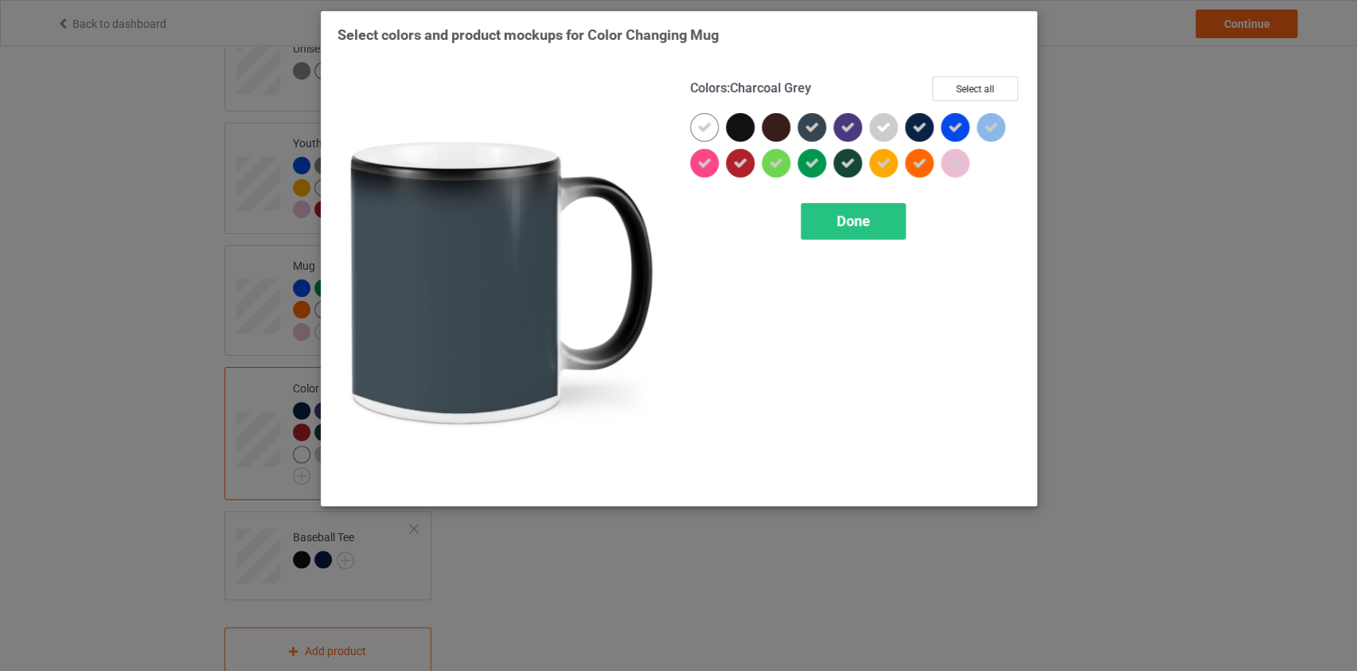
click at [817, 130] on icon at bounding box center [812, 127] width 14 height 14
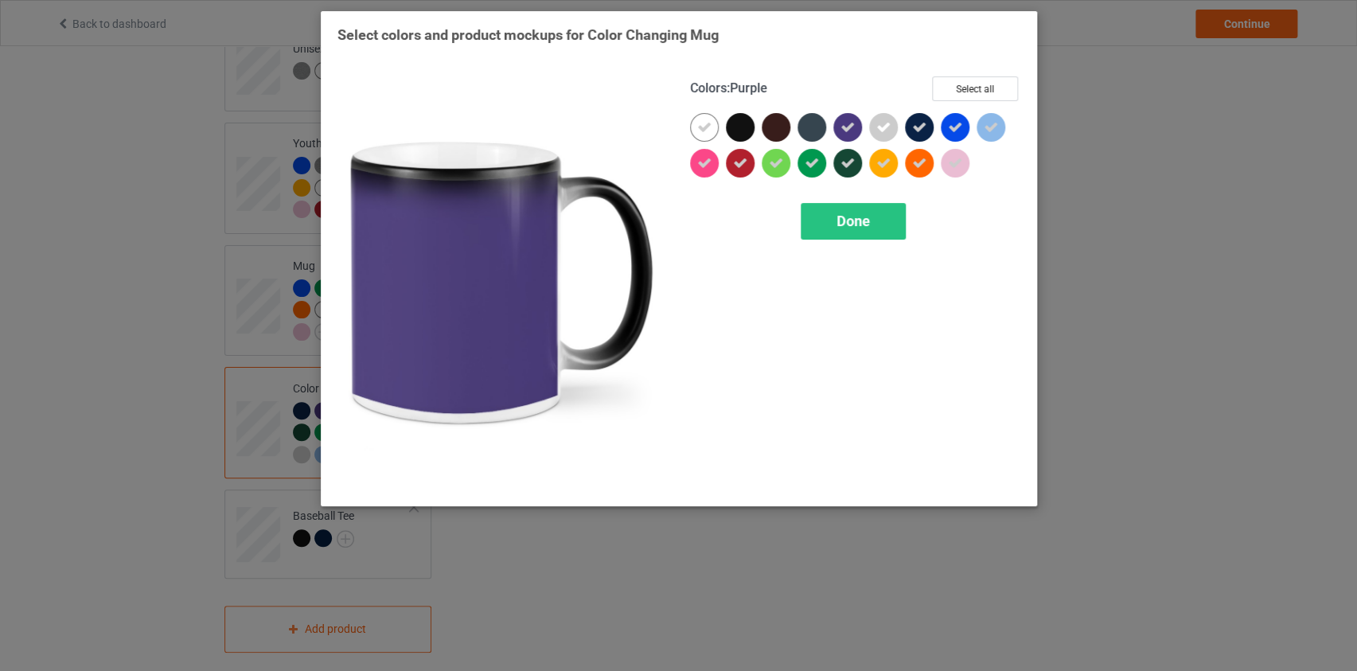
click at [846, 126] on icon at bounding box center [847, 127] width 14 height 14
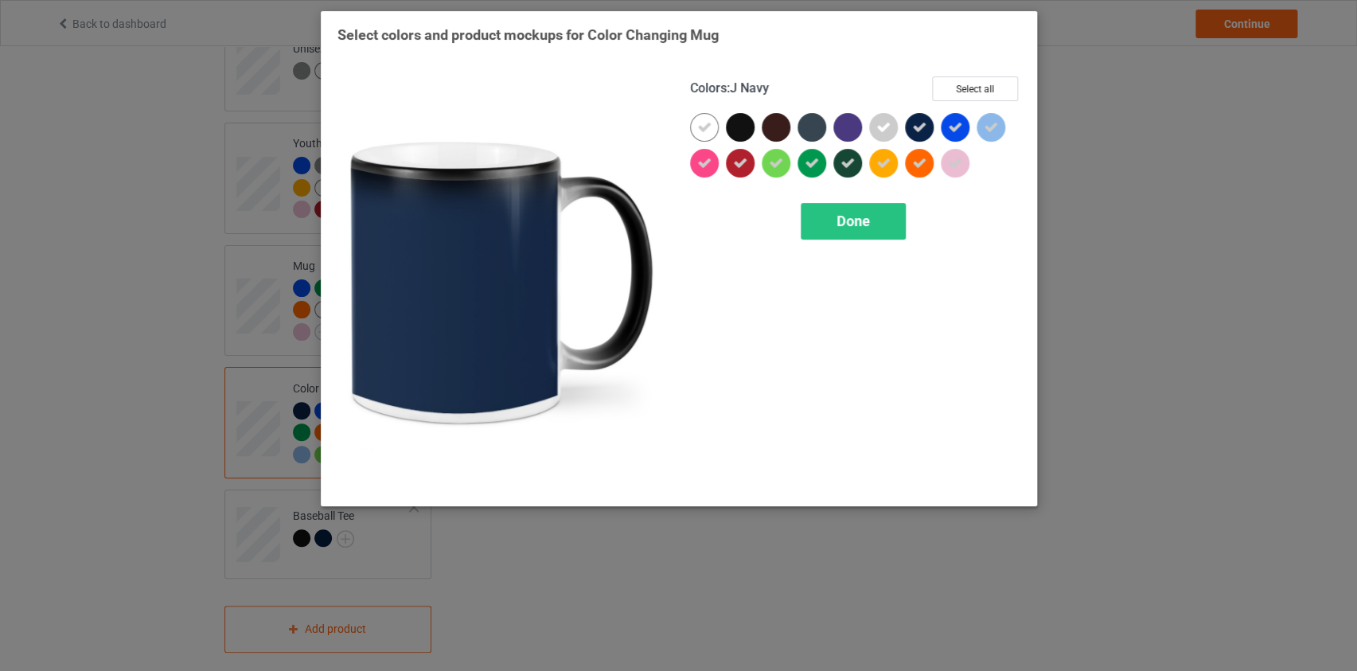
click at [918, 134] on icon at bounding box center [919, 127] width 14 height 14
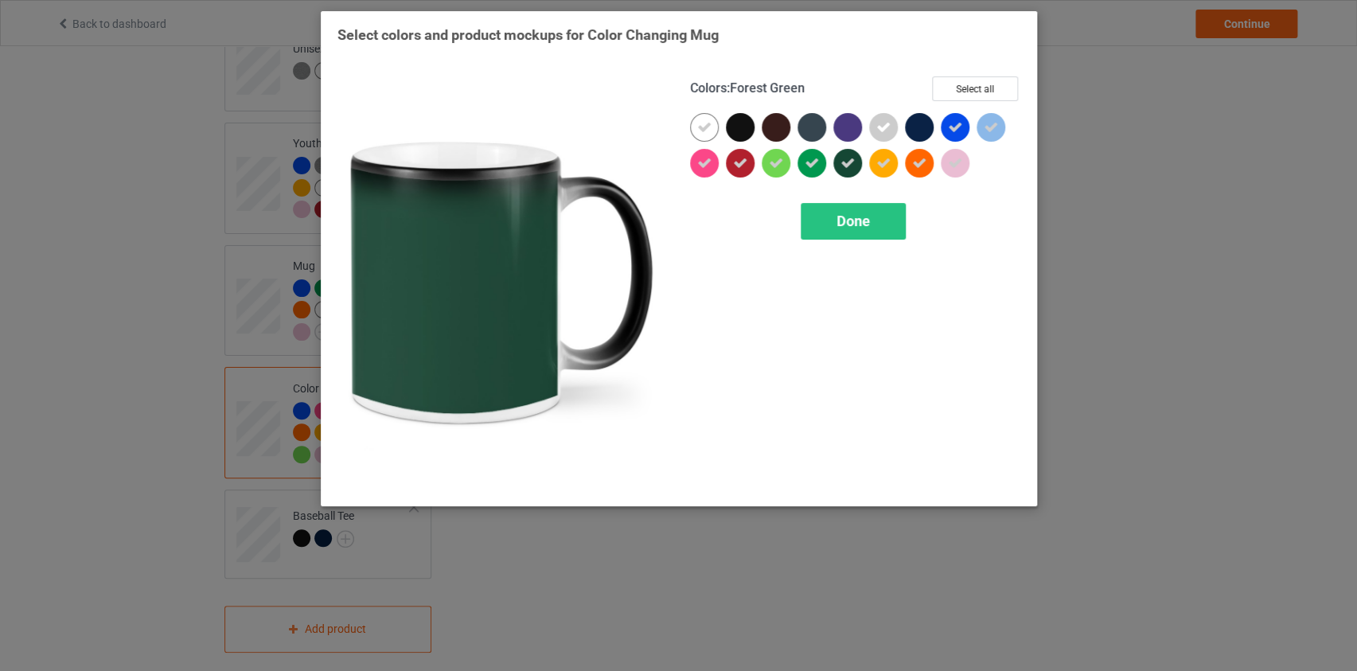
click at [840, 162] on icon at bounding box center [847, 163] width 14 height 14
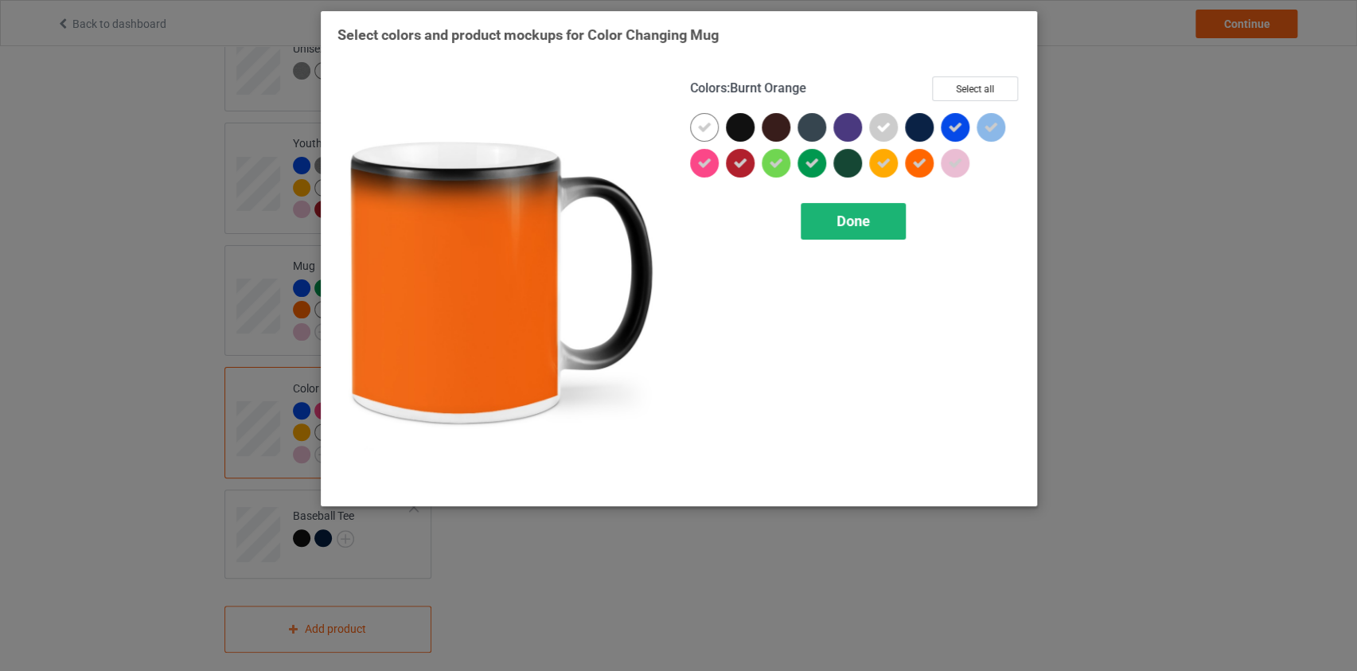
click at [867, 218] on span "Done" at bounding box center [852, 220] width 33 height 17
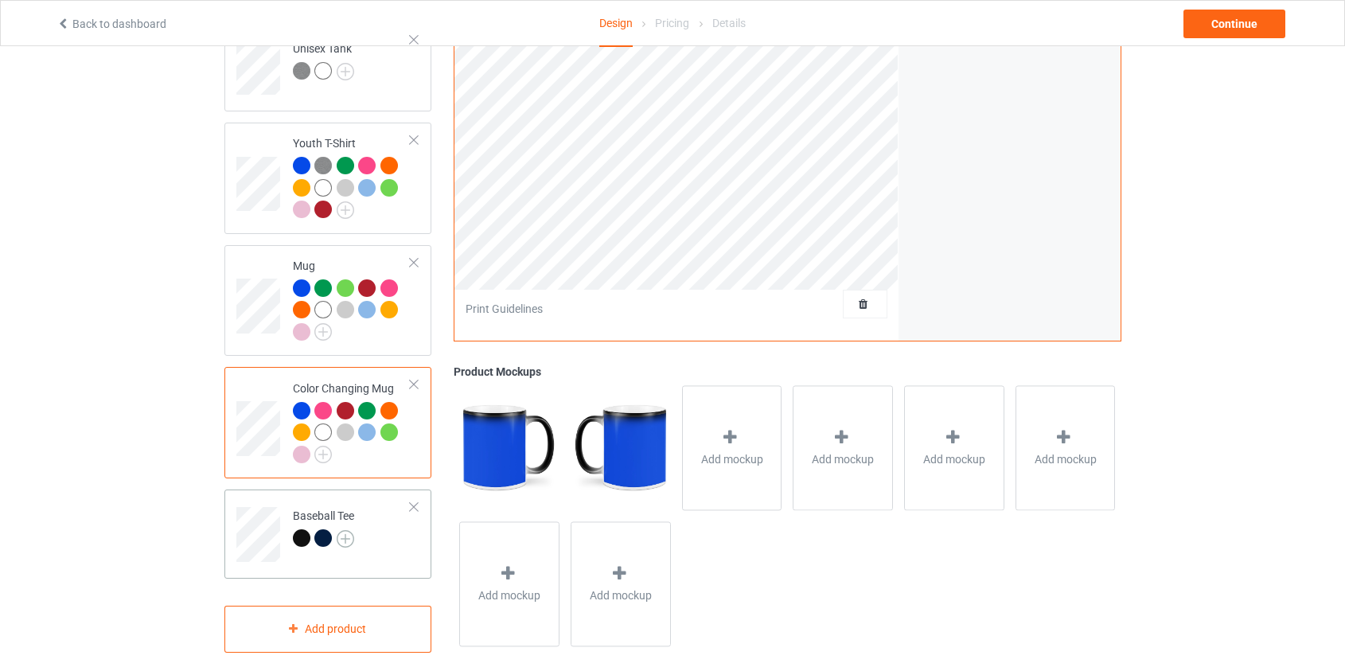
click at [341, 530] on img at bounding box center [346, 539] width 18 height 18
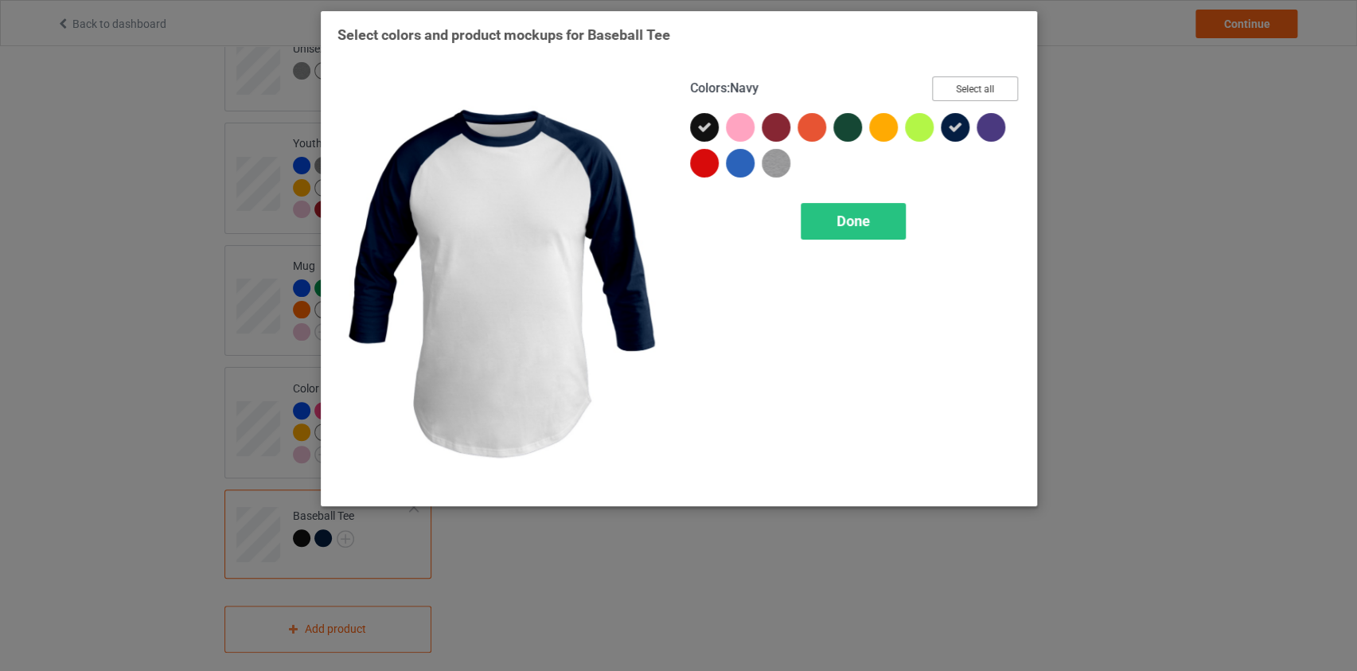
click at [962, 92] on button "Select all" at bounding box center [975, 88] width 86 height 25
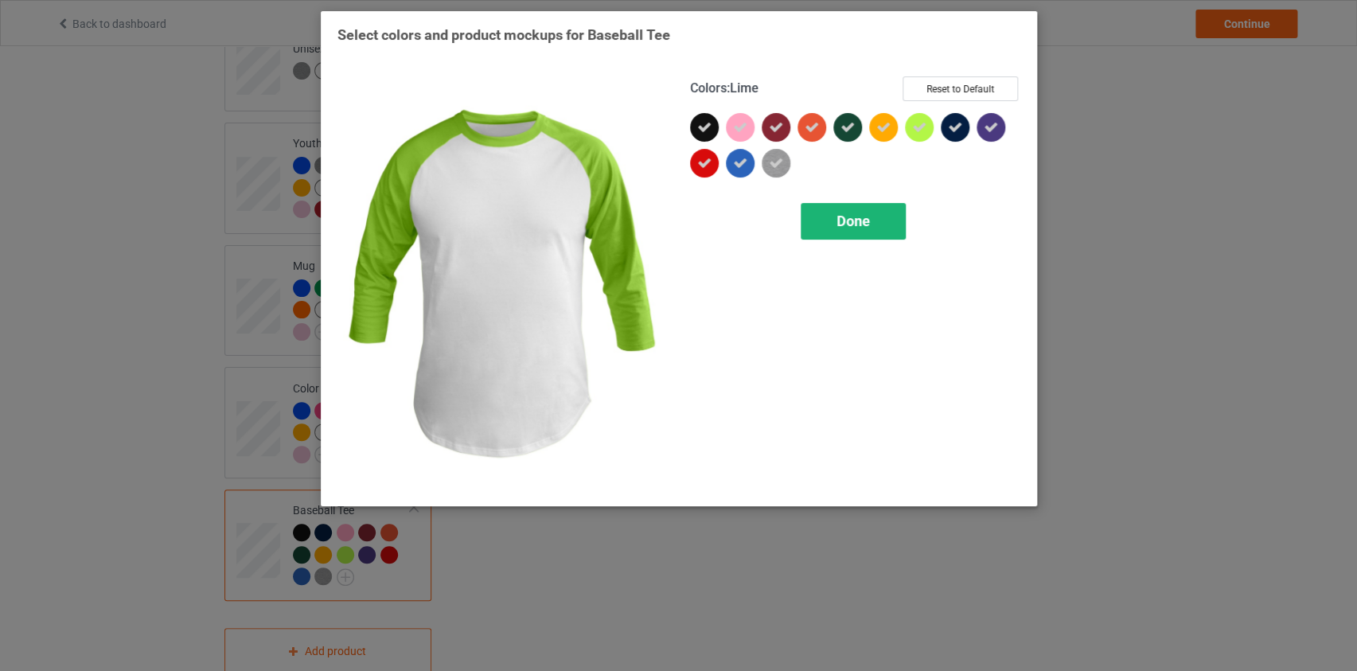
click at [873, 216] on div "Done" at bounding box center [853, 221] width 105 height 37
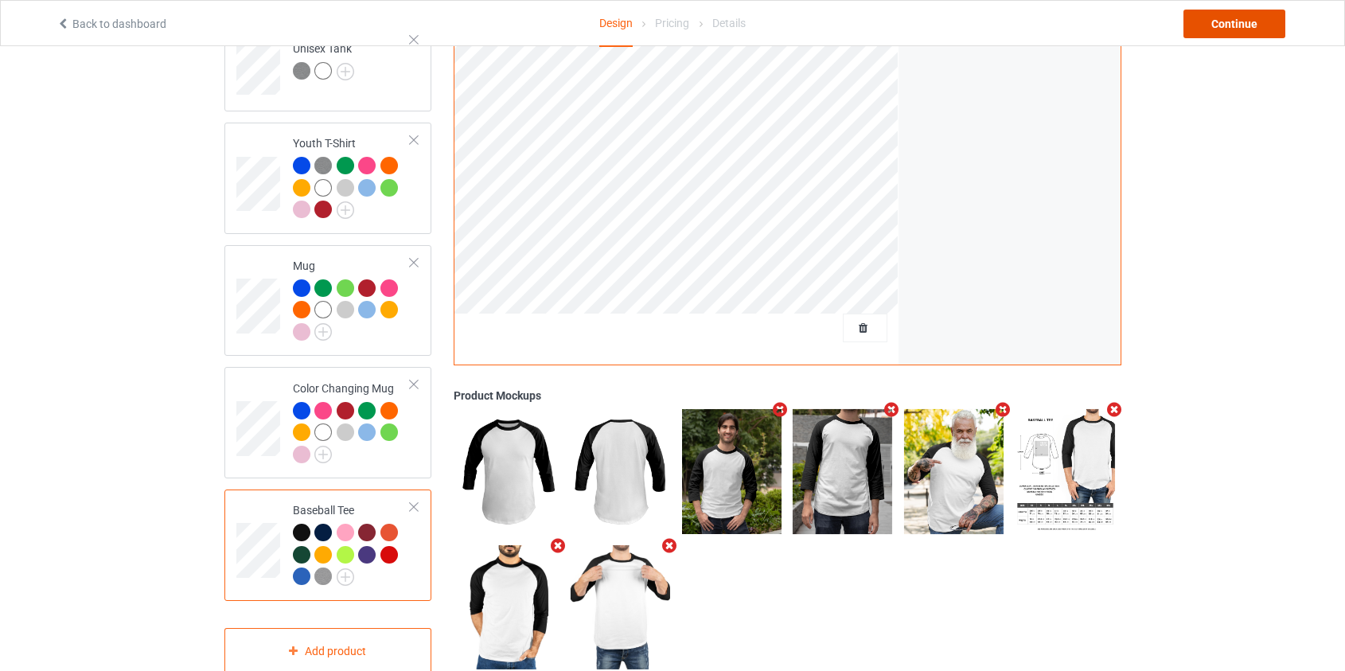
click at [1257, 24] on div "Continue" at bounding box center [1234, 24] width 102 height 29
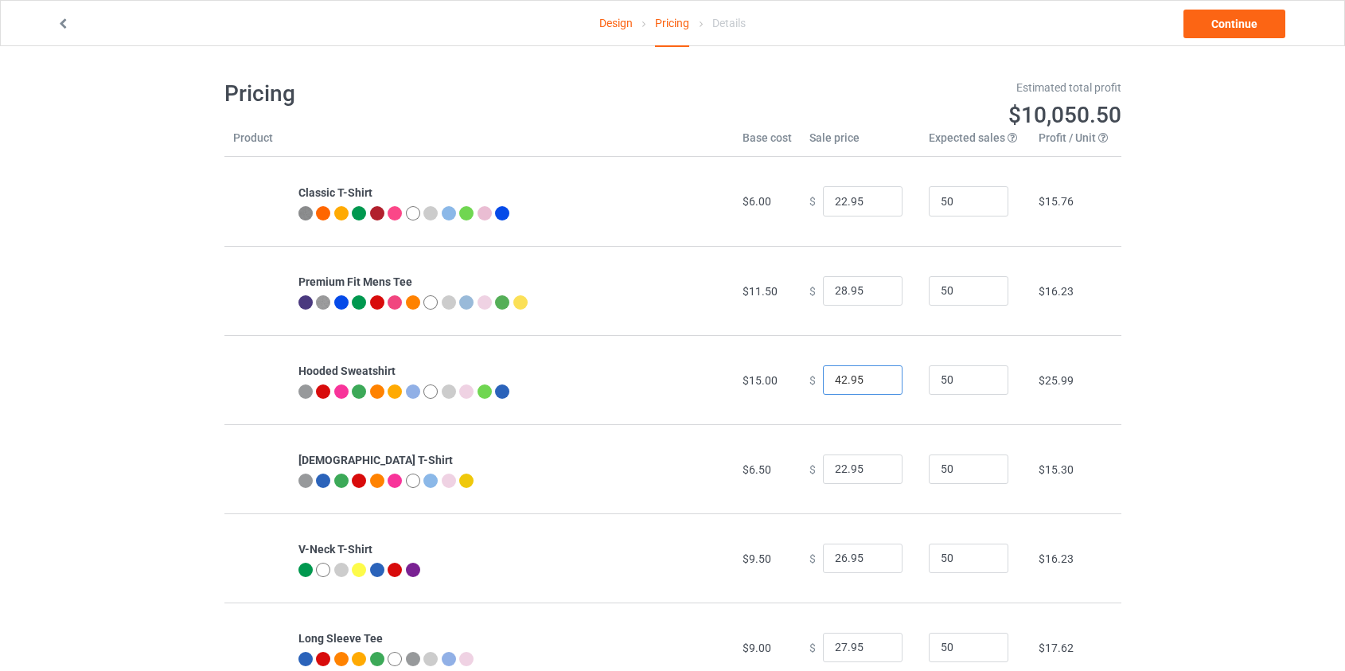
drag, startPoint x: 838, startPoint y: 381, endPoint x: 718, endPoint y: 379, distance: 120.2
click at [723, 380] on tr "Hooded Sweatshirt $15.00 $ 42.95 50 $25.99" at bounding box center [672, 379] width 897 height 89
type input "39.95"
click at [833, 200] on input "22.95" at bounding box center [863, 201] width 80 height 30
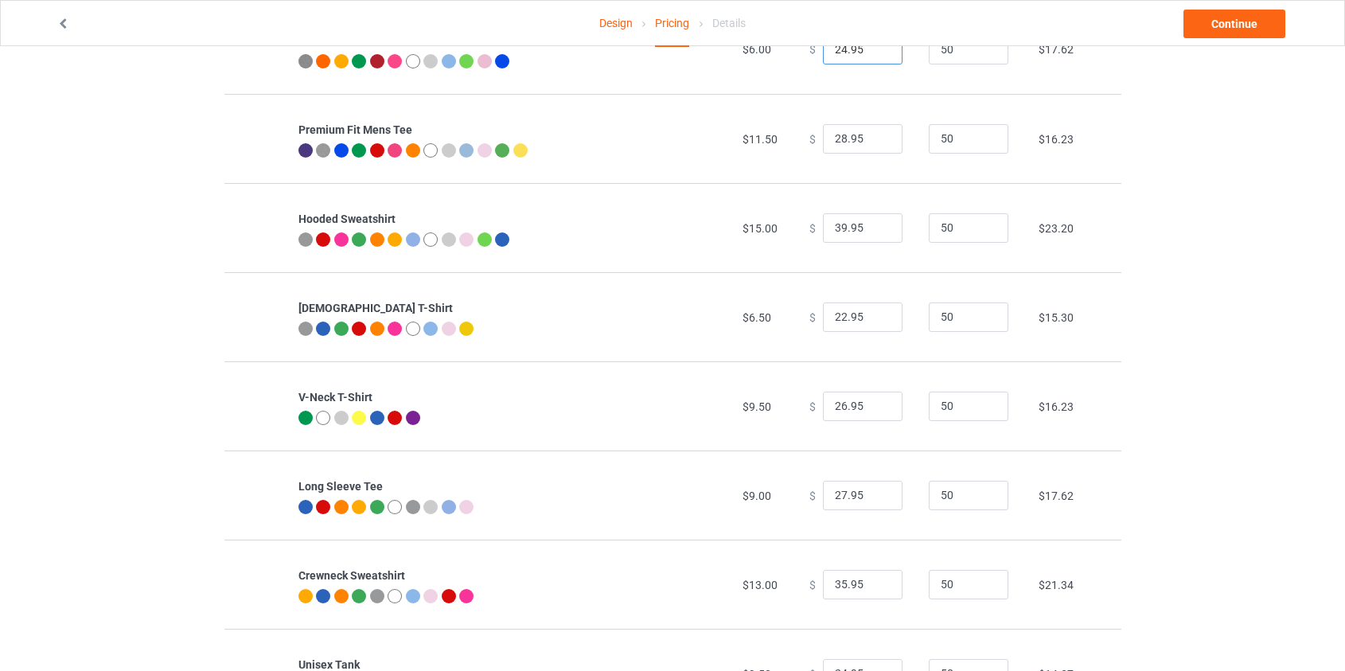
scroll to position [216, 0]
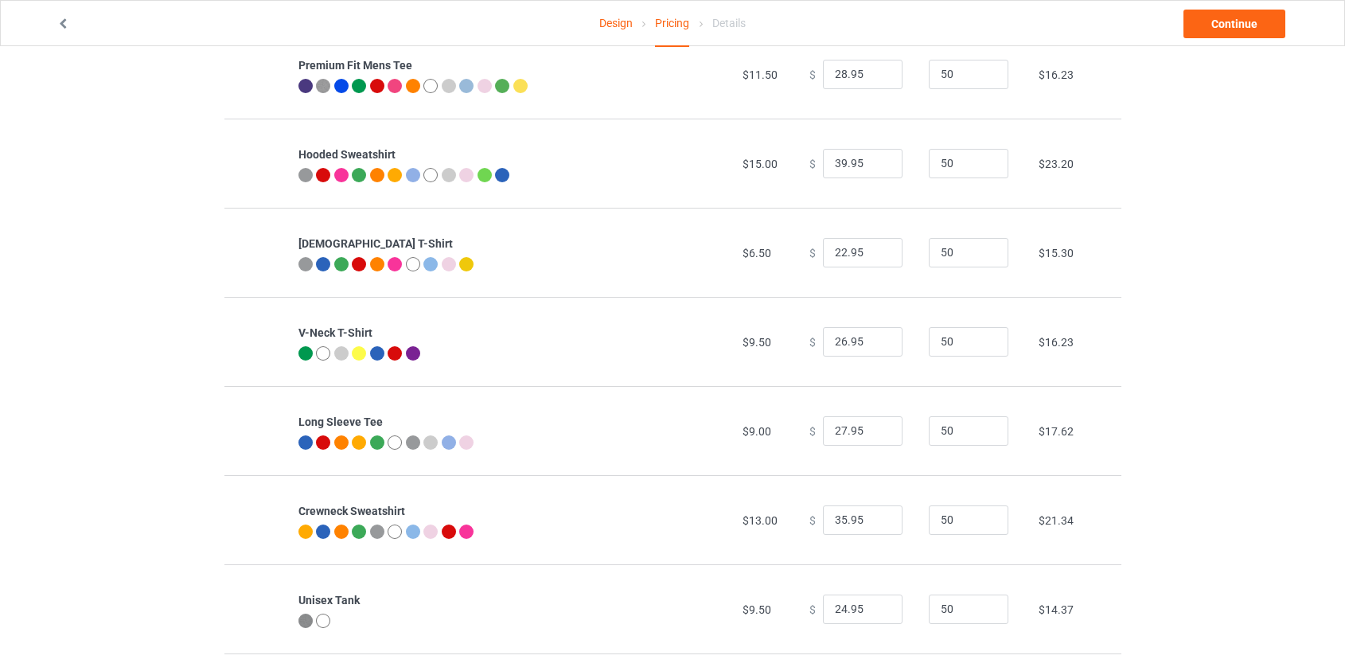
type input "24.95"
click at [832, 251] on input "22.95" at bounding box center [863, 253] width 80 height 30
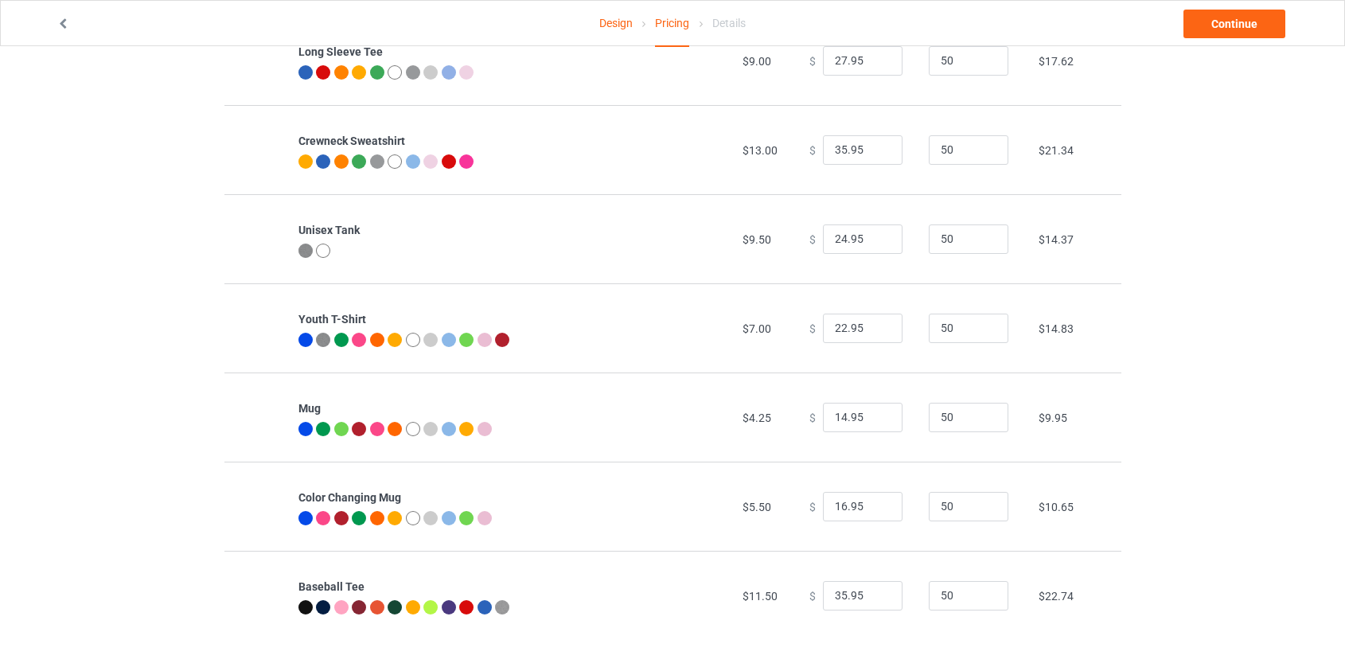
scroll to position [589, 0]
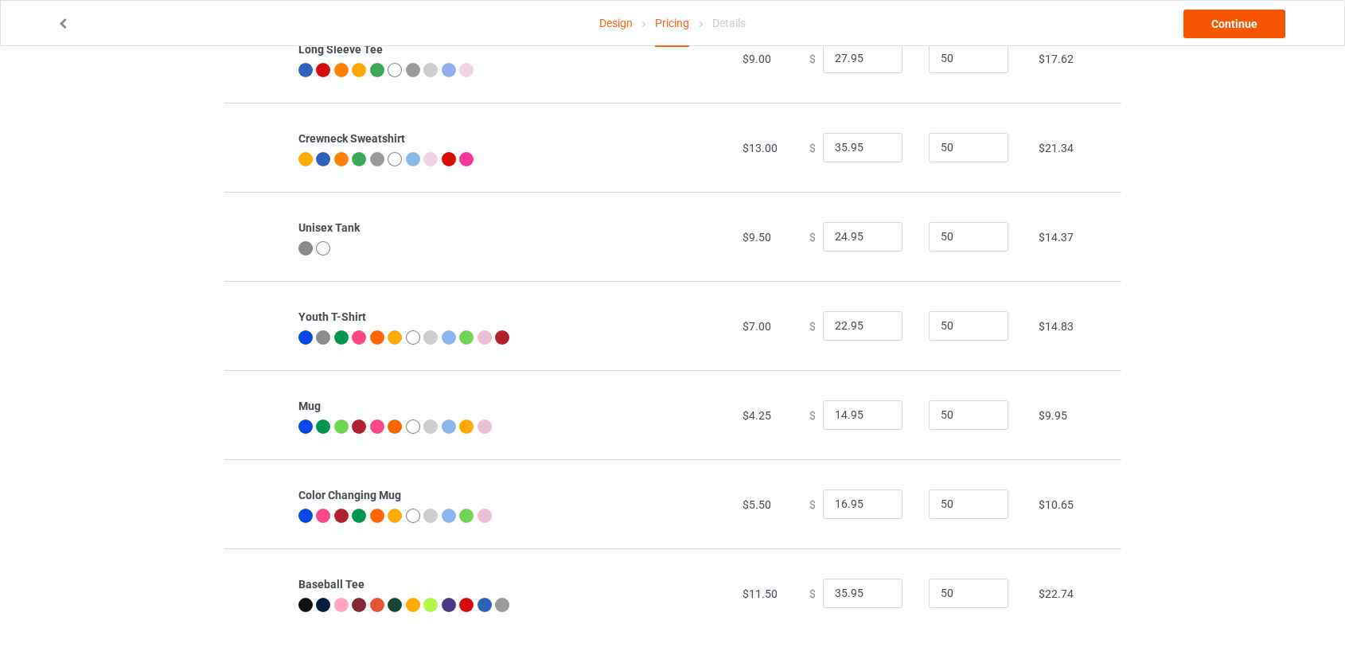
type input "24.95"
click at [1275, 17] on link "Continue" at bounding box center [1234, 24] width 102 height 29
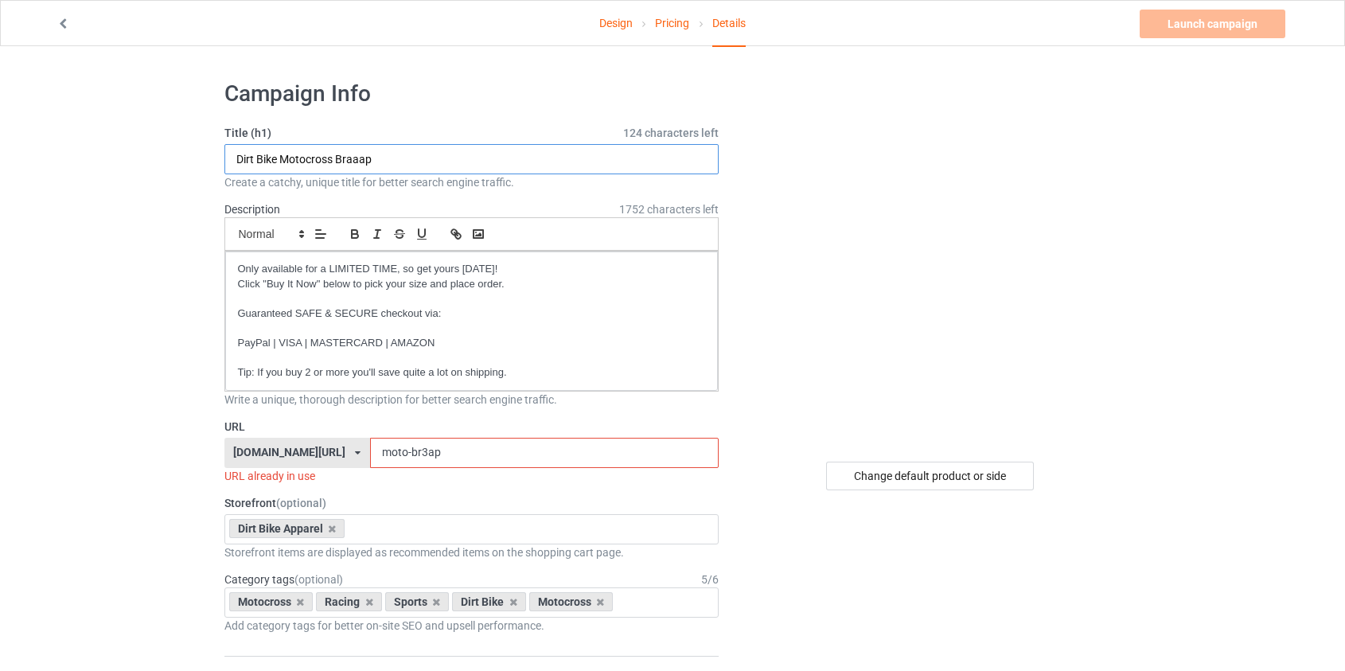
drag, startPoint x: 386, startPoint y: 157, endPoint x: 336, endPoint y: 152, distance: 50.4
click at [336, 152] on input "Dirt Bike Motocross Braaap" at bounding box center [471, 159] width 495 height 30
type input "Dirt Bike Motocross Sometimes You Just Need To Take It Out"
drag, startPoint x: 395, startPoint y: 454, endPoint x: 367, endPoint y: 455, distance: 27.9
click at [370, 455] on input "moto-br3ap" at bounding box center [544, 453] width 349 height 30
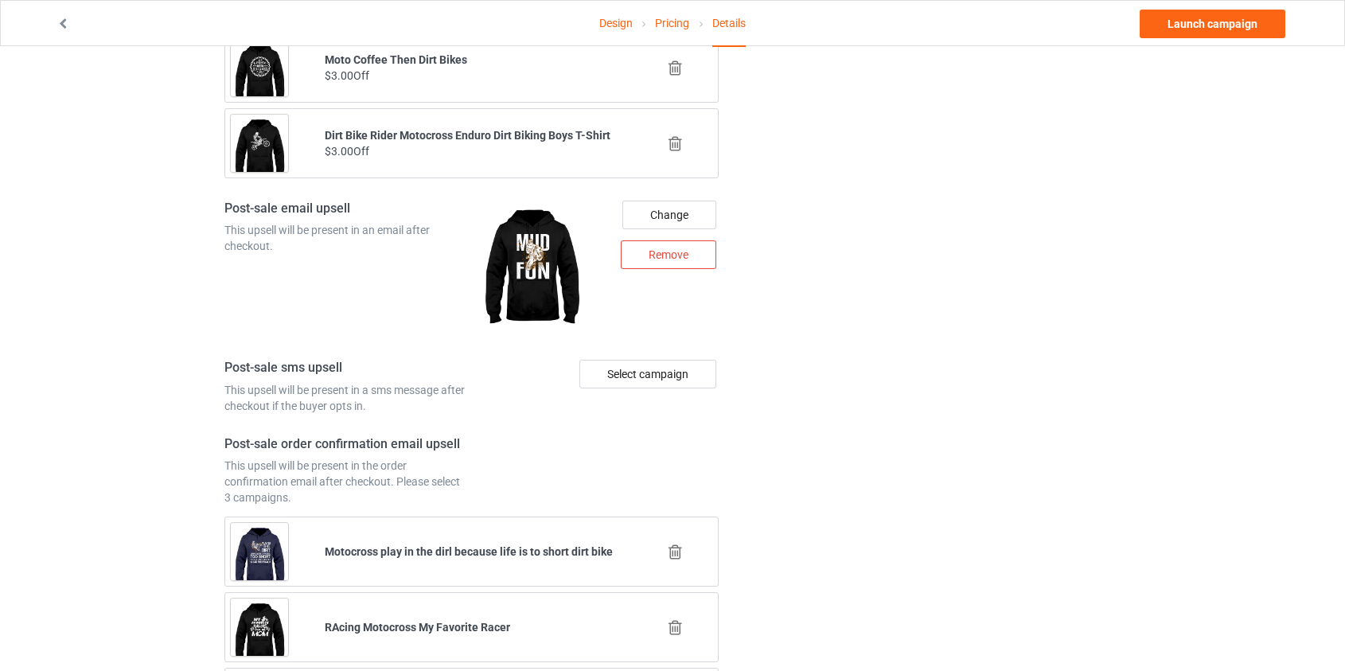
scroll to position [1949, 0]
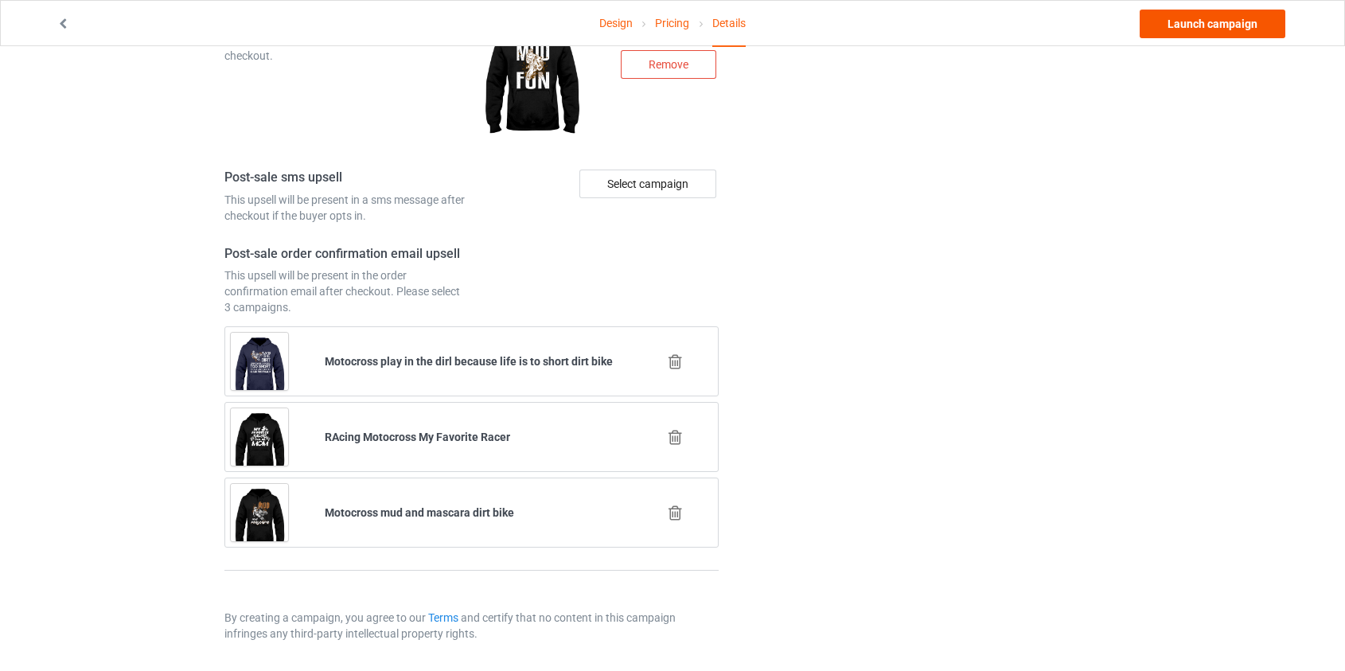
type input "moto-sometimes"
click at [1199, 23] on link "Launch campaign" at bounding box center [1213, 24] width 146 height 29
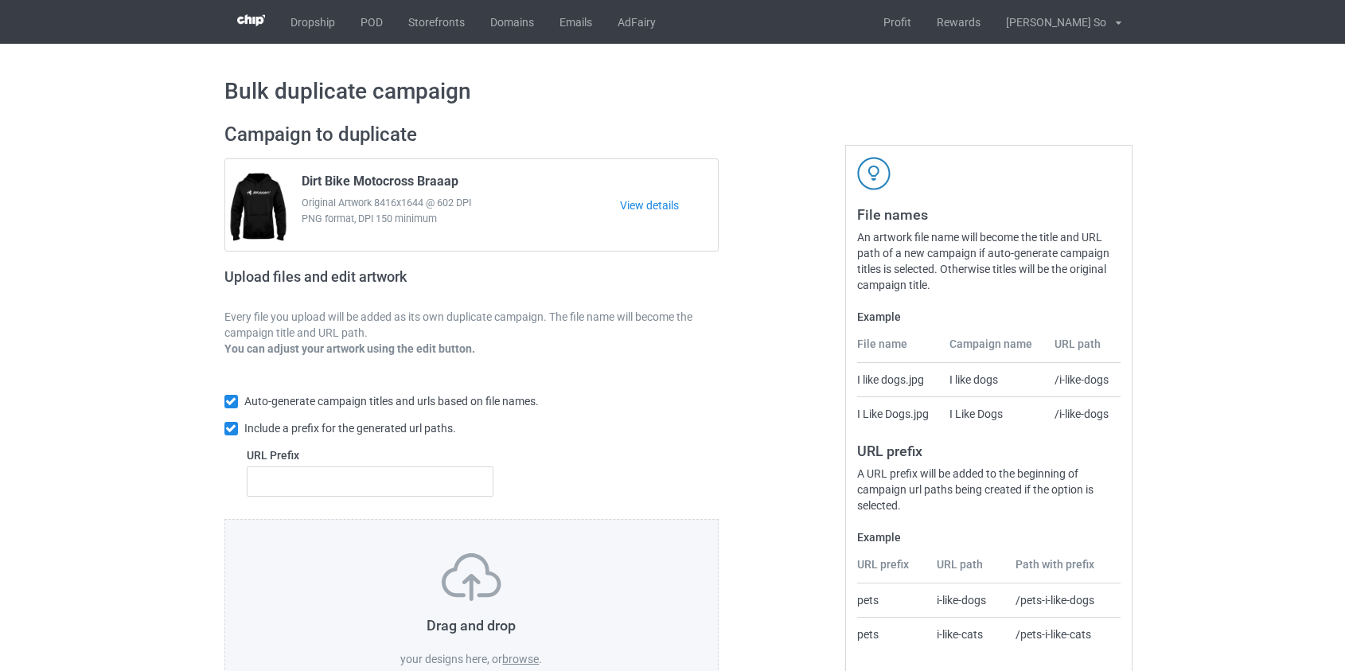
click at [520, 663] on label "browse" at bounding box center [520, 659] width 37 height 13
click at [0, 0] on input "browse" at bounding box center [0, 0] width 0 height 0
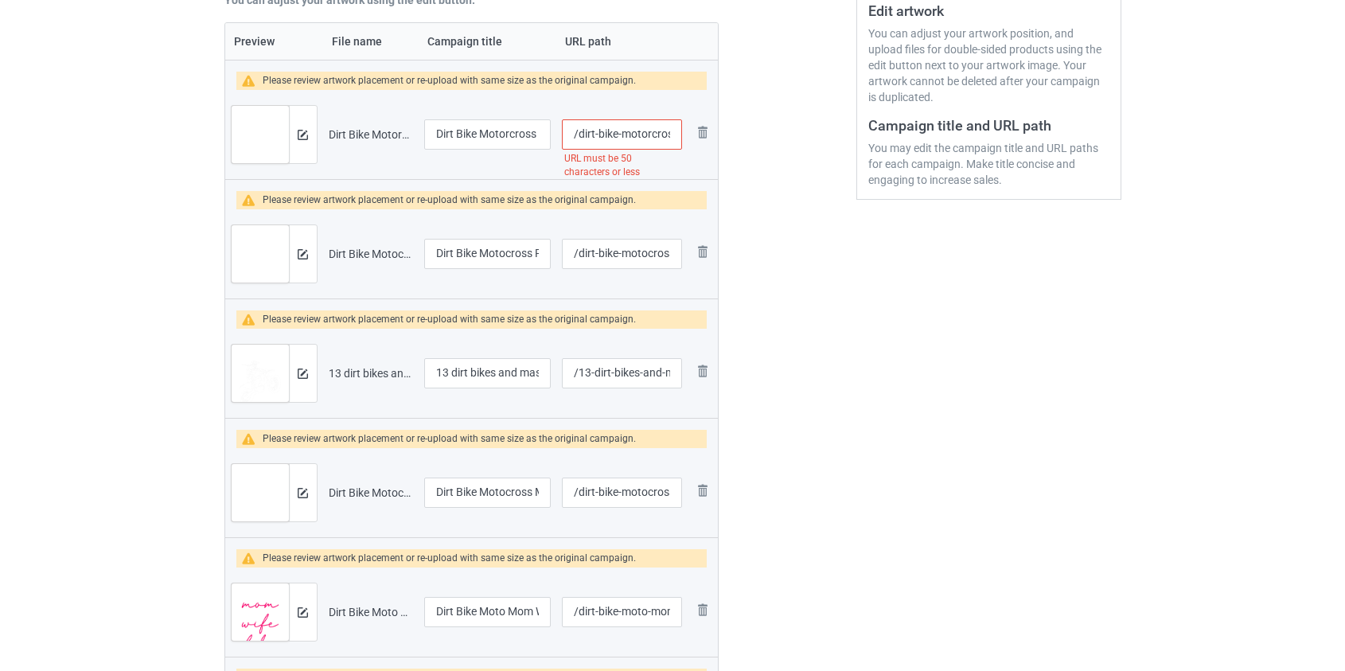
scroll to position [120, 0]
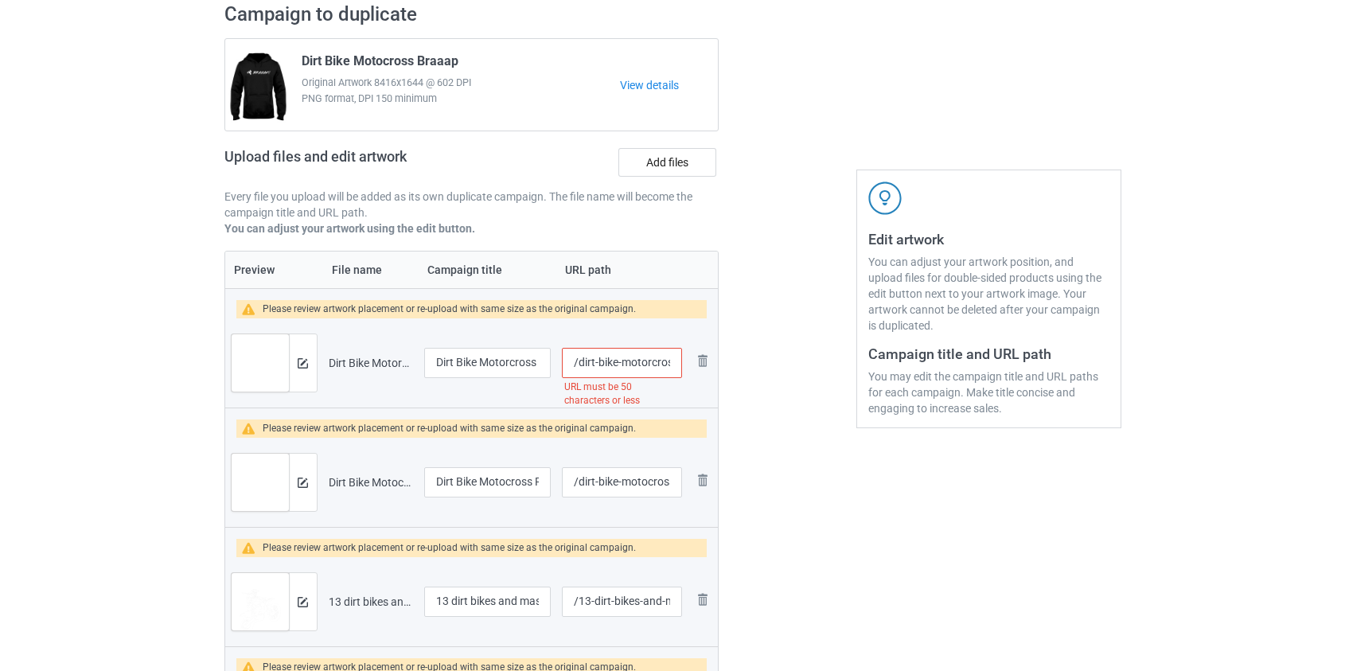
click at [642, 360] on input "/dirt-bike-motorcross-i-m-not-yelling-this-is-my-dirt-bike-voice" at bounding box center [621, 363] width 119 height 30
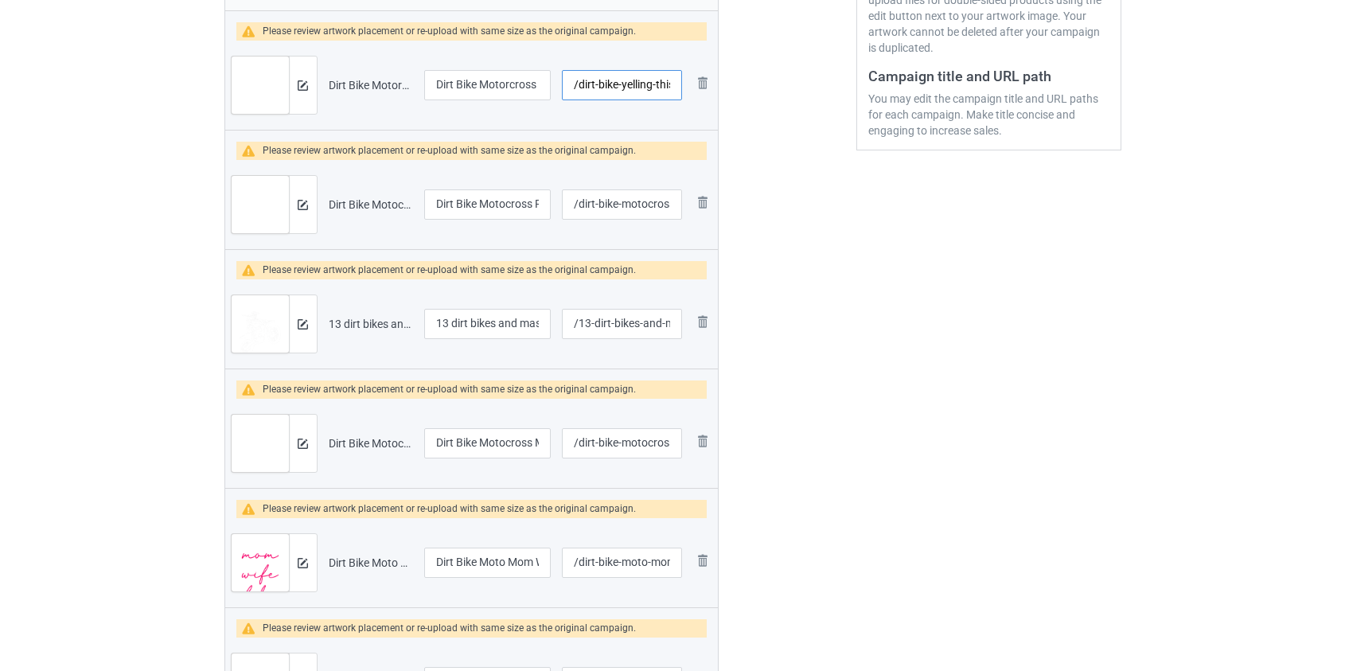
scroll to position [410, 0]
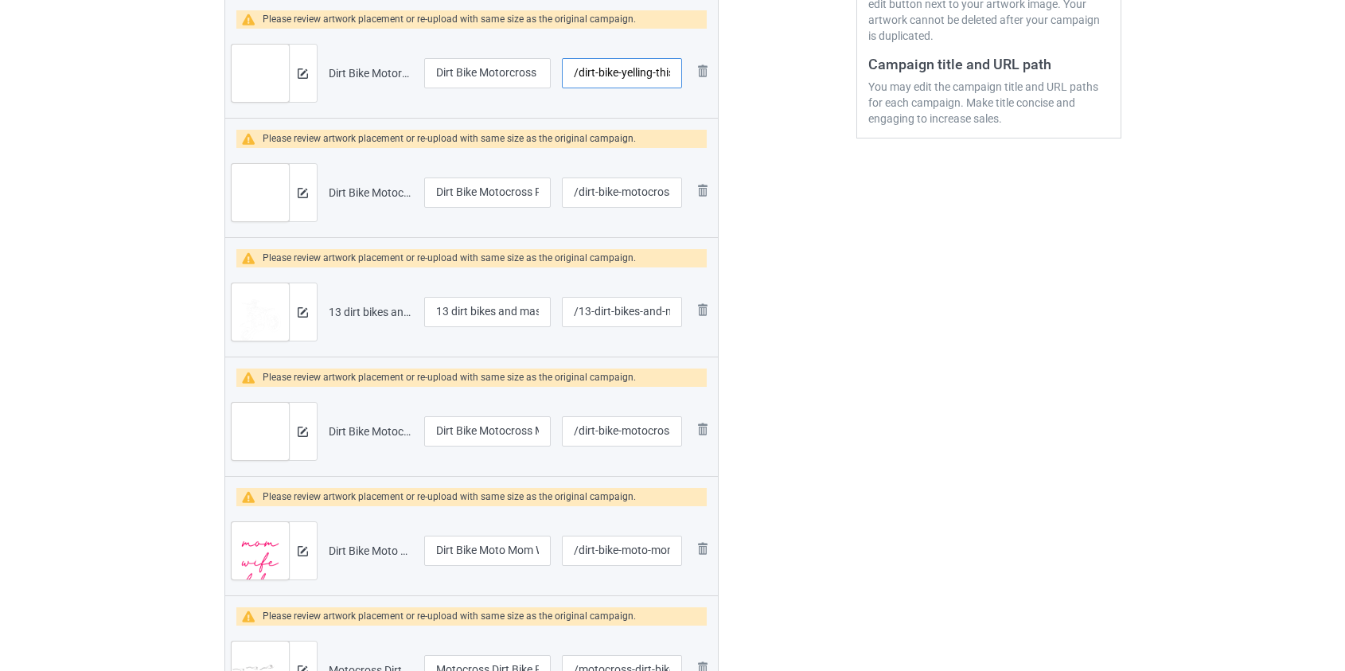
type input "/dirt-bike-yelling-this-is-my-dirt-bike-voice"
drag, startPoint x: 454, startPoint y: 309, endPoint x: 198, endPoint y: 330, distance: 257.2
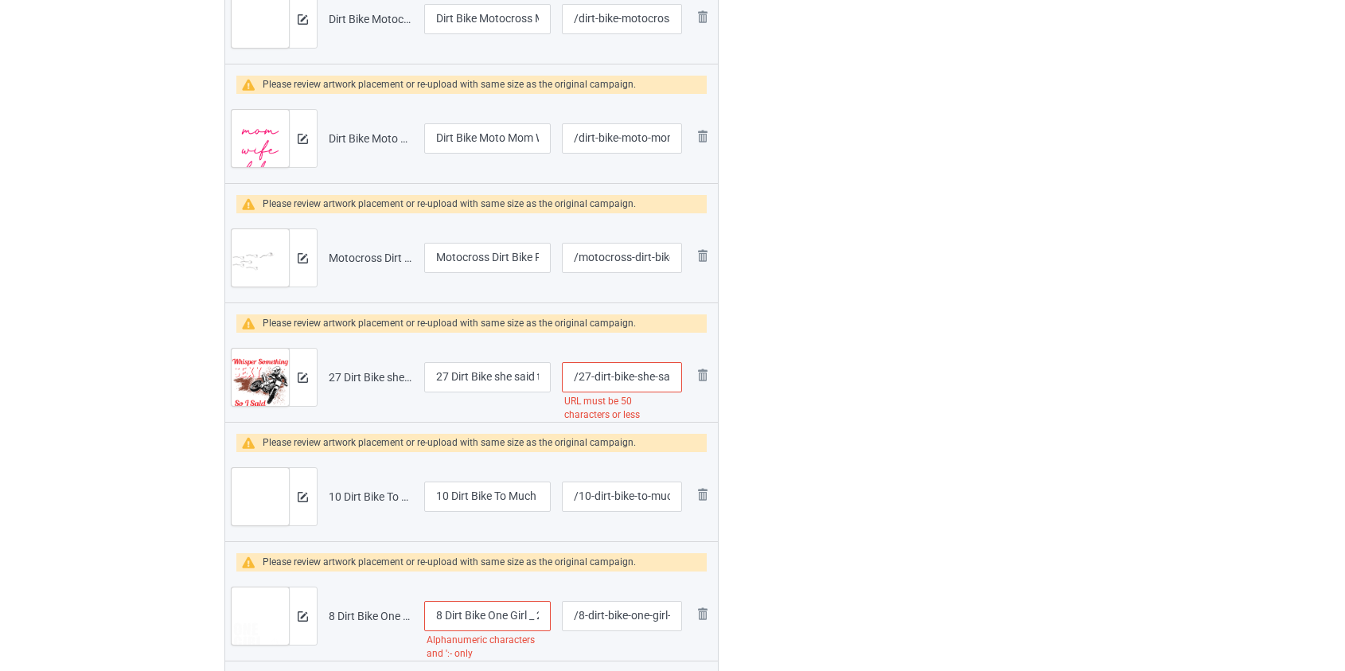
scroll to position [916, 0]
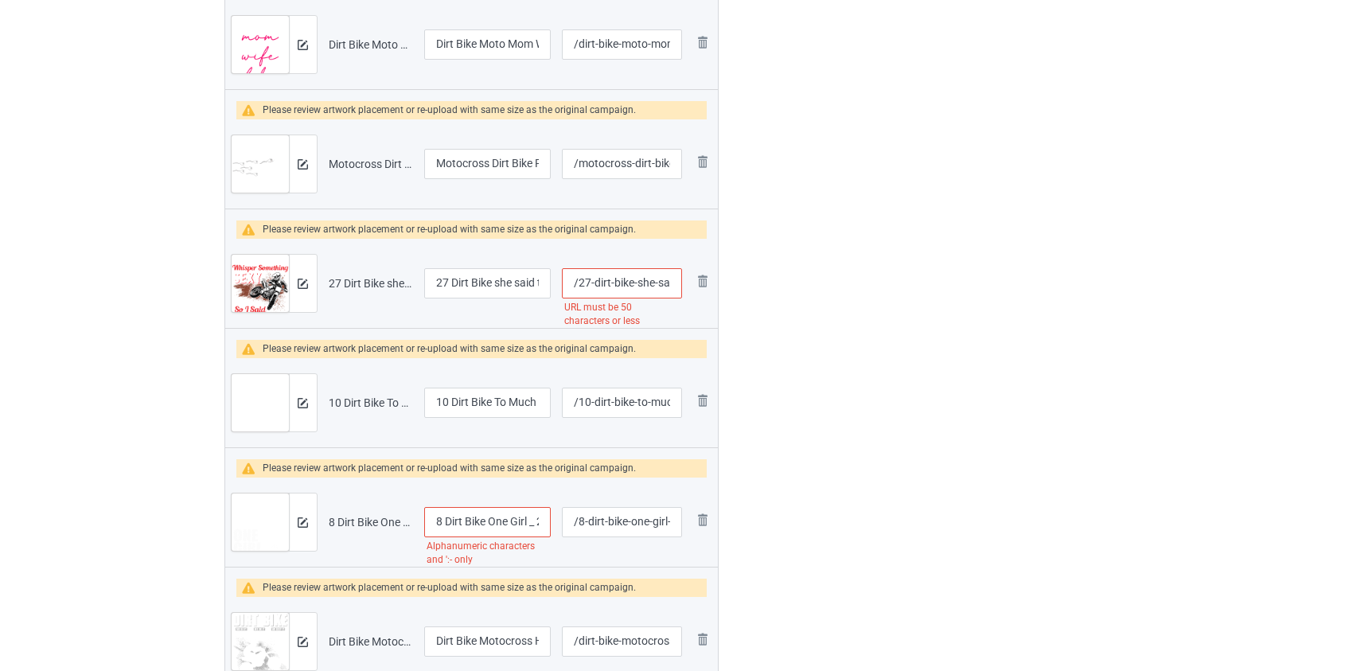
type input "Dirt bikes and mascara"
drag, startPoint x: 450, startPoint y: 280, endPoint x: 143, endPoint y: 324, distance: 310.3
type input "Dirt Bike she said to whisper somthing sexy in her ear so i said braaap"
click at [582, 282] on input "/27-dirt-bike-she-said-to-whisper-somthing-sexy-in-her-ear-so-i-said-braaap" at bounding box center [621, 283] width 119 height 30
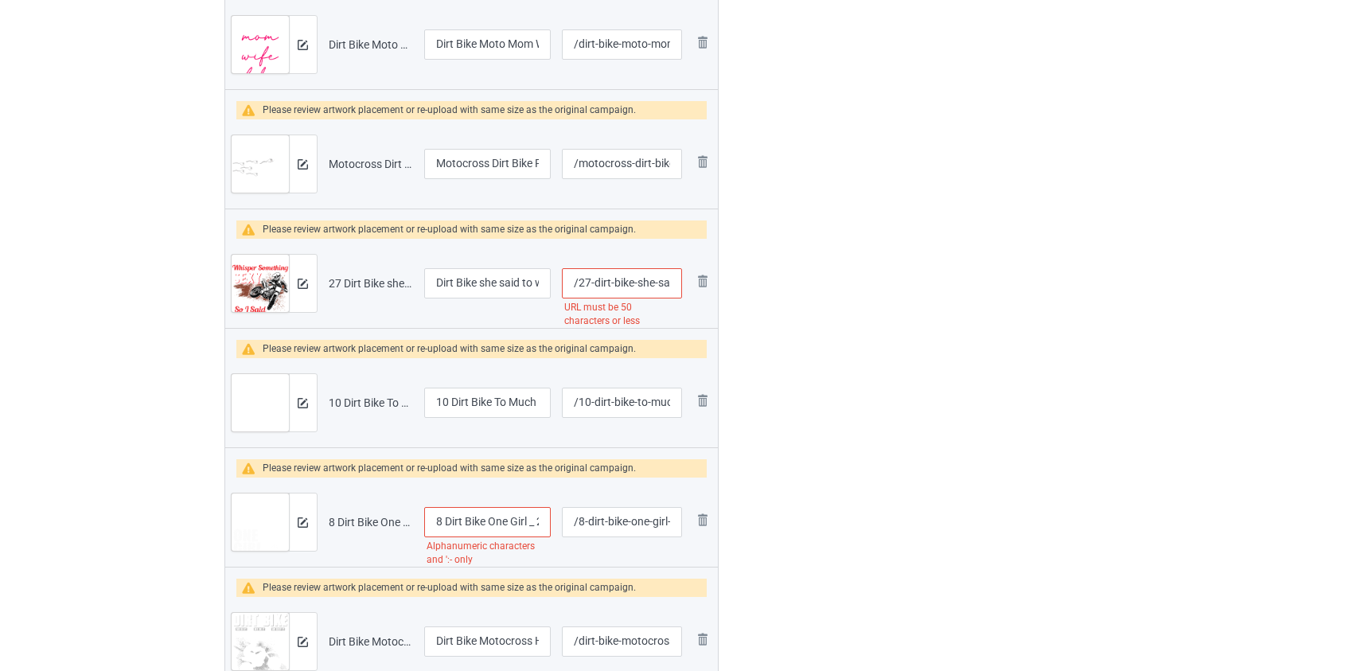
click at [582, 282] on input "/27-dirt-bike-she-said-to-whisper-somthing-sexy-in-her-ear-so-i-said-braaap" at bounding box center [621, 283] width 119 height 30
click at [629, 279] on input "/dirt-bike-she-said-to-whisper-somthing-sexy-in-her-ear-so-i-said-braaap" at bounding box center [621, 283] width 119 height 30
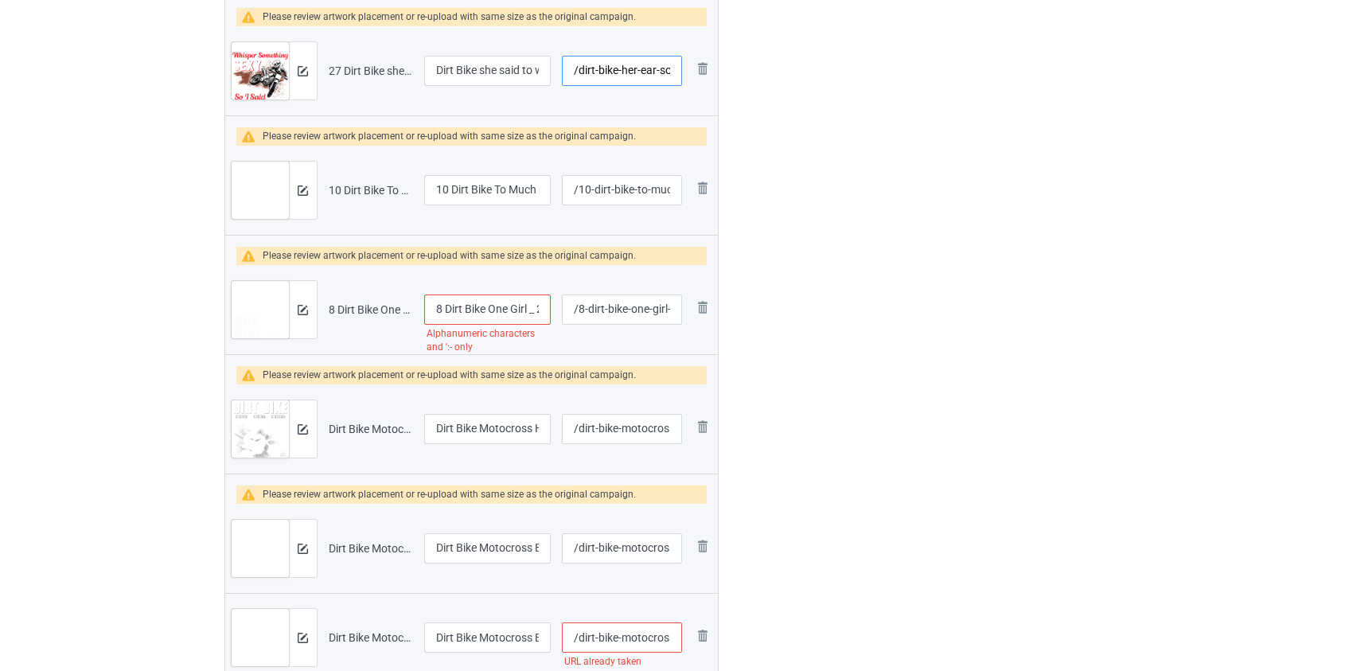
scroll to position [1133, 0]
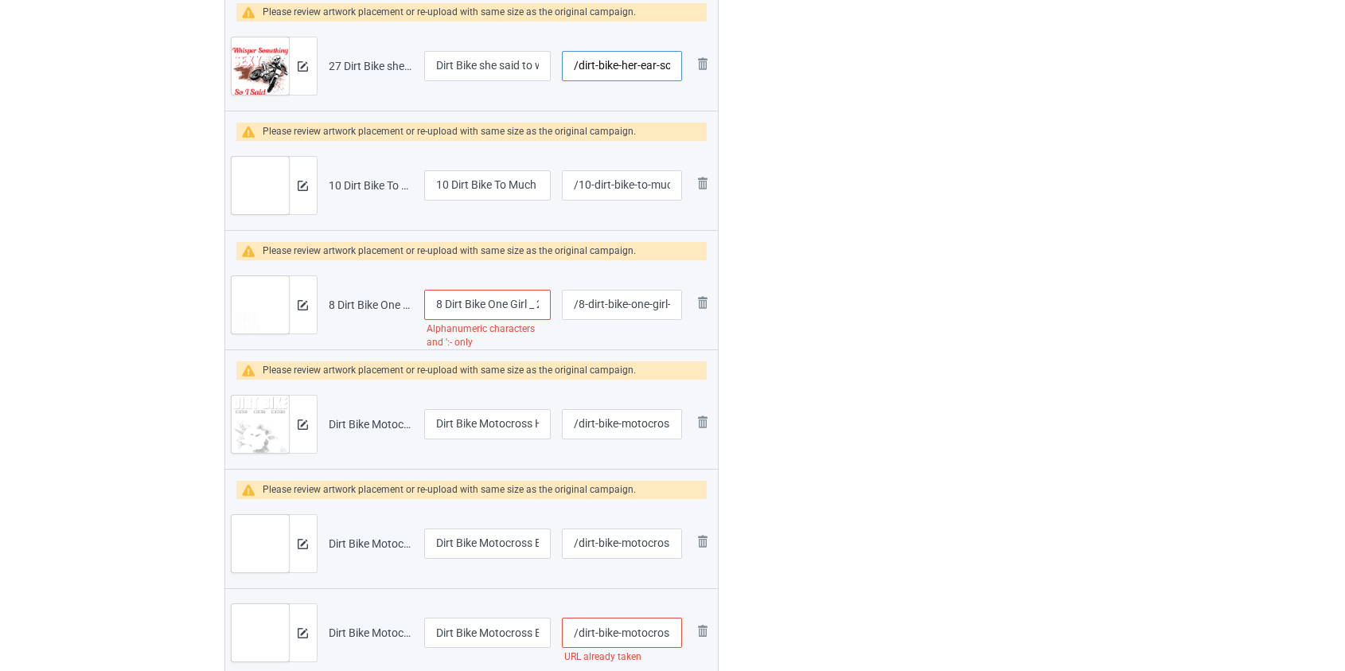
type input "/dirt-bike-her-ear-so-i-said-braaap"
drag, startPoint x: 450, startPoint y: 186, endPoint x: 280, endPoint y: 200, distance: 170.9
click at [281, 200] on tr "Preview and edit artwork 10 Dirt Bike To Much Braaap Makes Bones Go Snap.png 10…" at bounding box center [471, 185] width 493 height 89
type input "Dirt Bike To Much Braaap Makes Bones Go Snap"
drag, startPoint x: 446, startPoint y: 304, endPoint x: 393, endPoint y: 300, distance: 52.7
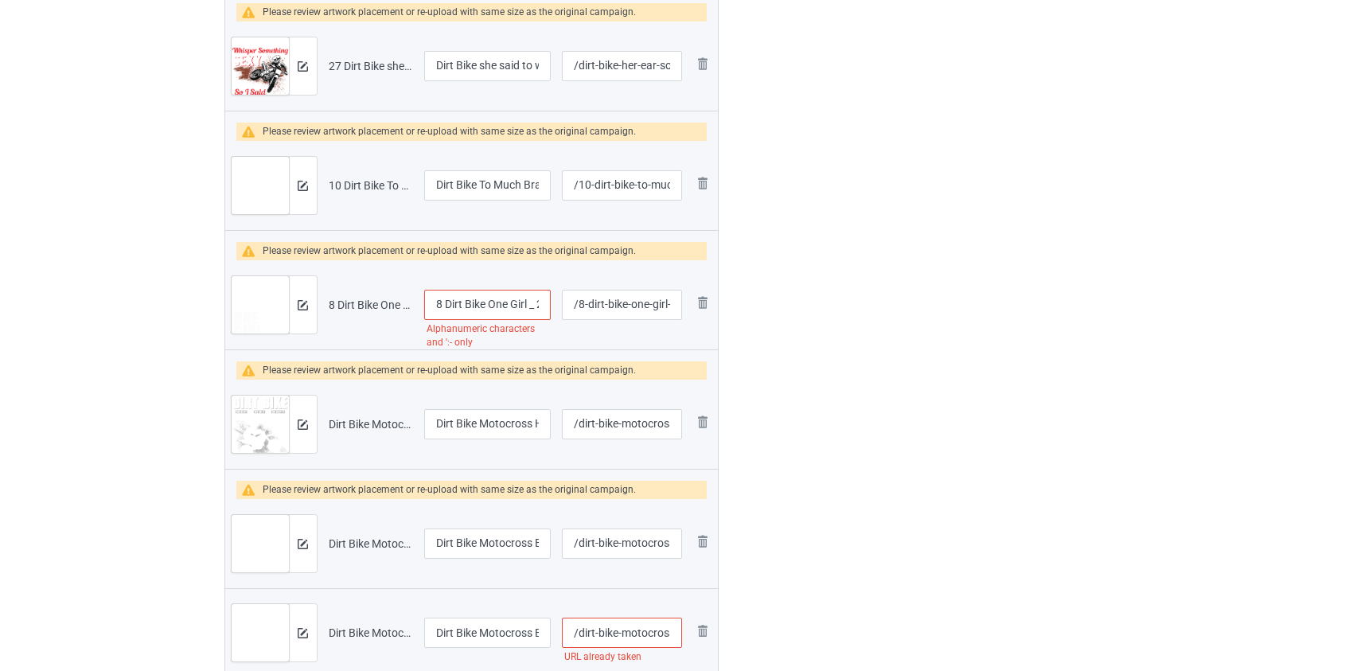
click at [393, 300] on tr "Preview and edit artwork 8 Dirt Bike One Girl _ 2-Stroke.png 8 Dirt Bike One Gi…" at bounding box center [471, 304] width 493 height 89
drag, startPoint x: 523, startPoint y: 302, endPoint x: 511, endPoint y: 300, distance: 12.2
click at [528, 300] on input "Dirt Bike One Girl _ 2-Stroke" at bounding box center [487, 305] width 127 height 30
click at [497, 302] on input "Dirt Bike One Girl _ 2-Stroke" at bounding box center [487, 305] width 127 height 30
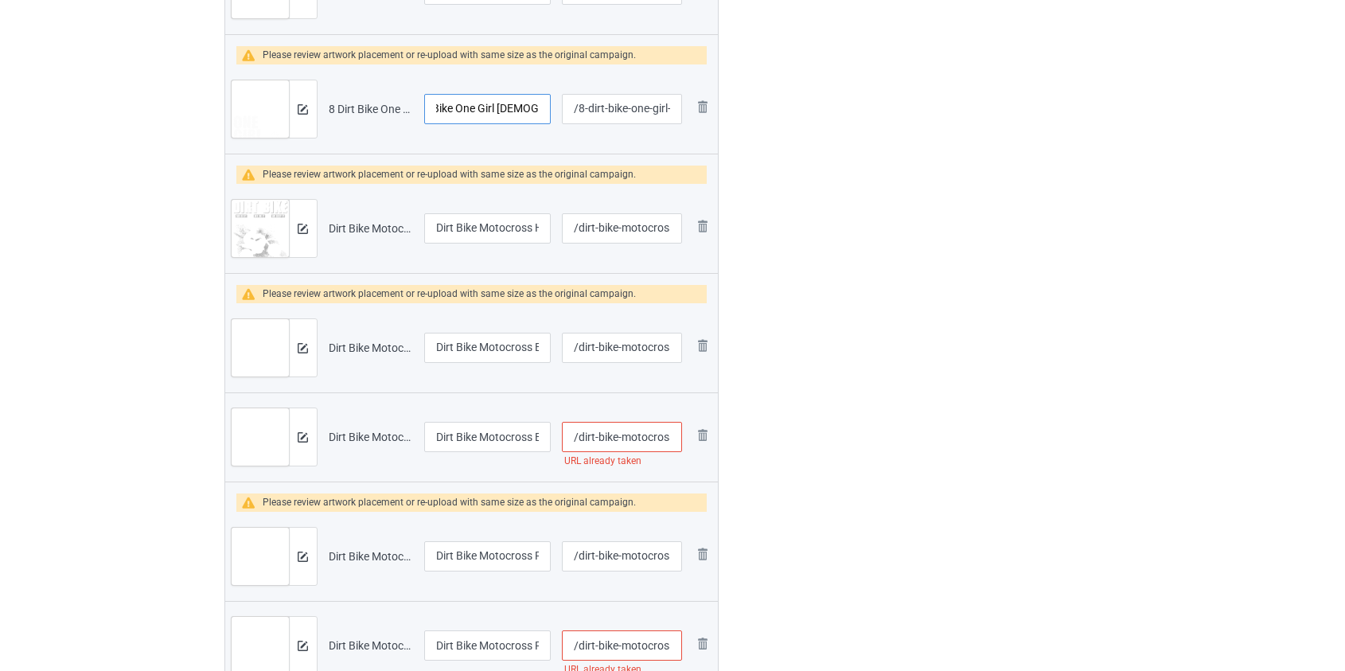
scroll to position [1351, 0]
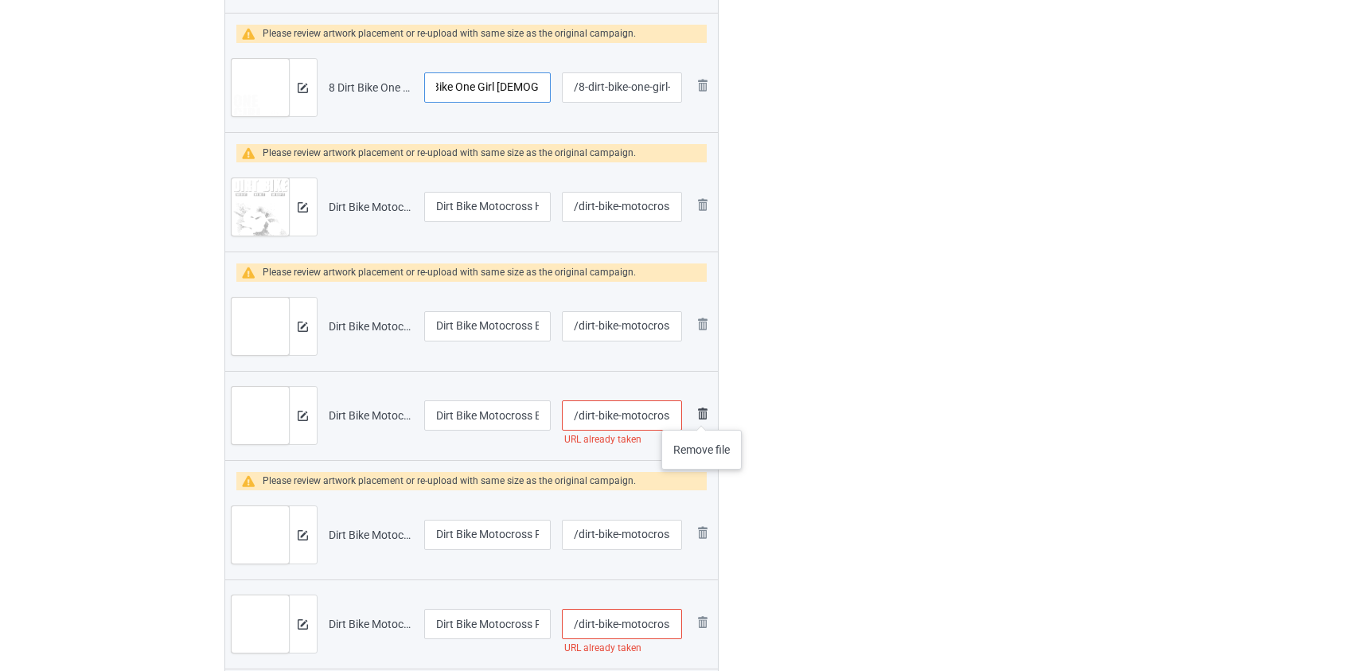
type input "Dirt Bike One Girl 2-Stroke"
click at [702, 414] on img at bounding box center [702, 413] width 19 height 19
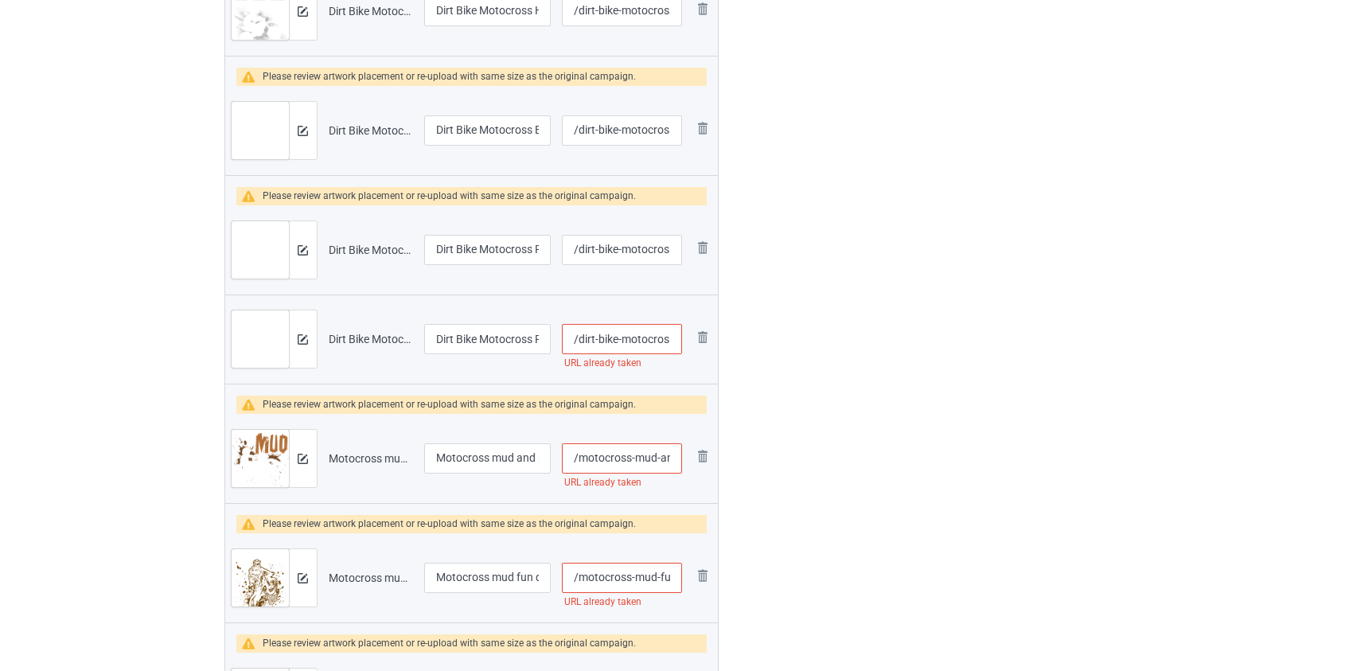
scroll to position [1568, 0]
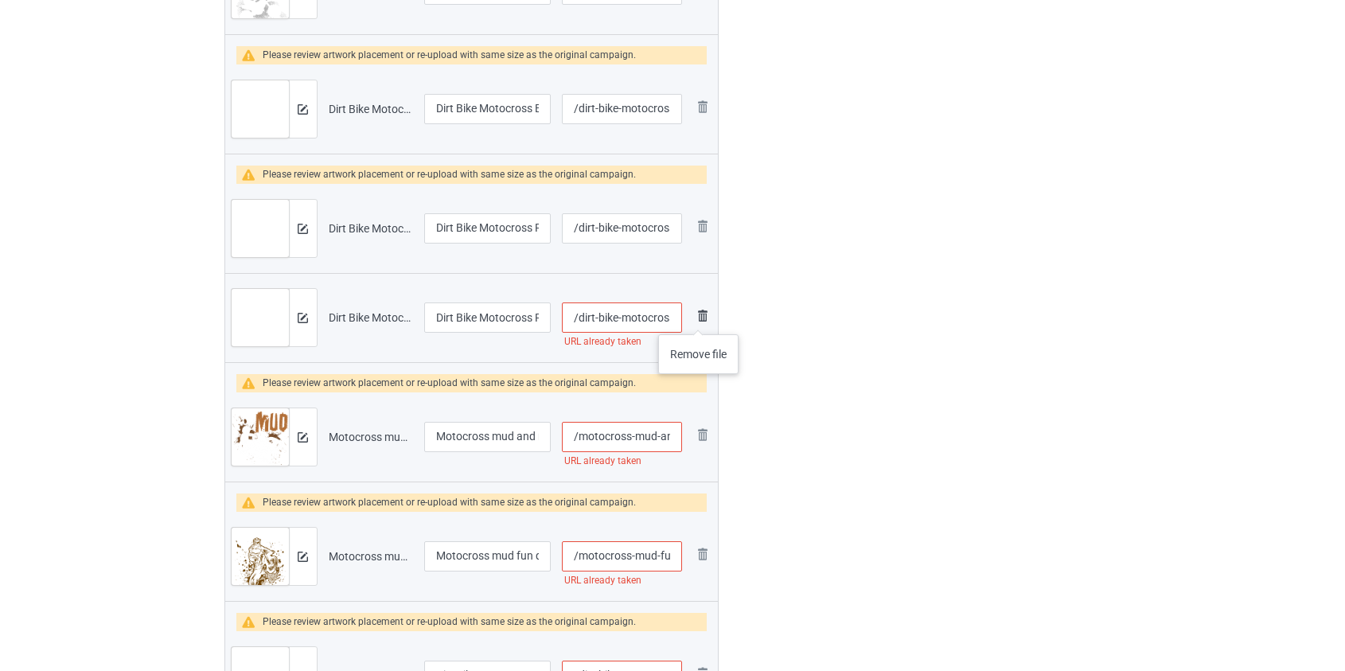
click at [699, 318] on img at bounding box center [702, 315] width 19 height 19
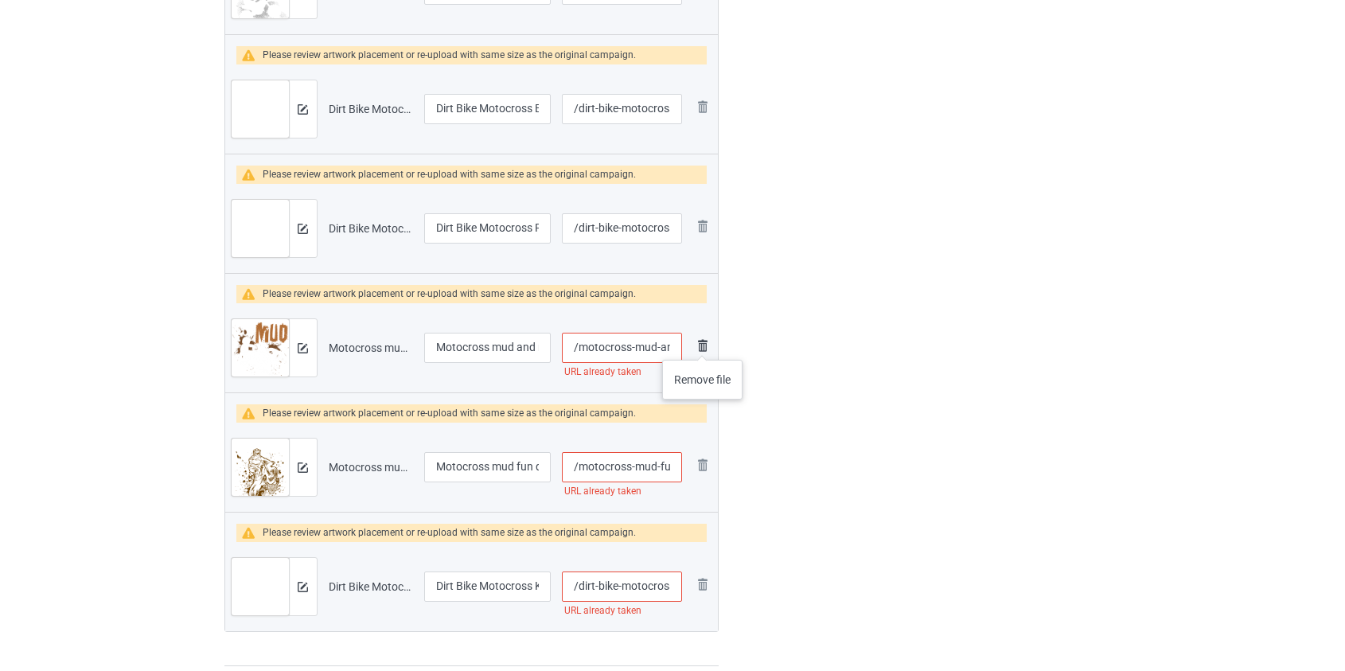
click at [703, 344] on img at bounding box center [702, 345] width 19 height 19
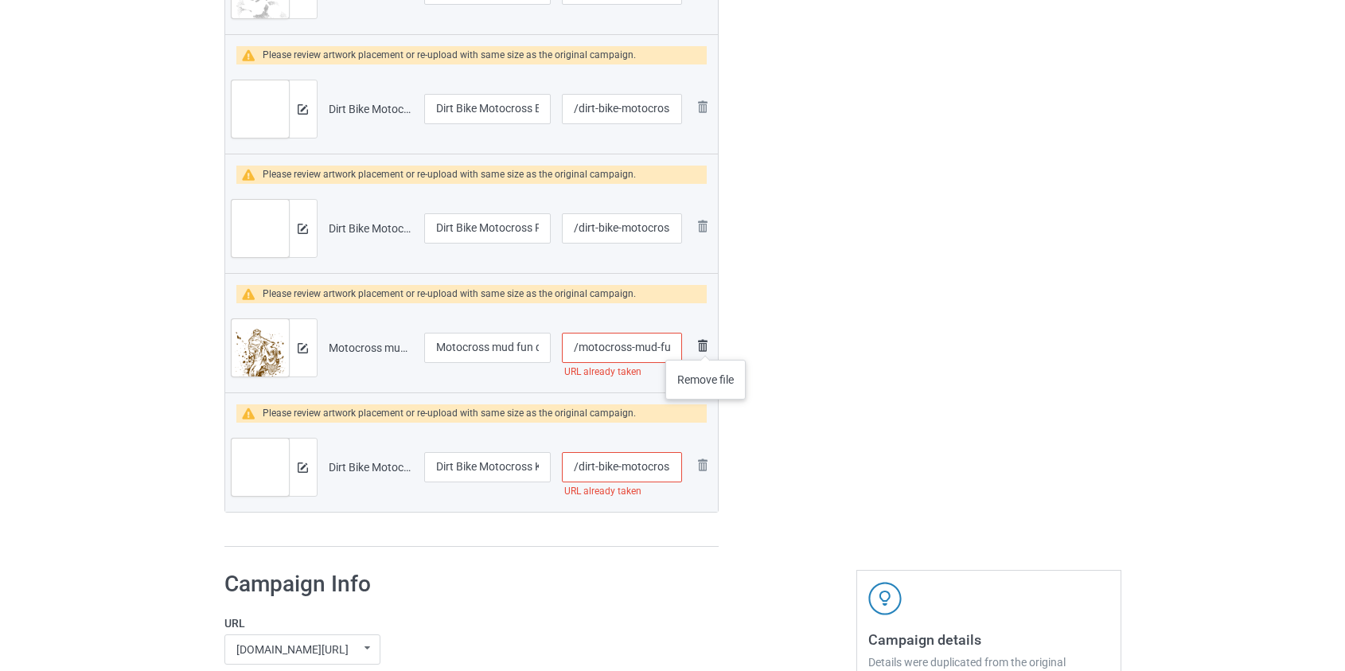
click at [706, 344] on img at bounding box center [702, 345] width 19 height 19
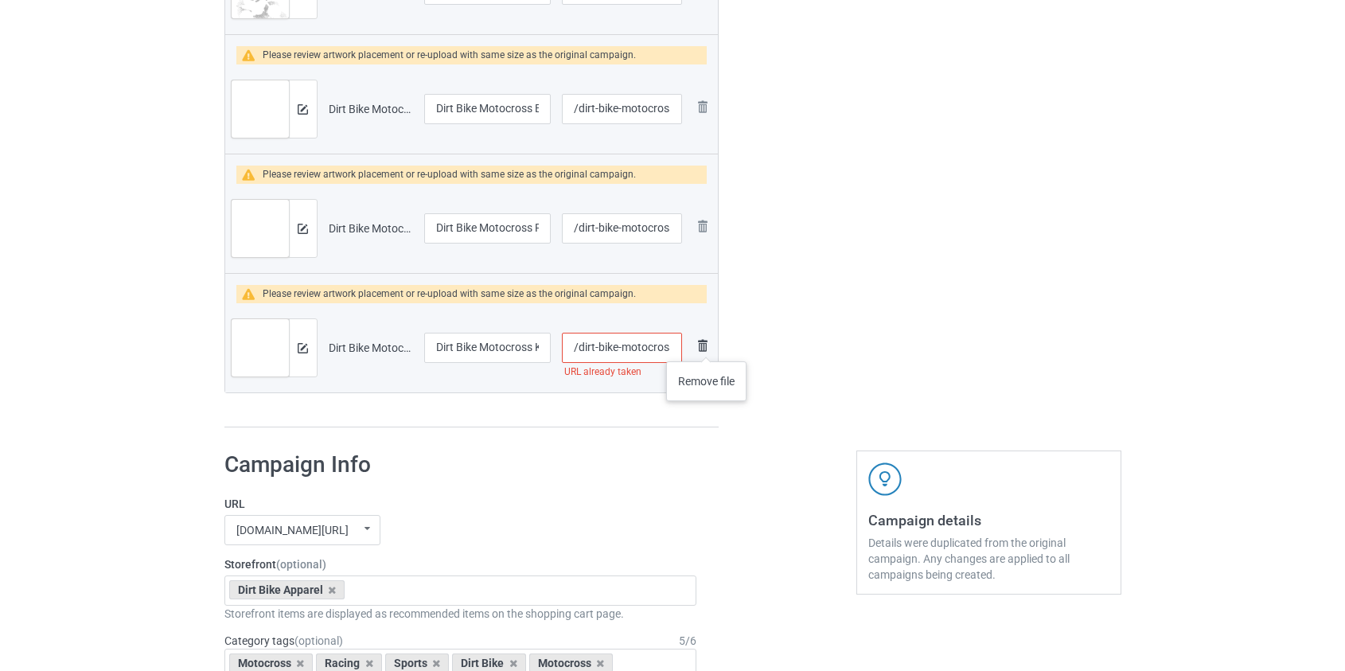
click at [707, 345] on img at bounding box center [702, 345] width 19 height 19
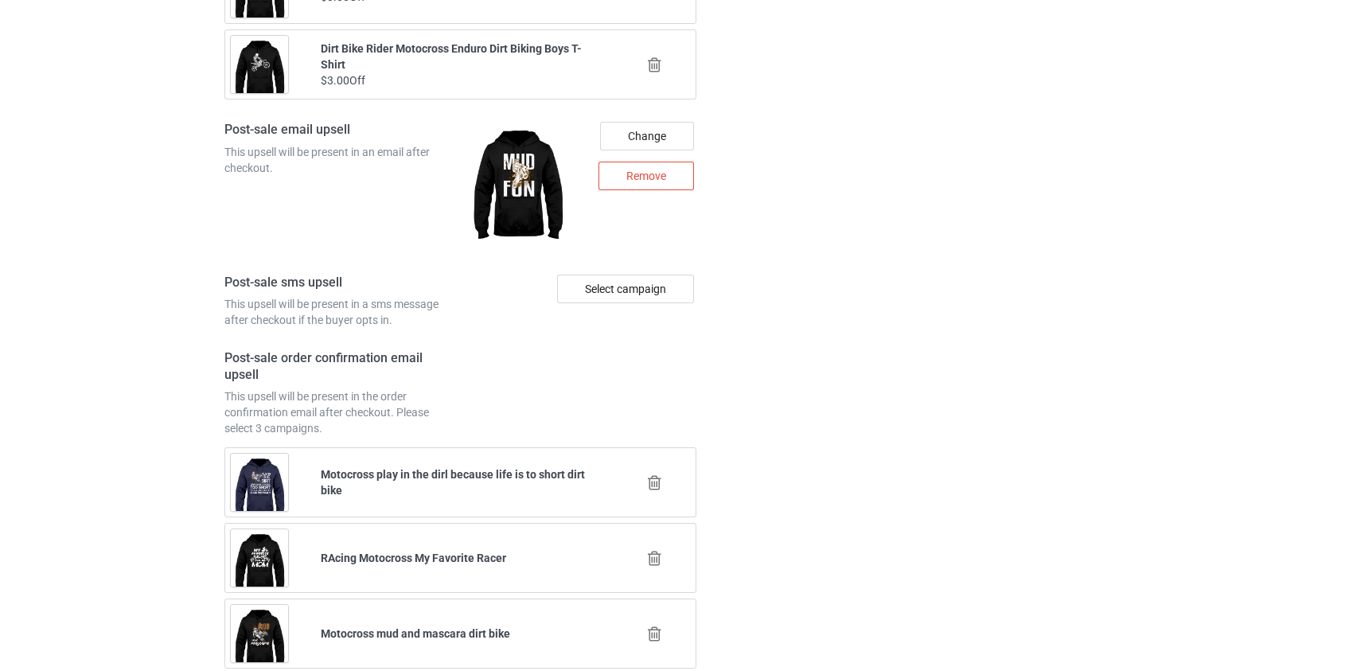
scroll to position [3543, 0]
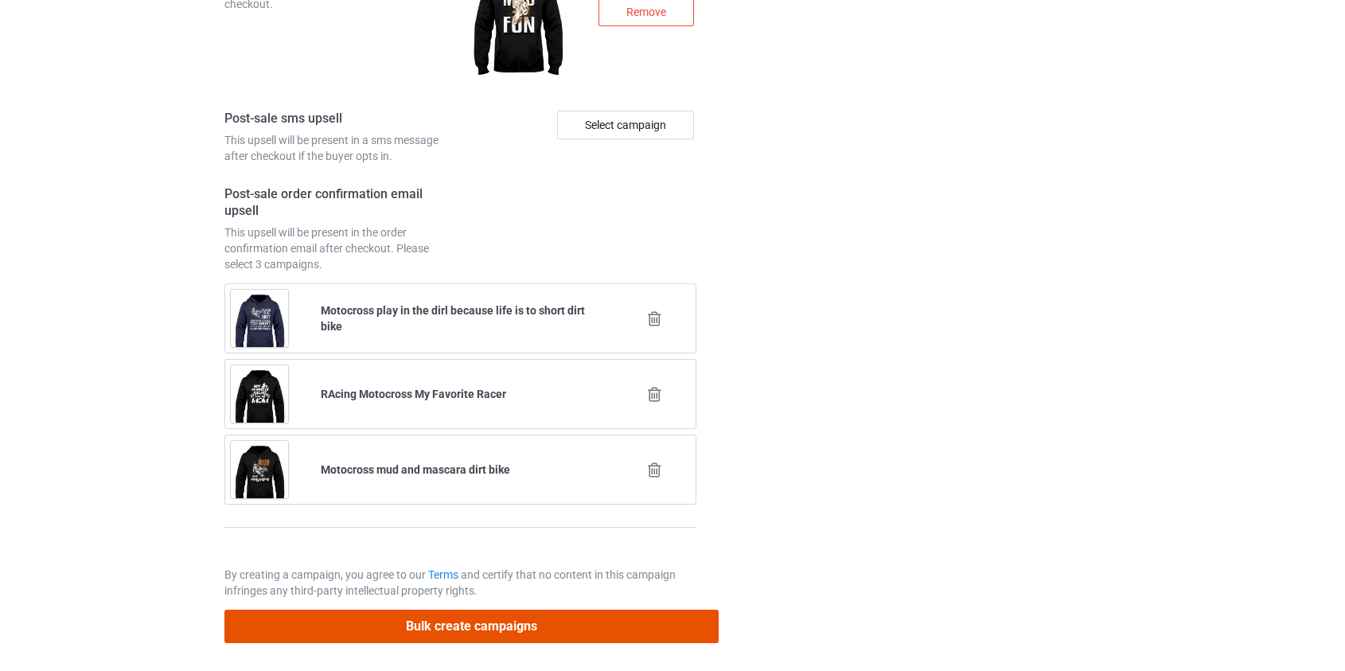
click at [442, 627] on button "Bulk create campaigns" at bounding box center [471, 626] width 495 height 33
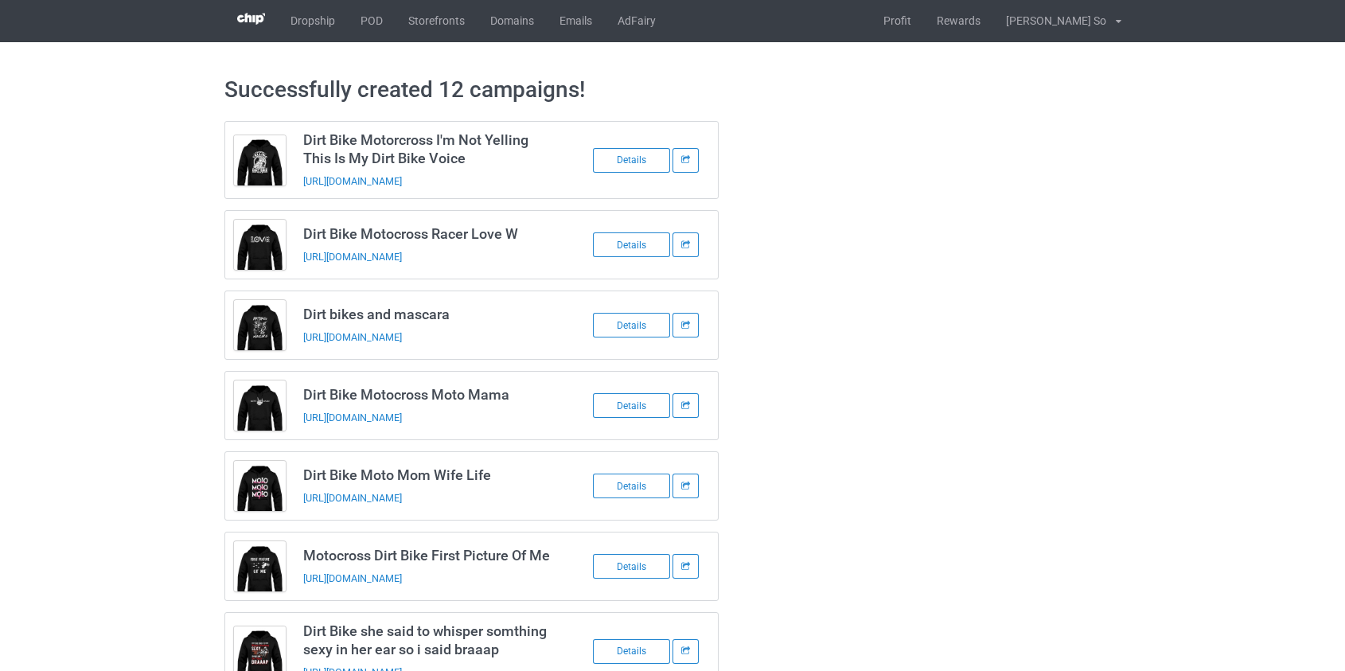
scroll to position [0, 0]
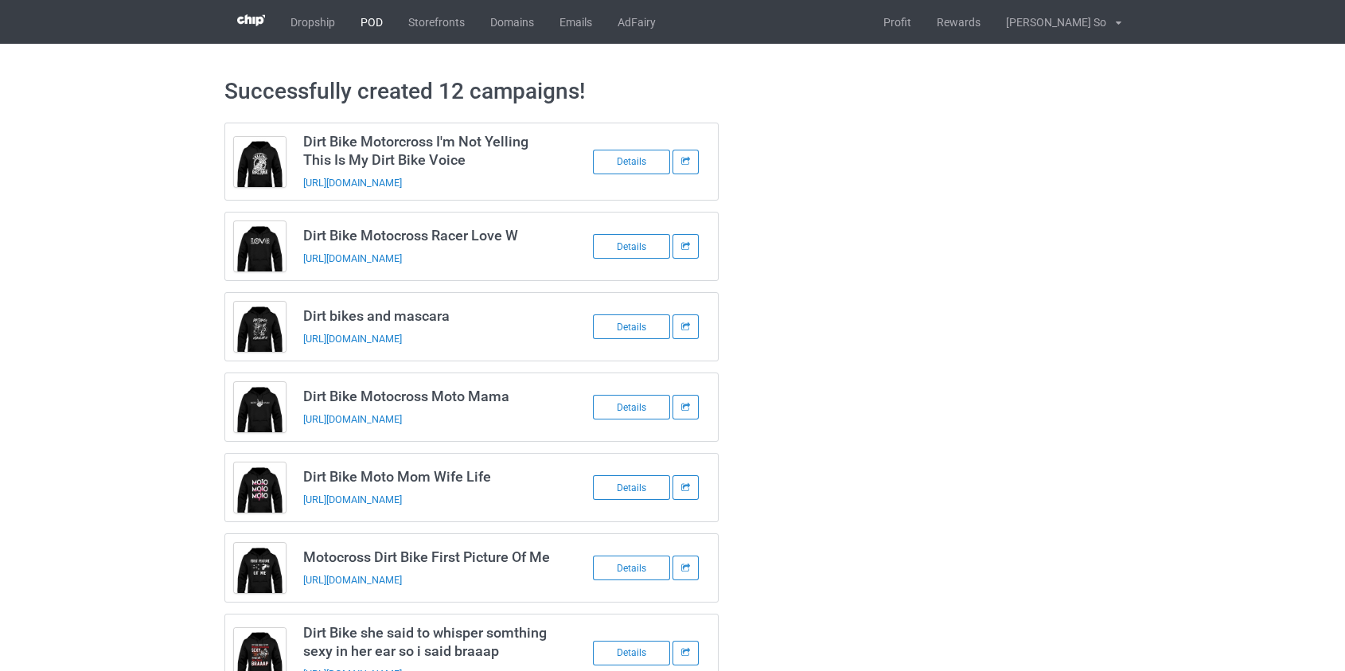
click at [369, 16] on link "POD" at bounding box center [372, 22] width 48 height 44
